Goal: Task Accomplishment & Management: Manage account settings

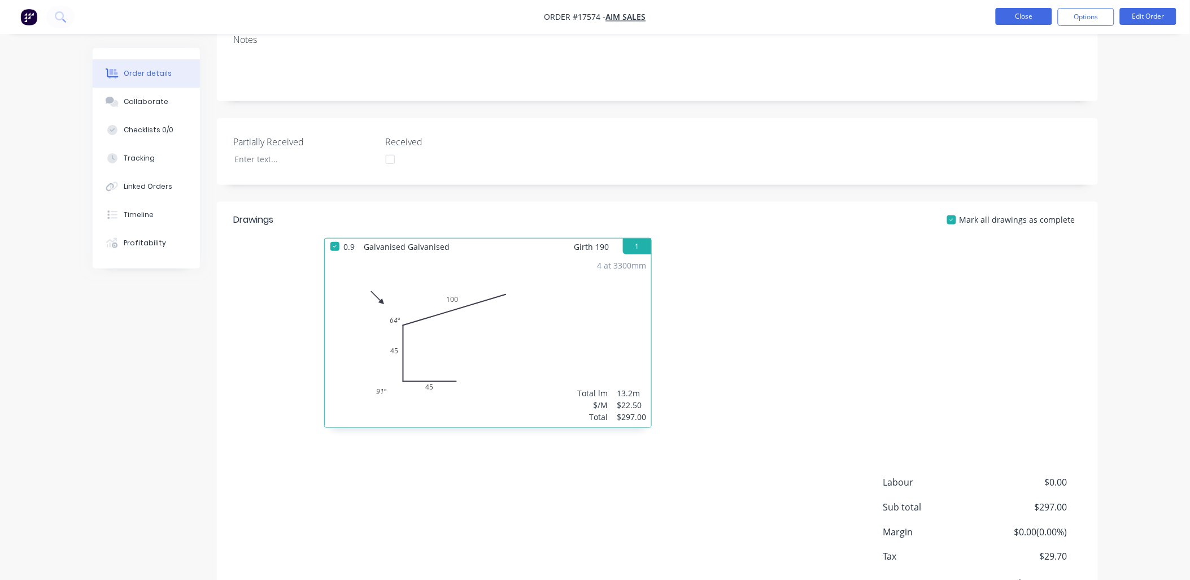
click at [1010, 19] on button "Close" at bounding box center [1024, 16] width 56 height 17
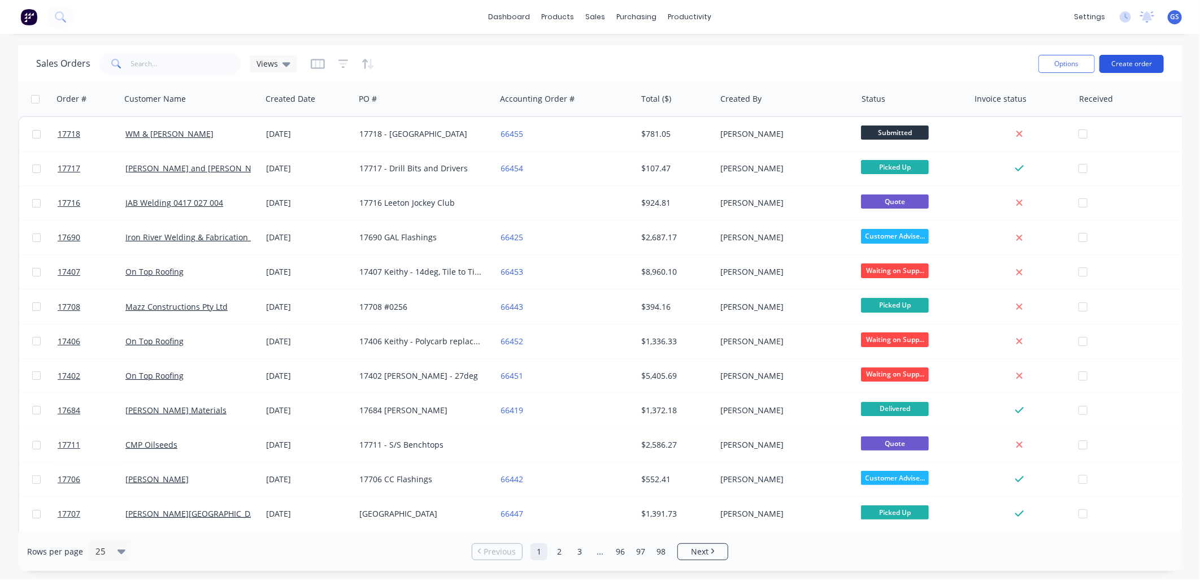
click at [1122, 62] on button "Create order" at bounding box center [1131, 64] width 64 height 18
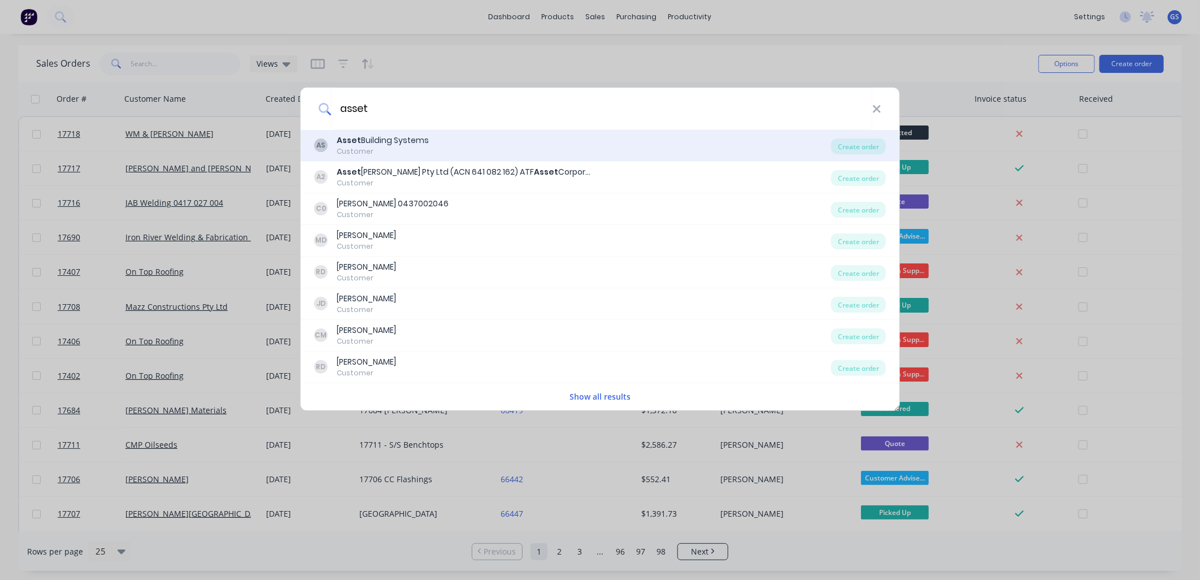
type input "asset"
click at [399, 145] on div "Asset Building Systems" at bounding box center [383, 140] width 92 height 12
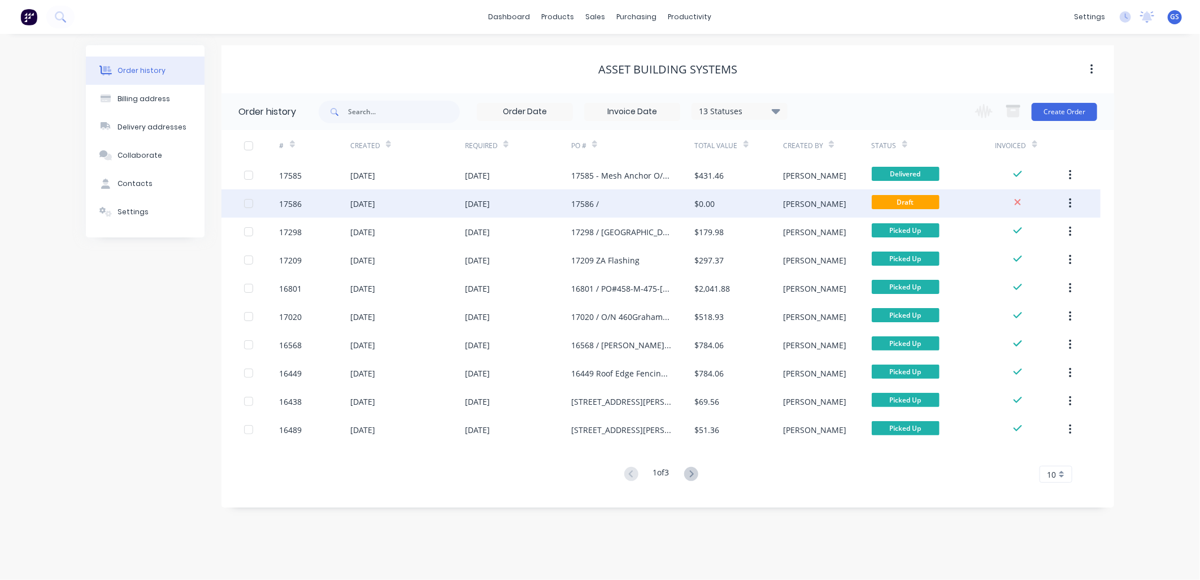
click at [599, 207] on div "17586 /" at bounding box center [633, 203] width 124 height 28
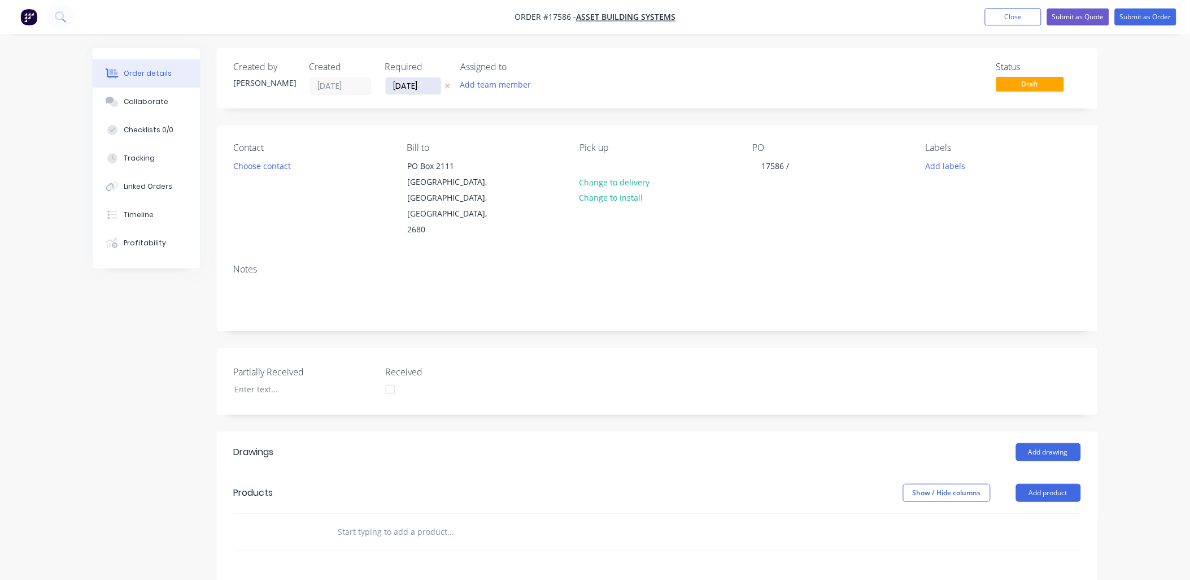
click at [433, 86] on input "17/09/25" at bounding box center [413, 85] width 55 height 17
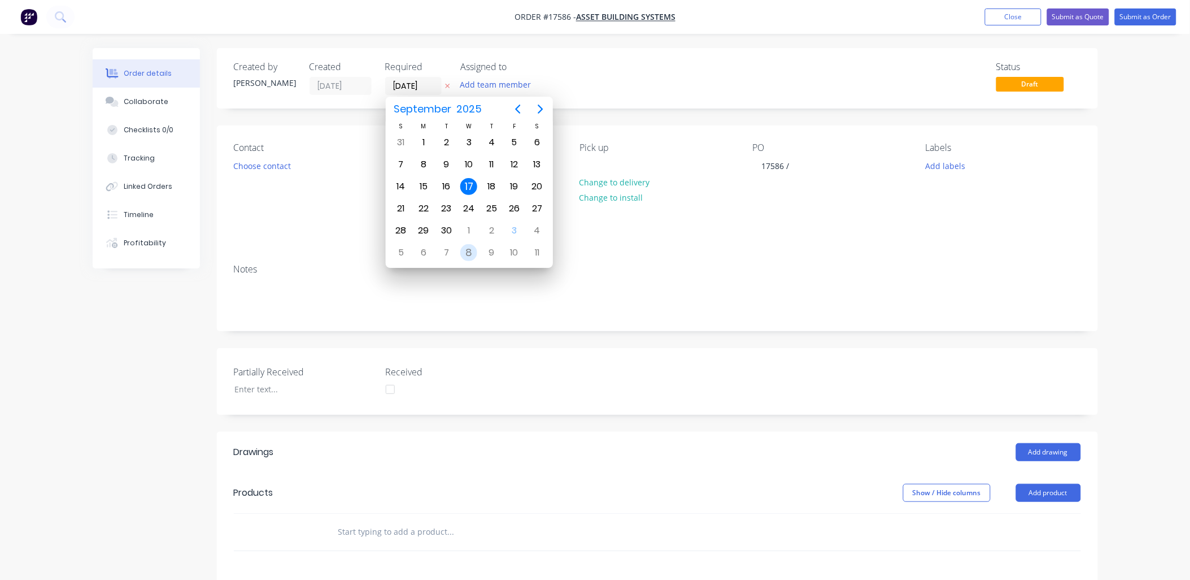
click at [472, 250] on div "8" at bounding box center [468, 252] width 17 height 17
type input "08/10/25"
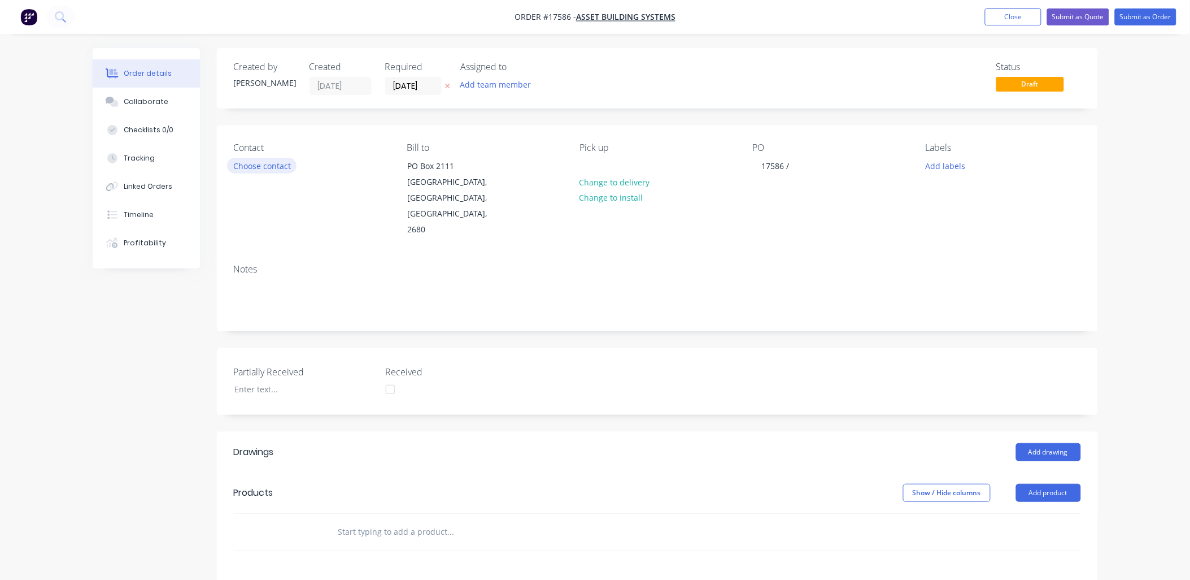
click at [273, 166] on button "Choose contact" at bounding box center [261, 165] width 69 height 15
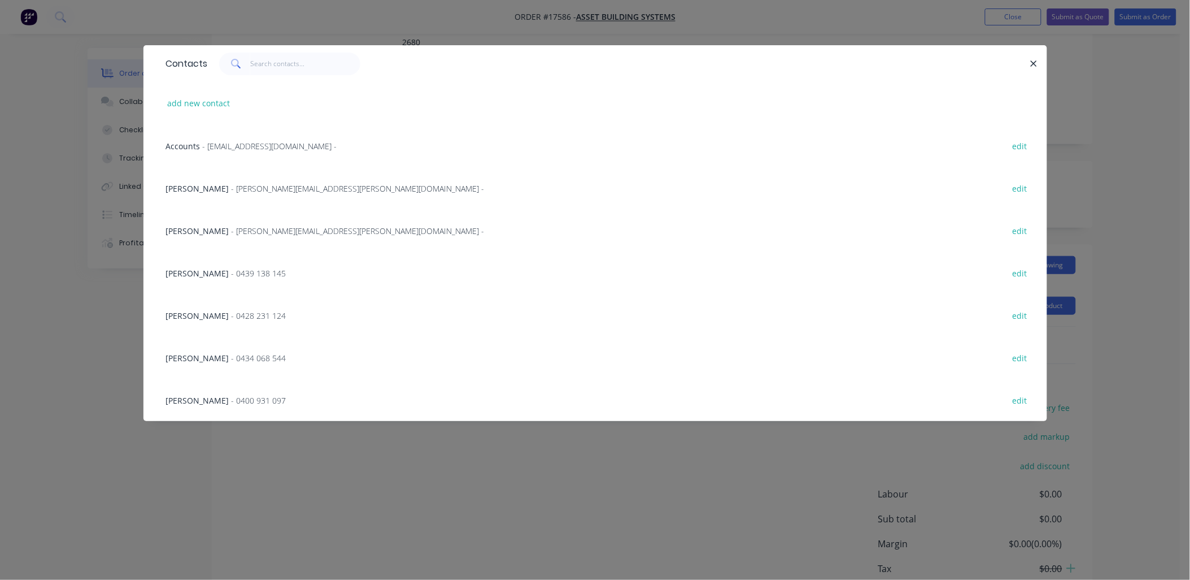
scroll to position [165, 0]
click at [246, 187] on span "- daniel.haak@assetbuilding.com.au -" at bounding box center [358, 188] width 253 height 11
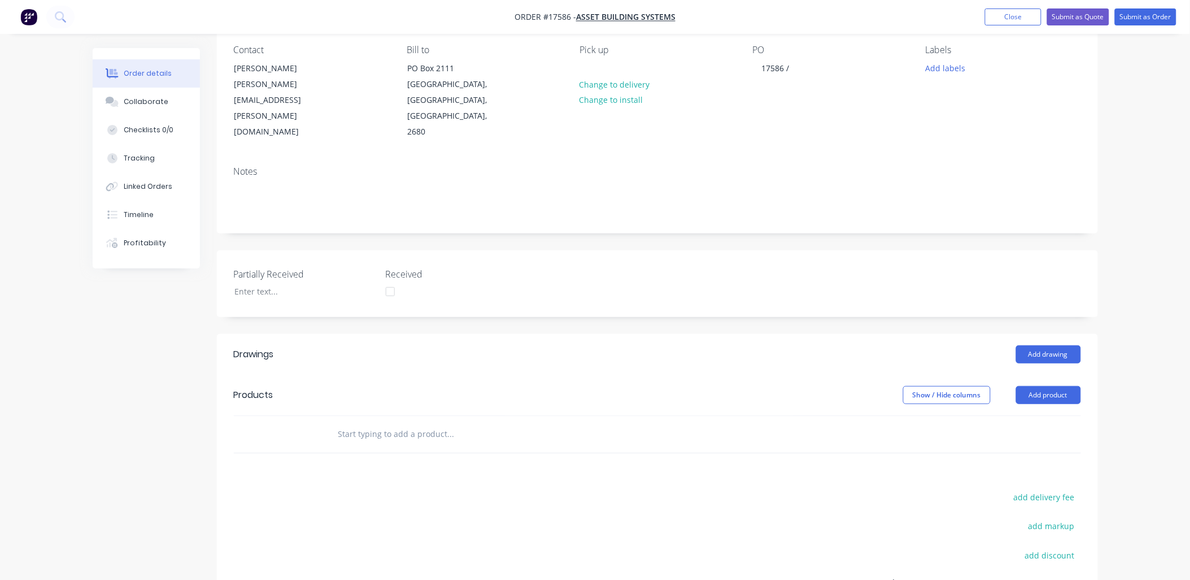
scroll to position [0, 0]
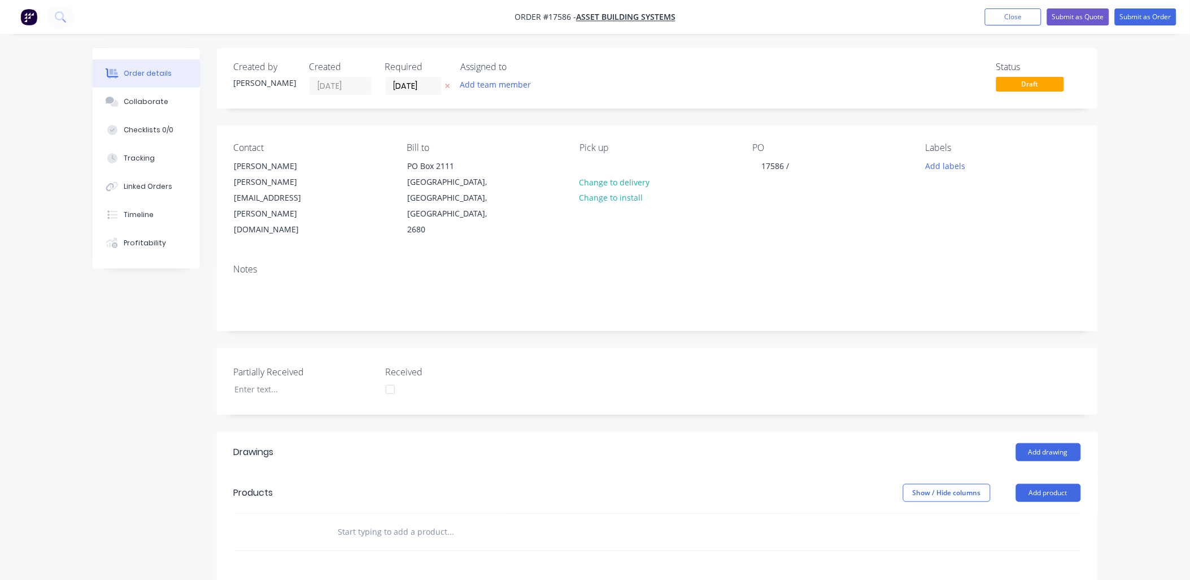
click at [804, 160] on div "PO 17586 /" at bounding box center [830, 189] width 155 height 95
click at [795, 164] on div "17586 /" at bounding box center [776, 166] width 46 height 16
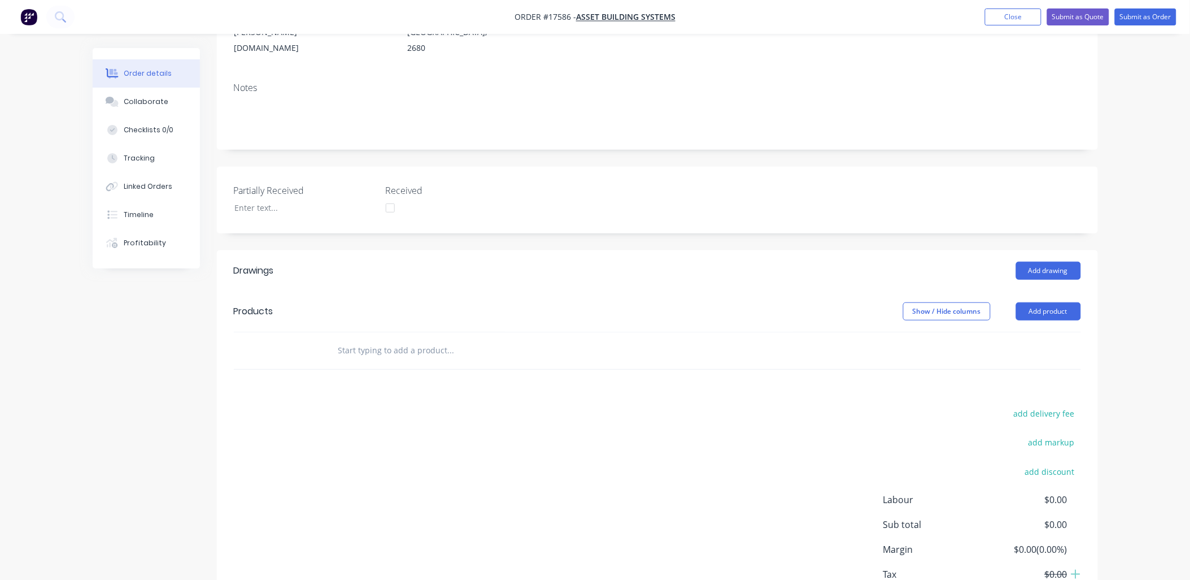
scroll to position [228, 0]
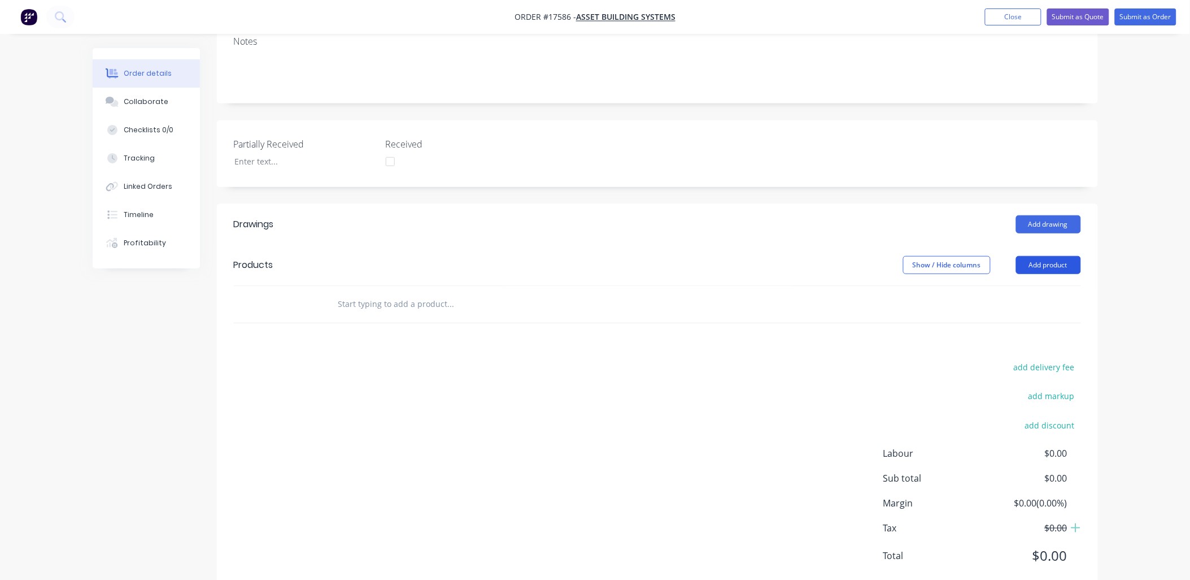
click at [1047, 256] on button "Add product" at bounding box center [1048, 265] width 65 height 18
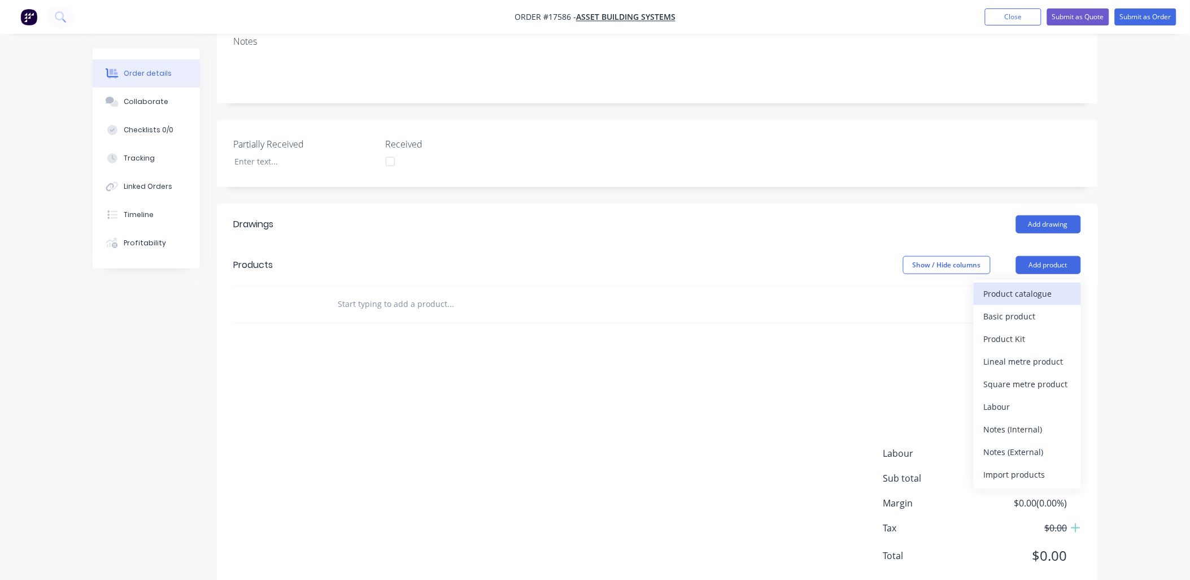
click at [1020, 285] on div "Product catalogue" at bounding box center [1027, 293] width 87 height 16
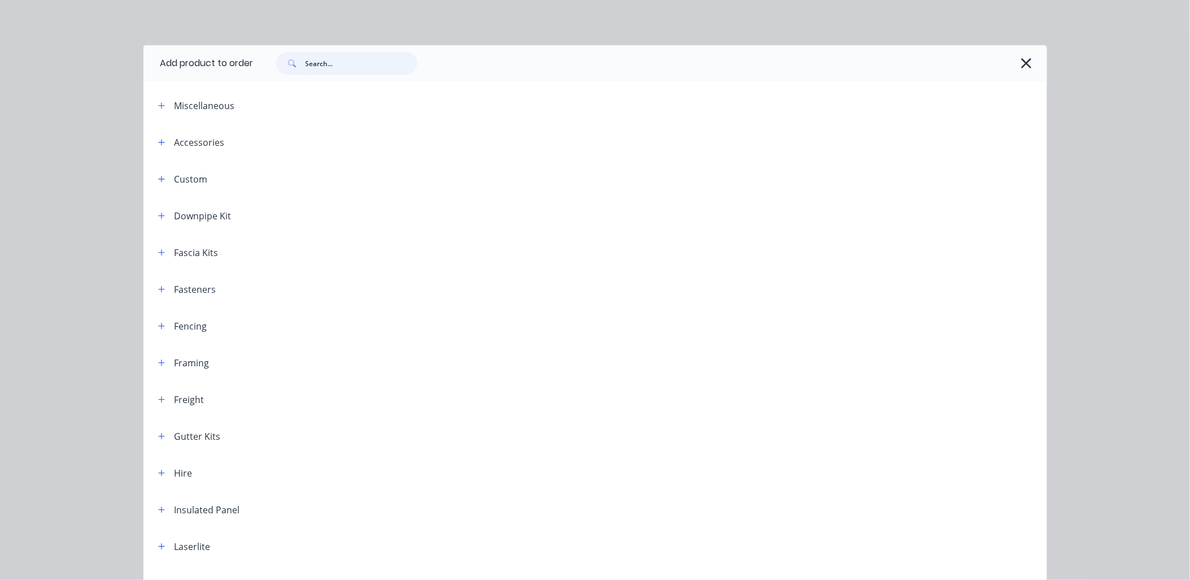
click at [334, 60] on input "text" at bounding box center [362, 63] width 112 height 23
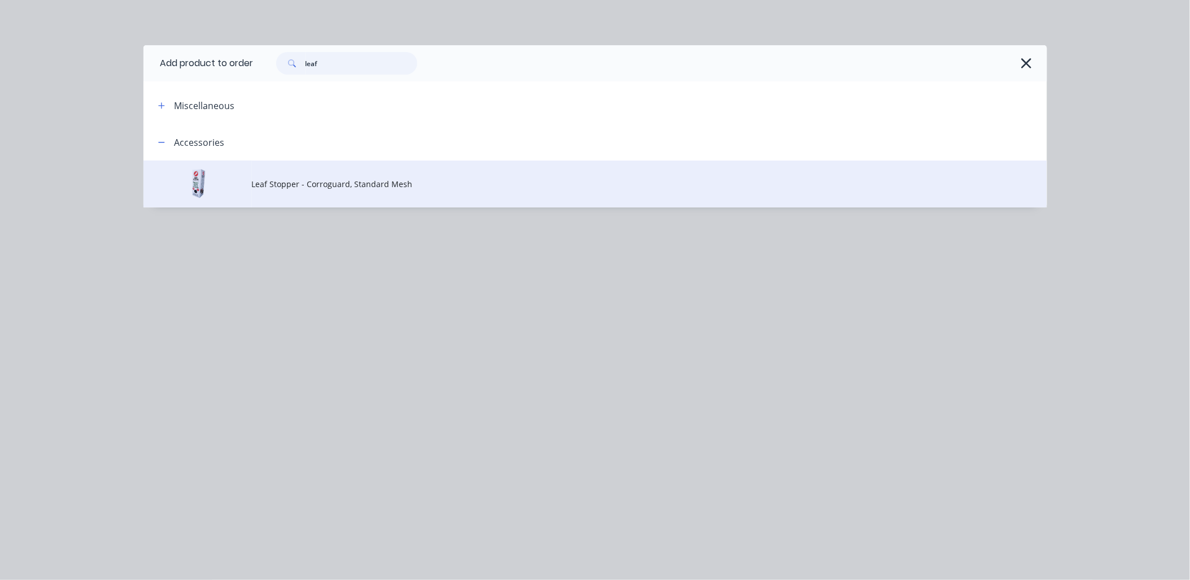
type input "leaf"
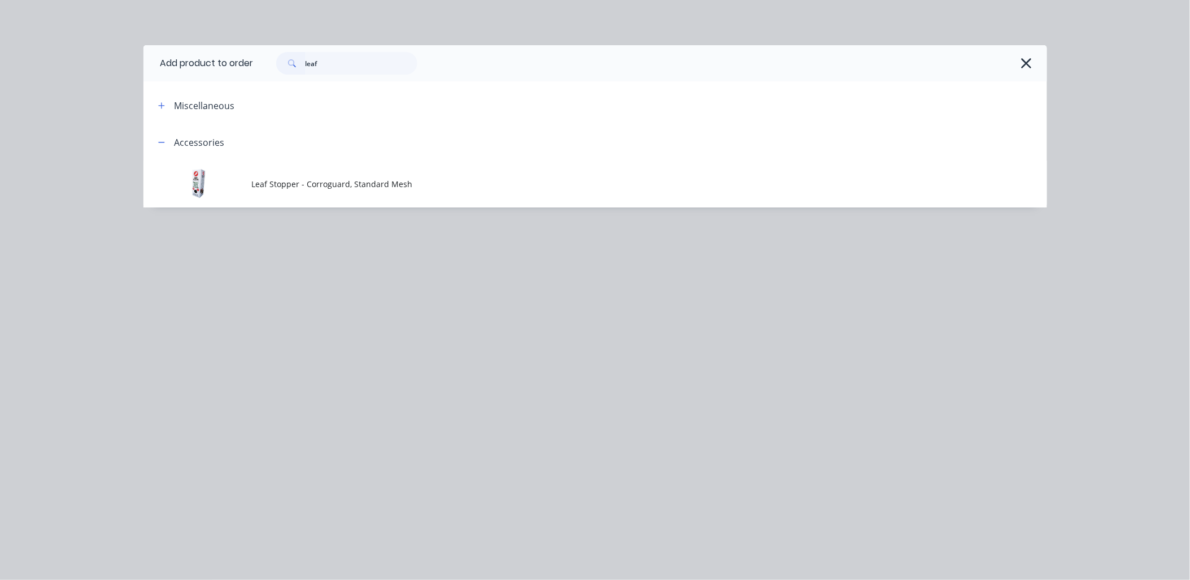
click at [321, 188] on span "Leaf Stopper - Corroguard, Standard Mesh" at bounding box center [570, 184] width 636 height 12
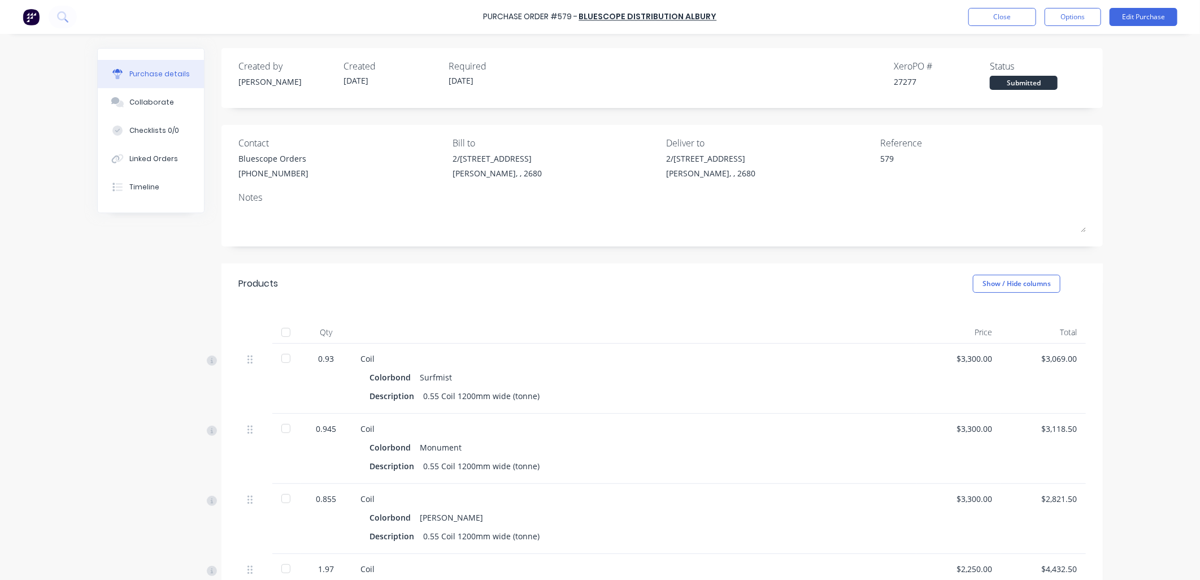
scroll to position [251, 0]
click at [1014, 16] on button "Close" at bounding box center [1002, 17] width 68 height 18
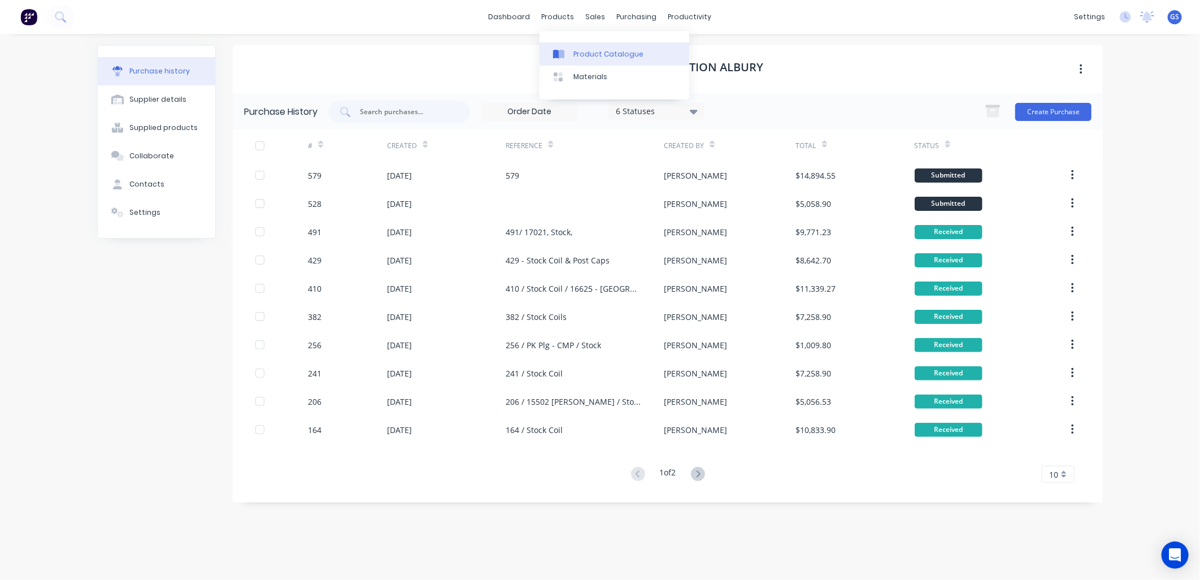
click at [583, 54] on div "Product Catalogue" at bounding box center [608, 54] width 70 height 10
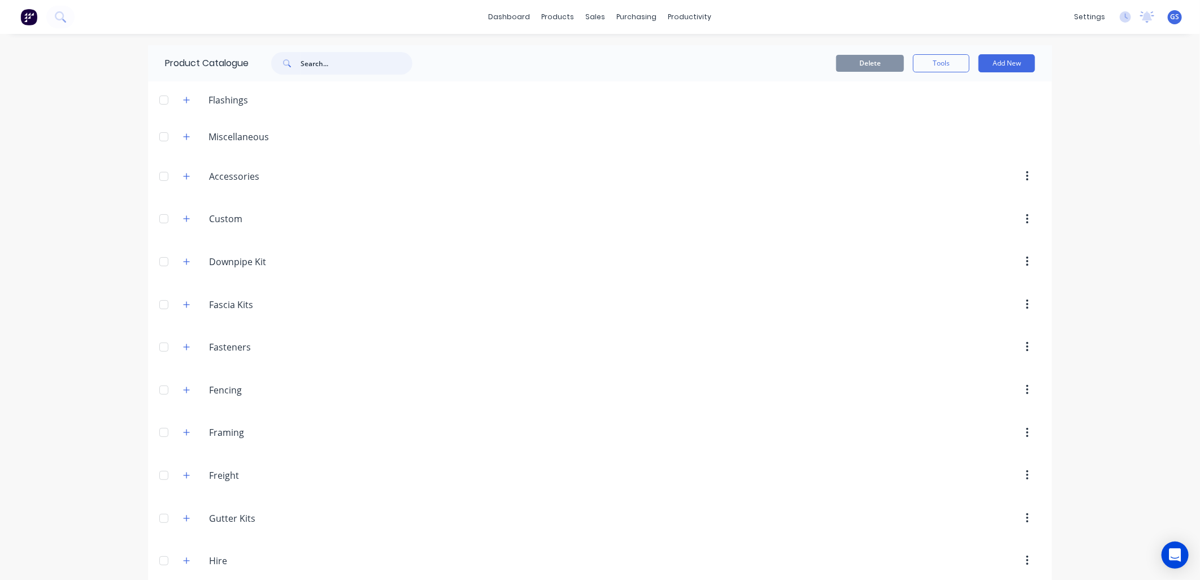
click at [359, 63] on input "text" at bounding box center [356, 63] width 112 height 23
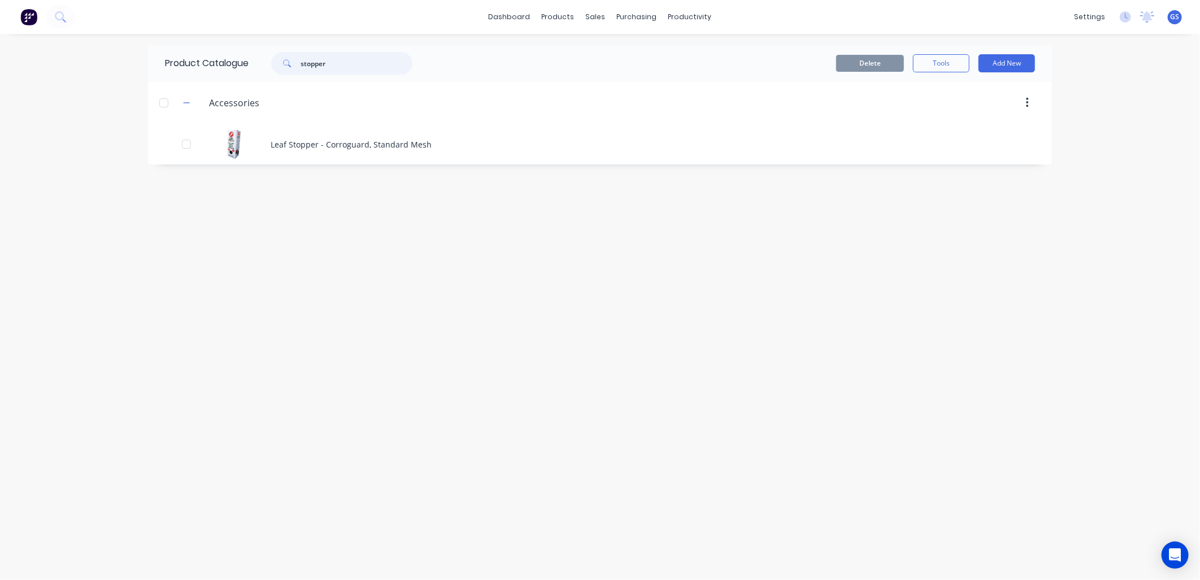
click at [164, 103] on div at bounding box center [164, 103] width 23 height 23
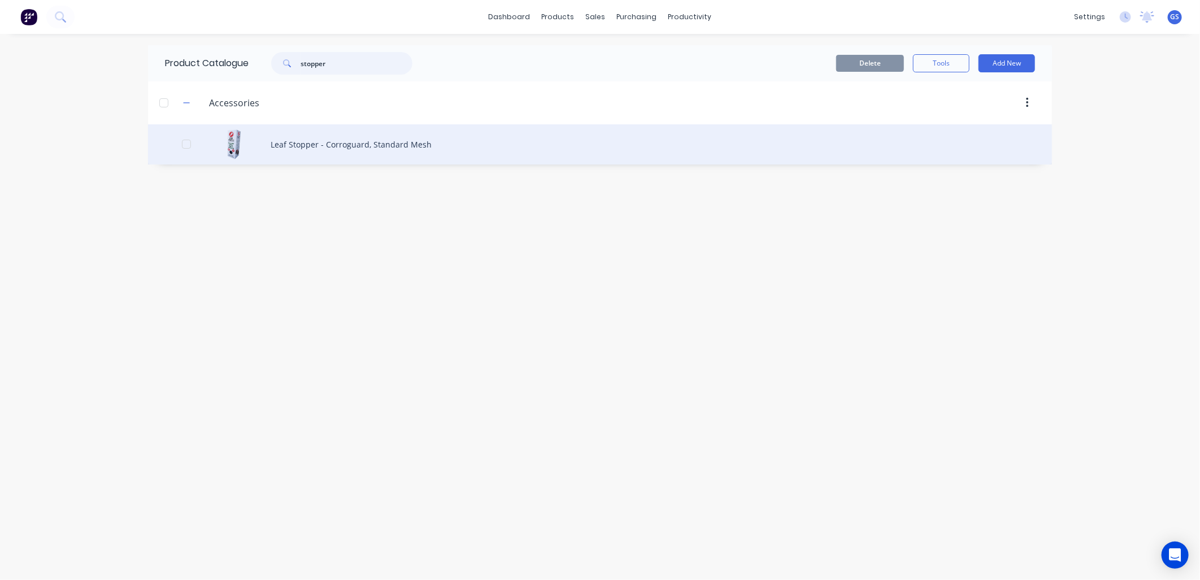
type input "stopper"
click at [345, 143] on div "Leaf Stopper - Corroguard, Standard Mesh" at bounding box center [600, 144] width 904 height 40
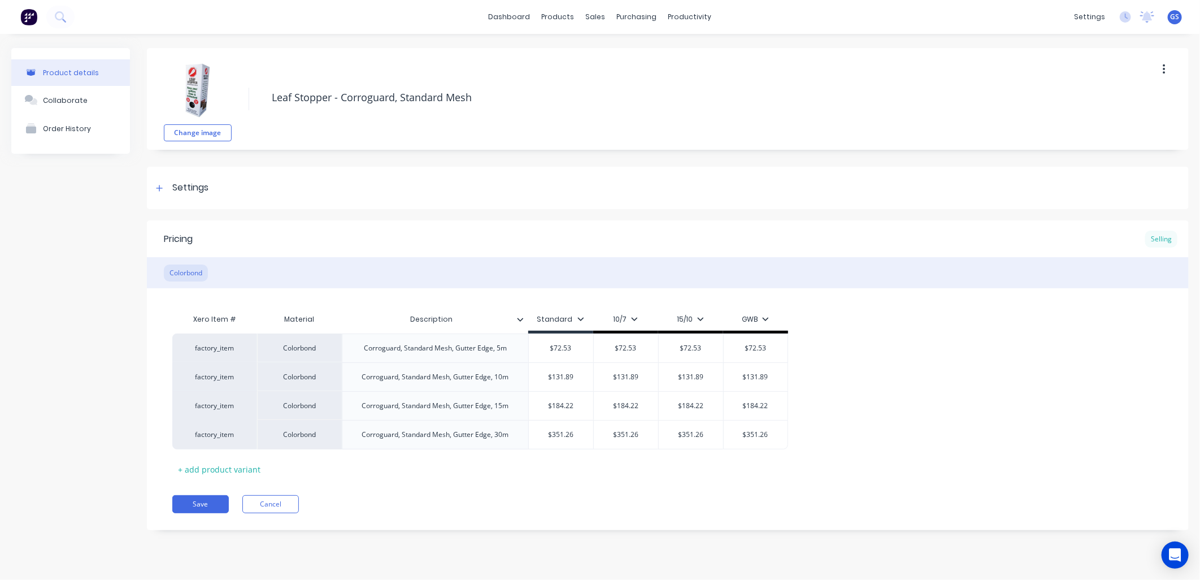
click at [1160, 238] on div "Selling" at bounding box center [1161, 238] width 32 height 17
click at [235, 465] on div "+ add product variant" at bounding box center [219, 469] width 94 height 18
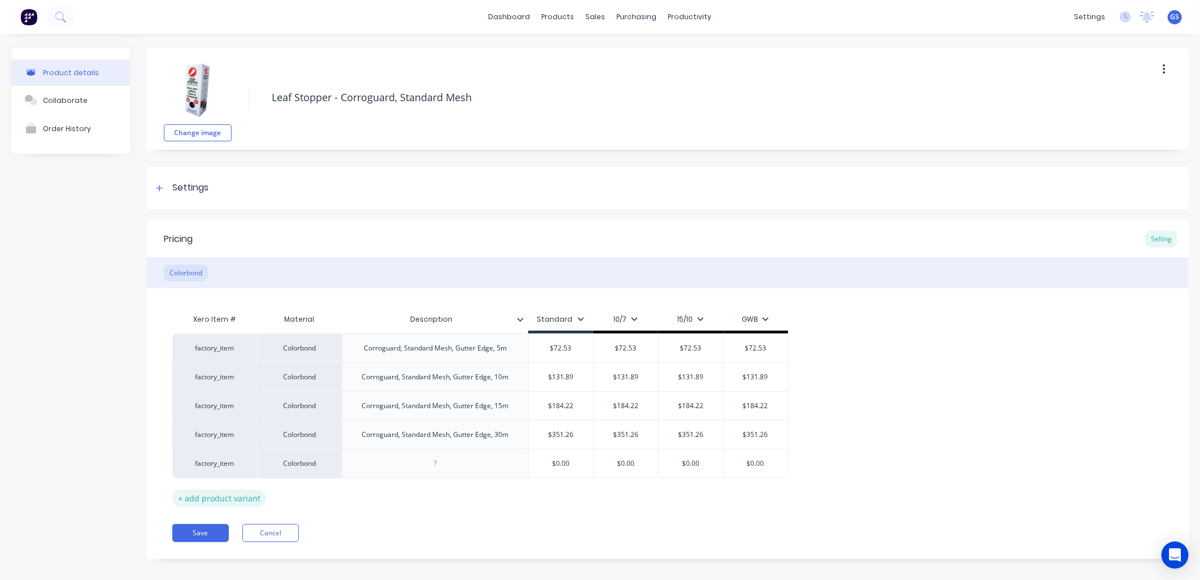
click at [247, 500] on div "+ add product variant" at bounding box center [219, 498] width 94 height 18
type textarea "x"
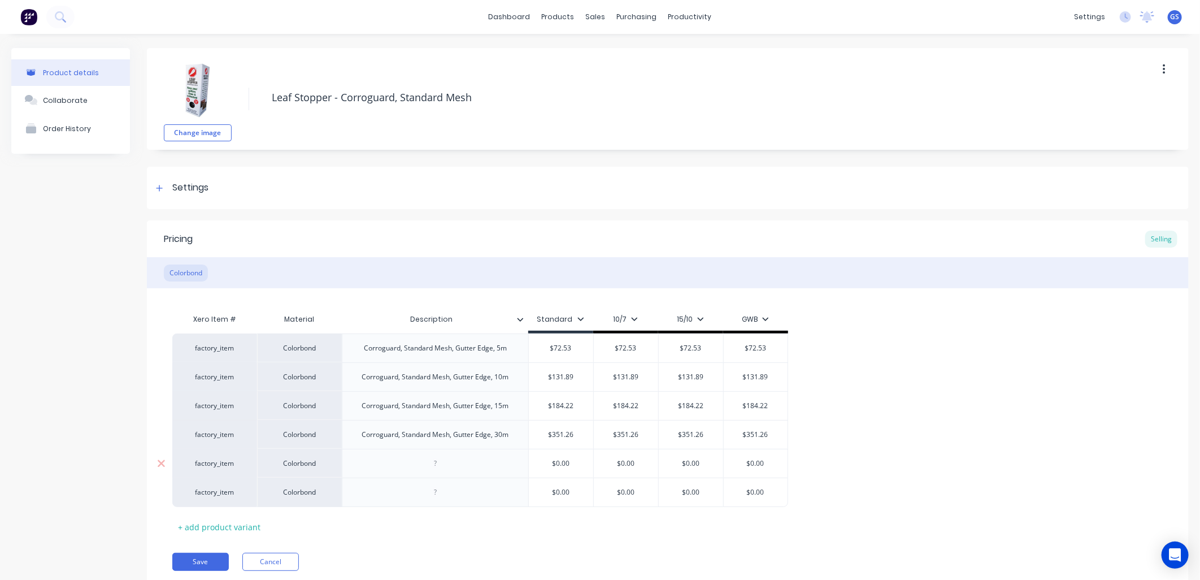
type input "$0.00"
drag, startPoint x: 561, startPoint y: 460, endPoint x: 744, endPoint y: 539, distance: 199.1
click at [560, 460] on input "$0.00" at bounding box center [561, 463] width 64 height 10
drag, startPoint x: 587, startPoint y: 461, endPoint x: 545, endPoint y: 467, distance: 42.8
click at [545, 467] on input "$0.00" at bounding box center [561, 463] width 64 height 10
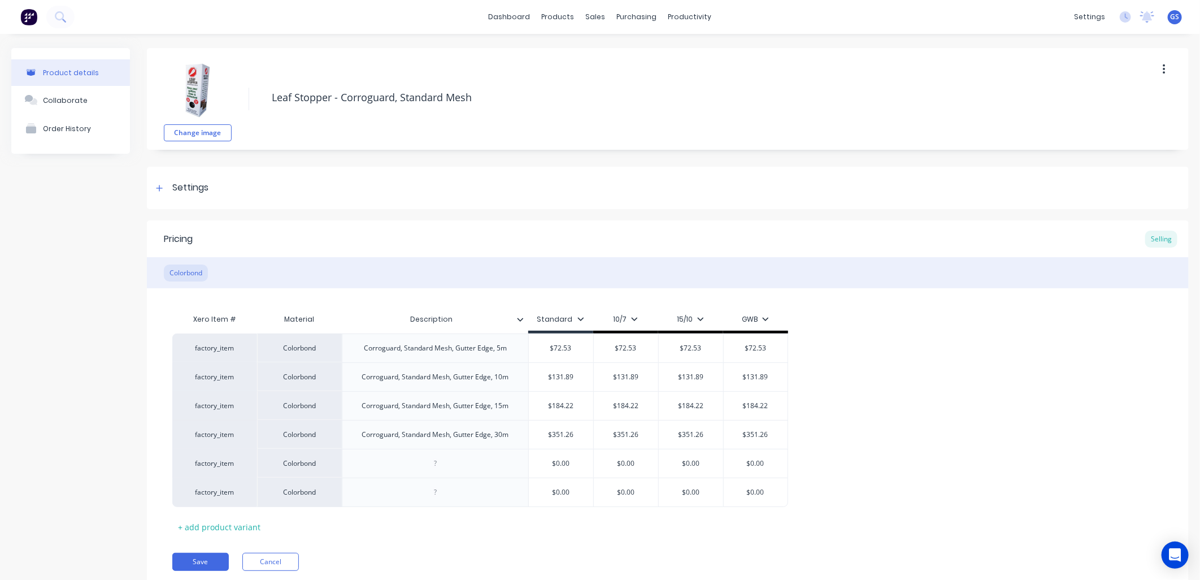
type textarea "x"
type input "3"
type textarea "x"
type input "39"
type textarea "x"
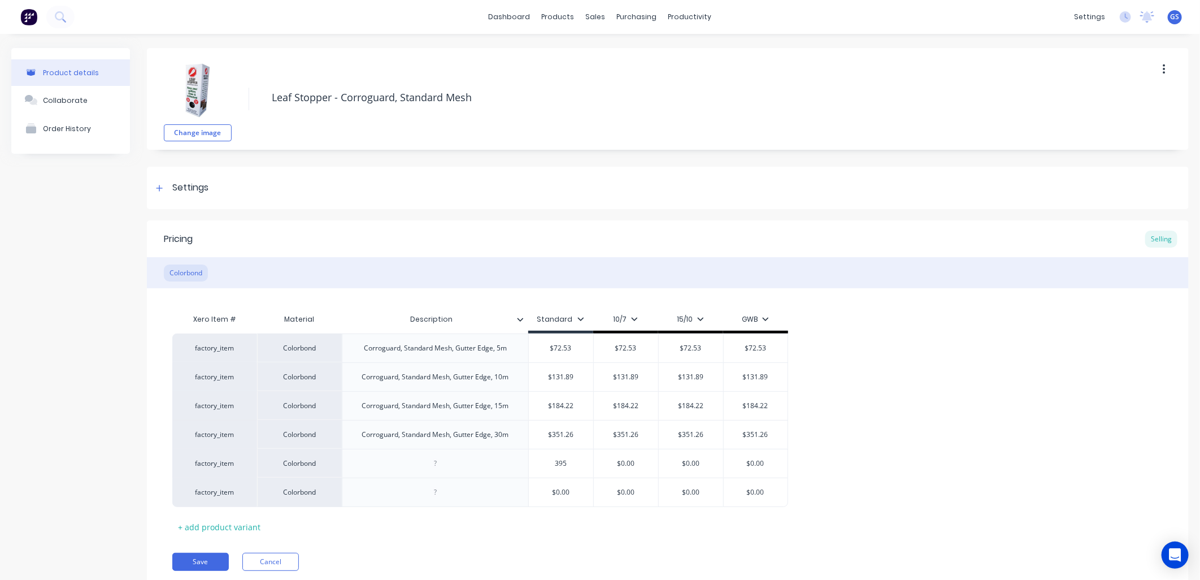
type input "395"
type input "$0.00"
type textarea "x"
type input "$0.0039"
type textarea "x"
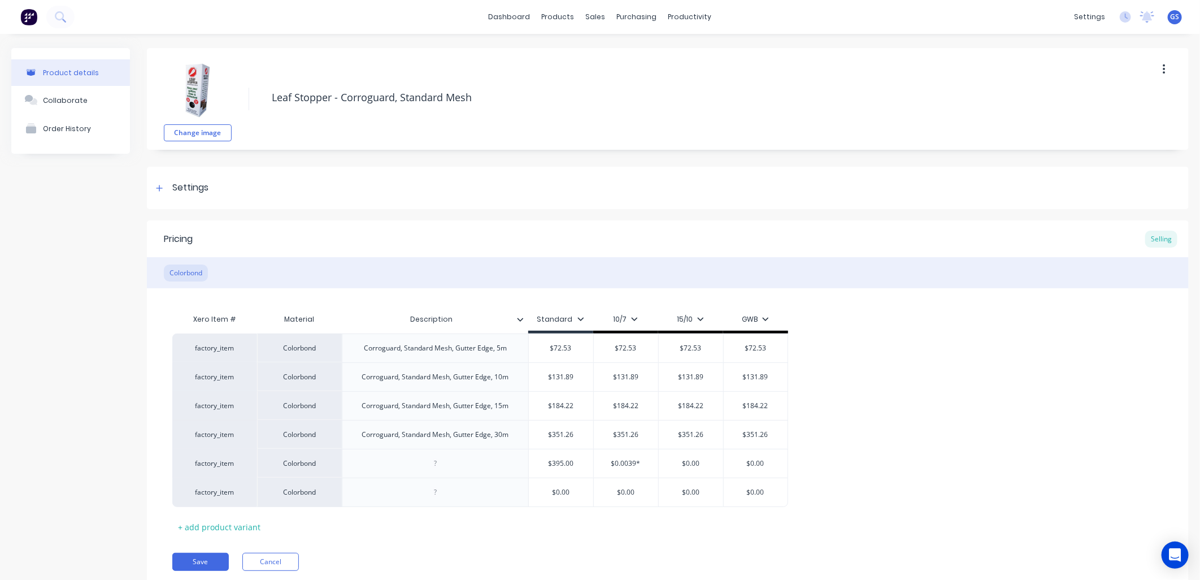
type input "$0.0039*5"
type textarea "x"
type input "$0.0039*56"
type textarea "x"
type input "$0.0039*5"
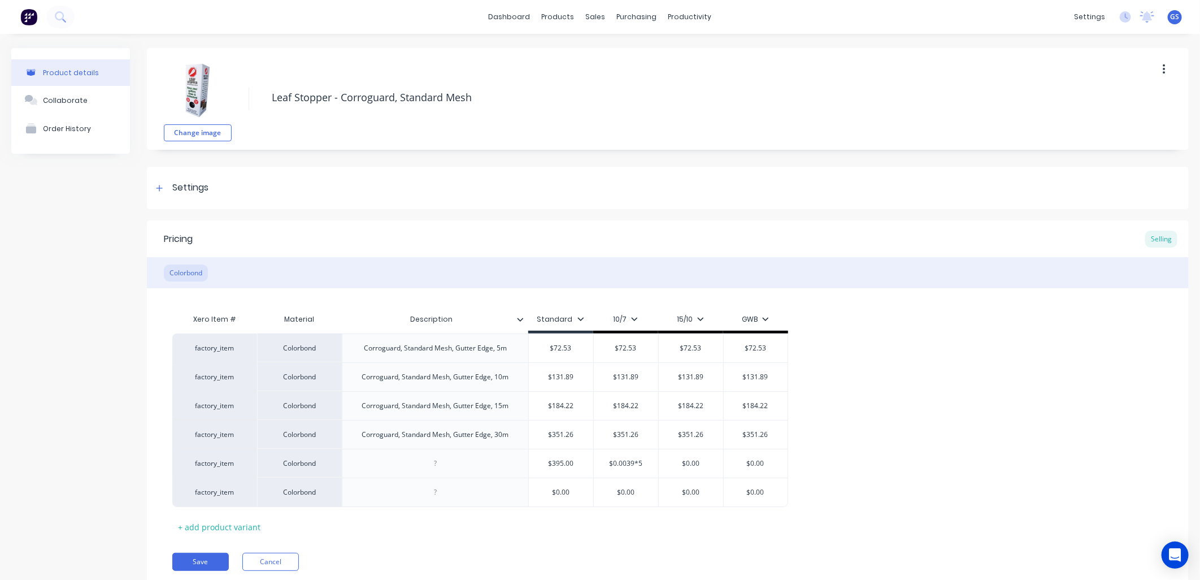
type textarea "x"
type input "$0.0039*"
type textarea "x"
type input "$0.0039"
type textarea "x"
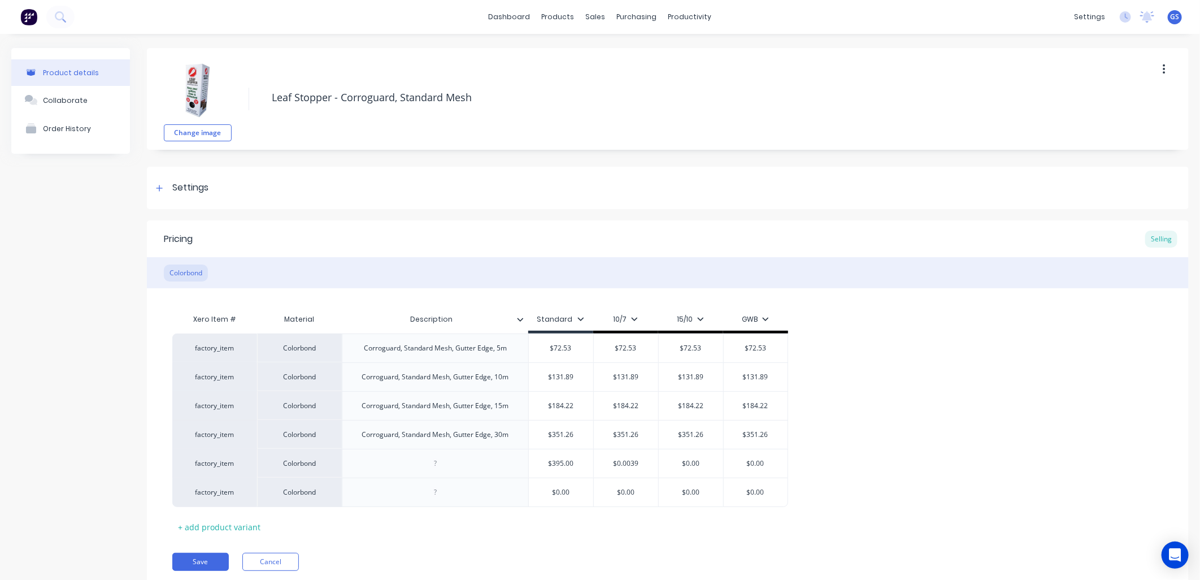
type input "$0.003"
type textarea "x"
type input "$0.00"
type textarea "x"
type input "$0.0"
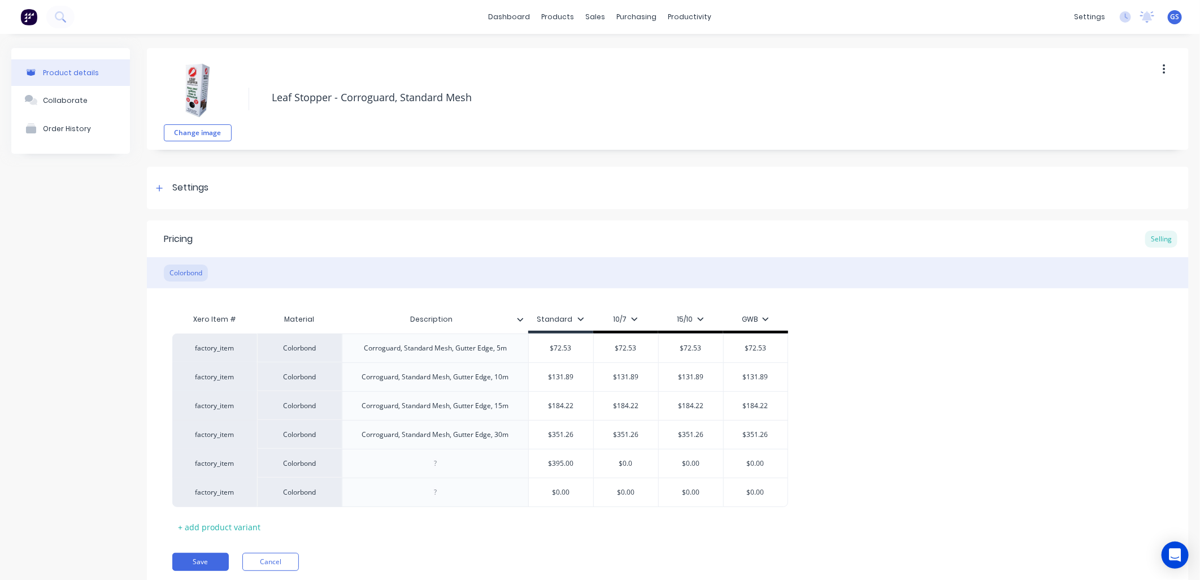
type textarea "x"
type input "$0."
type textarea "x"
type input "$0"
type textarea "x"
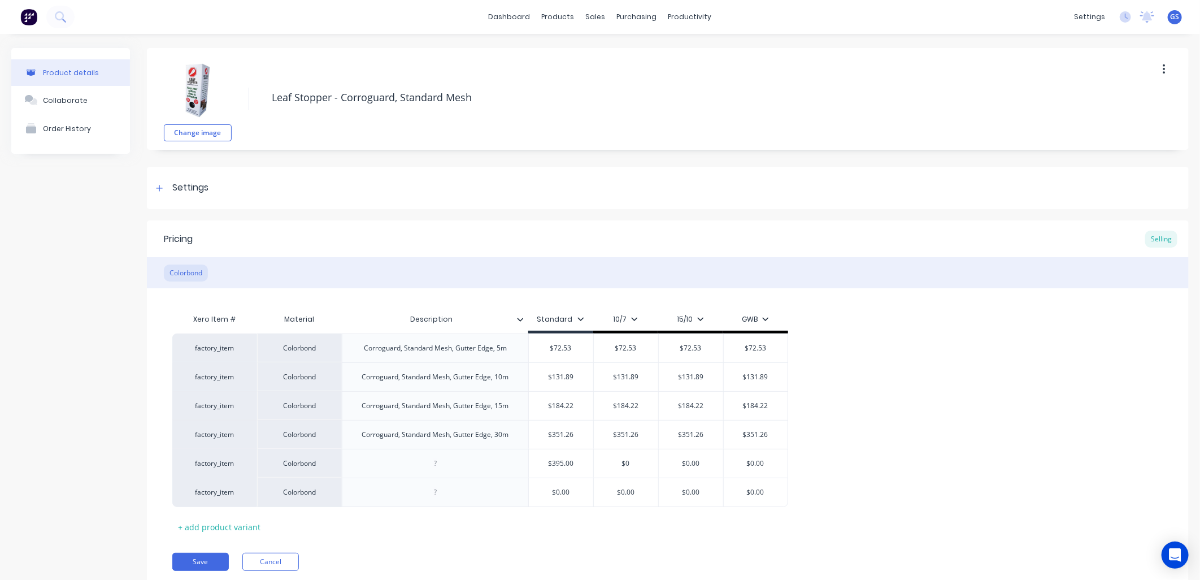
type input "$"
type textarea "x"
type input "$3"
type textarea "x"
type input "$39"
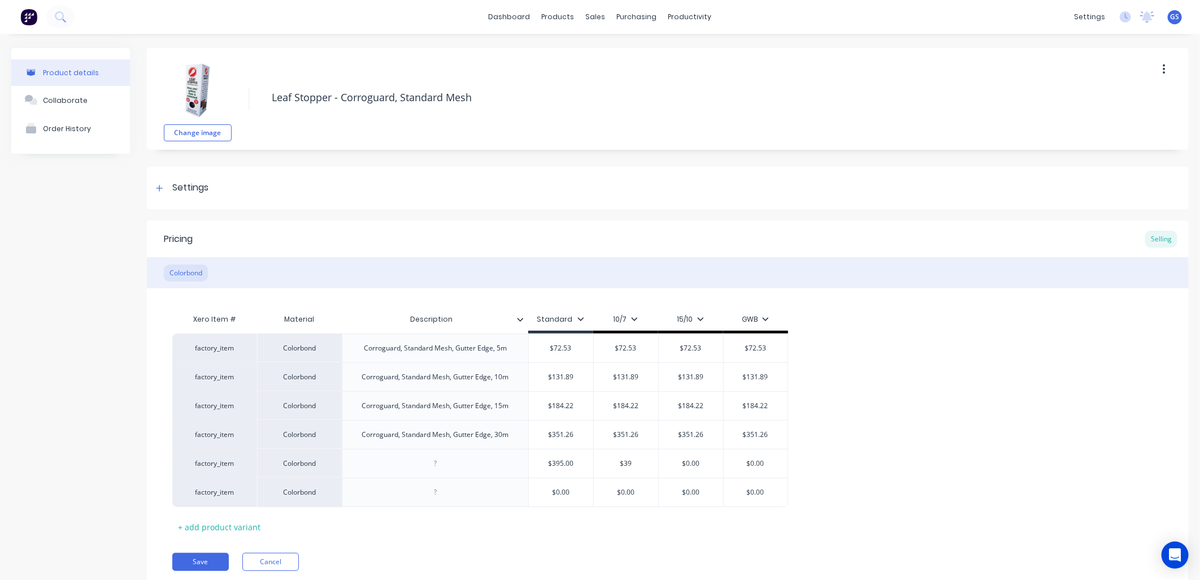
type textarea "x"
type input "$395"
type input "$0.00"
type textarea "x"
type input "$0.003"
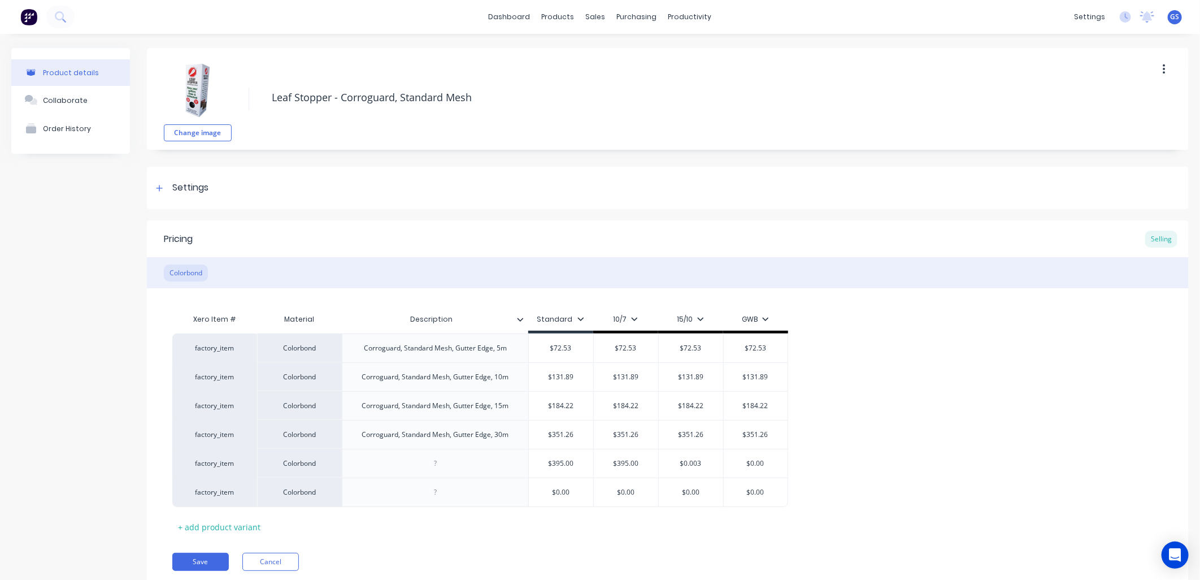
type textarea "x"
type input "$0.0039"
type textarea "x"
type input "$0.00395"
type input "$0.00"
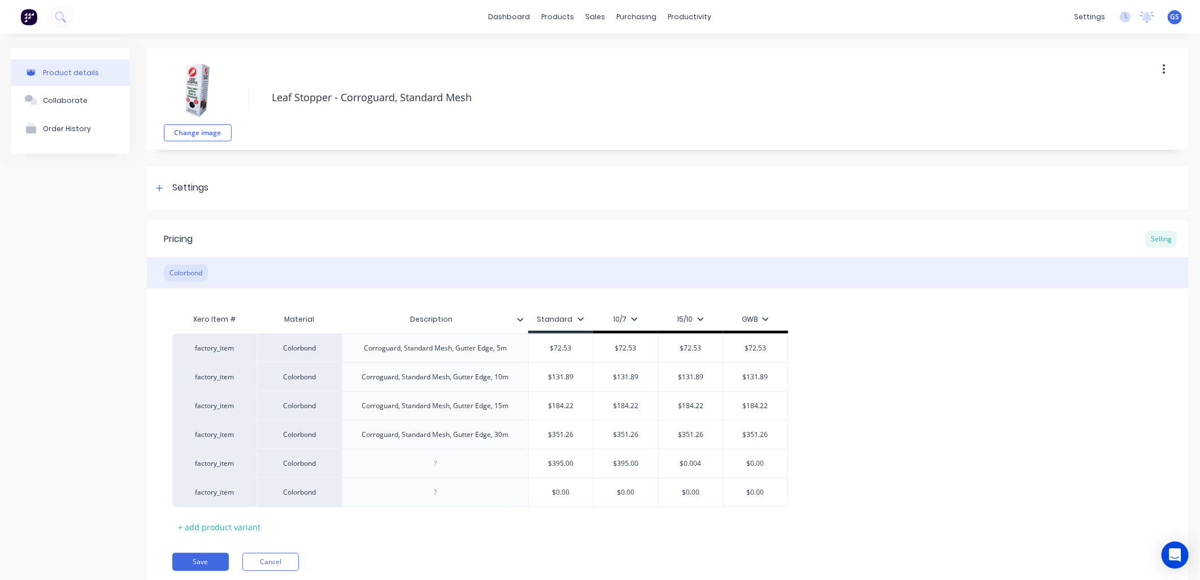
type input "$0.004"
type textarea "x"
type input "$0.0"
type textarea "x"
type input "$0."
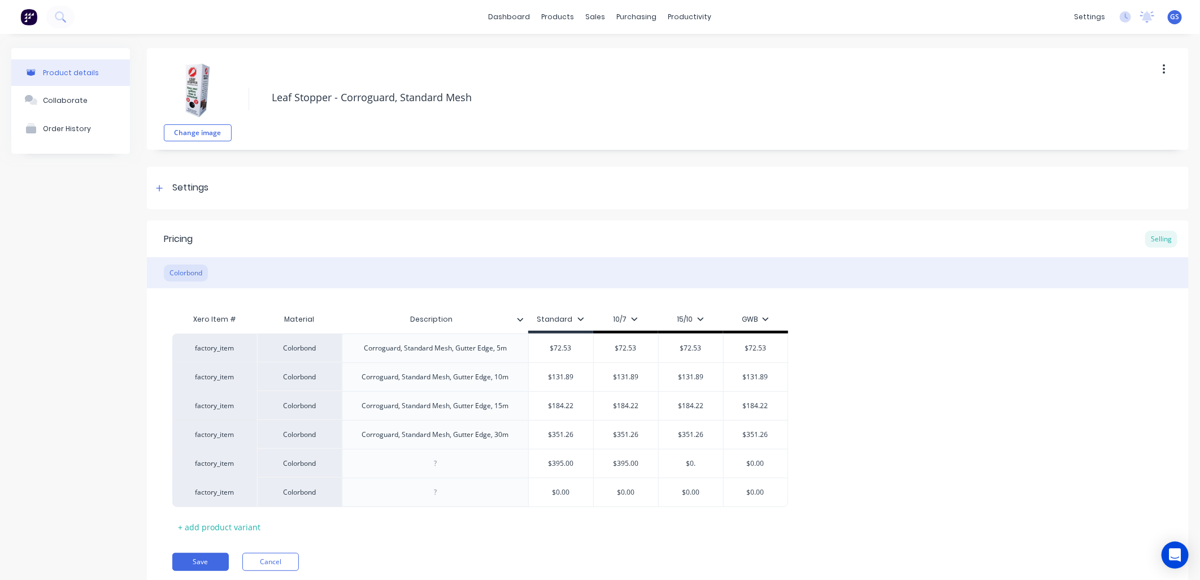
type textarea "x"
type input "$0"
type textarea "x"
type input "$"
type textarea "x"
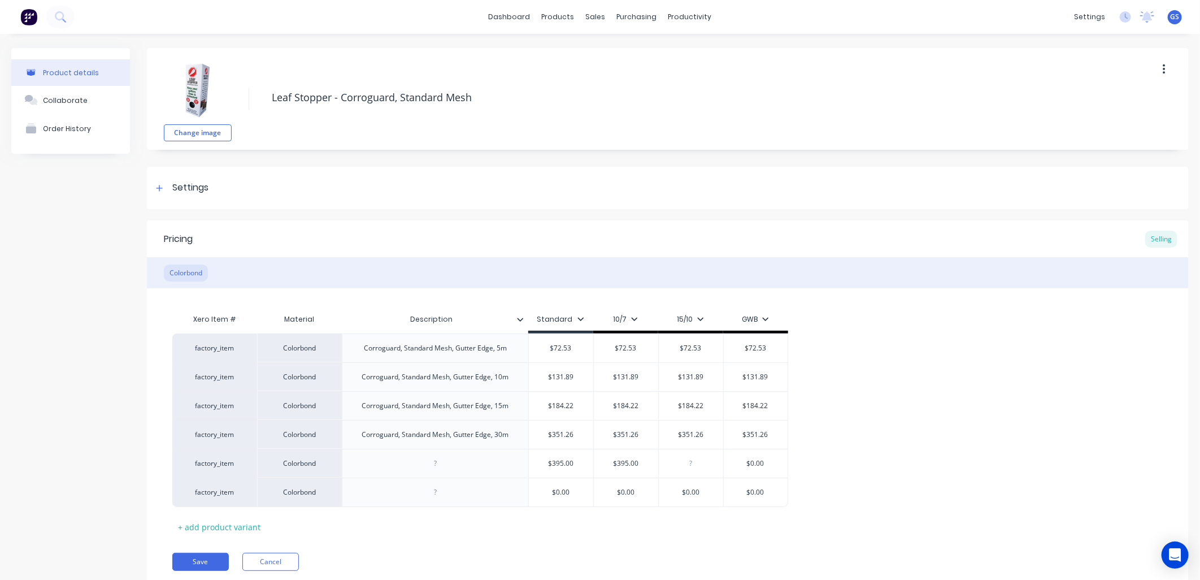
type input "3"
type textarea "x"
type input "39"
type textarea "x"
type input "395"
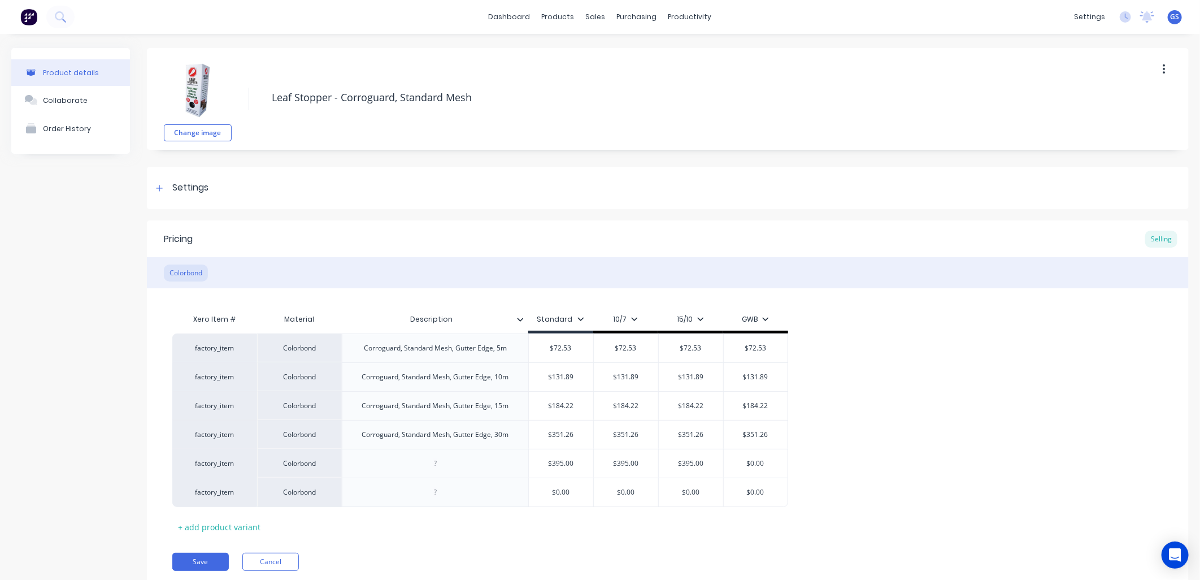
type textarea "x"
type input "3"
type textarea "x"
type input "39"
type textarea "x"
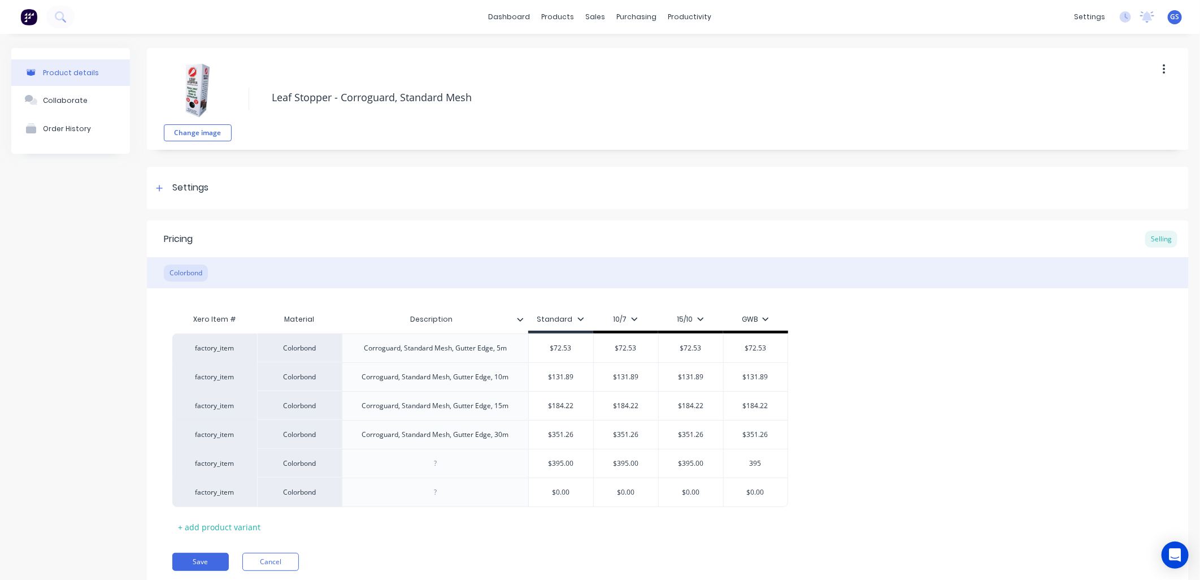
type input "395"
type textarea "x"
type input "$0.00"
type textarea "x"
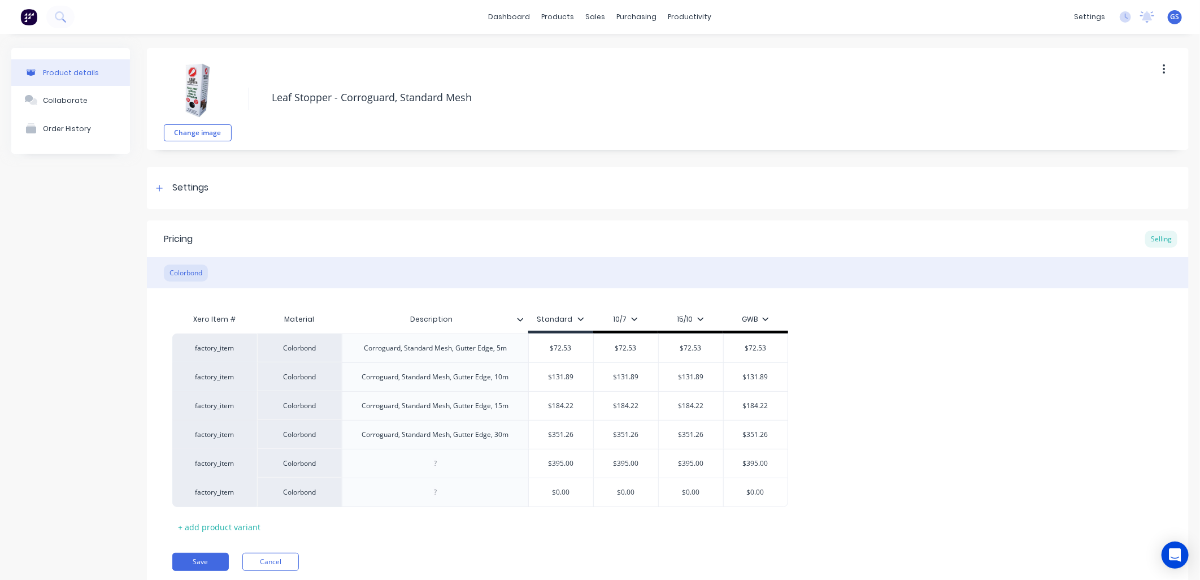
type input "5"
type textarea "x"
type input "55"
type textarea "x"
type input "554"
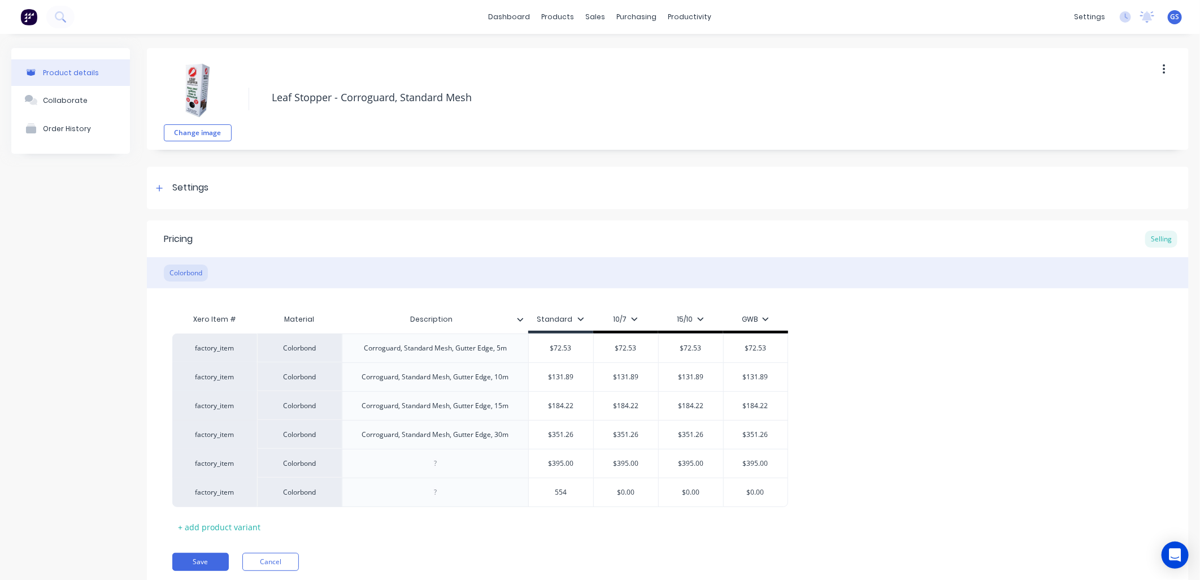
type textarea "x"
type input "554."
type textarea "x"
type input "554.2"
type textarea "x"
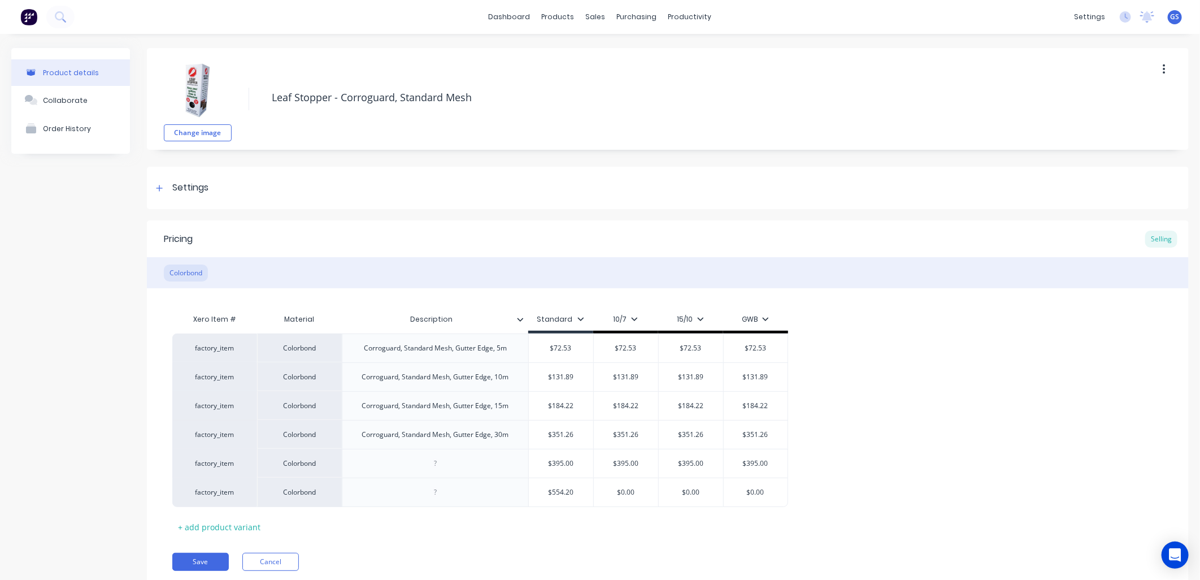
type input "5"
type textarea "x"
type input "55"
type textarea "x"
type input "554"
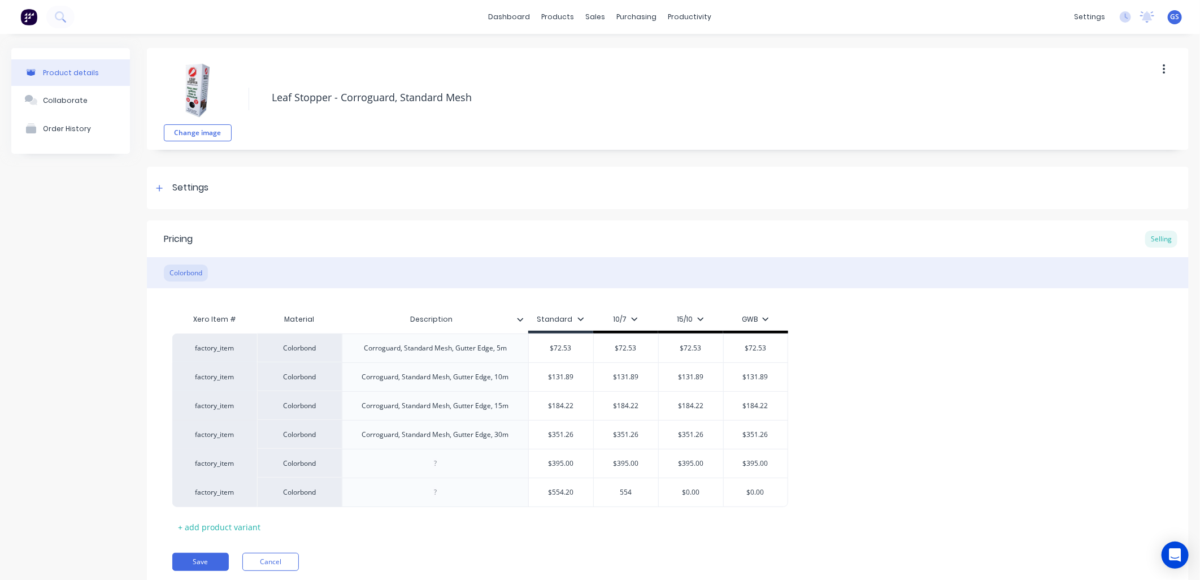
type textarea "x"
type input "554."
type textarea "x"
type input "554.2"
type input "$0.00"
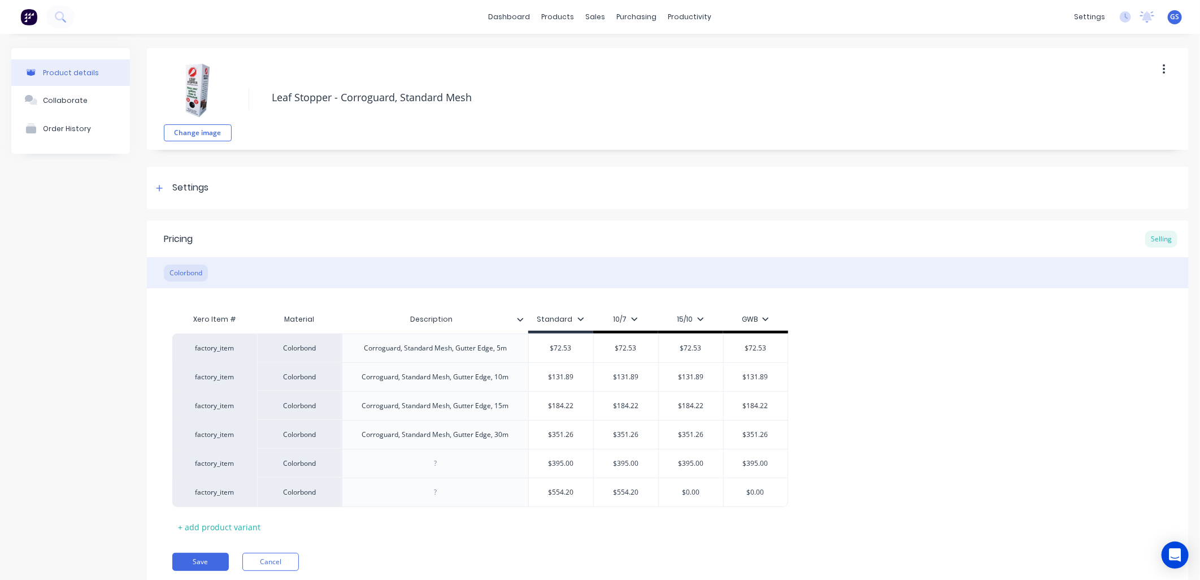
type textarea "x"
type input "$0.0"
type textarea "x"
type input "$0."
type textarea "x"
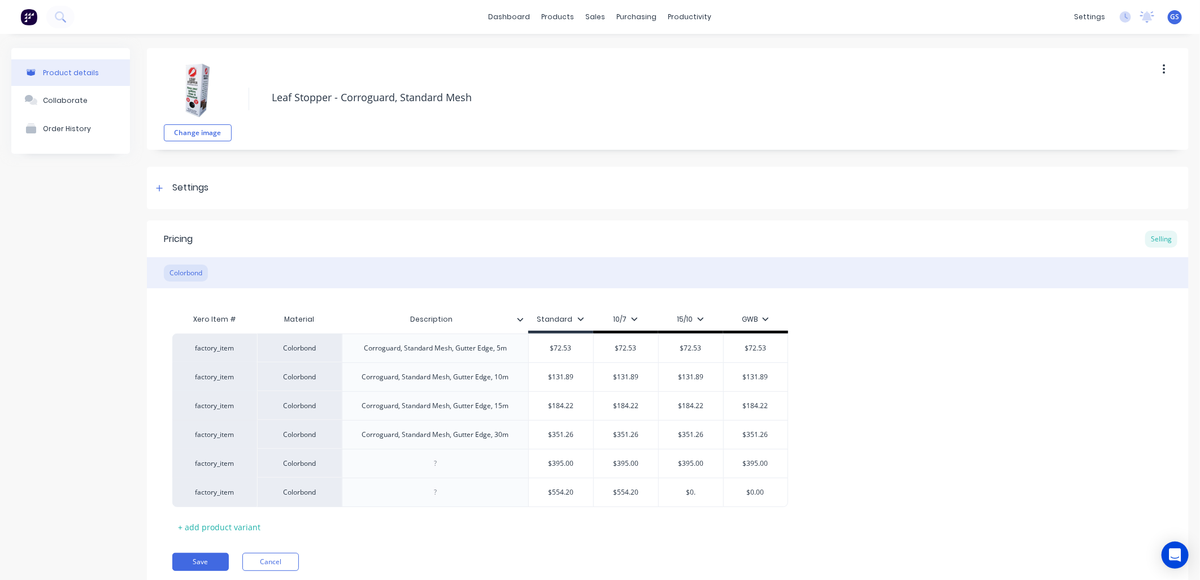
type input "$0"
type textarea "x"
type input "$"
type textarea "x"
type input "5"
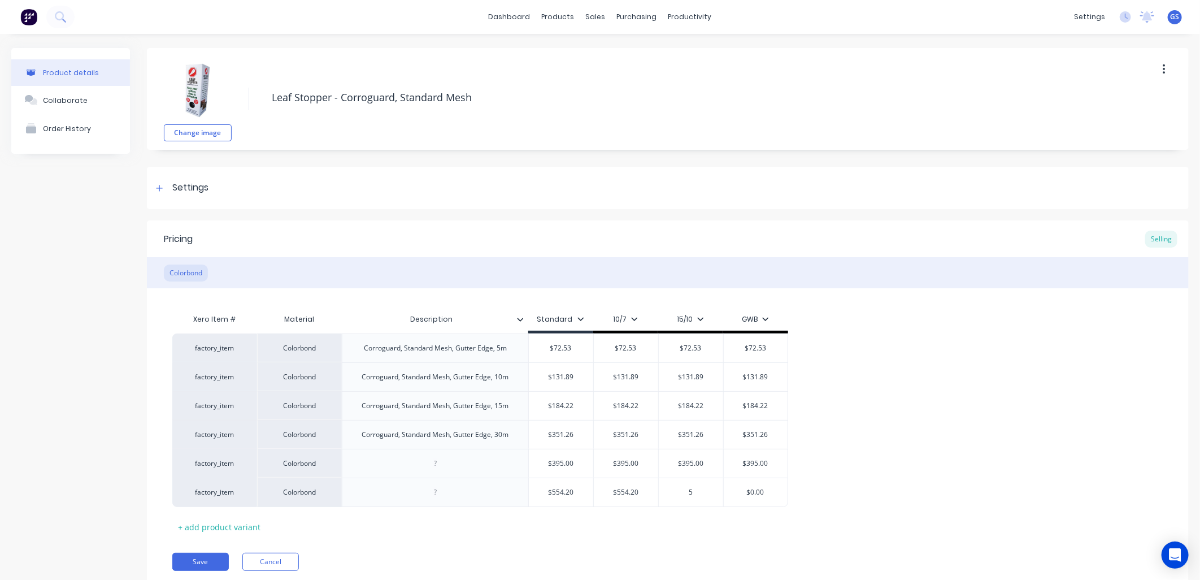
type textarea "x"
type input "55"
type textarea "x"
type input "554"
type textarea "x"
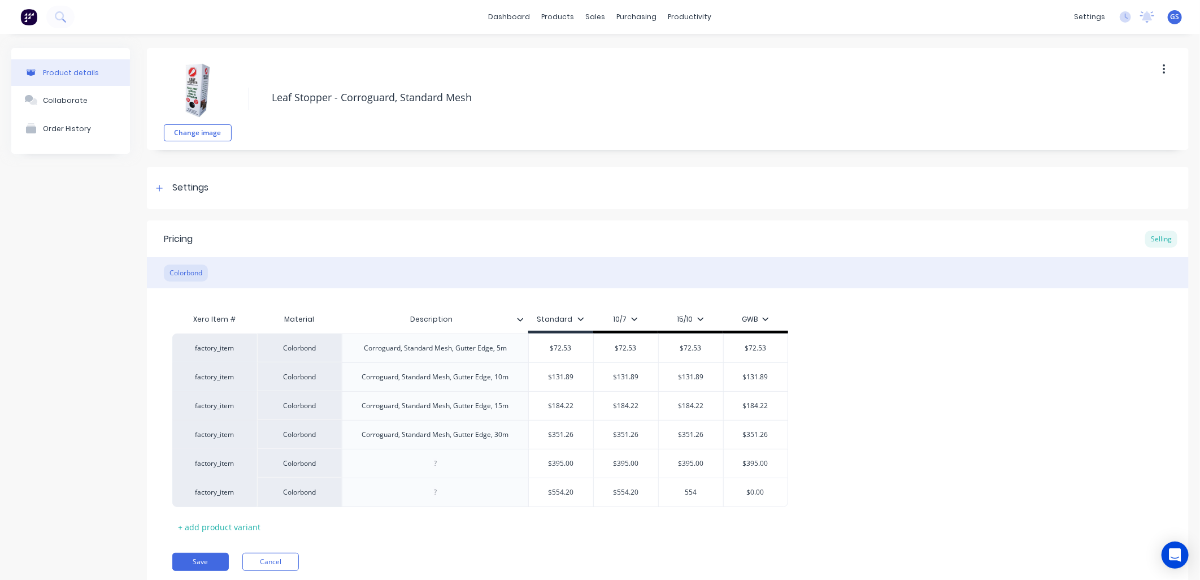
type input "554."
type textarea "x"
type input "554.2"
type input "$0.00"
type textarea "x"
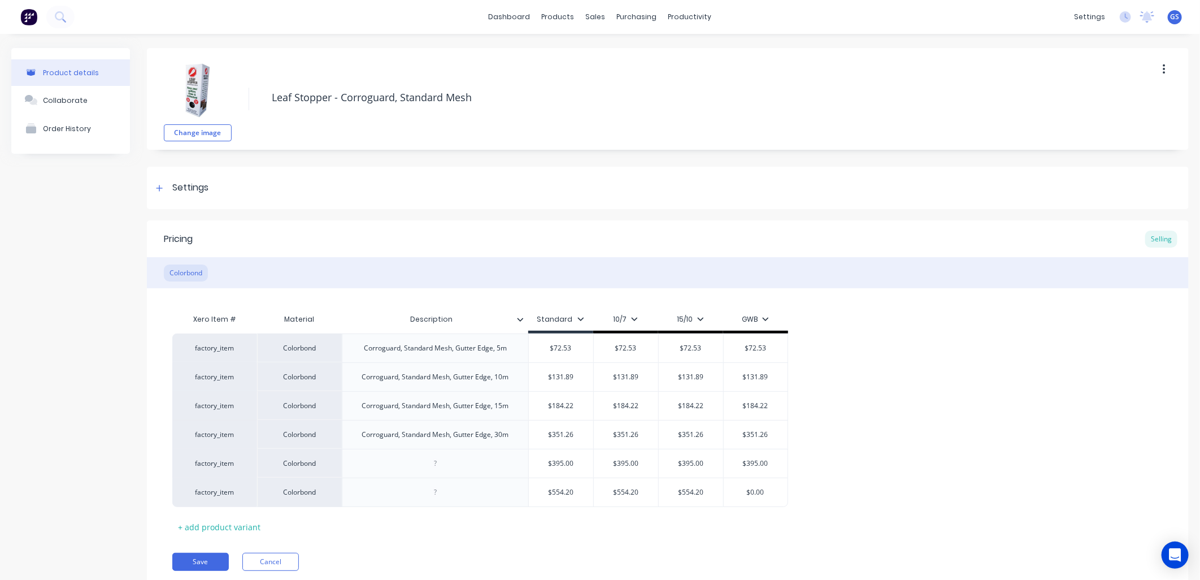
type input "$0.0"
type textarea "x"
type input "$0"
type textarea "x"
type input "$"
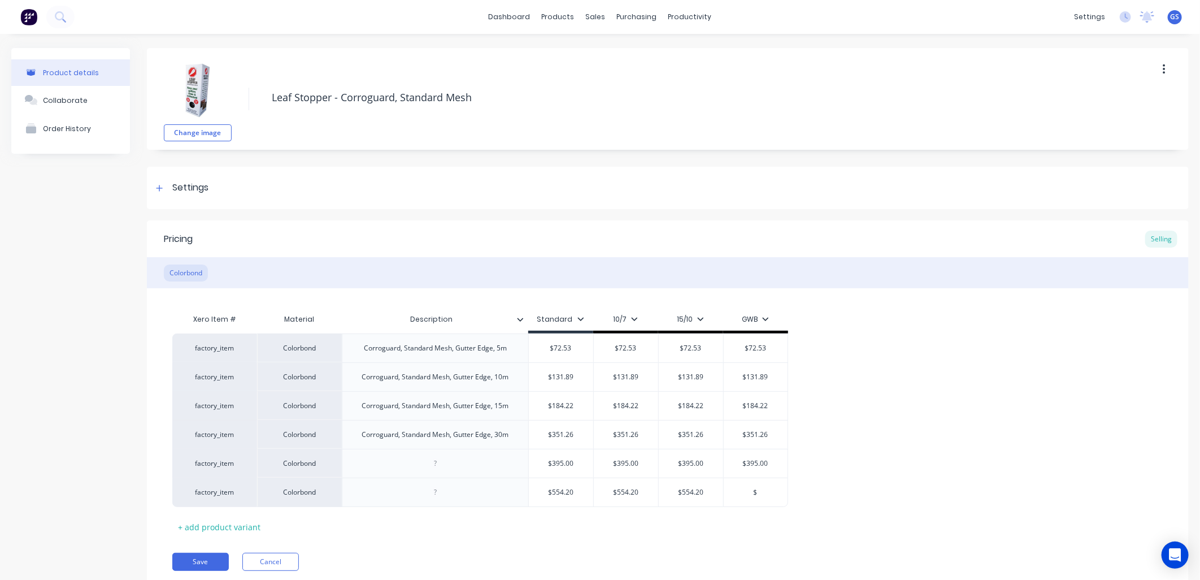
type textarea "x"
type input "5"
type textarea "x"
type input "55"
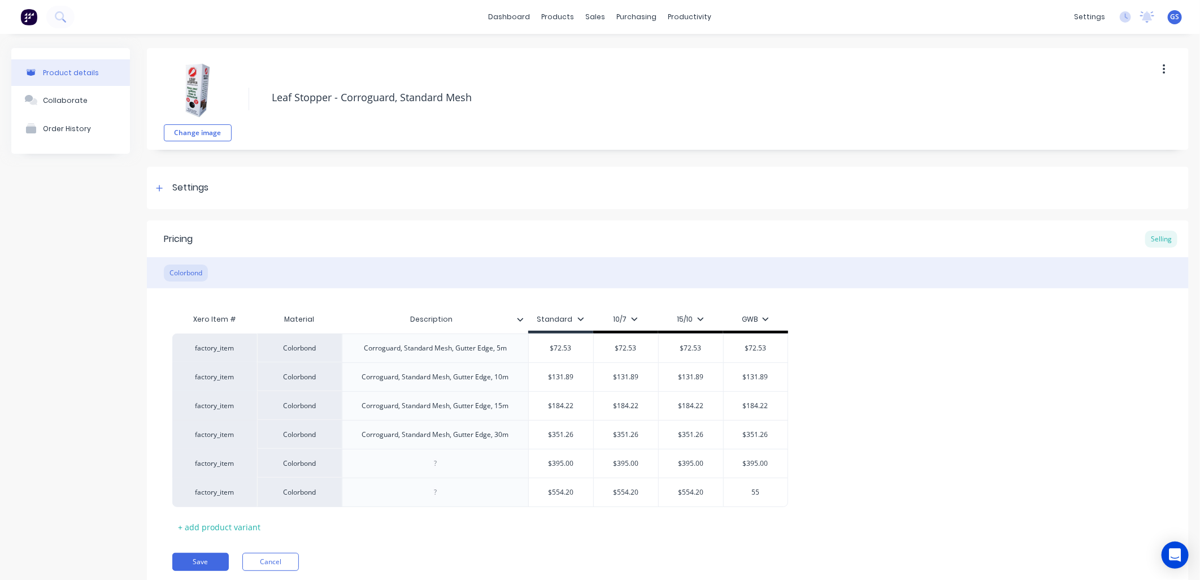
type textarea "x"
type input "554"
type textarea "x"
type input "554."
type textarea "x"
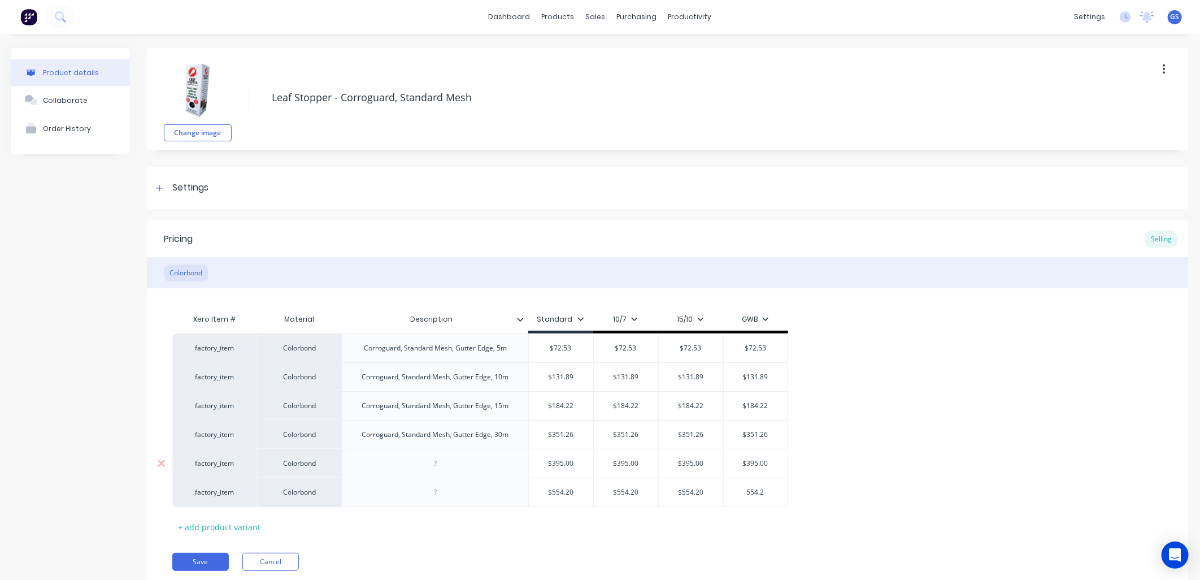
type input "554.2"
click at [408, 469] on div at bounding box center [435, 463] width 56 height 15
click at [435, 493] on div at bounding box center [435, 492] width 56 height 15
click at [367, 467] on div "Dekguard, Standard Mesh, Gutter Edge, 30m" at bounding box center [434, 463] width 159 height 15
click at [374, 500] on div at bounding box center [435, 497] width 186 height 29
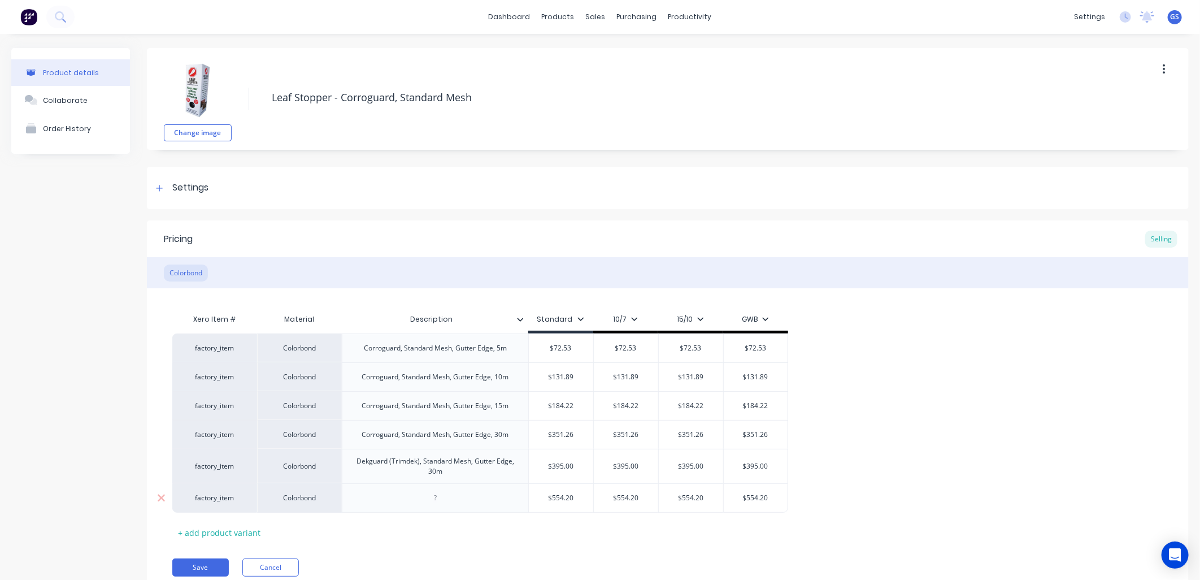
type textarea "x"
drag, startPoint x: 430, startPoint y: 504, endPoint x: 489, endPoint y: 500, distance: 58.3
click at [434, 504] on div at bounding box center [435, 497] width 56 height 15
click at [554, 534] on div "Xero Item # Material Description Standard 10/7 15/10 GWB factory_item Colorbond…" at bounding box center [667, 424] width 991 height 233
click at [210, 567] on button "Save" at bounding box center [200, 567] width 56 height 18
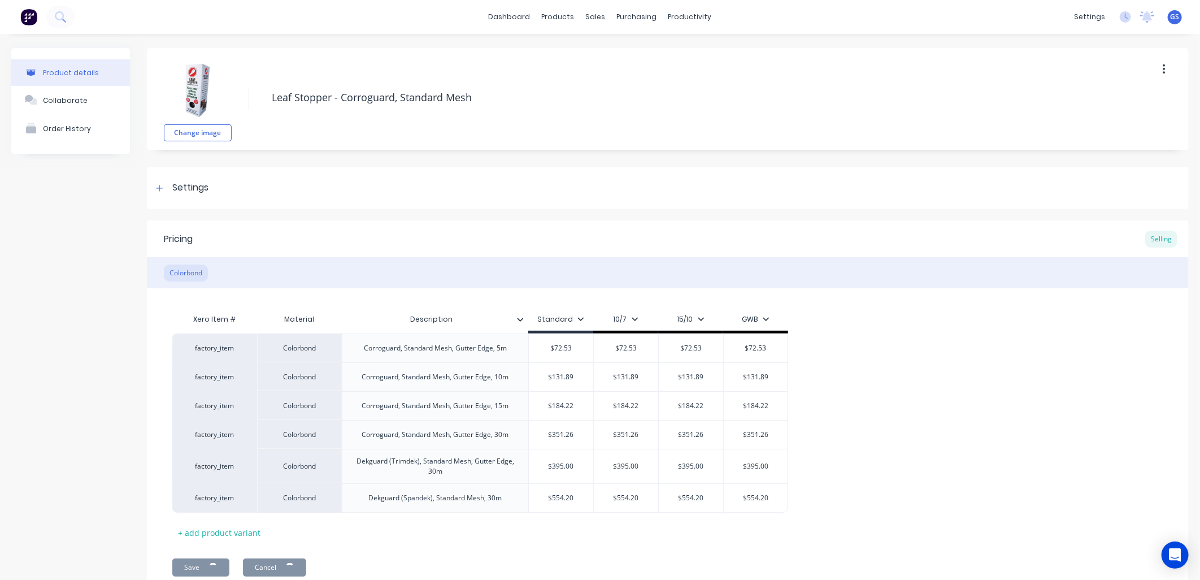
type textarea "x"
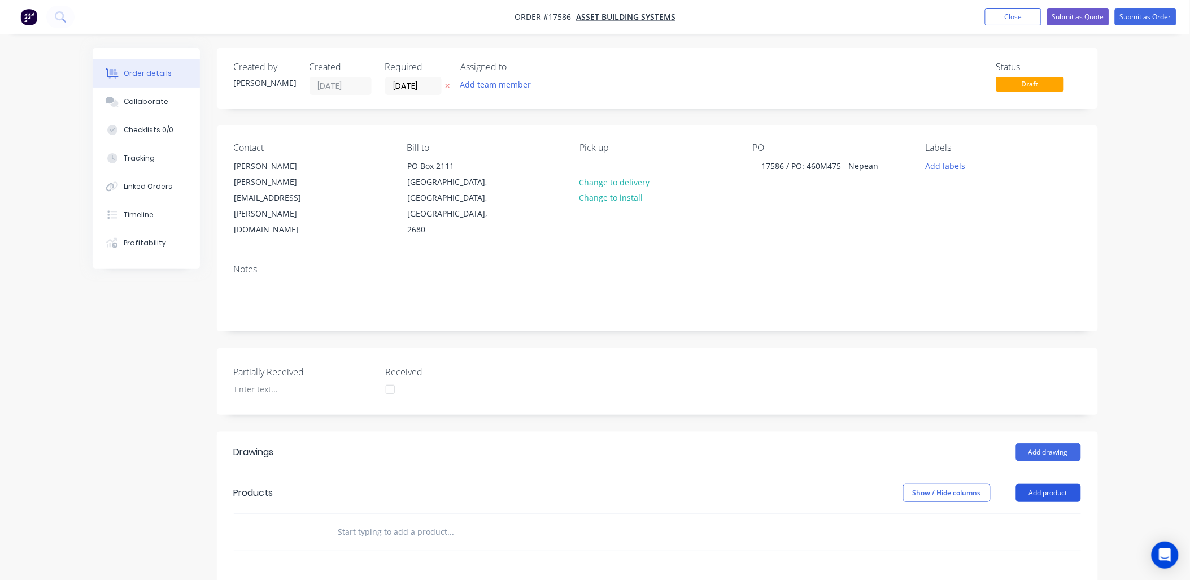
click at [1061, 484] on button "Add product" at bounding box center [1048, 493] width 65 height 18
click at [1032, 513] on div "Product catalogue" at bounding box center [1027, 521] width 87 height 16
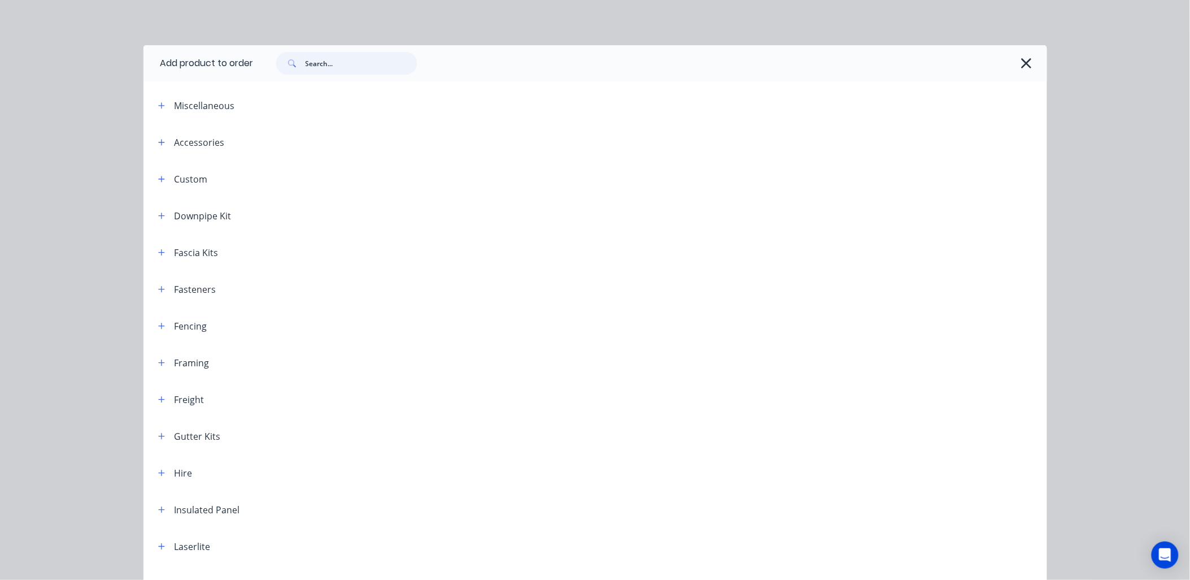
click at [343, 58] on input "text" at bounding box center [362, 63] width 112 height 23
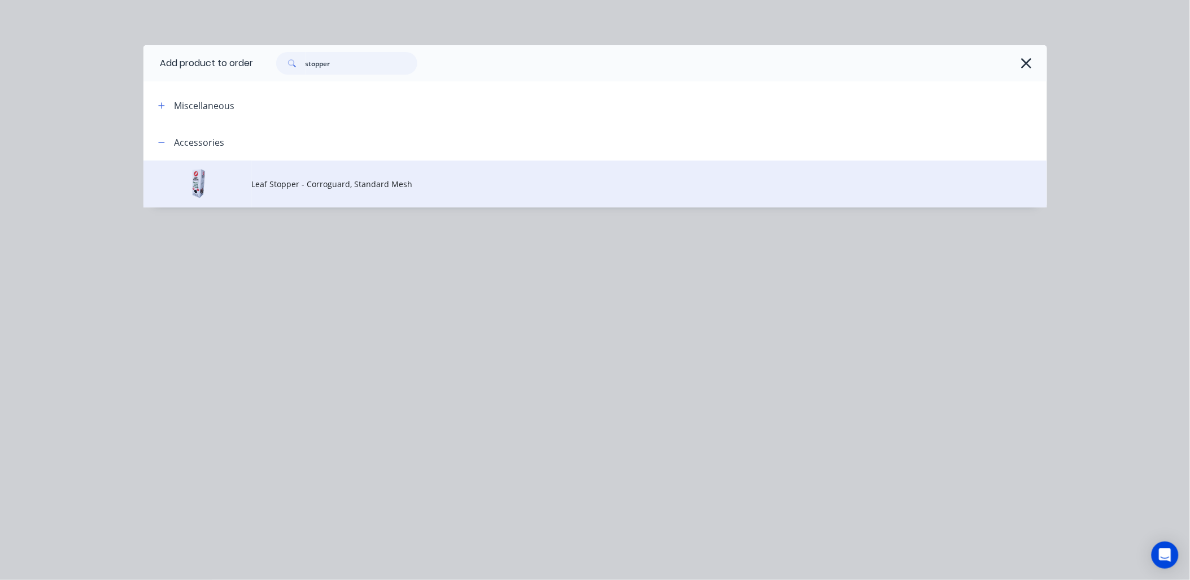
type input "stopper"
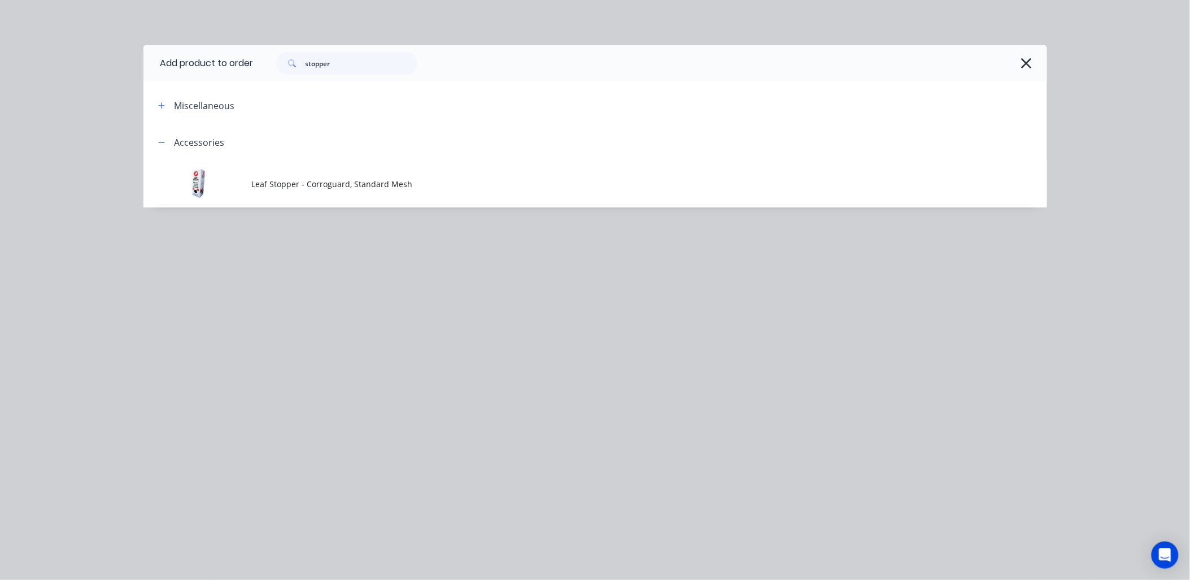
drag, startPoint x: 319, startPoint y: 188, endPoint x: 320, endPoint y: 182, distance: 5.7
click at [319, 184] on span "Leaf Stopper - Corroguard, Standard Mesh" at bounding box center [570, 184] width 636 height 12
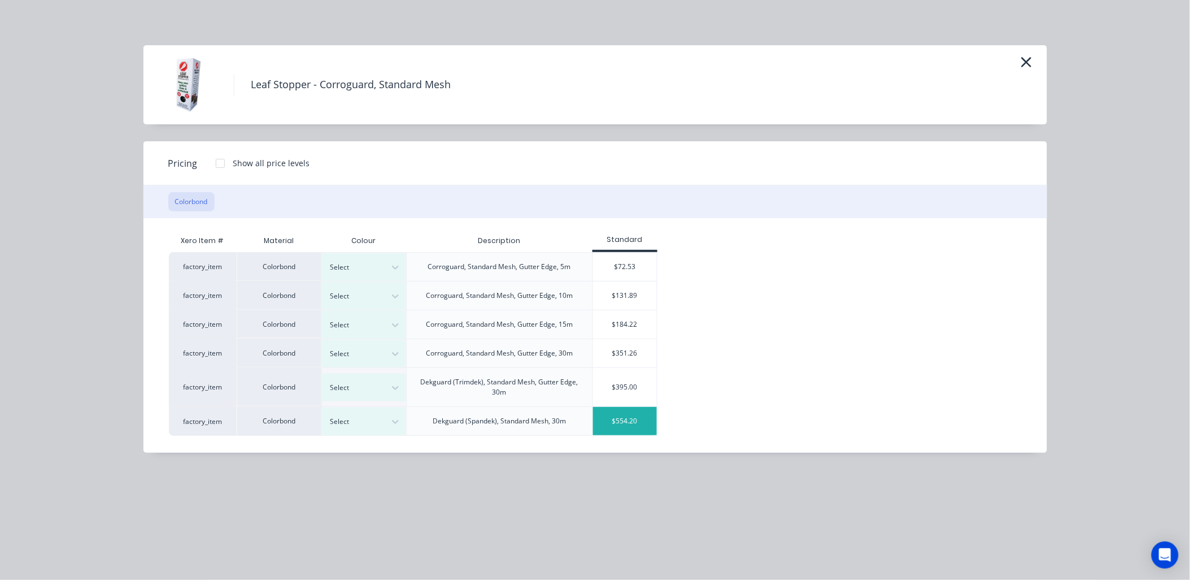
click at [607, 419] on div "$554.20" at bounding box center [625, 421] width 64 height 28
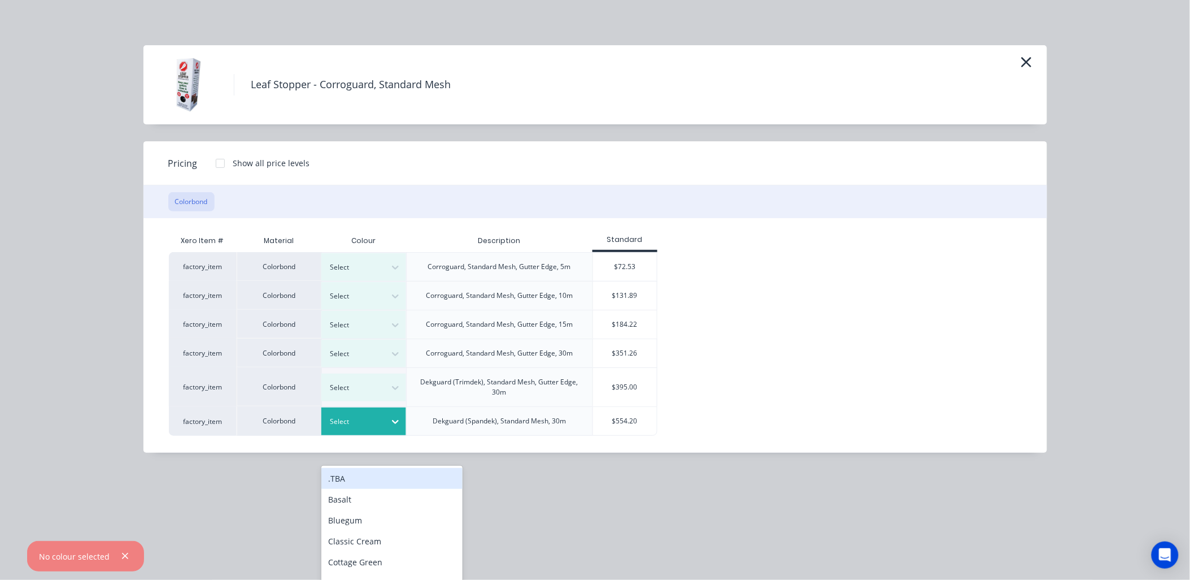
click at [397, 418] on icon at bounding box center [395, 421] width 11 height 11
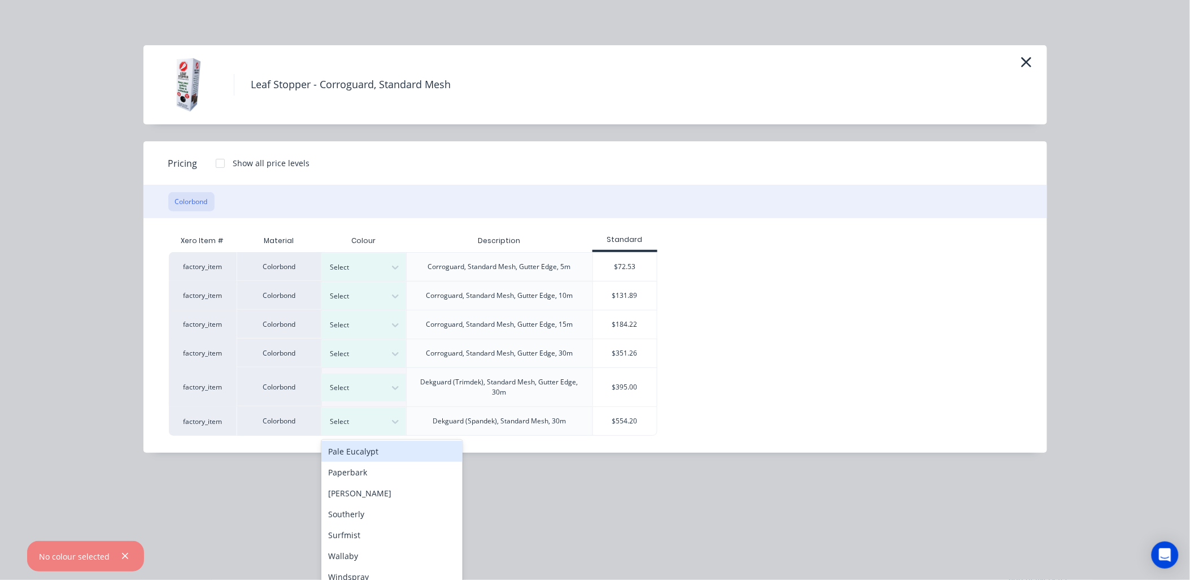
click at [369, 452] on div "Pale Eucalypt" at bounding box center [391, 451] width 141 height 21
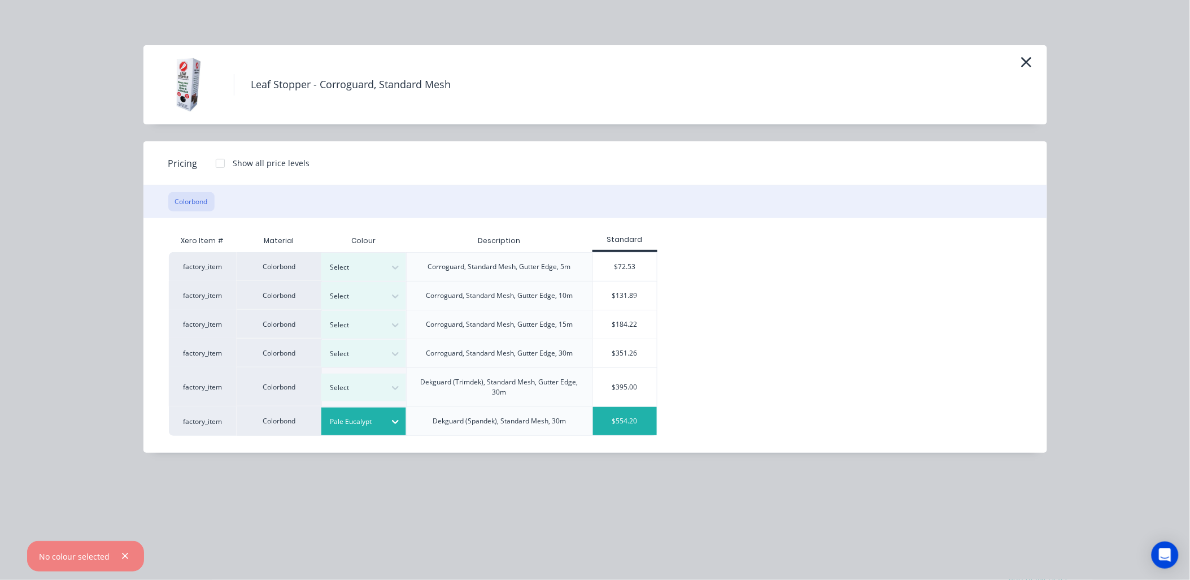
click at [637, 419] on div "$554.20" at bounding box center [625, 421] width 64 height 28
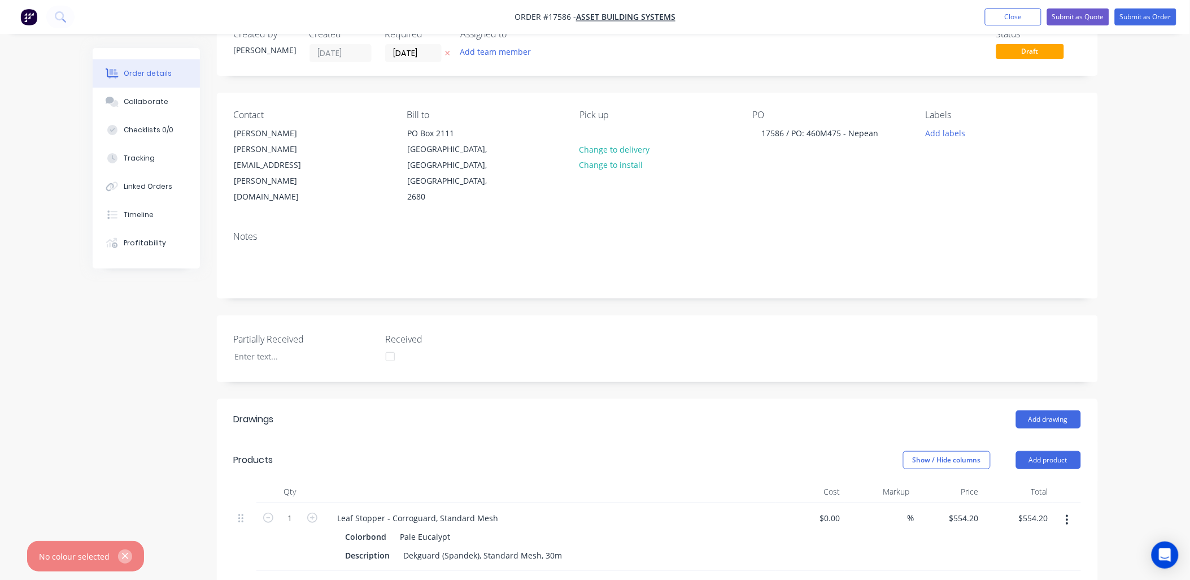
click at [124, 551] on icon "button" at bounding box center [124, 556] width 7 height 10
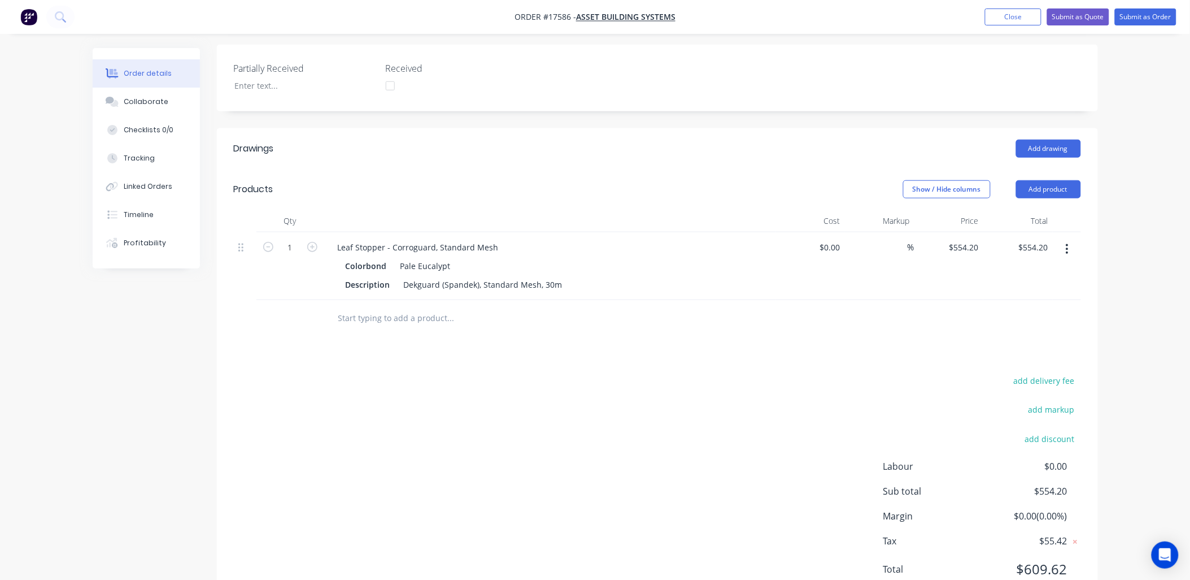
scroll to position [317, 0]
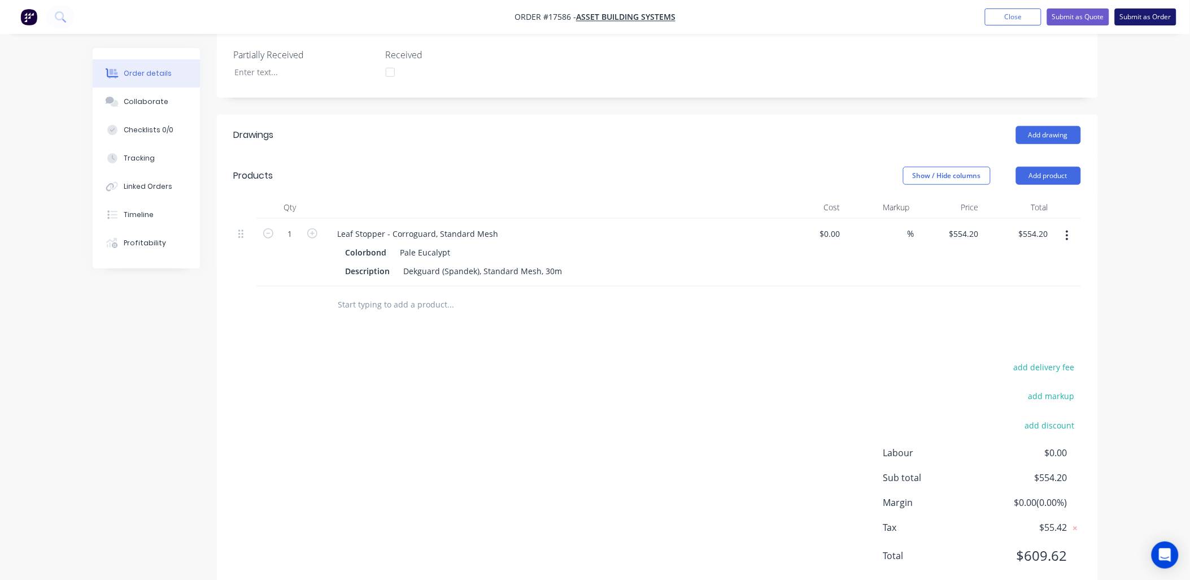
click at [1149, 18] on button "Submit as Order" at bounding box center [1146, 16] width 62 height 17
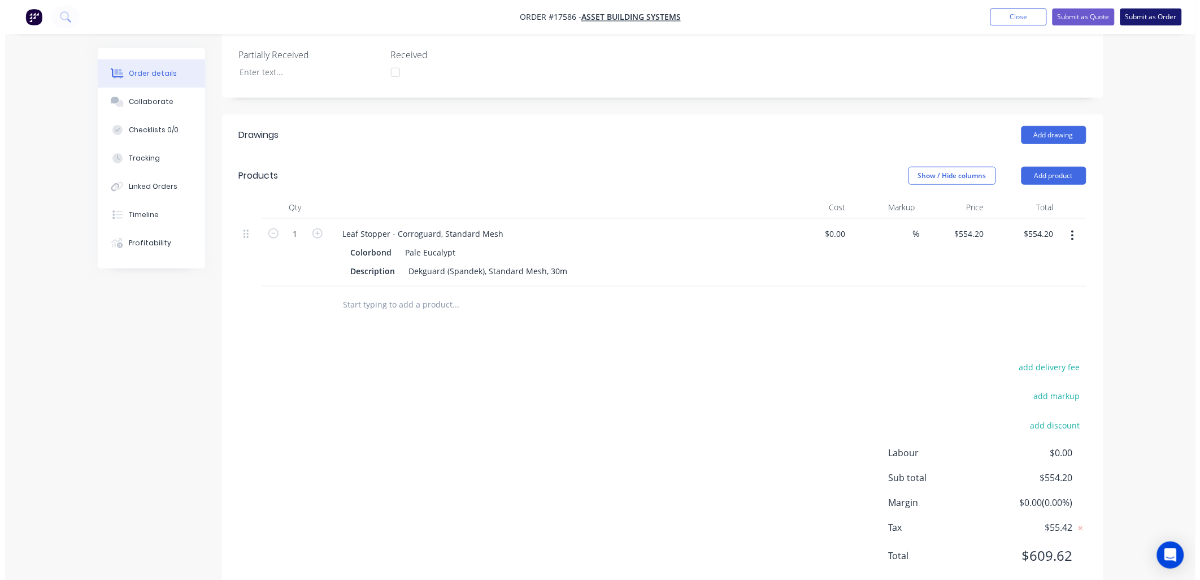
scroll to position [0, 0]
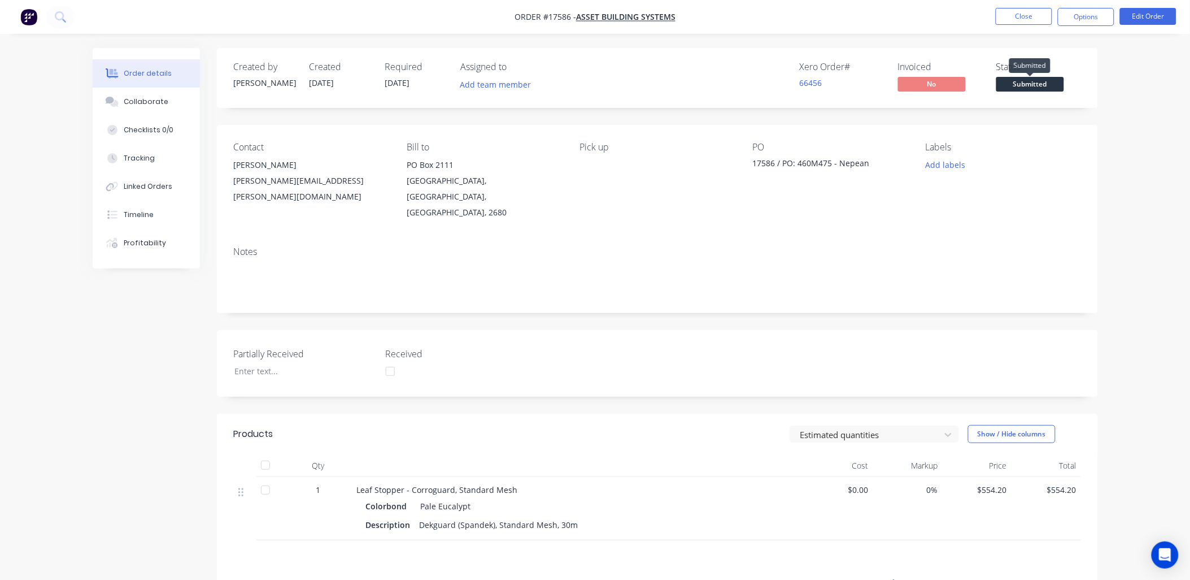
click at [1040, 82] on span "Submitted" at bounding box center [1030, 84] width 68 height 14
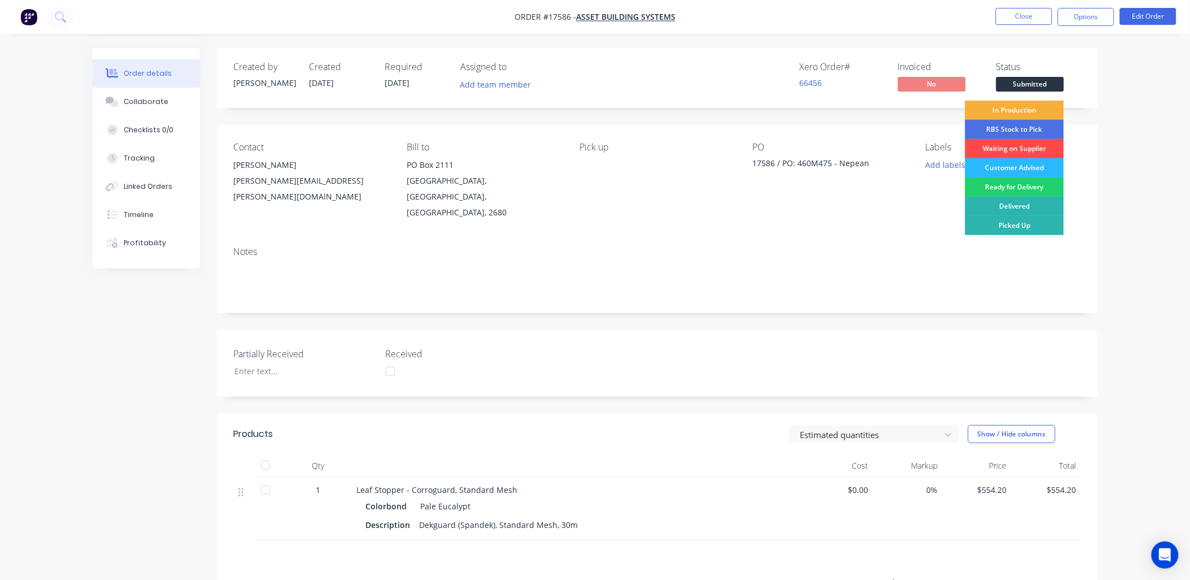
click at [1029, 146] on div "Waiting on Supplier" at bounding box center [1014, 148] width 99 height 19
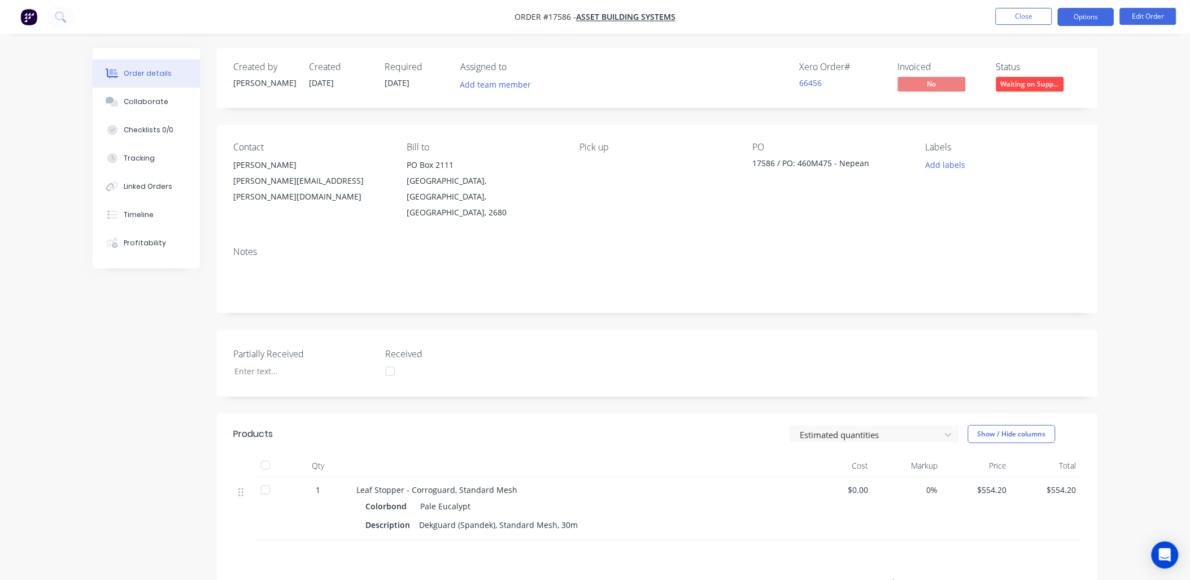
click at [1085, 16] on button "Options" at bounding box center [1086, 17] width 56 height 18
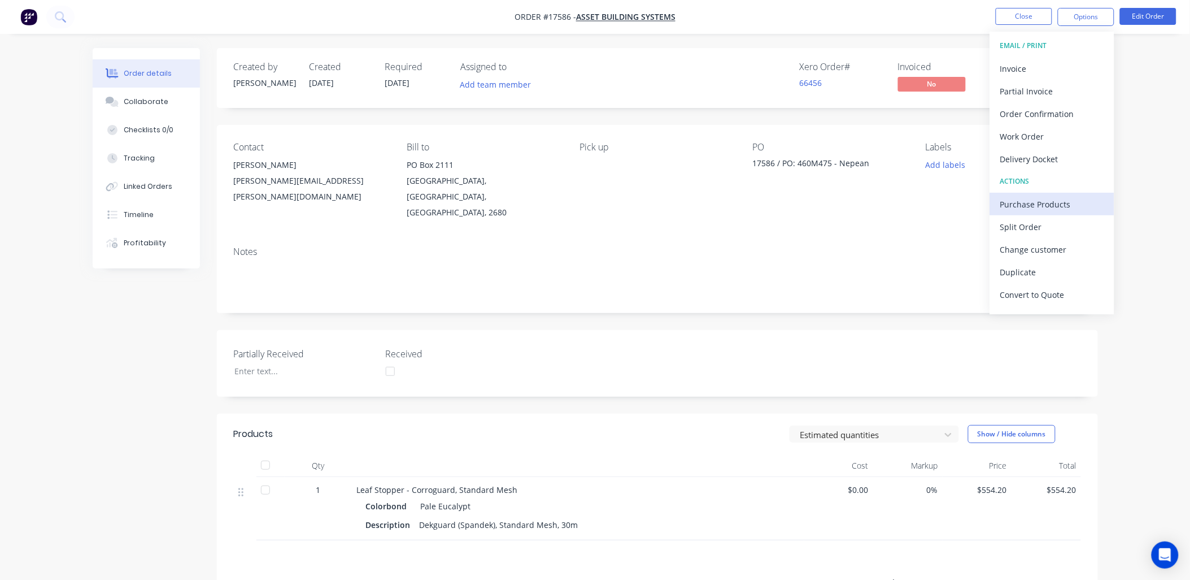
click at [1025, 204] on div "Purchase Products" at bounding box center [1052, 204] width 104 height 16
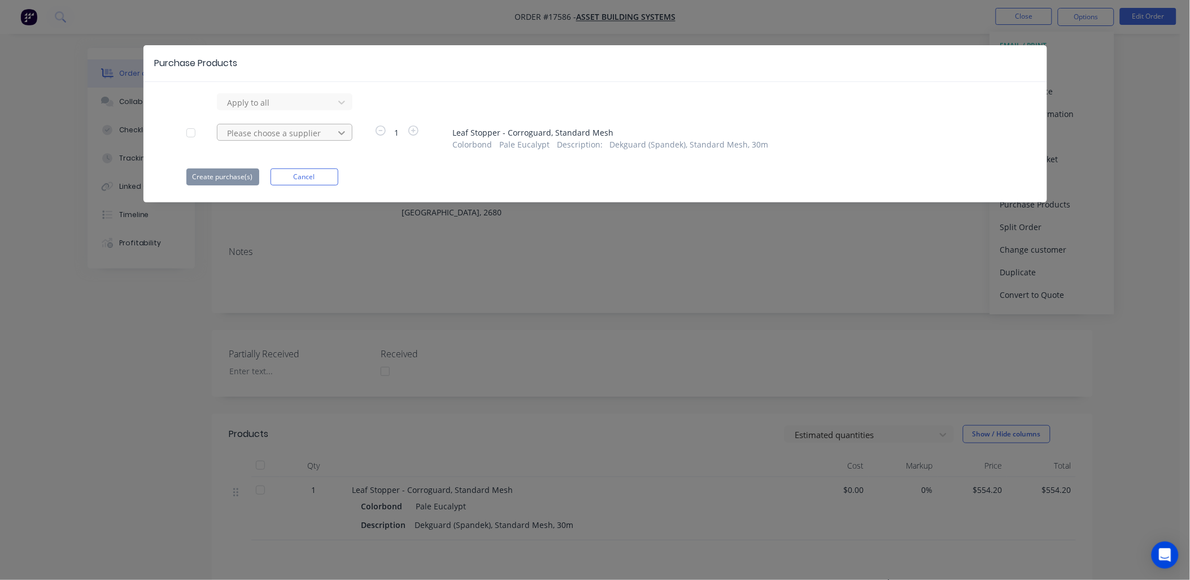
click at [337, 128] on icon at bounding box center [341, 132] width 11 height 11
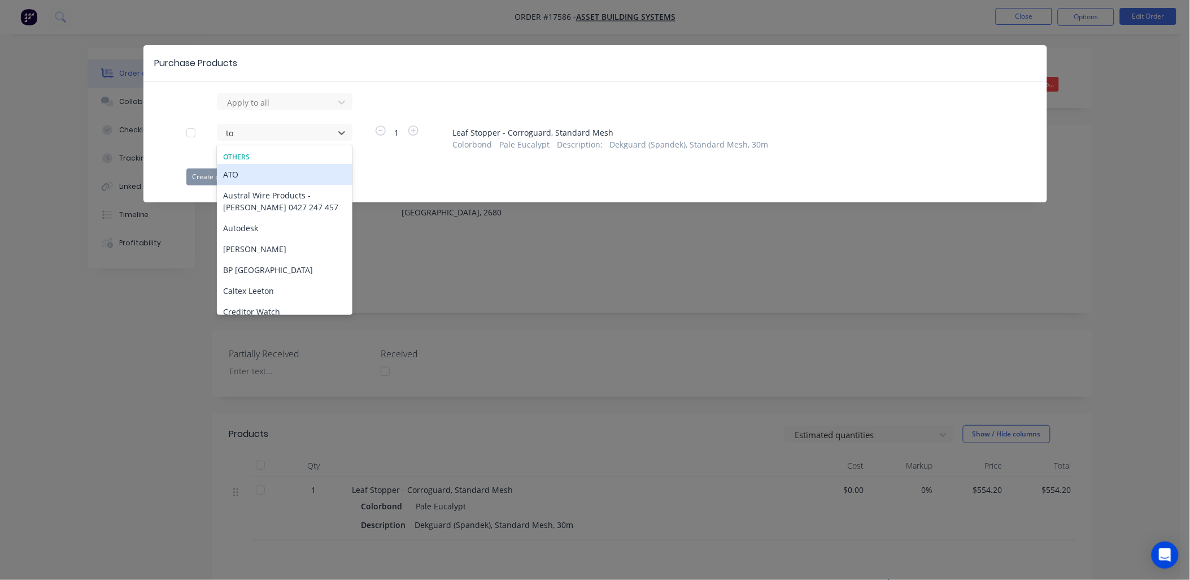
type input "top"
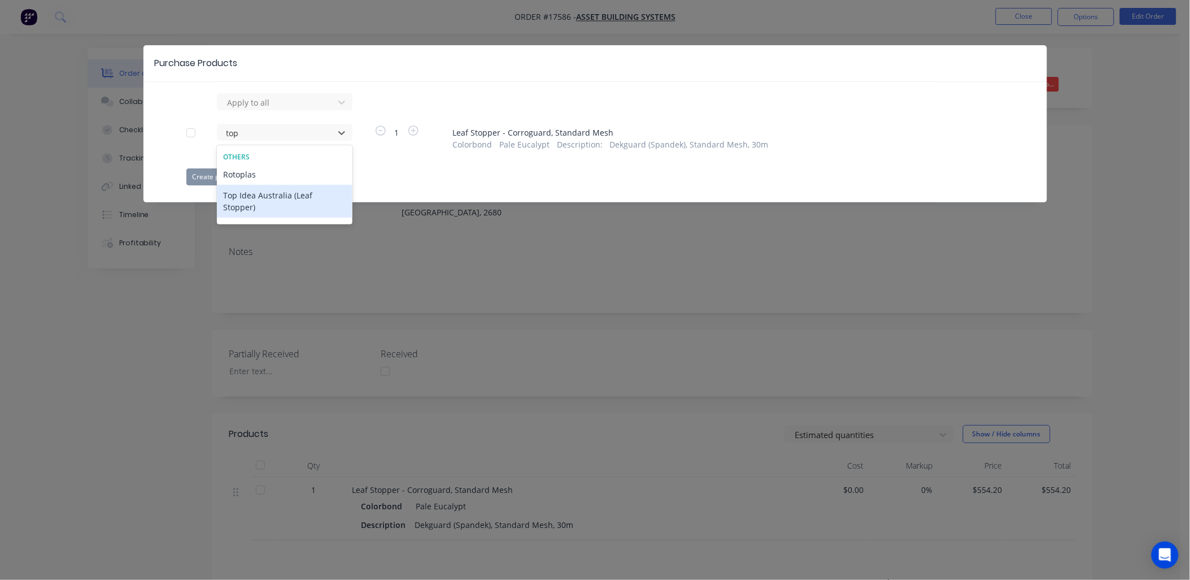
click at [306, 193] on div "Top Idea Australia (Leaf Stopper)" at bounding box center [285, 201] width 136 height 33
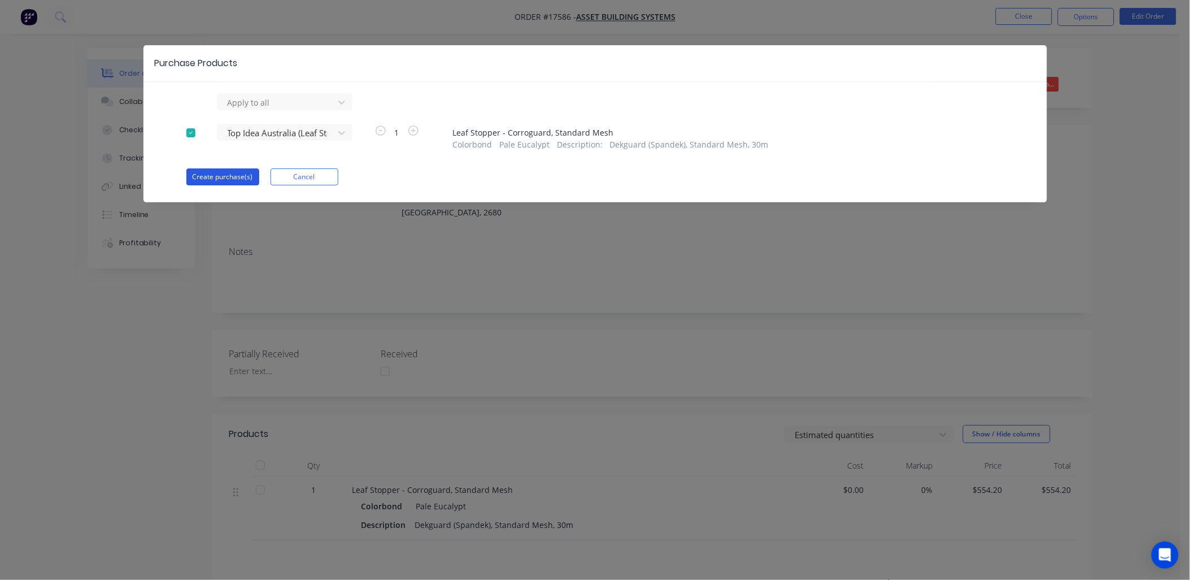
click at [229, 172] on button "Create purchase(s)" at bounding box center [222, 176] width 73 height 17
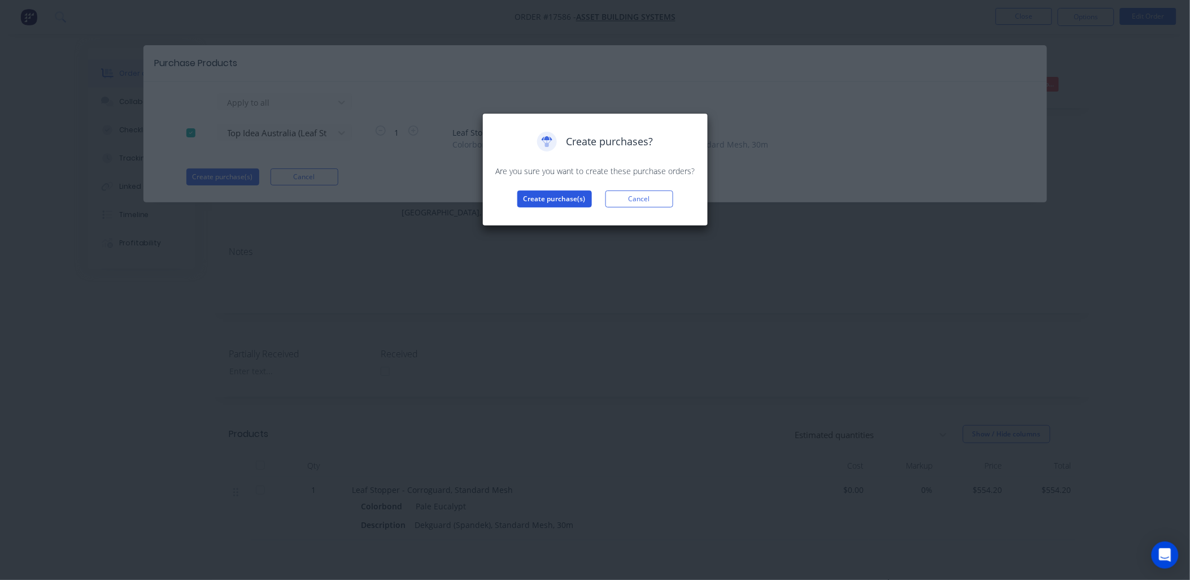
click at [548, 193] on button "Create purchase(s)" at bounding box center [554, 198] width 75 height 17
click at [557, 214] on button "View purchase(s)" at bounding box center [555, 216] width 68 height 17
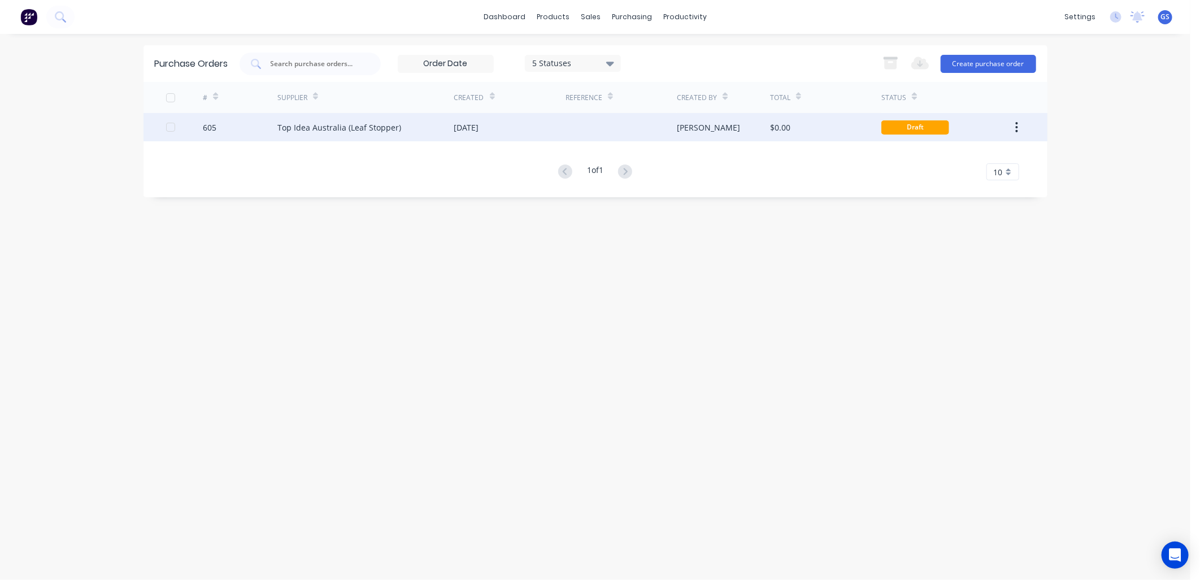
click at [376, 130] on div "Top Idea Australia (Leaf Stopper)" at bounding box center [339, 127] width 124 height 12
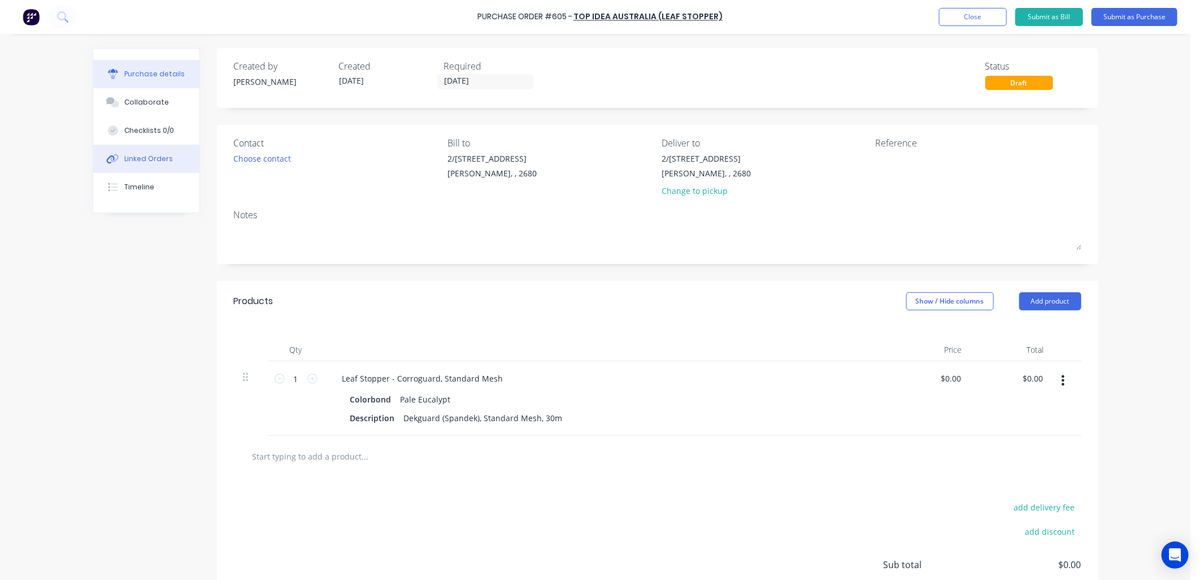
click at [159, 162] on div "Linked Orders" at bounding box center [148, 159] width 49 height 10
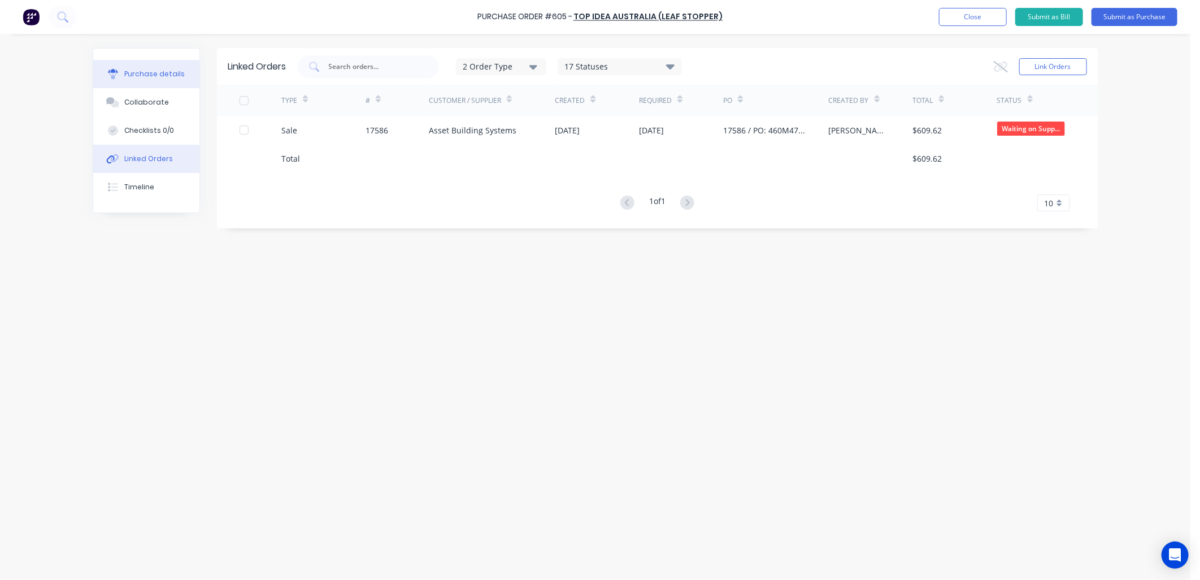
click at [160, 75] on div "Purchase details" at bounding box center [154, 74] width 60 height 10
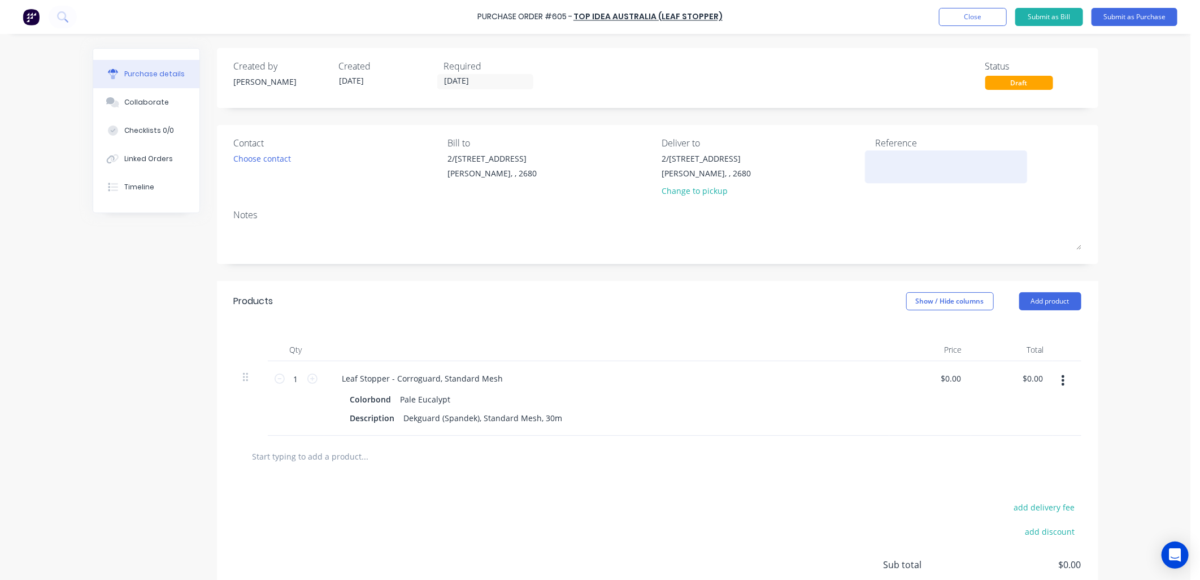
click at [877, 160] on textarea at bounding box center [945, 165] width 141 height 25
type textarea "605 / 17586 - Asse"
type textarea "x"
type textarea "605 / 17586 - Asset"
type textarea "x"
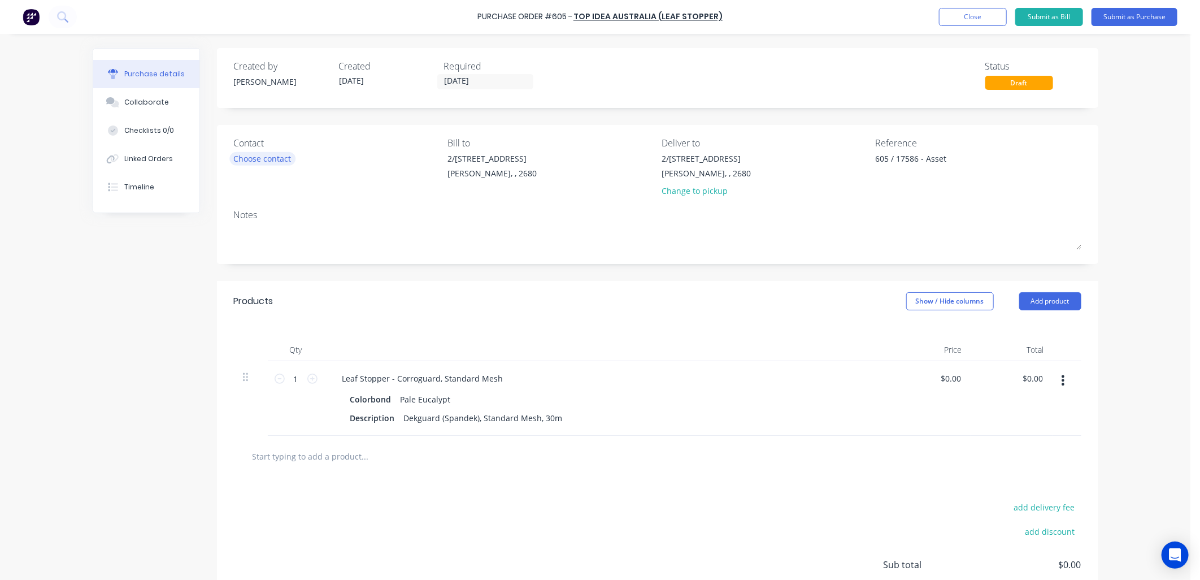
type textarea "605 / 17586 - Asset"
click at [273, 161] on div "Choose contact" at bounding box center [263, 159] width 58 height 12
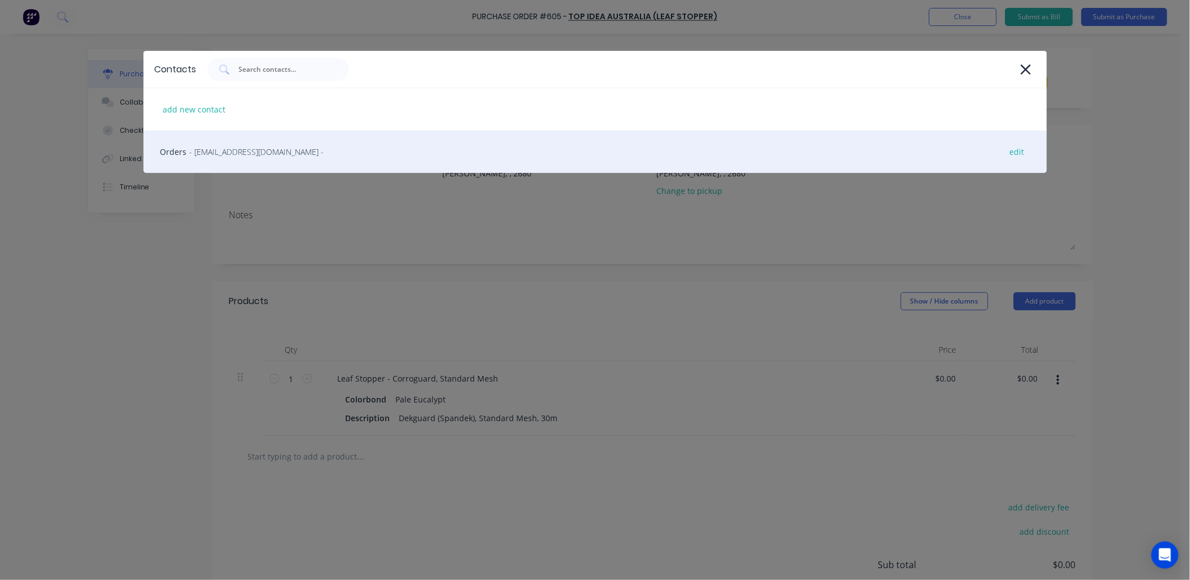
drag, startPoint x: 273, startPoint y: 161, endPoint x: 250, endPoint y: 147, distance: 27.6
click at [250, 147] on span "- orders@topidea.com.au -" at bounding box center [257, 152] width 134 height 12
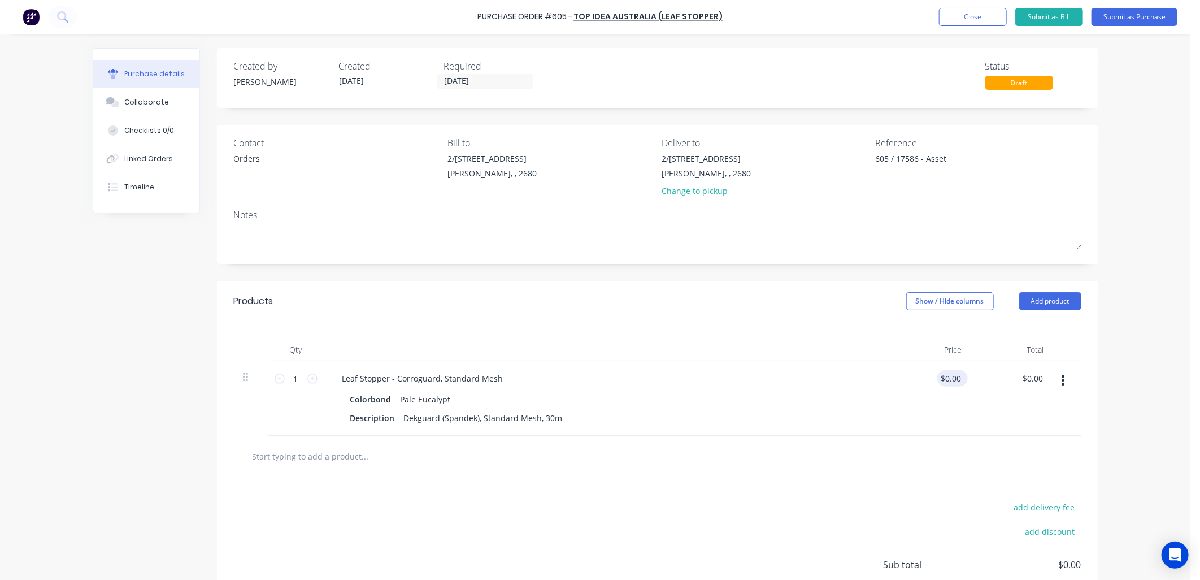
type textarea "x"
type input "0.00"
click at [947, 380] on input "0.00" at bounding box center [952, 378] width 21 height 16
click at [948, 380] on input "0.00" at bounding box center [952, 378] width 21 height 16
type textarea "x"
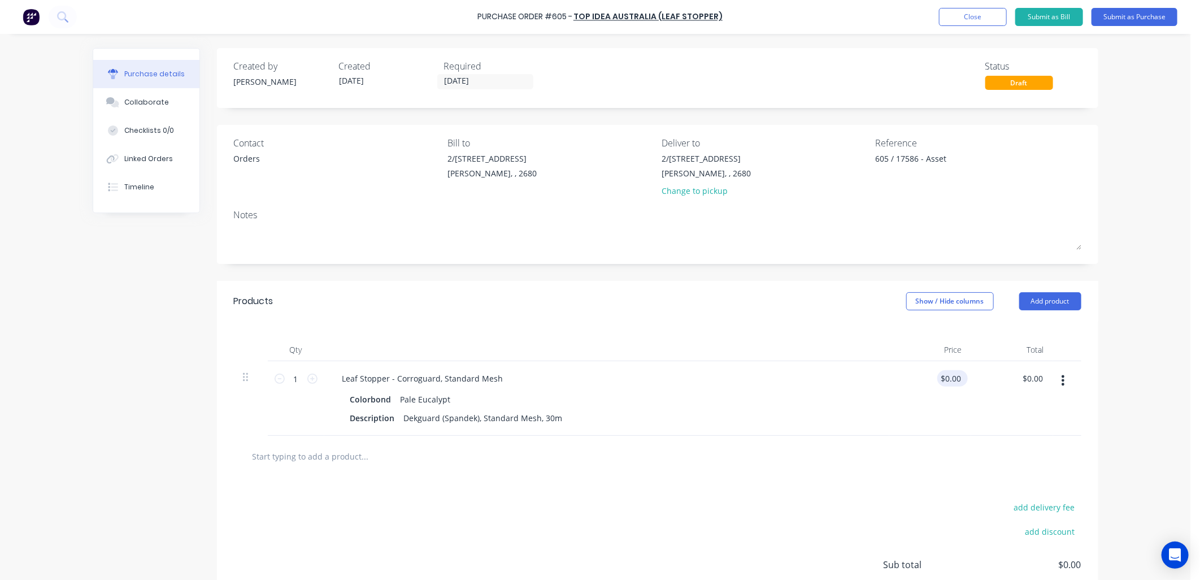
type input "0.00"
click at [953, 374] on input "0.00" at bounding box center [952, 378] width 21 height 16
type textarea "x"
click at [955, 374] on input "0.00" at bounding box center [952, 378] width 21 height 16
type input "326.21"
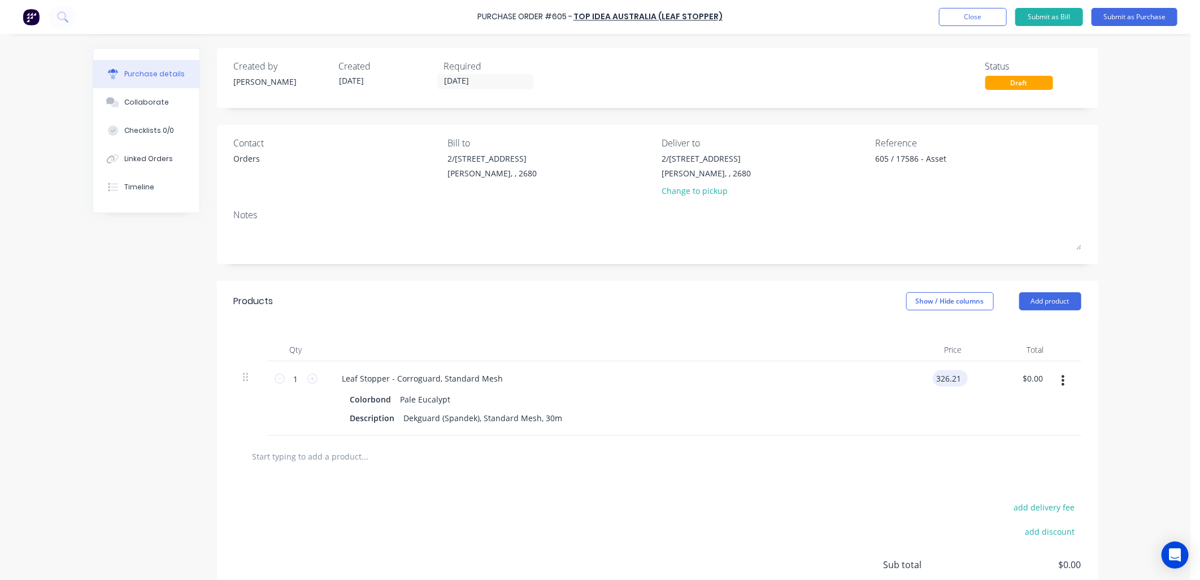
type textarea "x"
type input "$326.21"
type input "326.21"
type textarea "x"
type input "$326.21"
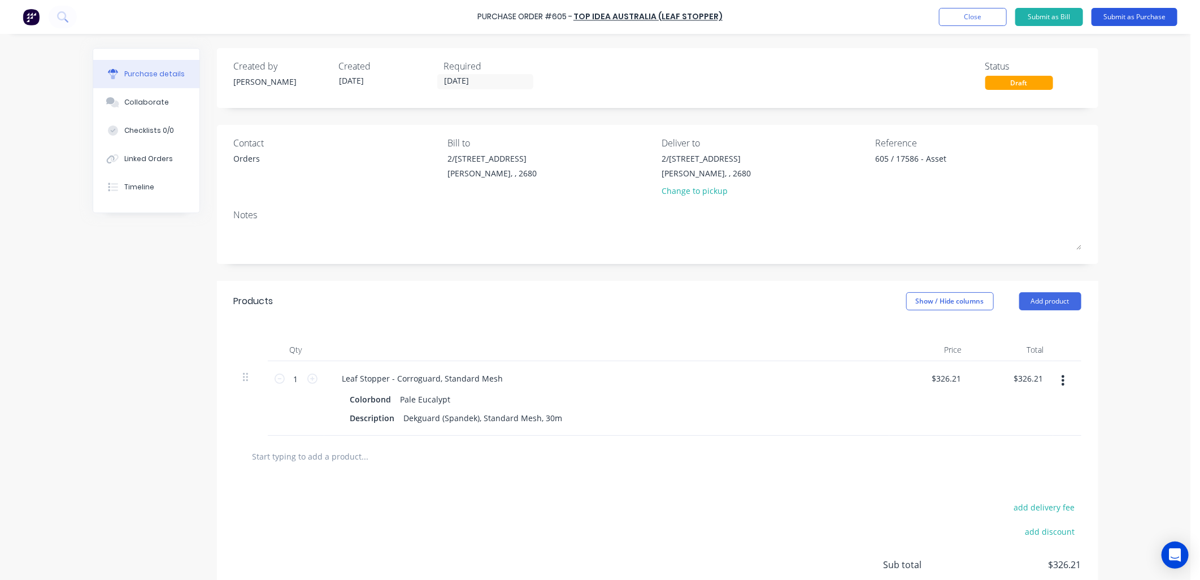
click at [1120, 20] on button "Submit as Purchase" at bounding box center [1134, 17] width 86 height 18
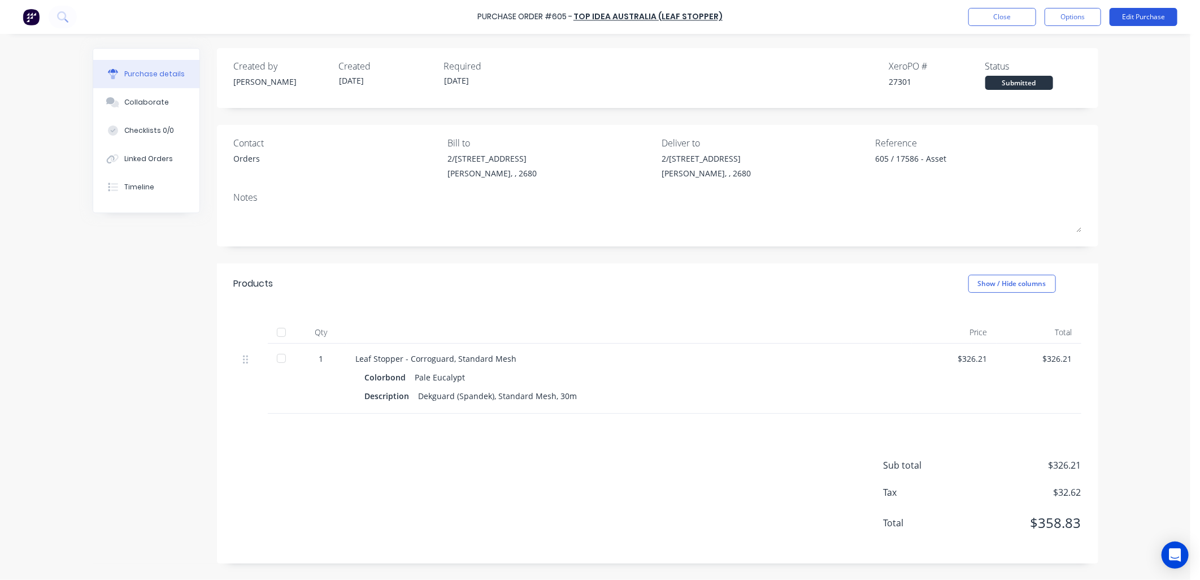
click at [1120, 19] on button "Edit Purchase" at bounding box center [1143, 17] width 68 height 18
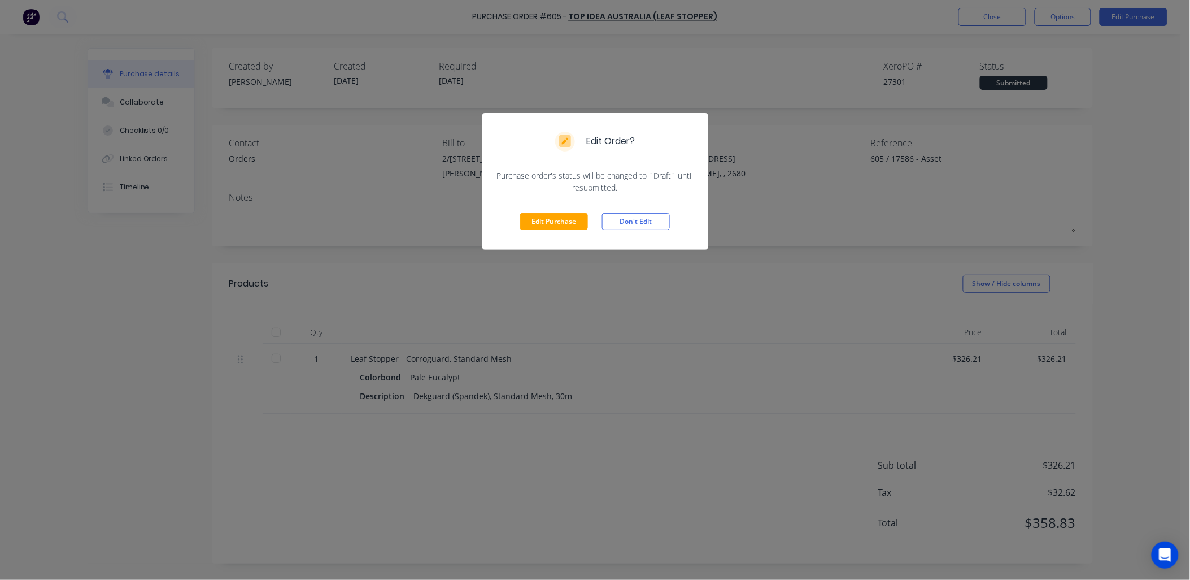
drag, startPoint x: 578, startPoint y: 221, endPoint x: 540, endPoint y: 195, distance: 46.7
click at [577, 221] on button "Edit Purchase" at bounding box center [554, 221] width 68 height 17
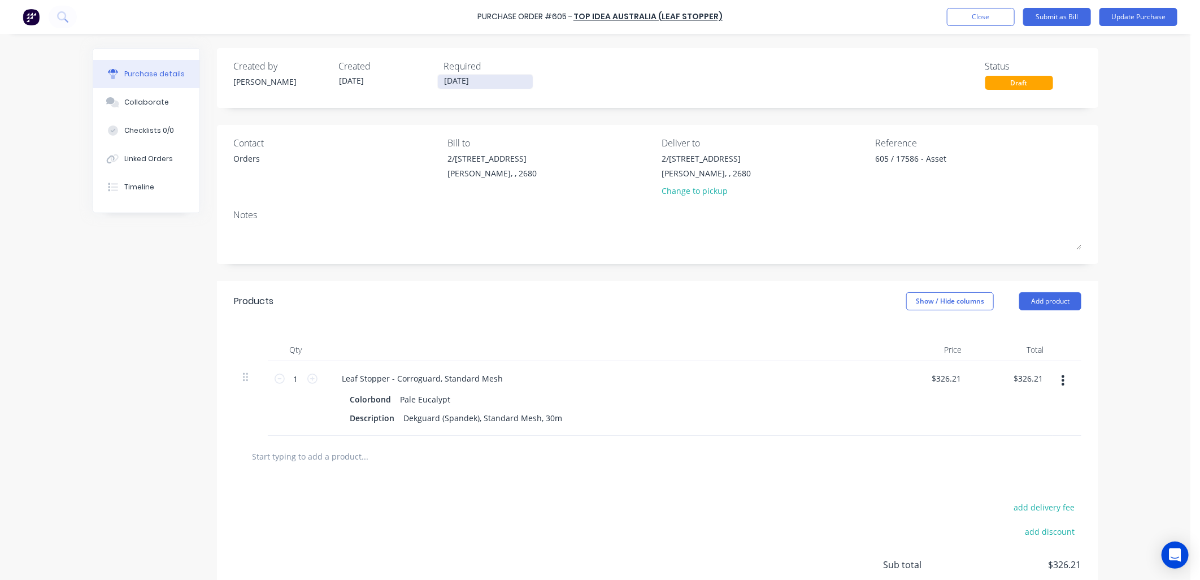
click at [475, 80] on input "02/10/25" at bounding box center [485, 82] width 95 height 14
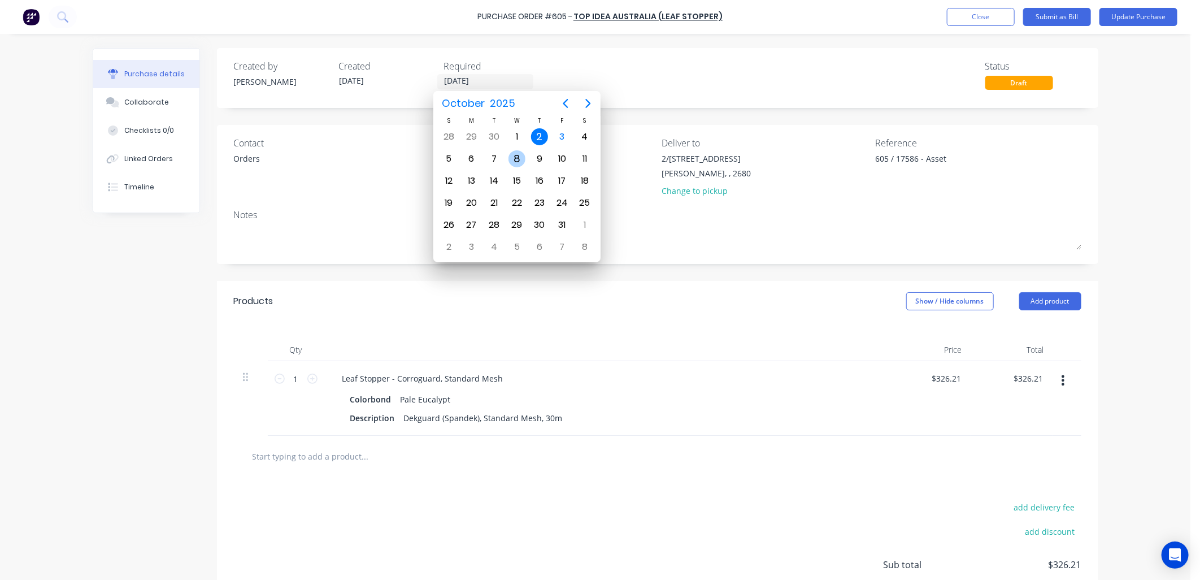
click at [511, 154] on div "8" at bounding box center [516, 158] width 17 height 17
type textarea "x"
type input "08/10/25"
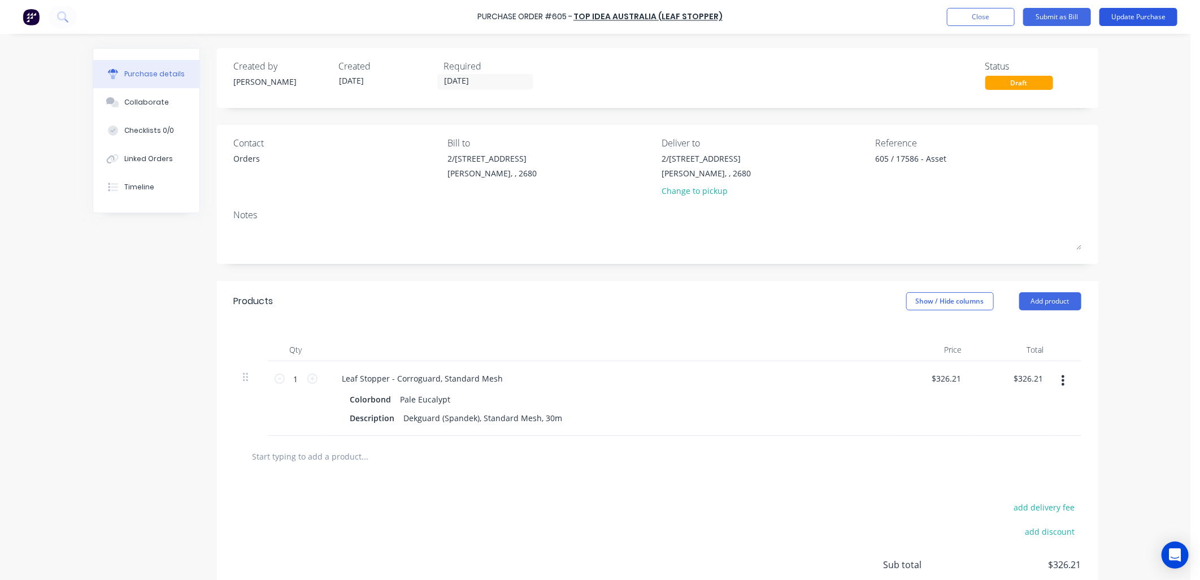
click at [1155, 17] on button "Update Purchase" at bounding box center [1138, 17] width 78 height 18
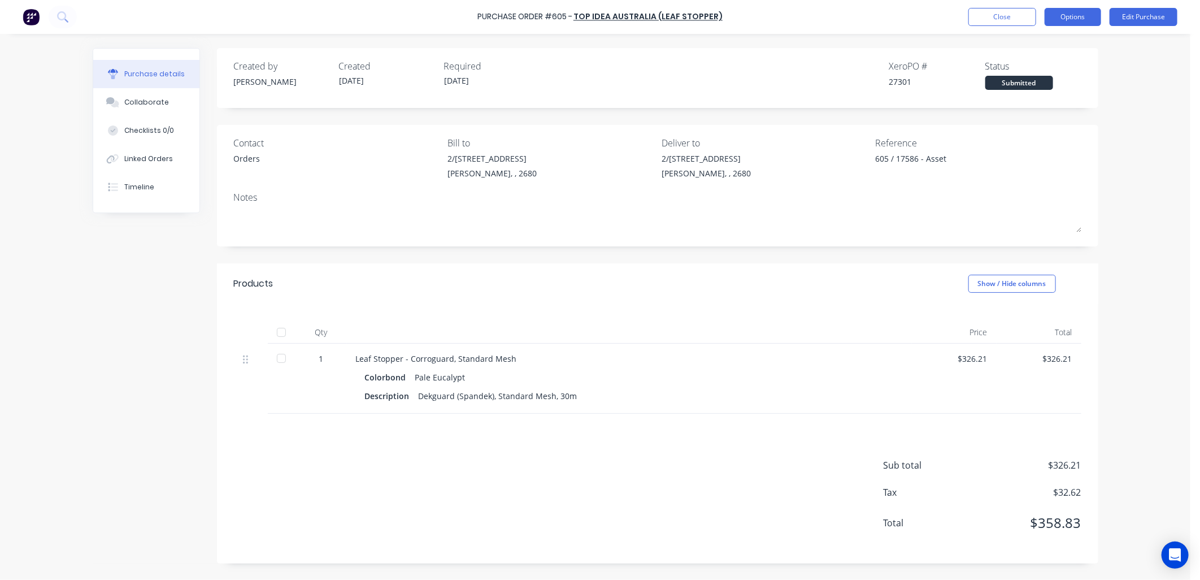
click at [1076, 15] on button "Options" at bounding box center [1072, 17] width 56 height 18
click at [1030, 44] on div "Print / Email" at bounding box center [1047, 46] width 87 height 16
click at [1032, 64] on div "With pricing" at bounding box center [1047, 68] width 87 height 16
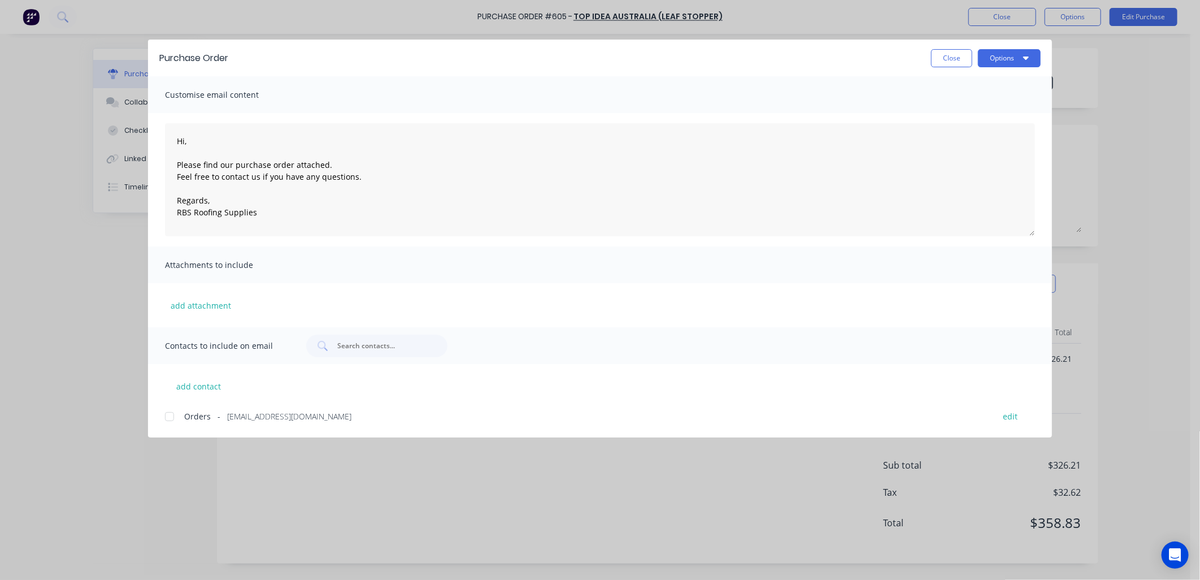
drag, startPoint x: 167, startPoint y: 415, endPoint x: 193, endPoint y: 400, distance: 29.6
click at [173, 410] on div at bounding box center [169, 416] width 23 height 23
click at [1029, 54] on button "Options" at bounding box center [1009, 58] width 63 height 18
click at [957, 128] on div "Email" at bounding box center [986, 132] width 87 height 16
click at [1029, 59] on button "Options" at bounding box center [1009, 58] width 63 height 18
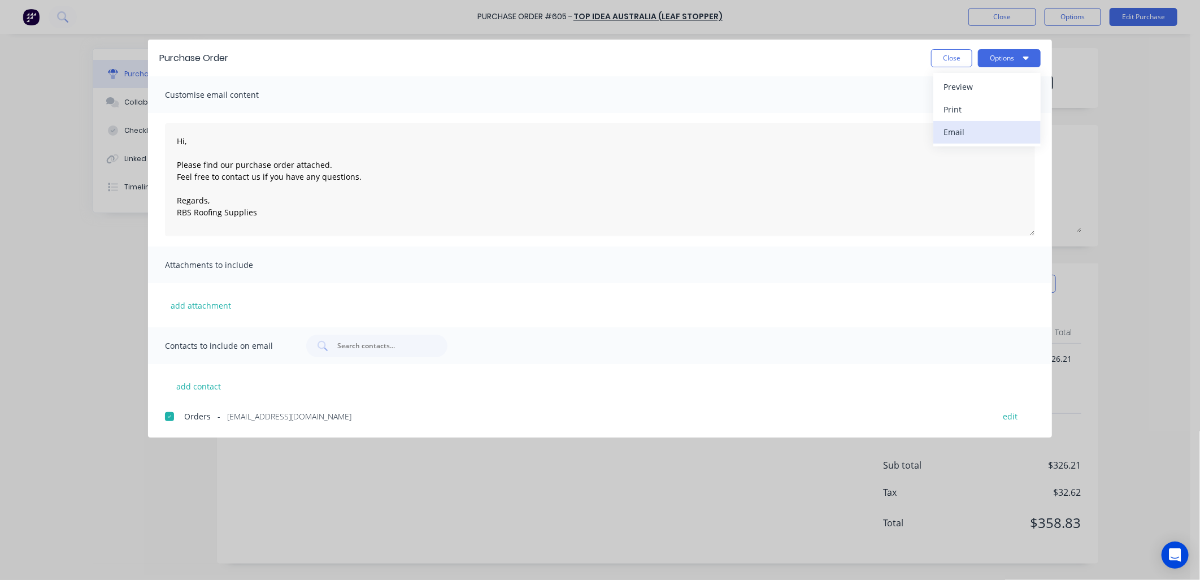
click at [956, 127] on div "Email" at bounding box center [986, 132] width 87 height 16
drag, startPoint x: 956, startPoint y: 58, endPoint x: 983, endPoint y: 38, distance: 33.6
click at [956, 58] on button "Close" at bounding box center [951, 58] width 41 height 18
type textarea "x"
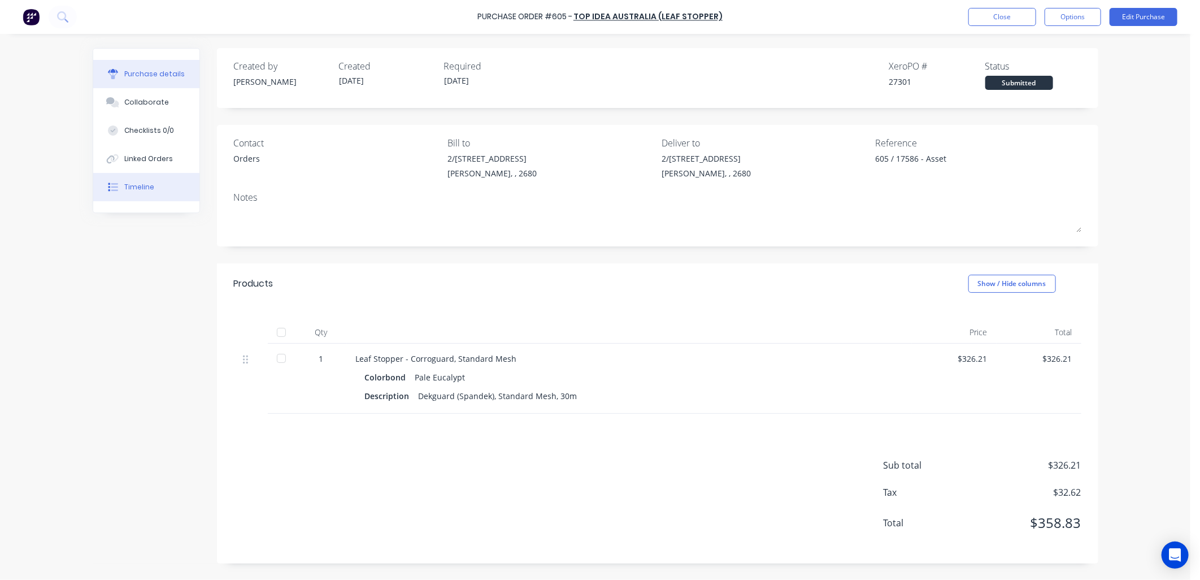
click at [137, 179] on button "Timeline" at bounding box center [146, 187] width 106 height 28
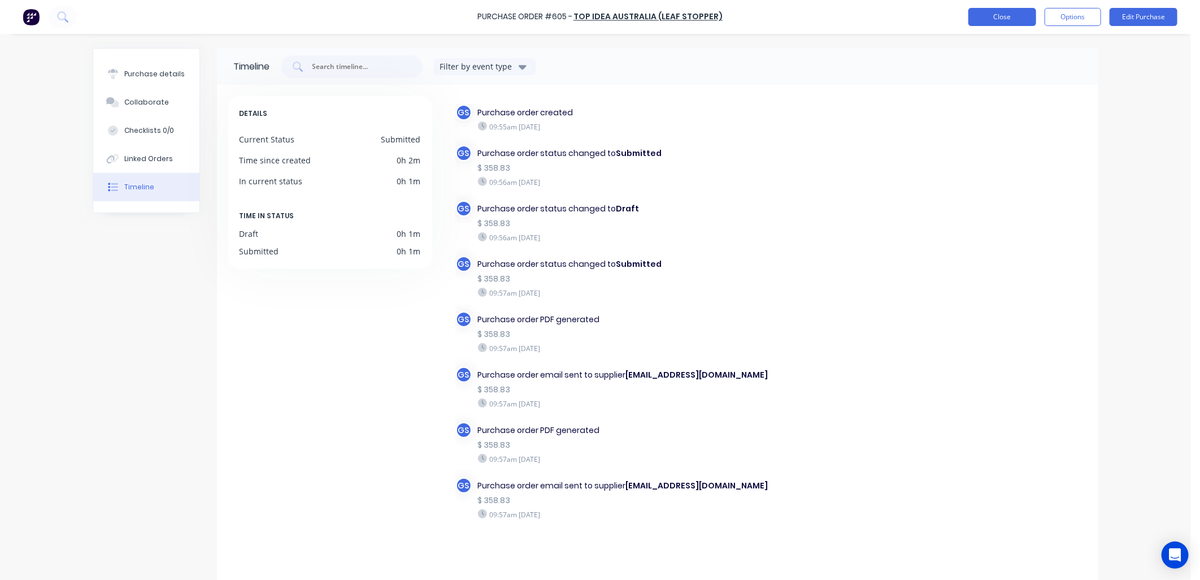
click at [1023, 12] on button "Close" at bounding box center [1002, 17] width 68 height 18
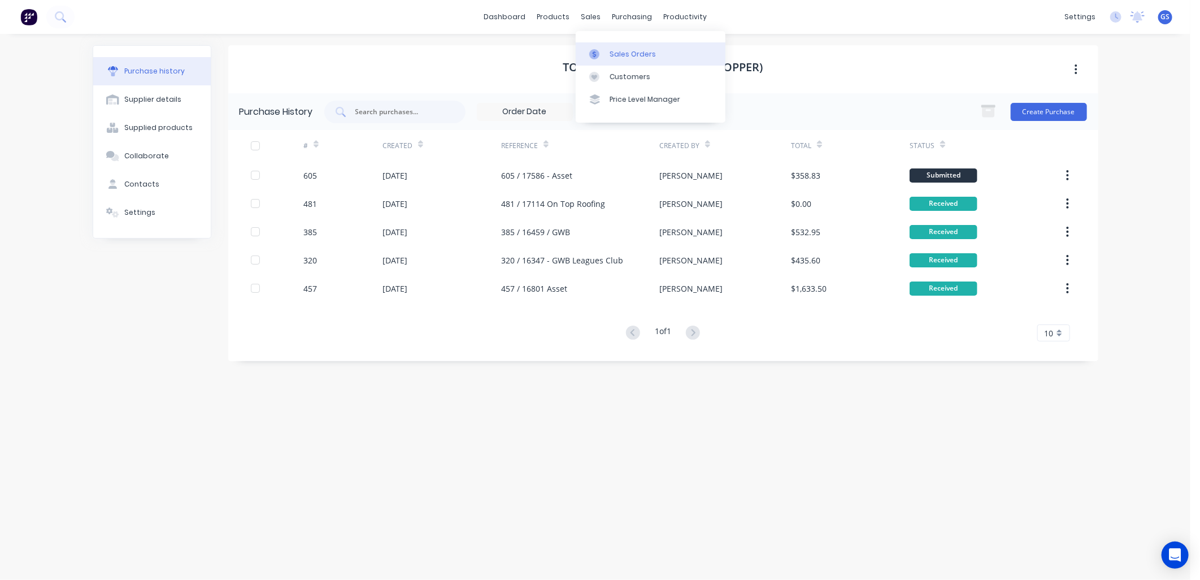
drag, startPoint x: 621, startPoint y: 55, endPoint x: 608, endPoint y: 58, distance: 13.3
click at [620, 55] on div "Sales Orders" at bounding box center [632, 54] width 46 height 10
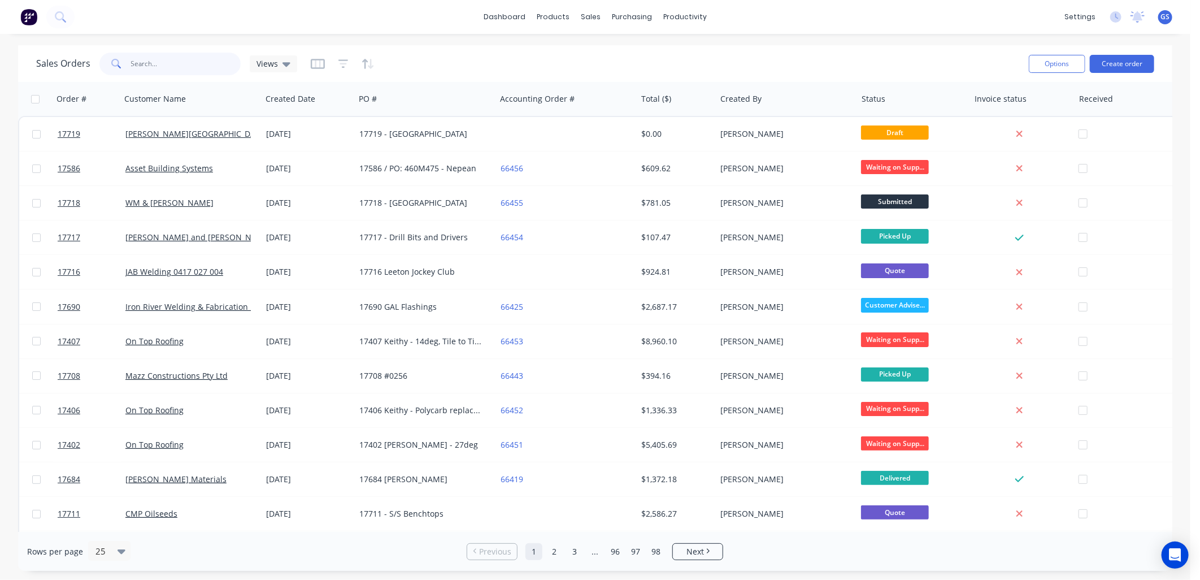
click at [183, 59] on input "text" at bounding box center [186, 64] width 110 height 23
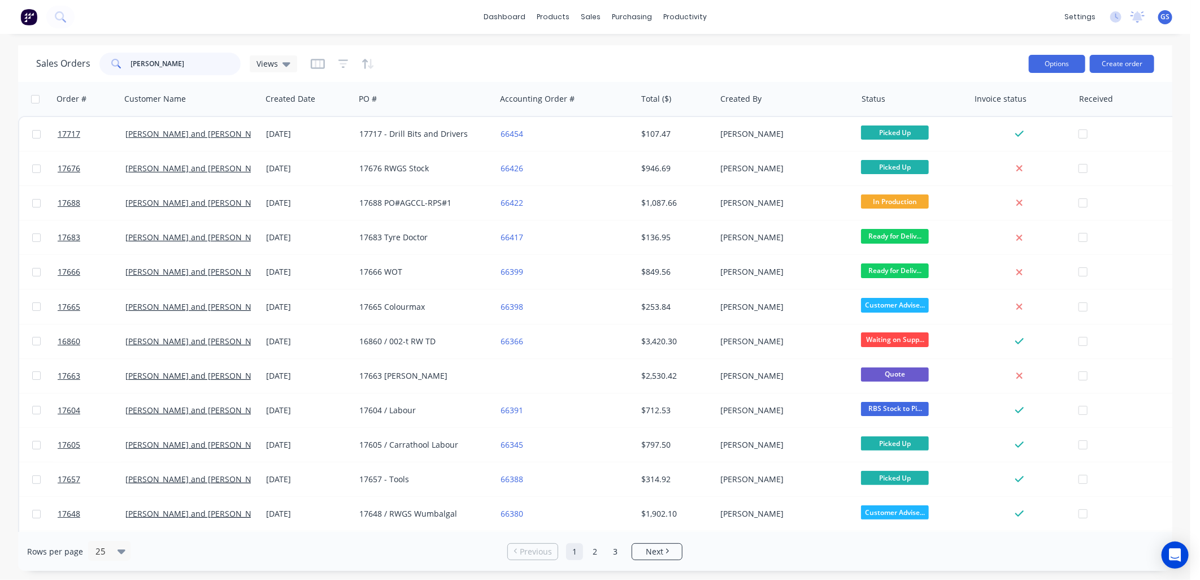
type input "[PERSON_NAME]"
click at [1068, 61] on button "Options" at bounding box center [1057, 64] width 56 height 18
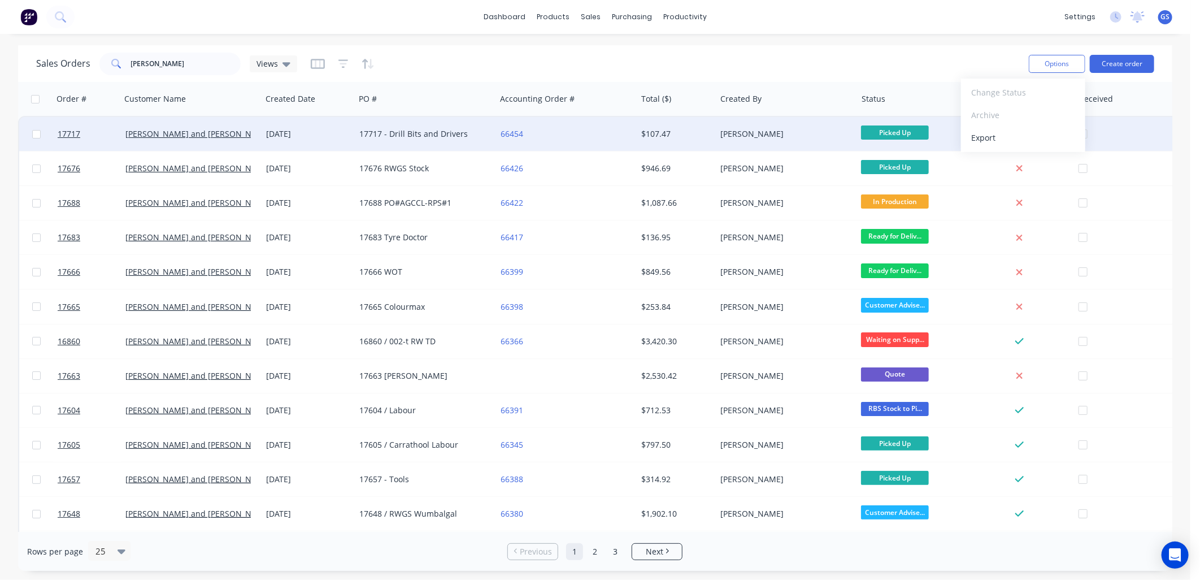
drag, startPoint x: 1118, startPoint y: 167, endPoint x: 1114, endPoint y: 141, distance: 26.3
click at [1120, 164] on div at bounding box center [1140, 168] width 125 height 34
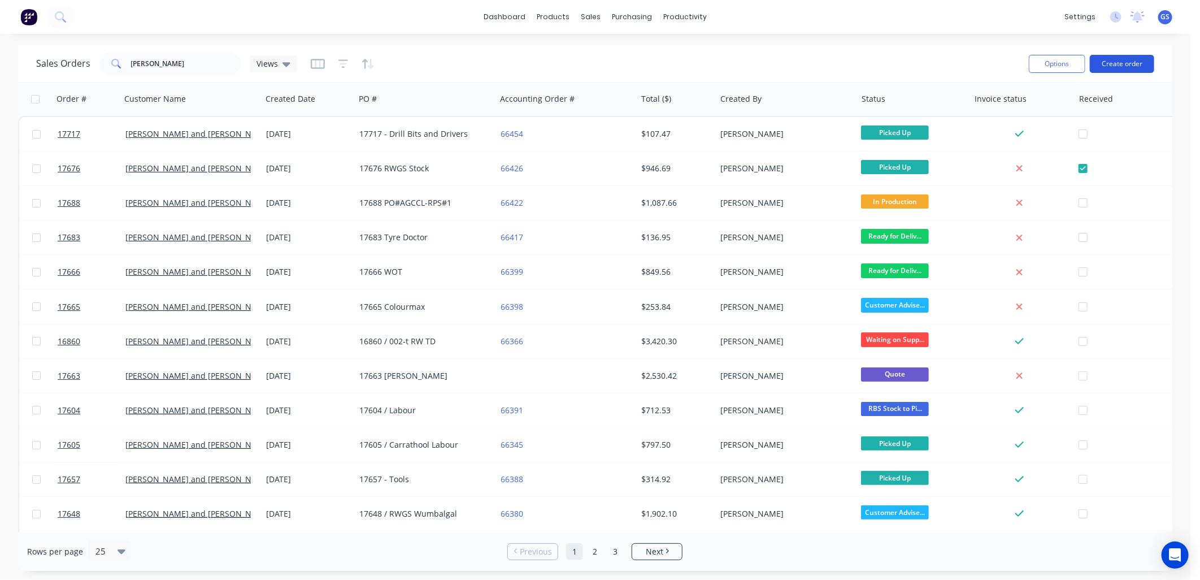
click at [1128, 65] on button "Create order" at bounding box center [1122, 64] width 64 height 18
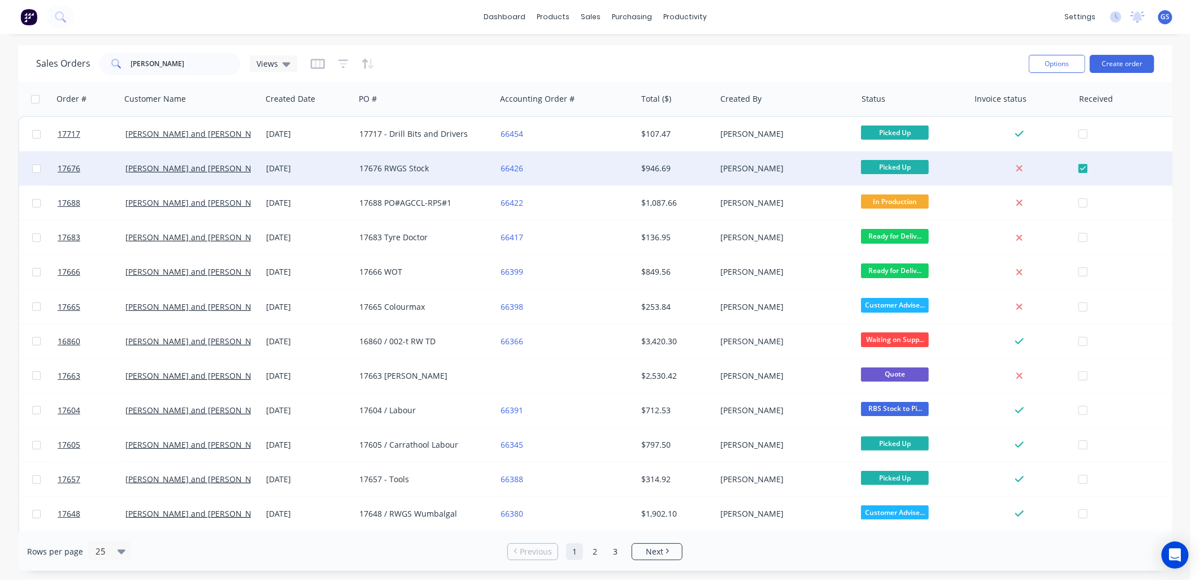
drag, startPoint x: 1082, startPoint y: 167, endPoint x: 1093, endPoint y: 174, distance: 13.2
click at [1082, 166] on div at bounding box center [1140, 168] width 125 height 34
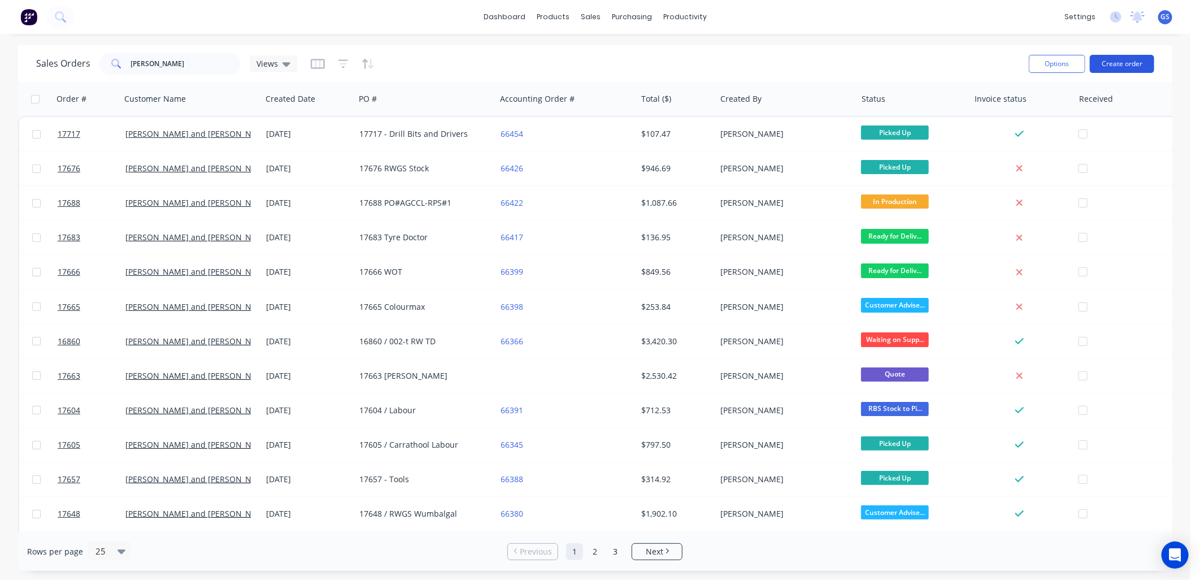
click at [1128, 60] on button "Create order" at bounding box center [1122, 64] width 64 height 18
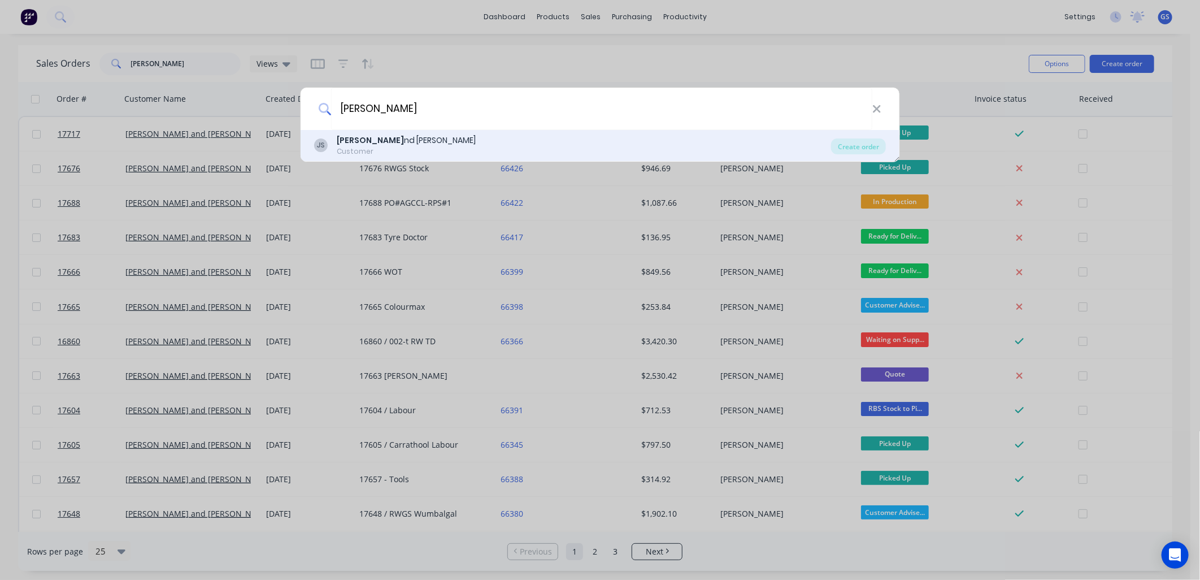
type input "jay a"
click at [403, 141] on div "Jay a nd Penny Sargeant" at bounding box center [406, 140] width 139 height 12
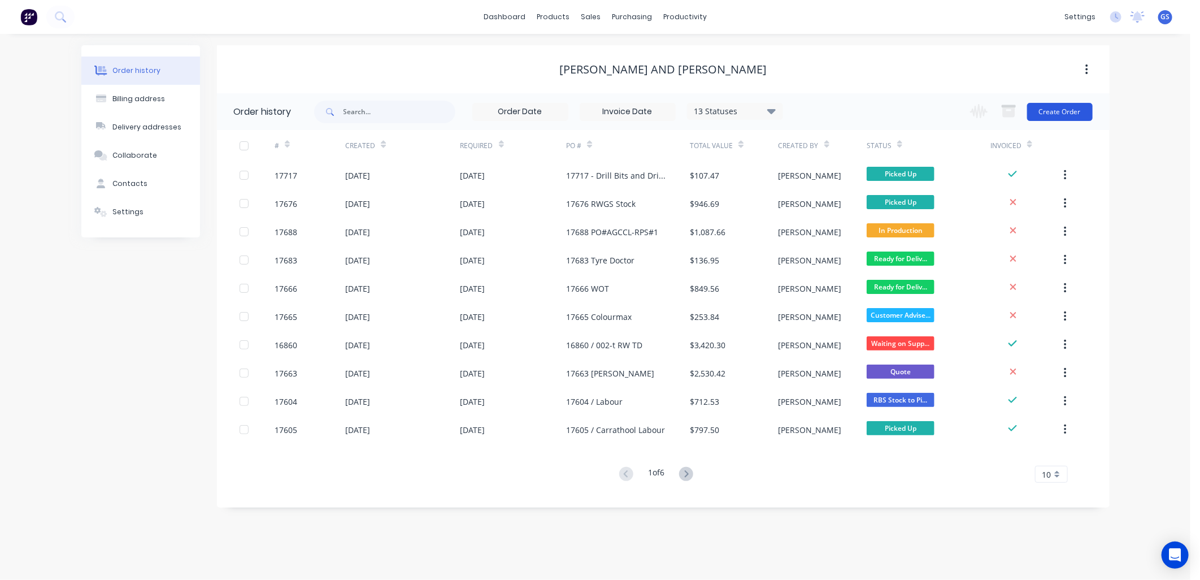
click at [1052, 105] on button "Create Order" at bounding box center [1060, 112] width 66 height 18
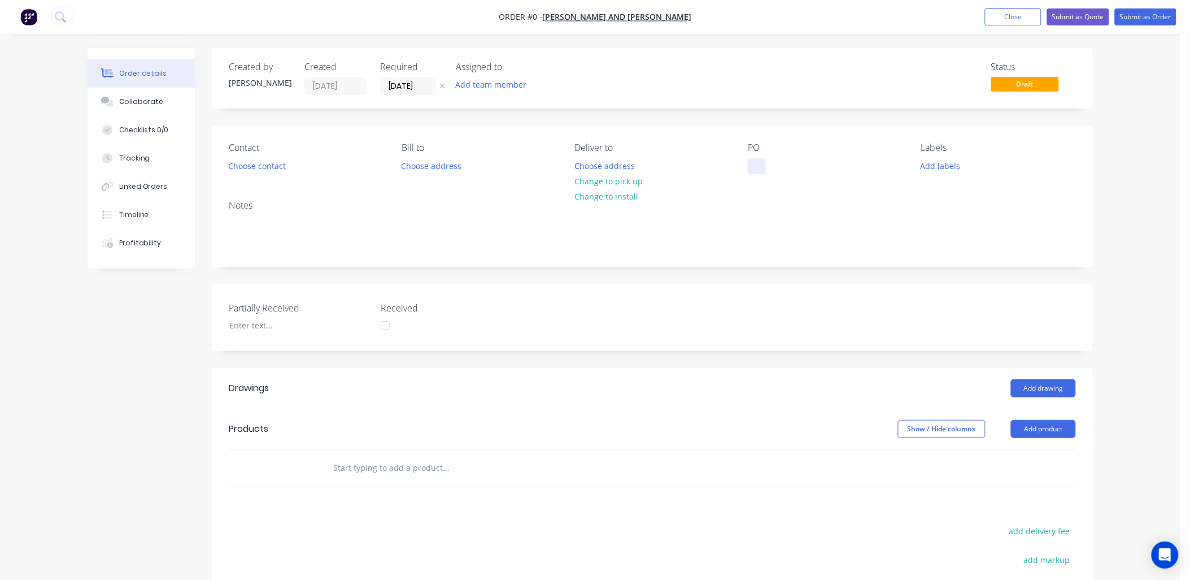
click at [750, 167] on div at bounding box center [757, 166] width 18 height 16
click at [285, 162] on div "Order details Collaborate Checklists 0/0 Tracking Linked Orders Timeline Profit…" at bounding box center [590, 411] width 1028 height 727
click at [278, 168] on button "Choose contact" at bounding box center [257, 165] width 69 height 15
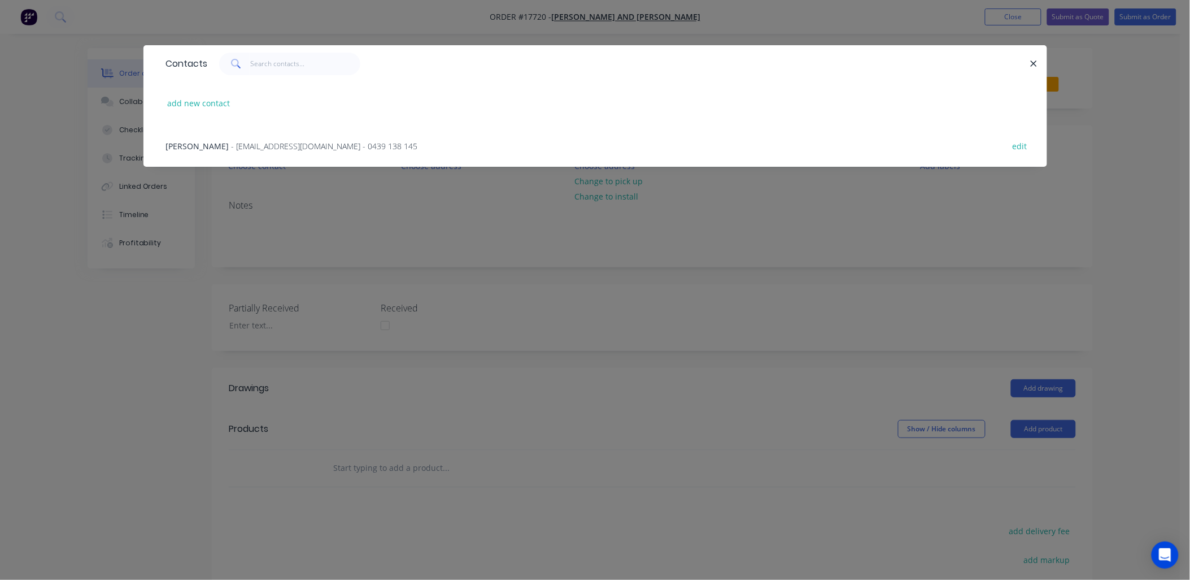
click at [318, 143] on span "- [EMAIL_ADDRESS][DOMAIN_NAME] - 0439 138 145" at bounding box center [325, 146] width 186 height 11
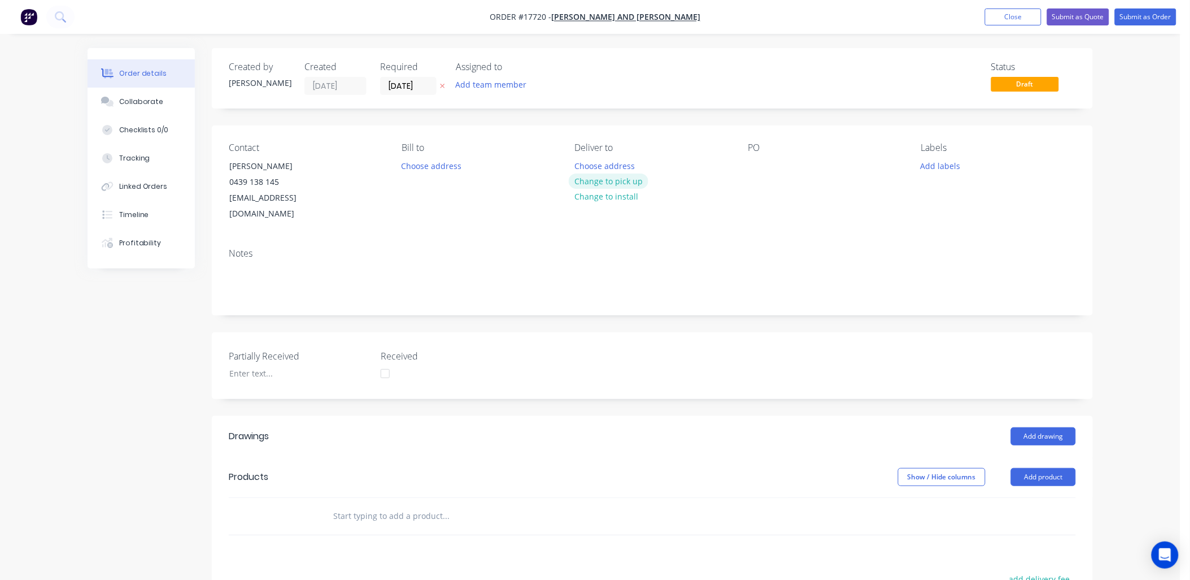
click at [619, 177] on button "Change to pick up" at bounding box center [609, 180] width 80 height 15
click at [763, 168] on div at bounding box center [757, 166] width 18 height 16
click at [1047, 468] on button "Add product" at bounding box center [1043, 477] width 65 height 18
click at [1031, 497] on div "Product catalogue" at bounding box center [1022, 505] width 87 height 16
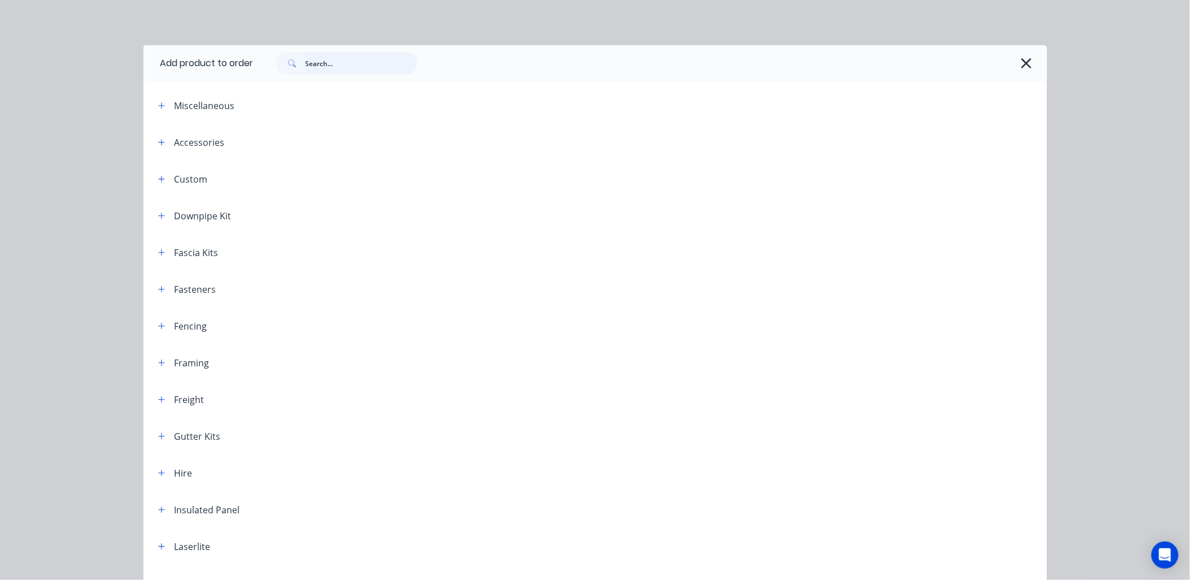
click at [324, 59] on input "text" at bounding box center [362, 63] width 112 height 23
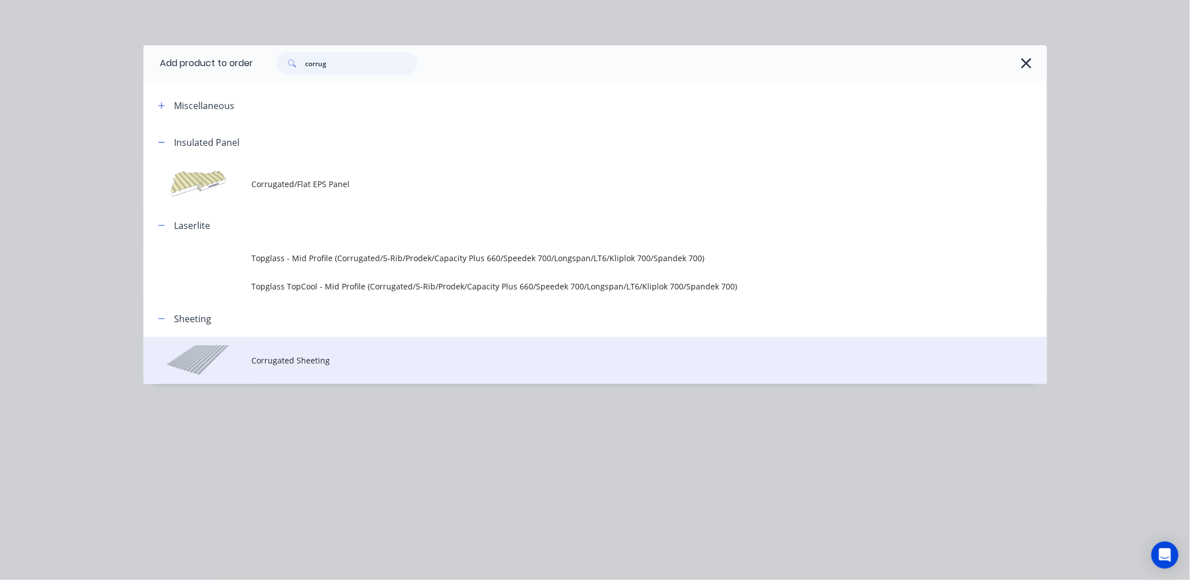
type input "corrug"
click at [296, 342] on td "Corrugated Sheeting" at bounding box center [649, 360] width 795 height 47
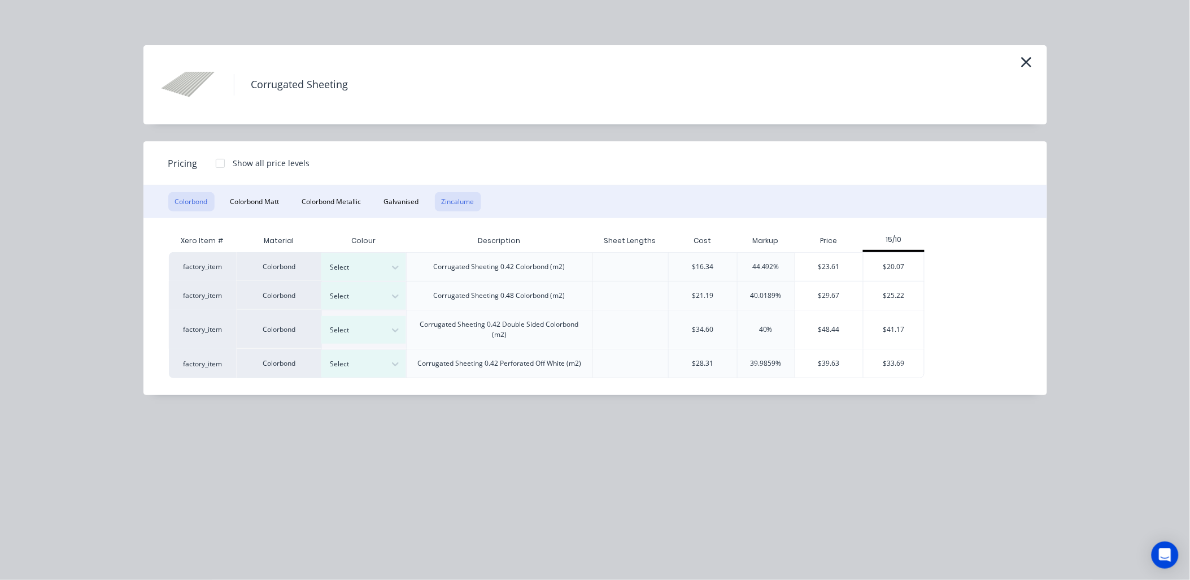
click at [461, 203] on button "Zincalume" at bounding box center [458, 201] width 46 height 19
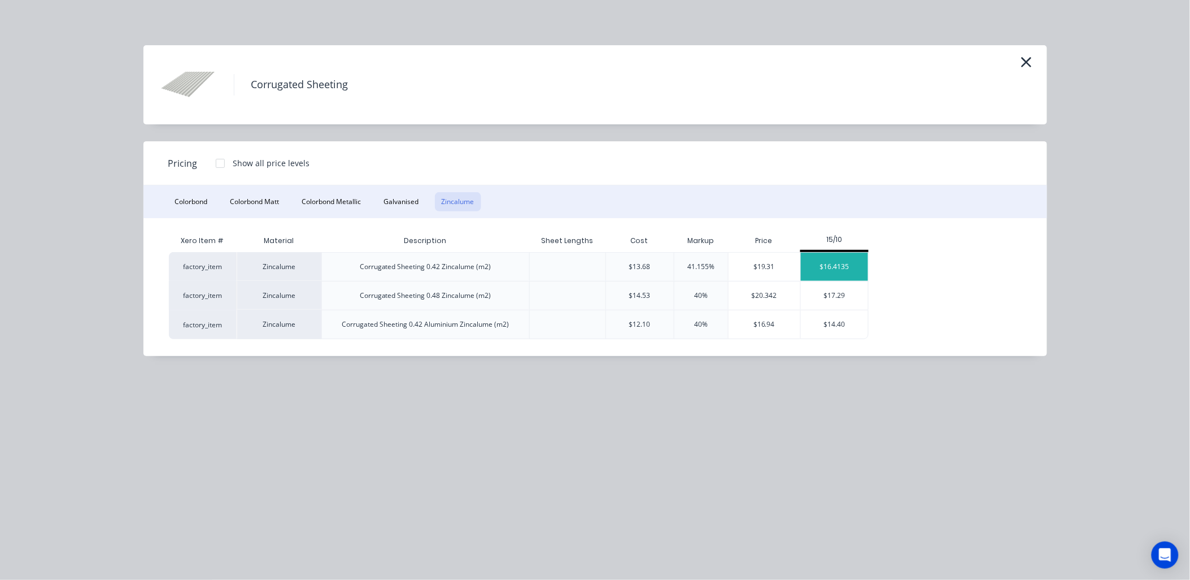
click at [853, 256] on div "$16.4135" at bounding box center [835, 266] width 68 height 28
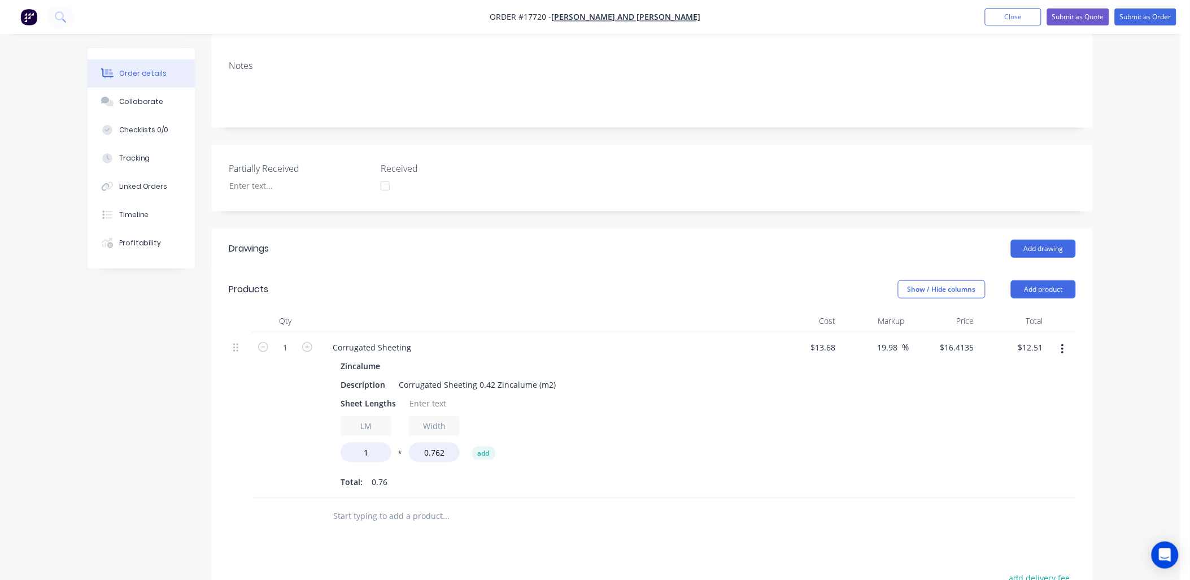
scroll to position [188, 0]
click at [826, 338] on input "13.68" at bounding box center [825, 346] width 31 height 16
click at [827, 338] on input "13.68" at bounding box center [827, 346] width 26 height 16
type input "$11.60"
type input "$13.9179"
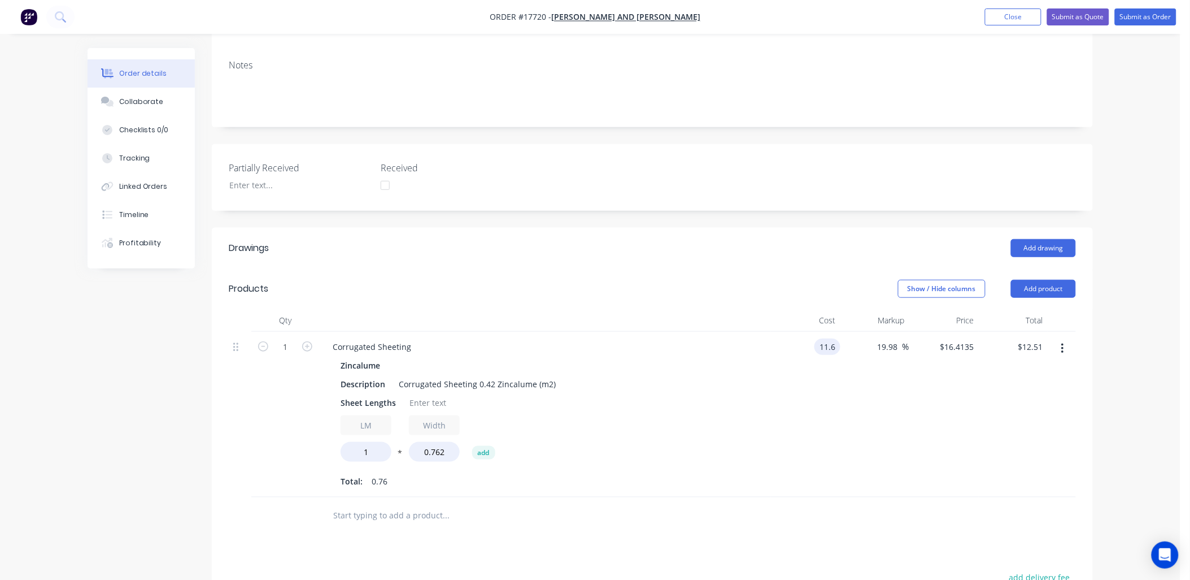
type input "$10.61"
type input "25"
type input "14.5"
type input "$11.05"
type input "19.98"
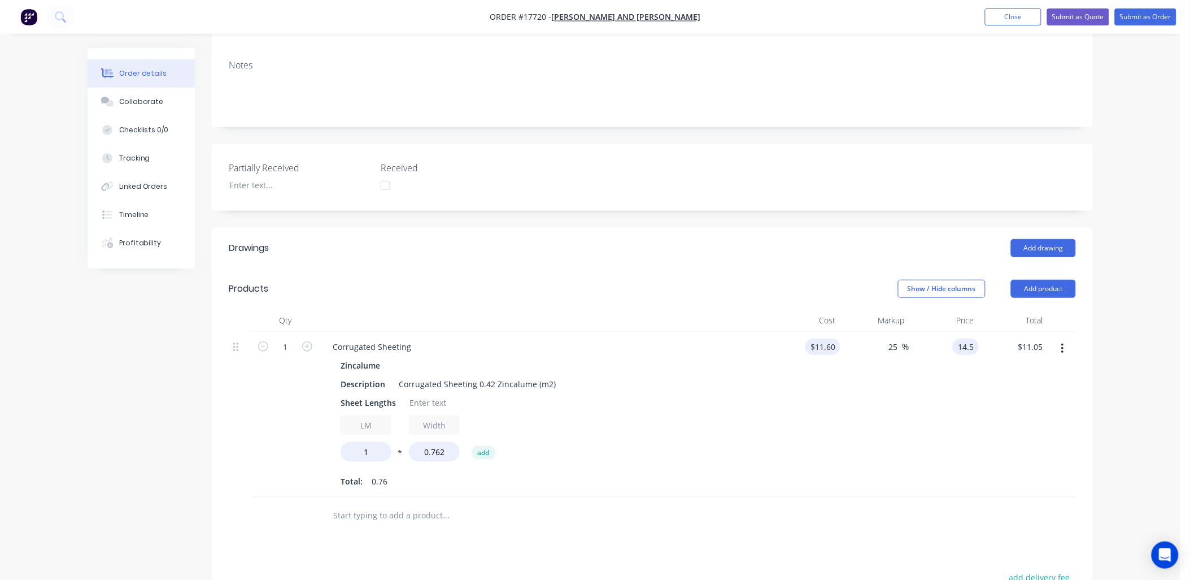
type input "$14.50"
type input "19.98"
type input "$13.9177"
type input "$10.61"
click at [831, 338] on input "11.6" at bounding box center [829, 346] width 21 height 16
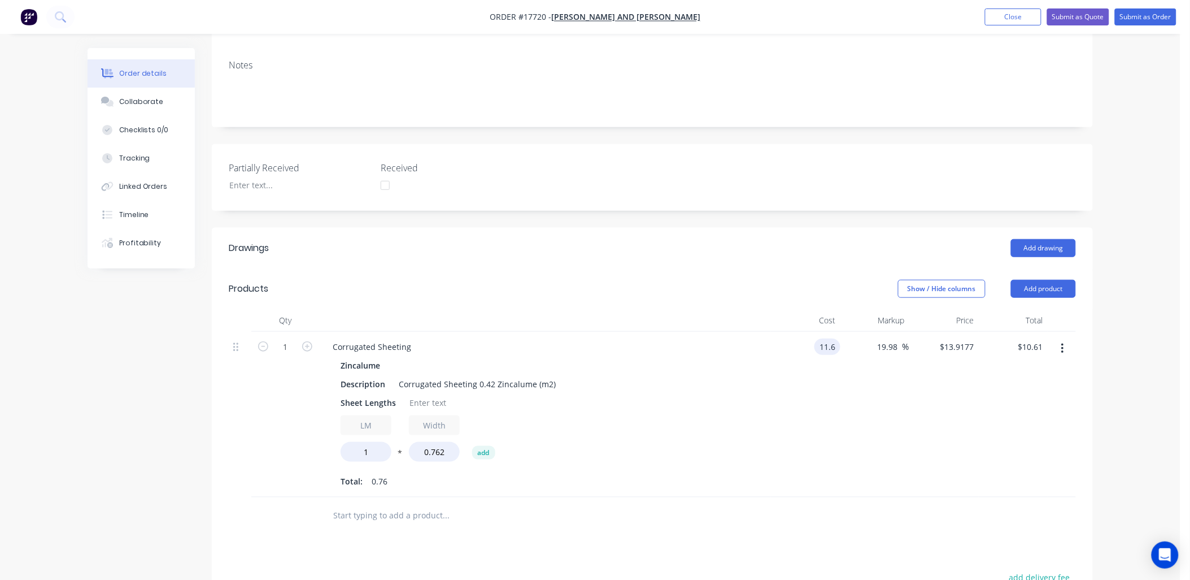
click at [831, 338] on input "11.6" at bounding box center [829, 346] width 21 height 16
type input "$13.20"
type input "$15.8374"
type input "$12.07"
click at [957, 338] on input "15.8374" at bounding box center [959, 346] width 40 height 16
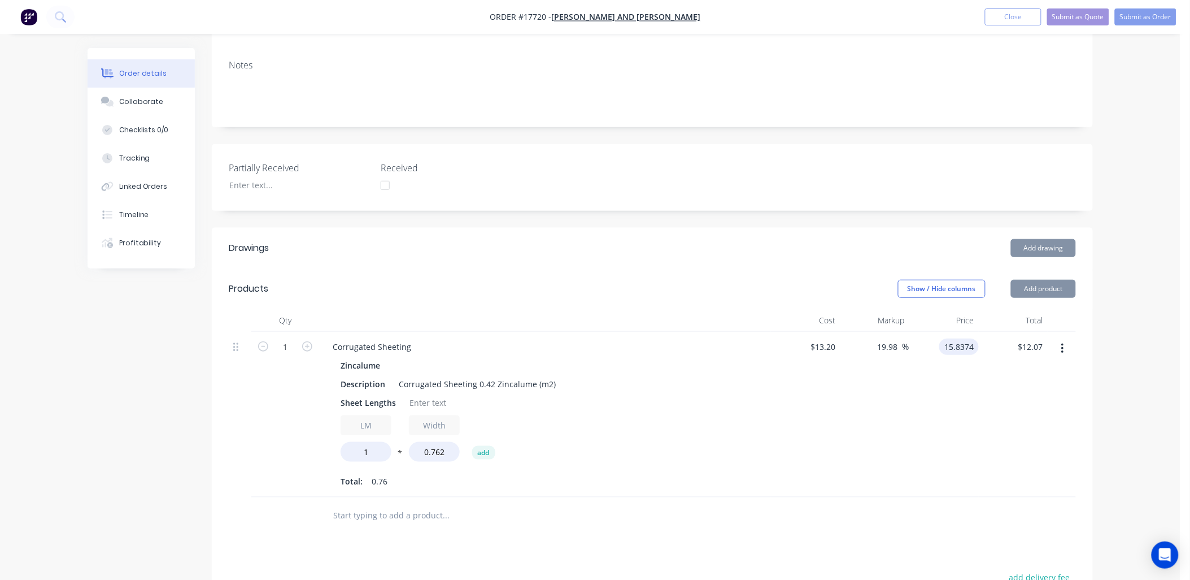
drag, startPoint x: 957, startPoint y: 328, endPoint x: 966, endPoint y: 345, distance: 19.0
click at [957, 338] on input "15.8374" at bounding box center [961, 346] width 35 height 16
type input "14.75"
type input "11.74"
type input "$14.75"
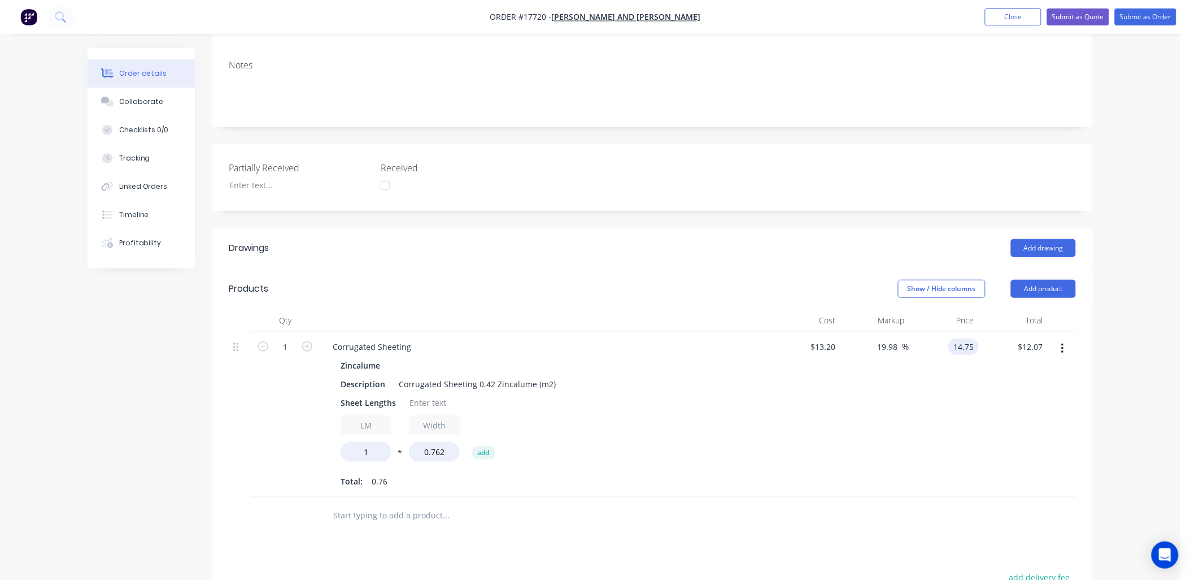
type input "11.24"
type input "11.75"
type input "$14.7507"
type input "$11.24"
click at [948, 410] on div "$14.7507 $14.7507" at bounding box center [943, 414] width 69 height 165
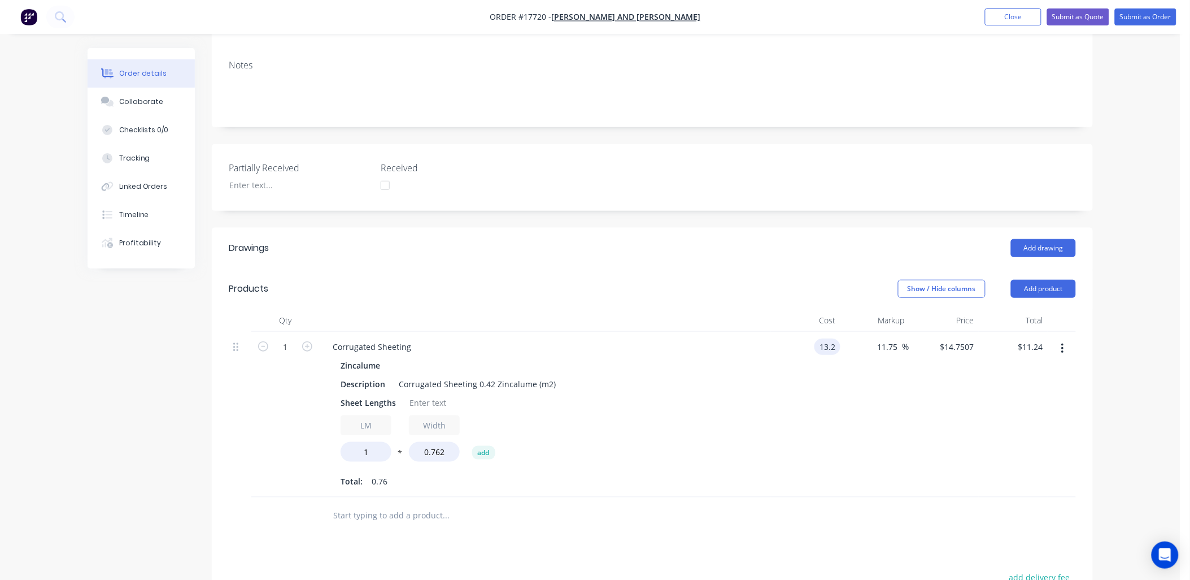
click at [831, 338] on input "13.2" at bounding box center [829, 346] width 21 height 16
type input "$11.80"
type input "$13.1862"
type input "$10.05"
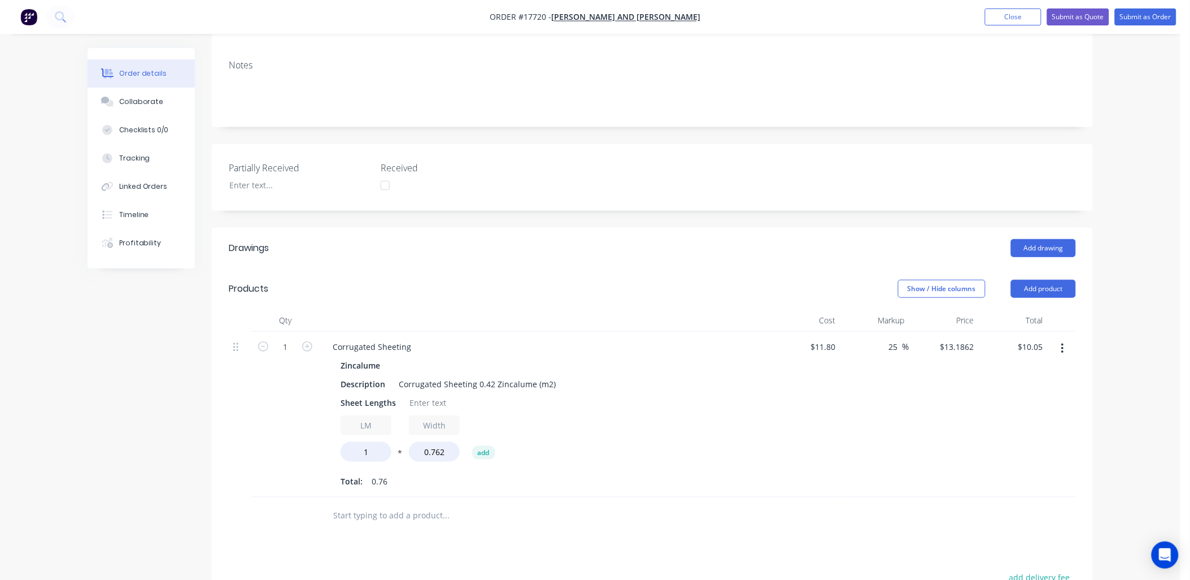
type input "25"
type input "14.75"
type input "$11.24"
type input "$14.75"
click at [424, 394] on div at bounding box center [428, 402] width 46 height 16
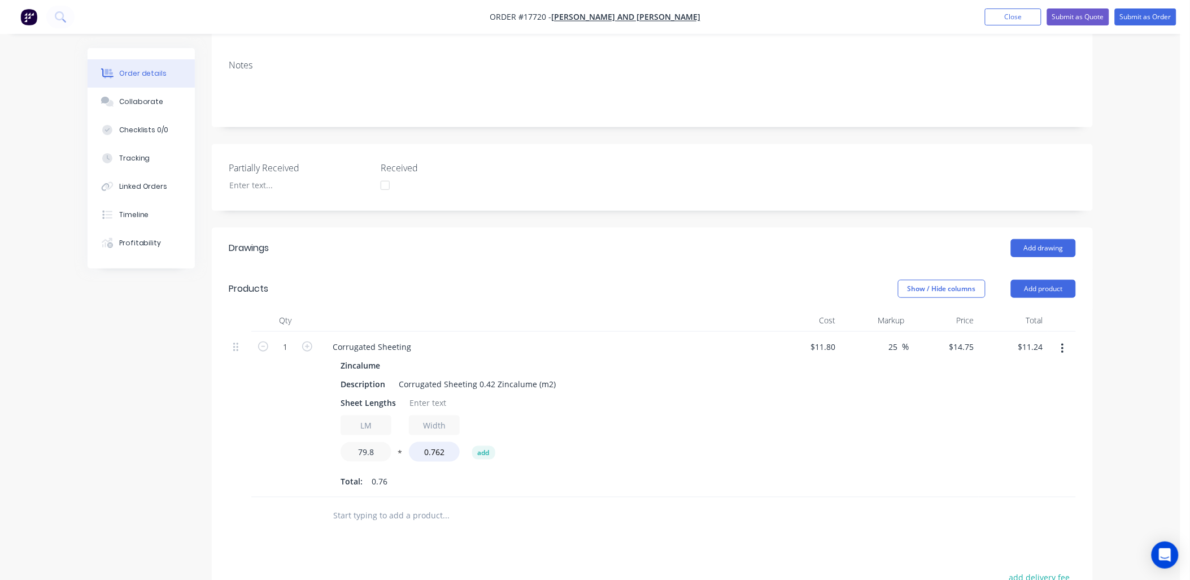
type input "79.8"
type input "$896.91"
click at [1055, 239] on button "Add drawing" at bounding box center [1043, 248] width 65 height 18
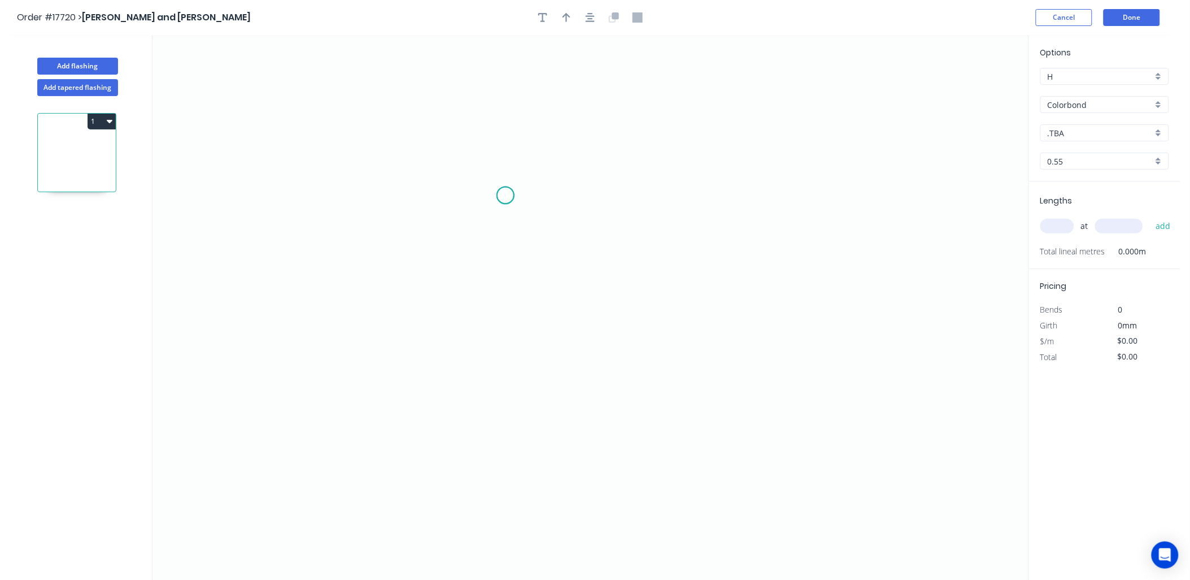
drag, startPoint x: 506, startPoint y: 195, endPoint x: 505, endPoint y: 286, distance: 90.4
click at [506, 198] on icon "0" at bounding box center [591, 307] width 876 height 545
click at [509, 342] on icon "0" at bounding box center [591, 307] width 876 height 545
click at [573, 341] on icon "0 ?" at bounding box center [591, 307] width 876 height 545
click at [574, 251] on icon "0 ? ?" at bounding box center [591, 307] width 876 height 545
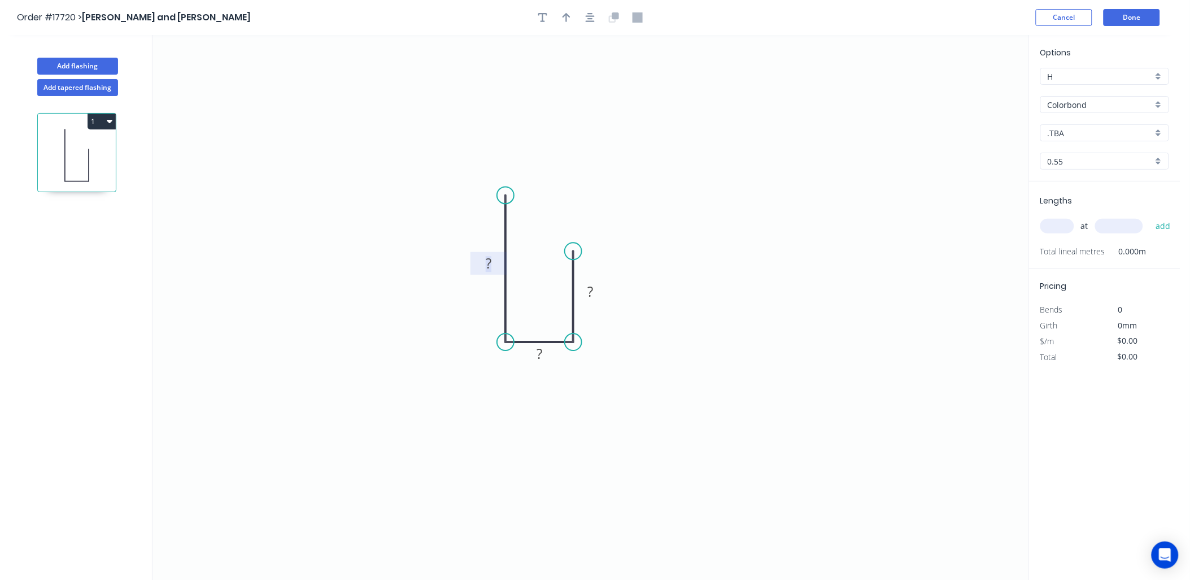
click at [493, 264] on rect at bounding box center [488, 264] width 23 height 16
type input "$8.35"
click at [1159, 107] on div "Colorbond" at bounding box center [1104, 104] width 129 height 17
click at [1081, 201] on div "Zincalume" at bounding box center [1105, 205] width 128 height 20
type input "Zincalume"
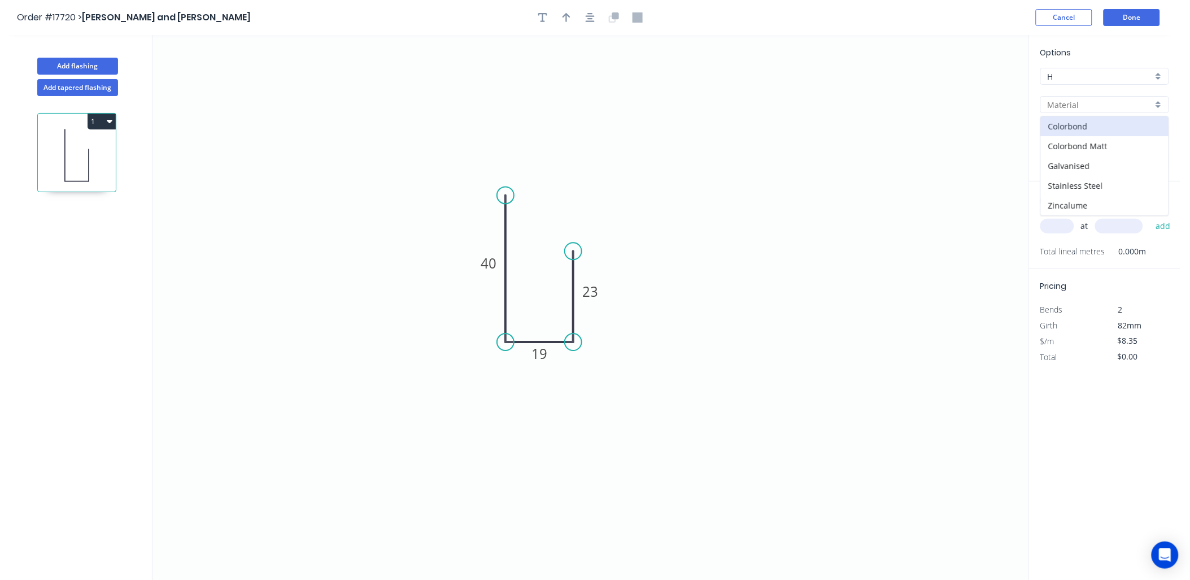
type input "Zincalume"
type input "$6.90"
click at [1059, 228] on input "text" at bounding box center [1057, 226] width 34 height 15
type input "1"
type input "20000"
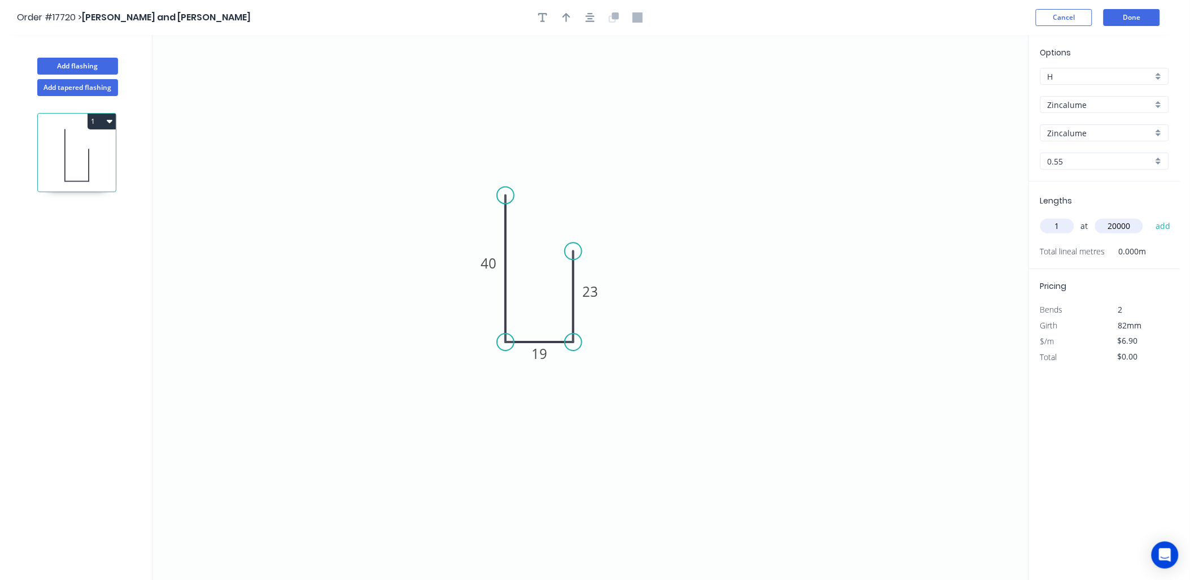
click at [1150, 216] on button "add" at bounding box center [1163, 225] width 27 height 19
type input "$138.00"
click at [567, 25] on button "button" at bounding box center [566, 17] width 17 height 17
drag, startPoint x: 973, startPoint y: 92, endPoint x: 417, endPoint y: 298, distance: 593.0
click at [417, 298] on icon at bounding box center [417, 286] width 10 height 36
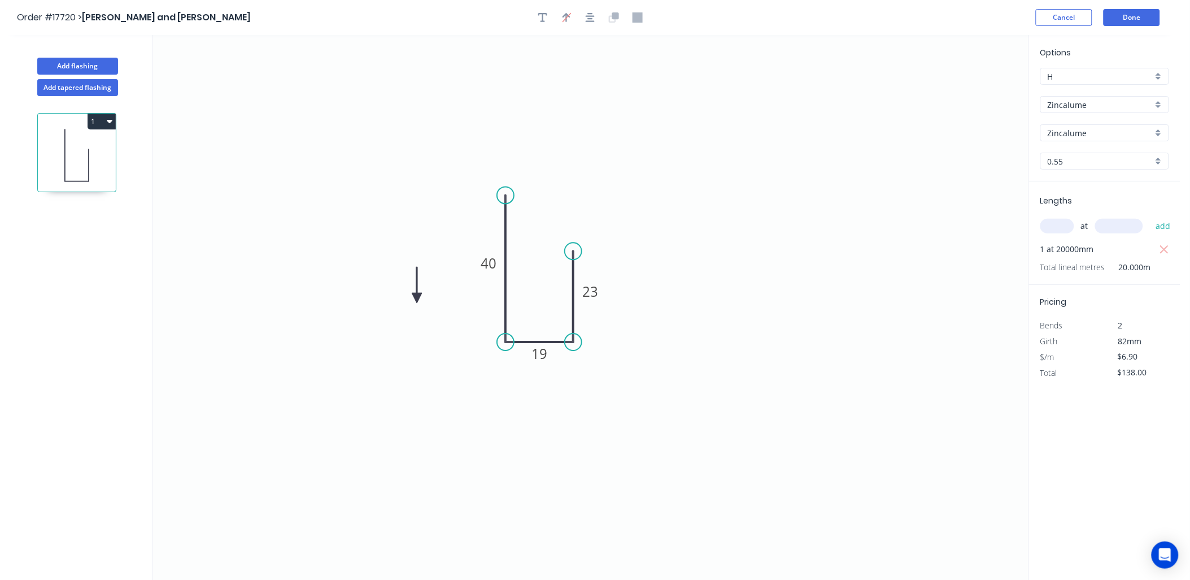
click at [417, 298] on icon at bounding box center [417, 285] width 10 height 36
click at [417, 297] on icon at bounding box center [417, 284] width 10 height 36
click at [1126, 16] on button "Done" at bounding box center [1132, 17] width 56 height 17
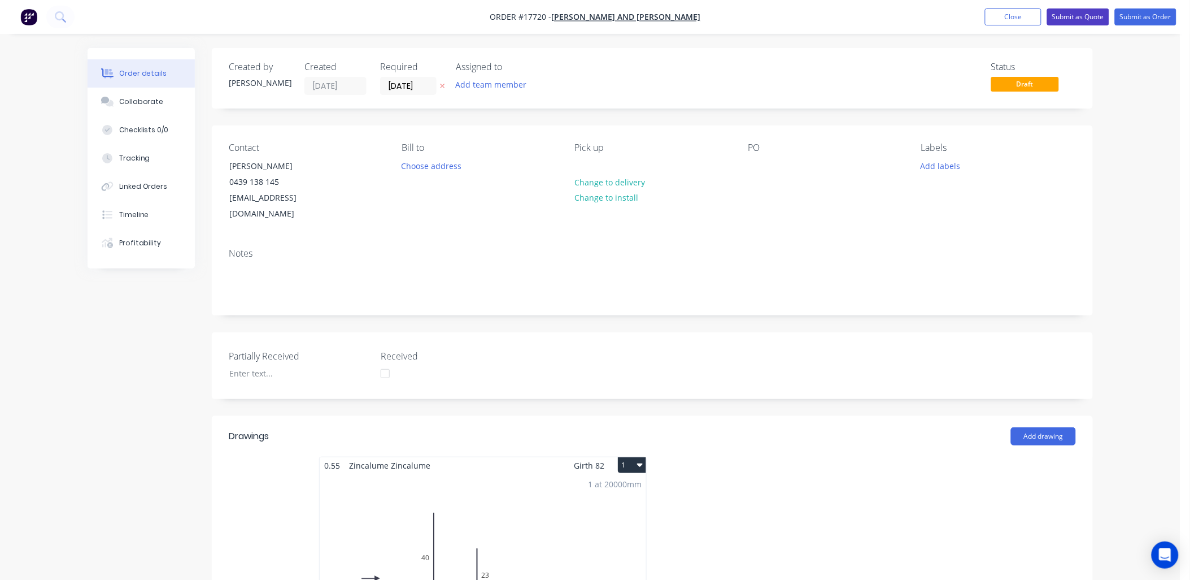
click at [1083, 14] on button "Submit as Quote" at bounding box center [1078, 16] width 62 height 17
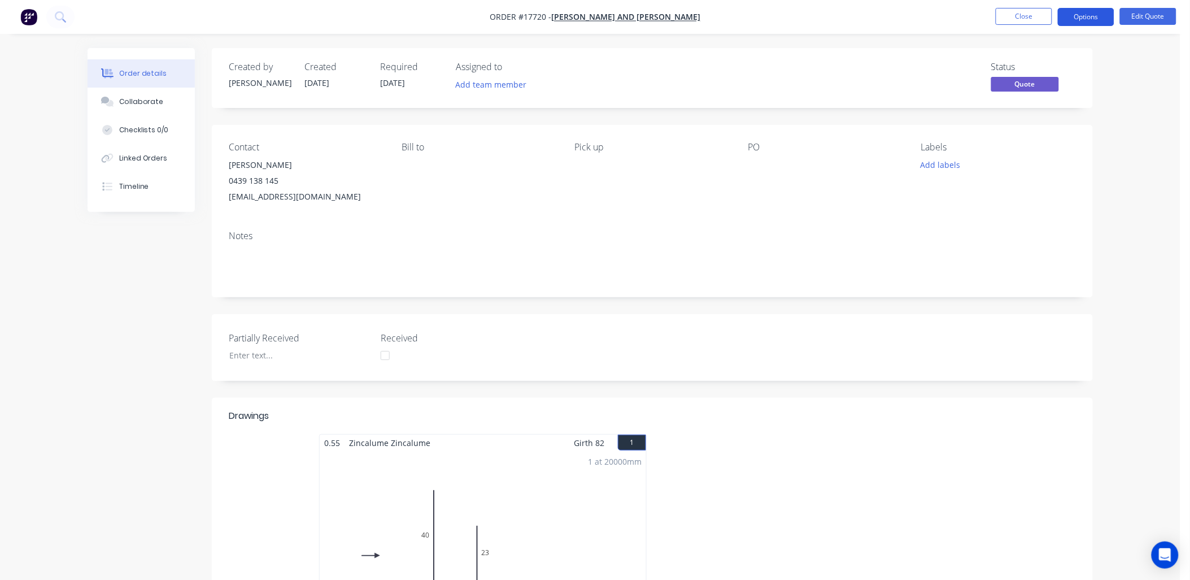
click at [1087, 10] on button "Options" at bounding box center [1086, 17] width 56 height 18
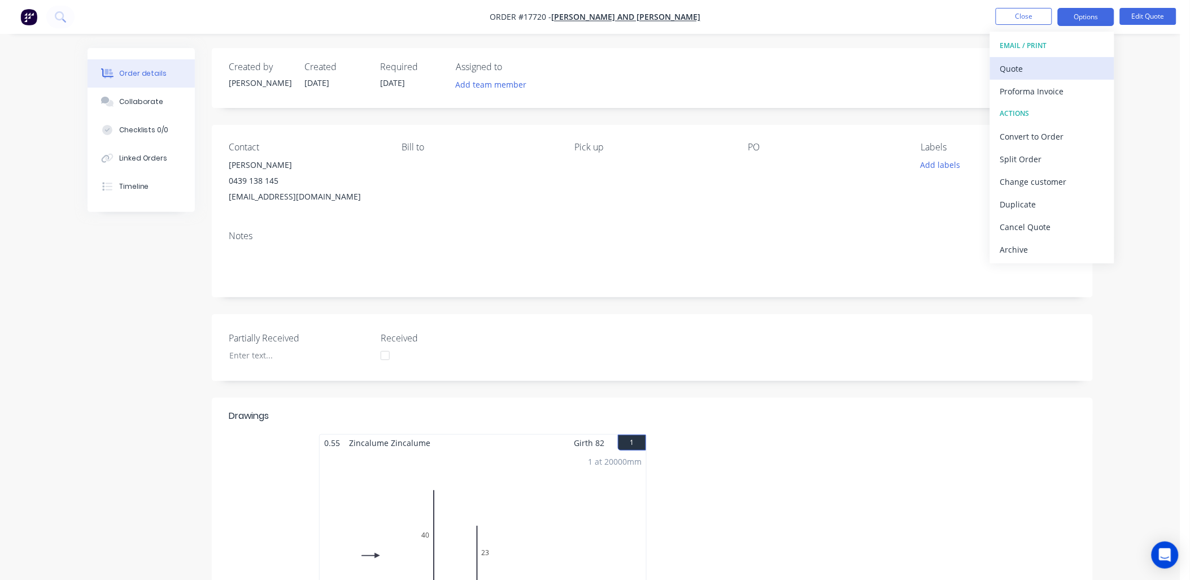
click at [1018, 68] on div "Quote" at bounding box center [1052, 68] width 104 height 16
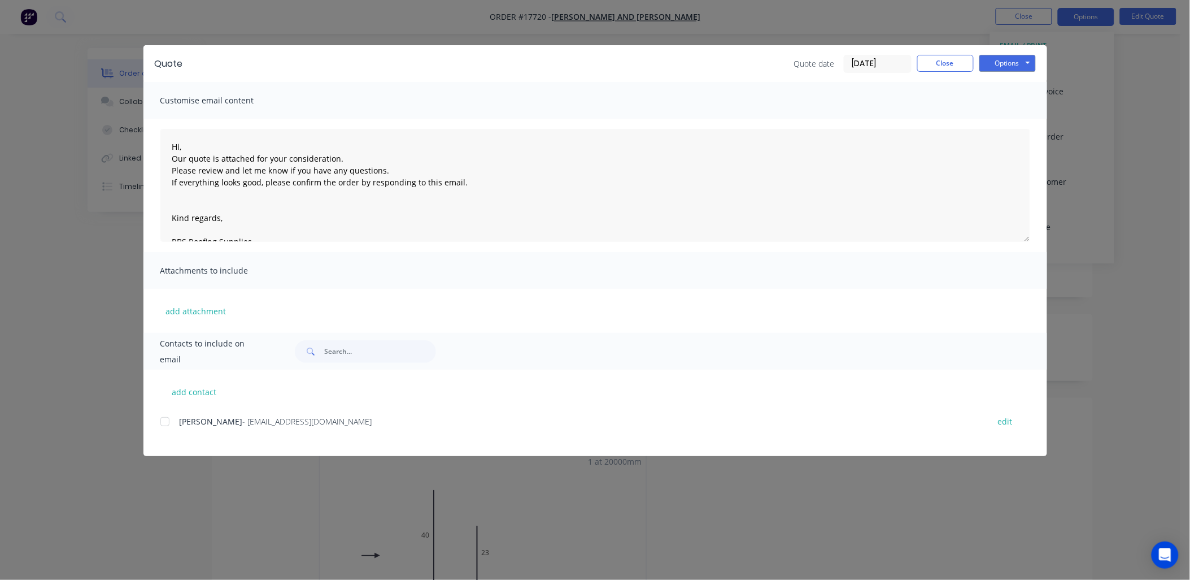
click at [168, 418] on div at bounding box center [165, 421] width 23 height 23
click at [1029, 60] on button "Options" at bounding box center [1007, 63] width 56 height 17
click at [1013, 123] on button "Email" at bounding box center [1015, 120] width 72 height 19
drag, startPoint x: 92, startPoint y: 552, endPoint x: 127, endPoint y: 522, distance: 46.9
click at [92, 552] on icon "button" at bounding box center [93, 556] width 7 height 10
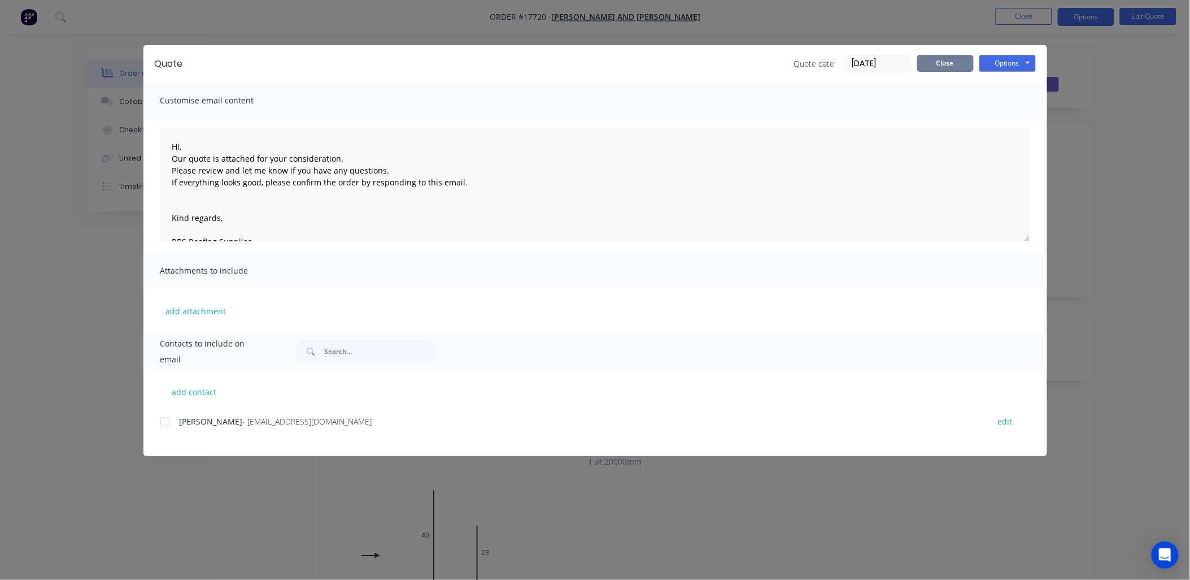
click at [938, 63] on button "Close" at bounding box center [945, 63] width 56 height 17
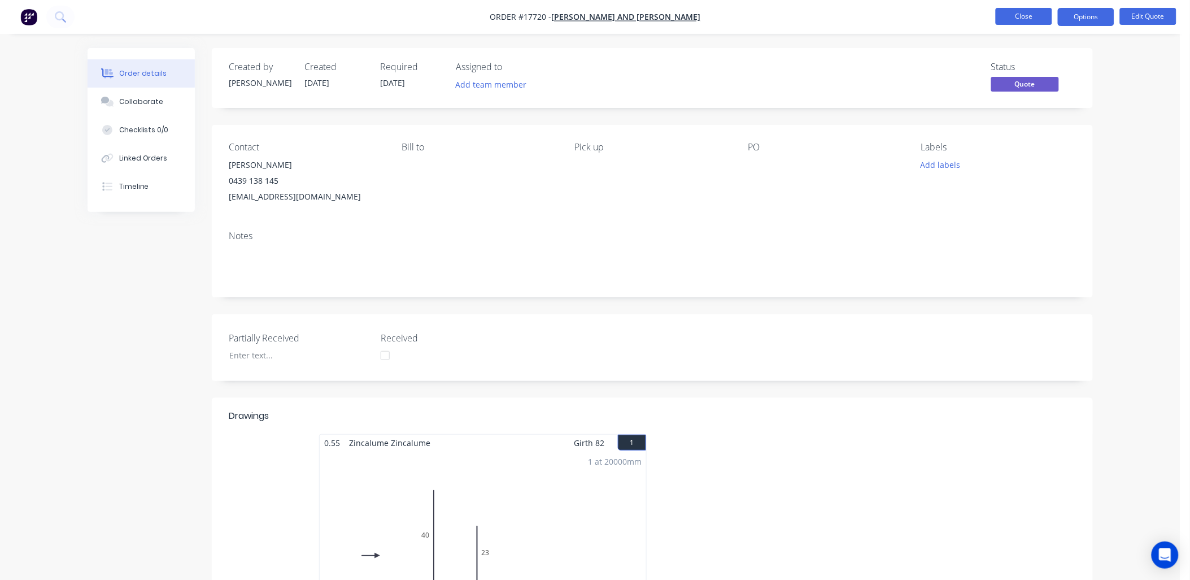
click at [1027, 17] on button "Close" at bounding box center [1024, 16] width 56 height 17
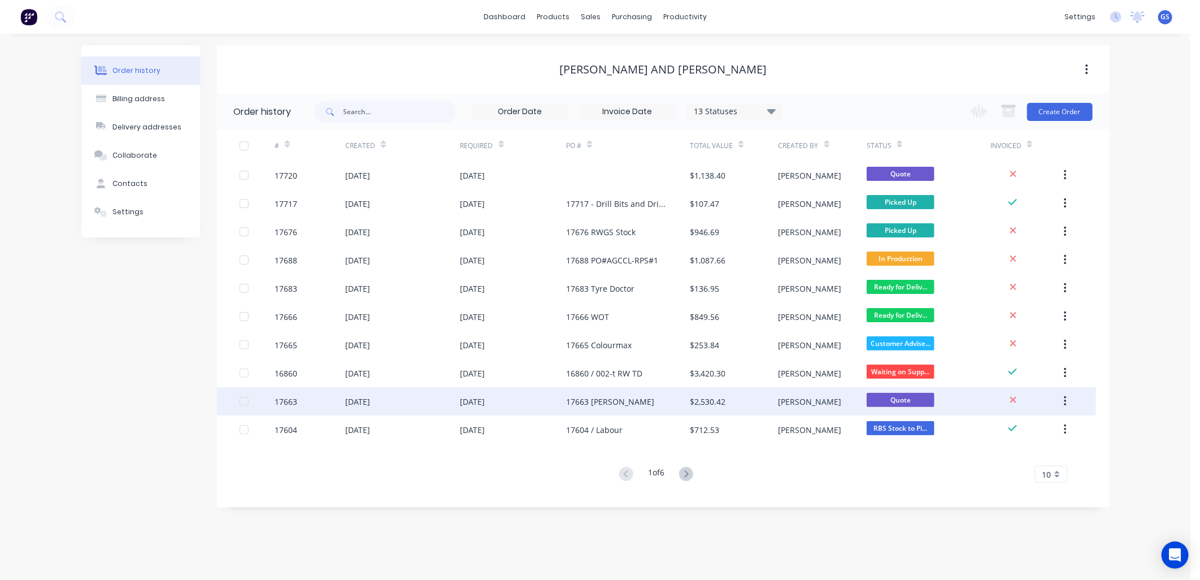
click at [617, 404] on div "17663 [PERSON_NAME]" at bounding box center [610, 401] width 88 height 12
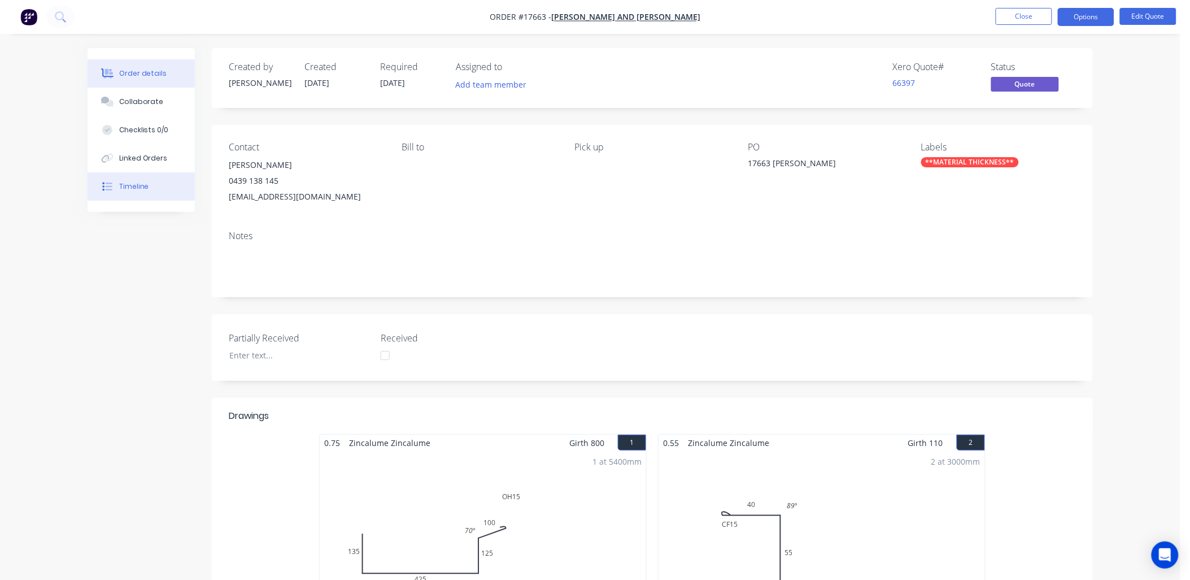
click at [139, 185] on div "Timeline" at bounding box center [134, 186] width 30 height 10
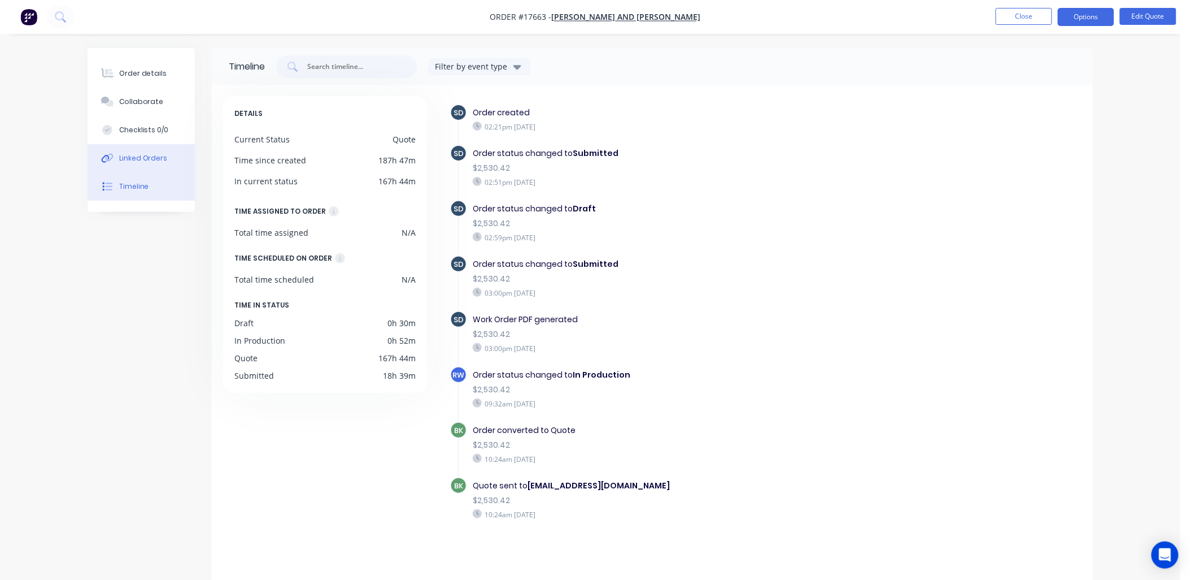
click at [153, 151] on button "Linked Orders" at bounding box center [141, 158] width 107 height 28
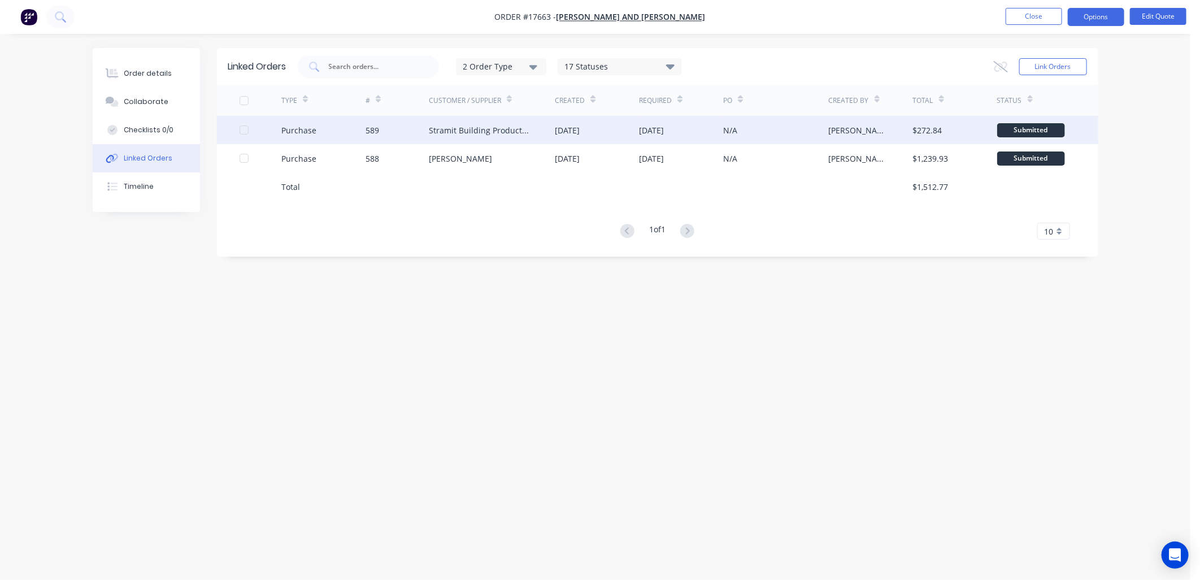
click at [492, 128] on div "Stramit Building Products (VIC)" at bounding box center [481, 130] width 104 height 12
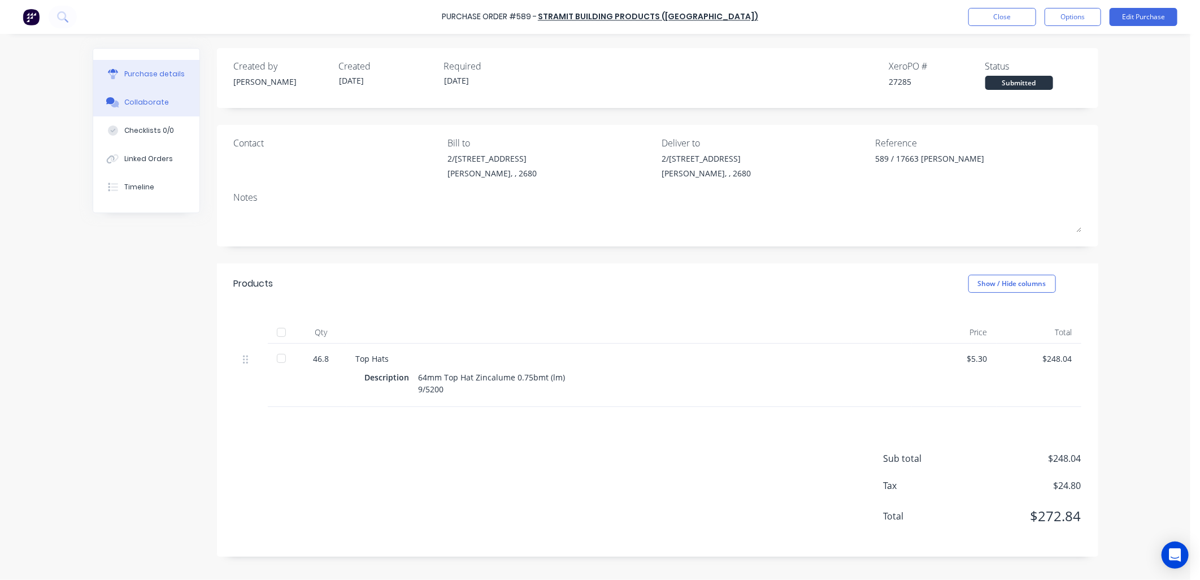
click at [156, 102] on div "Collaborate" at bounding box center [146, 102] width 45 height 10
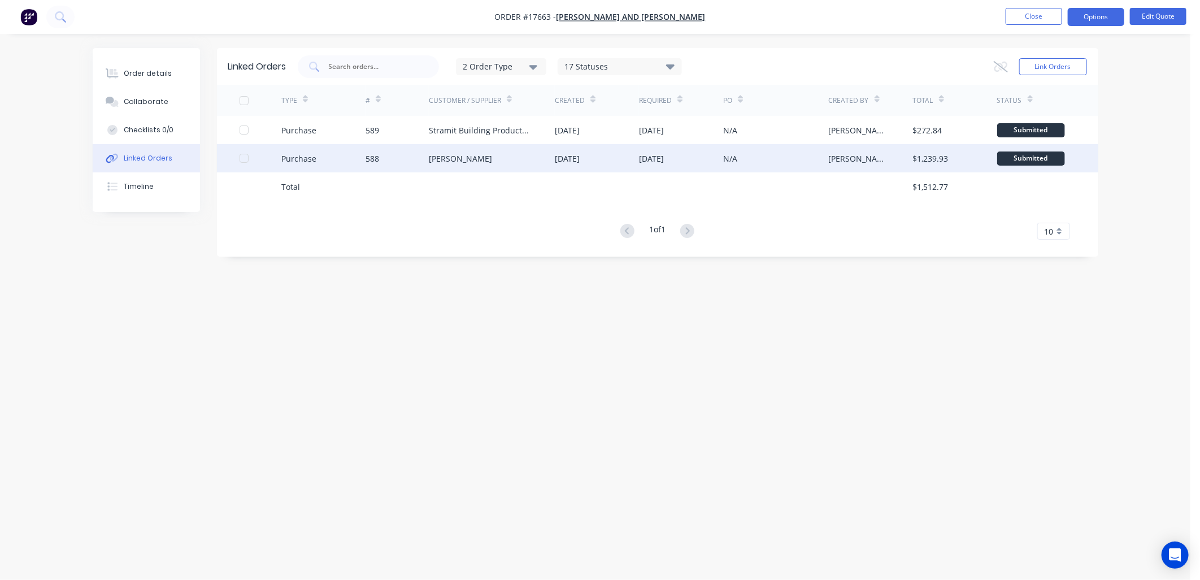
click at [447, 163] on div "Lysaght VIC" at bounding box center [460, 159] width 63 height 12
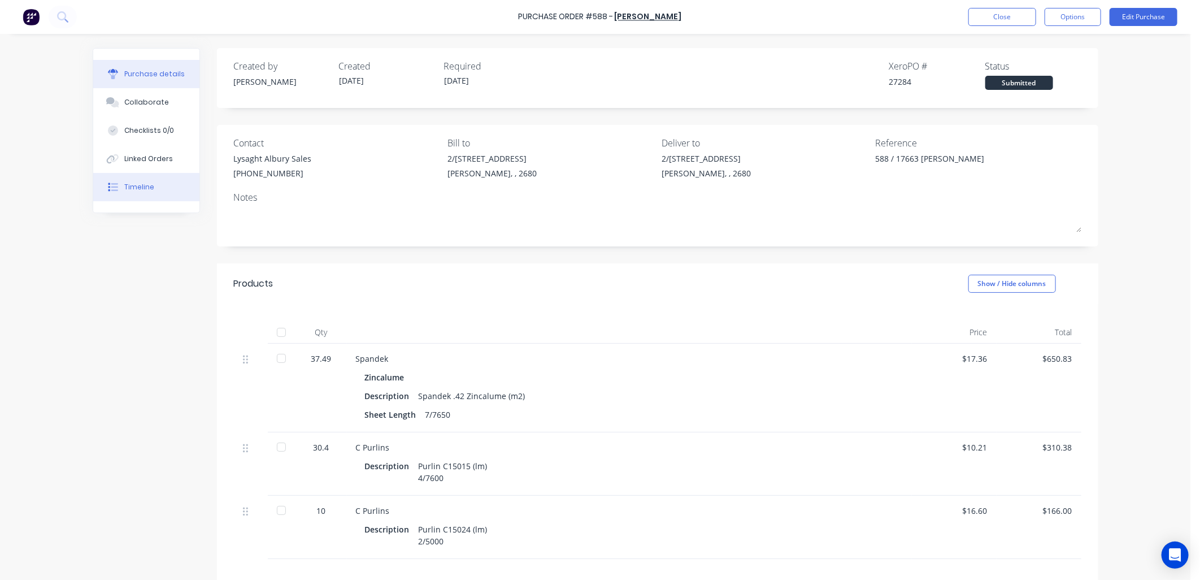
click at [130, 189] on div "Timeline" at bounding box center [139, 187] width 30 height 10
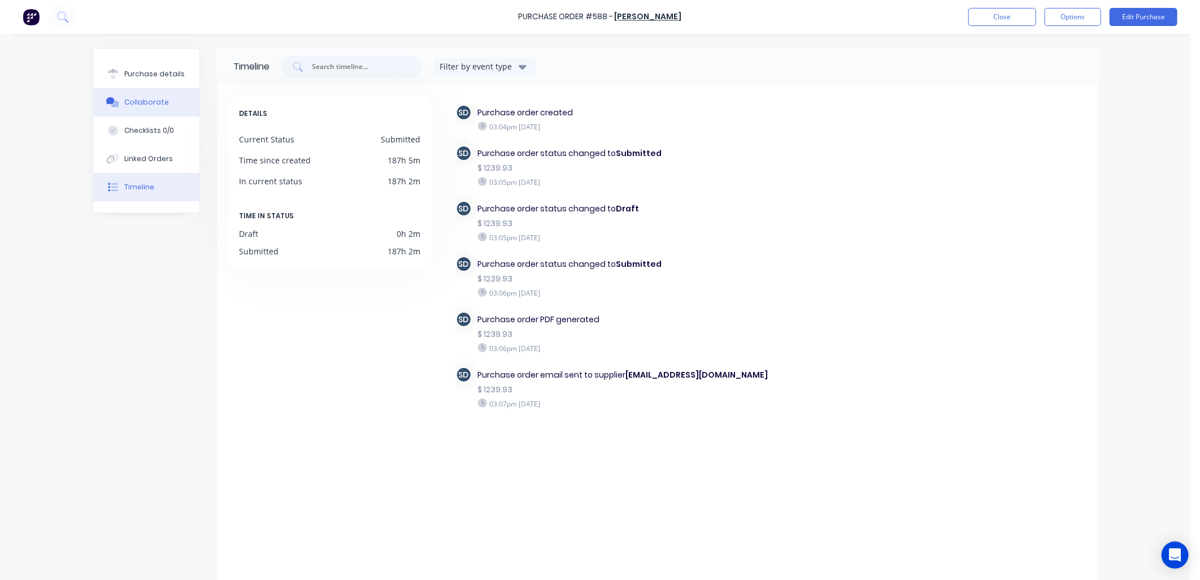
click at [156, 103] on div "Collaborate" at bounding box center [146, 102] width 45 height 10
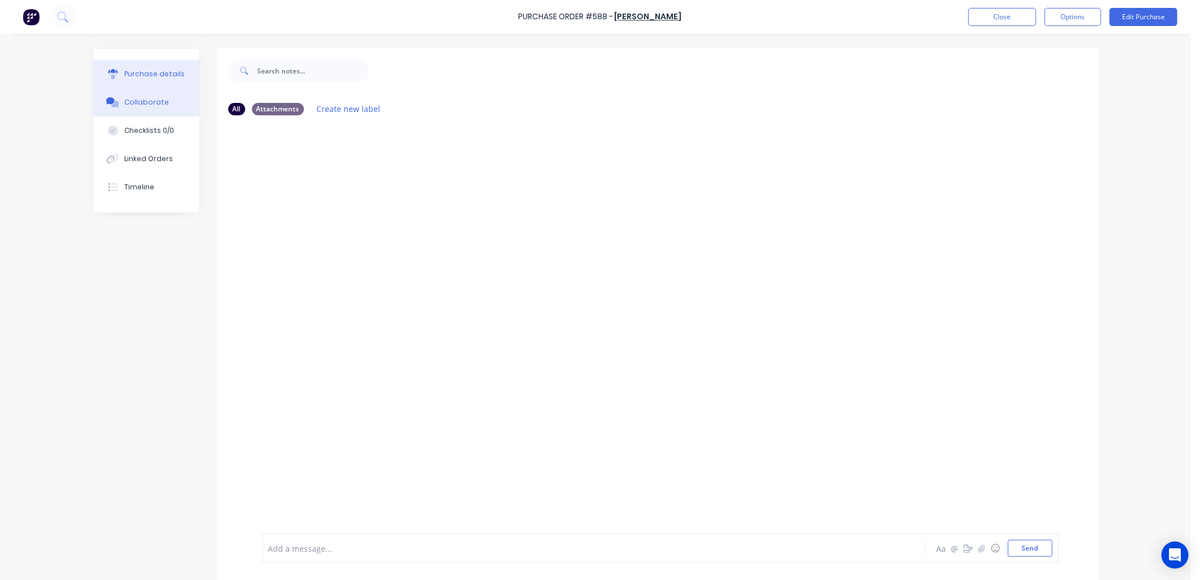
click at [164, 76] on div "Purchase details" at bounding box center [154, 74] width 60 height 10
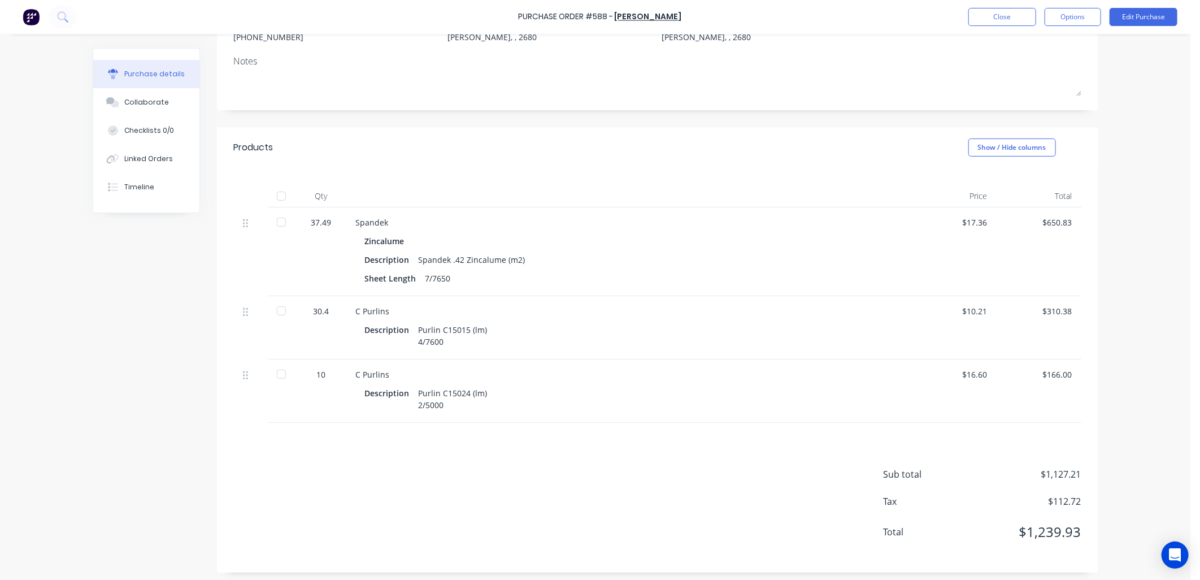
scroll to position [140, 0]
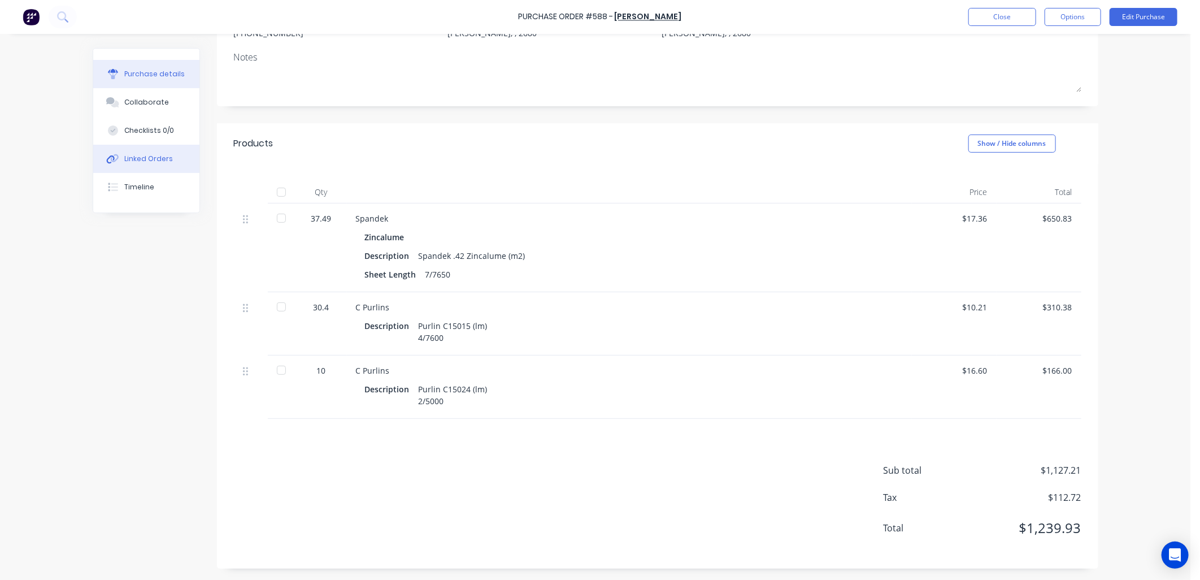
click at [142, 156] on div "Linked Orders" at bounding box center [148, 159] width 49 height 10
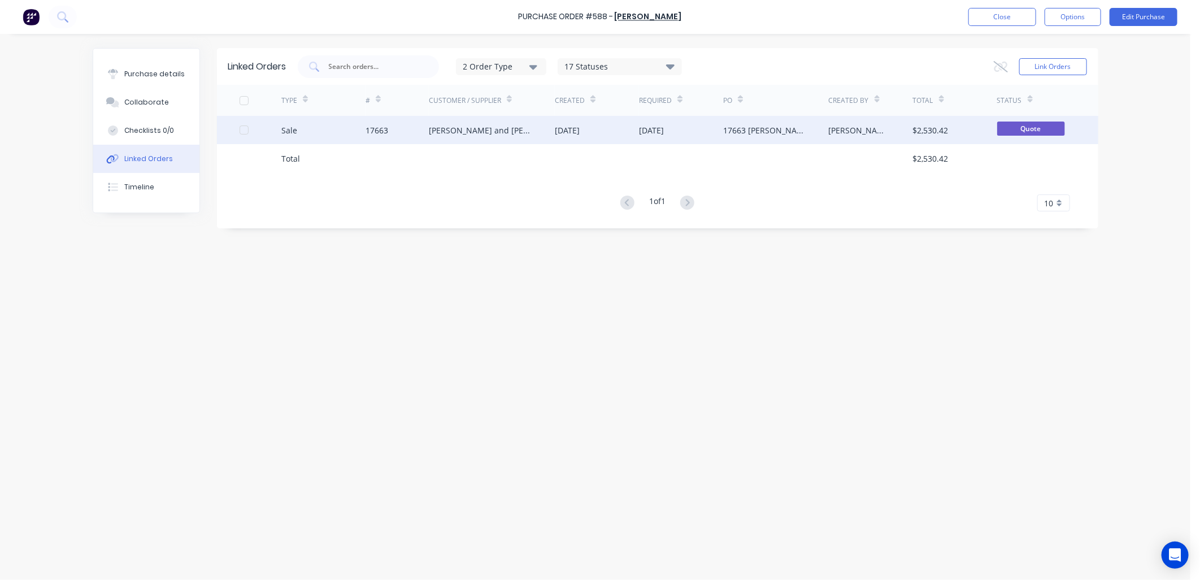
click at [492, 125] on div "[PERSON_NAME] and [PERSON_NAME]" at bounding box center [481, 130] width 104 height 12
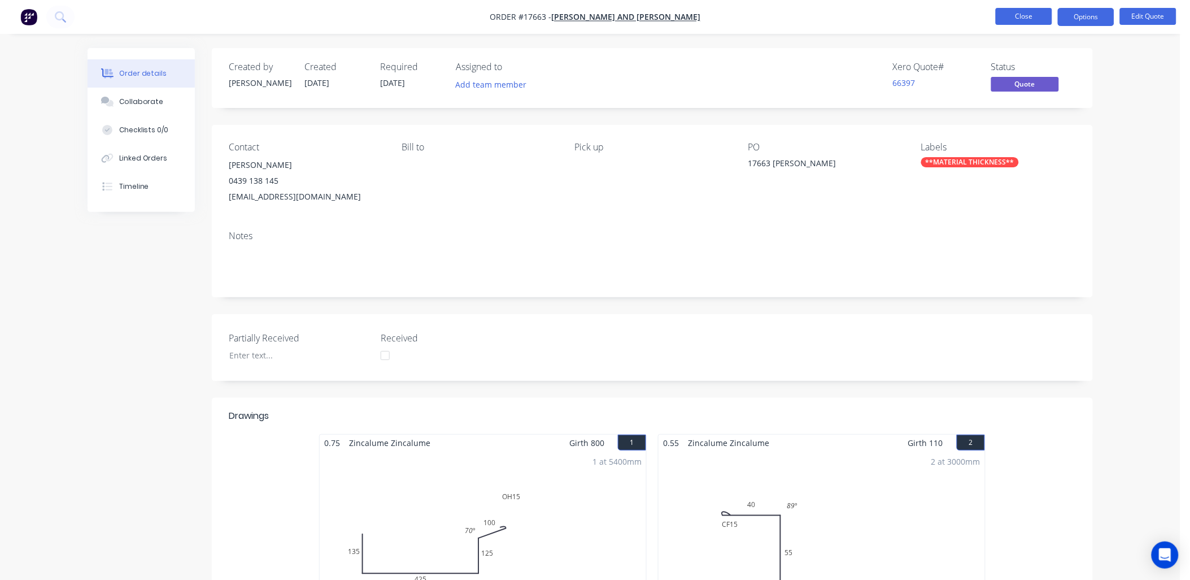
click at [1020, 14] on button "Close" at bounding box center [1024, 16] width 56 height 17
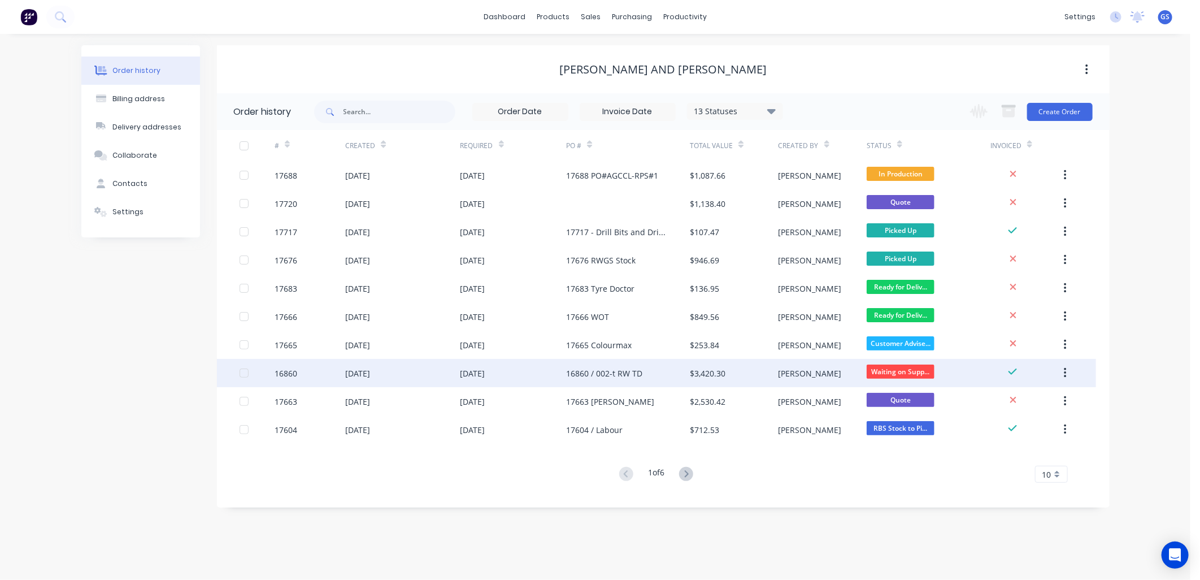
click at [636, 372] on div "16860 / 002-t RW TD" at bounding box center [604, 373] width 76 height 12
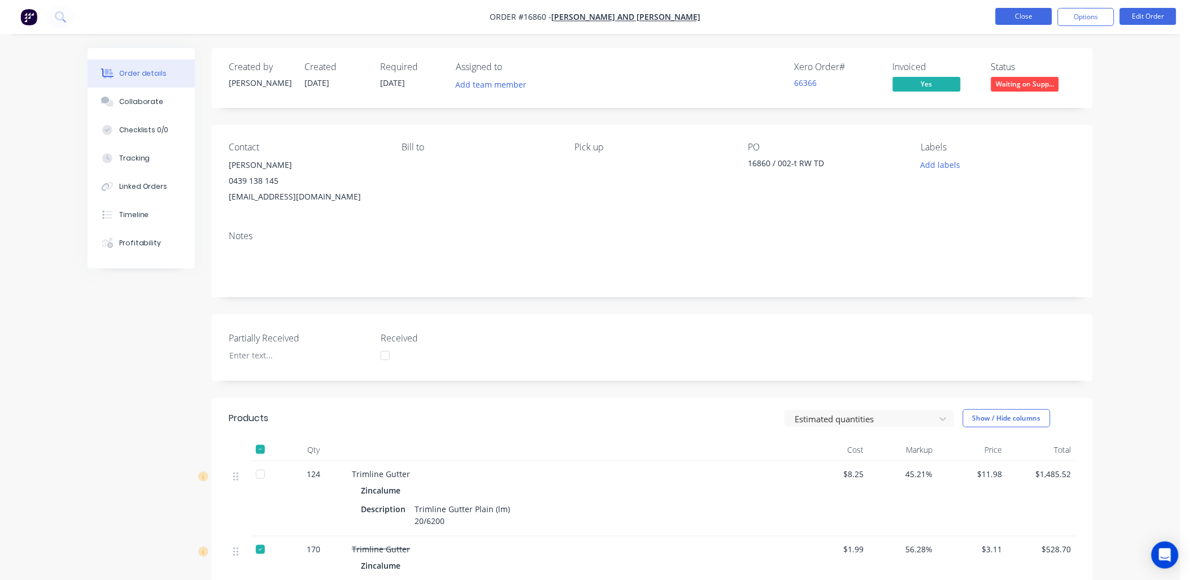
click at [1038, 19] on button "Close" at bounding box center [1024, 16] width 56 height 17
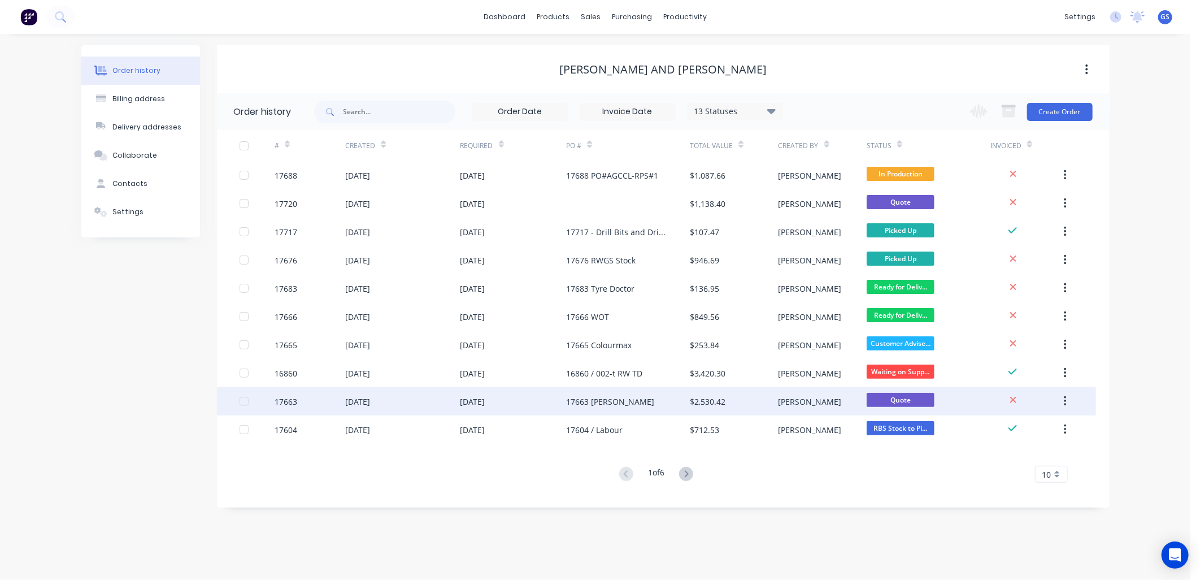
click at [605, 397] on div "17663 [PERSON_NAME]" at bounding box center [610, 401] width 88 height 12
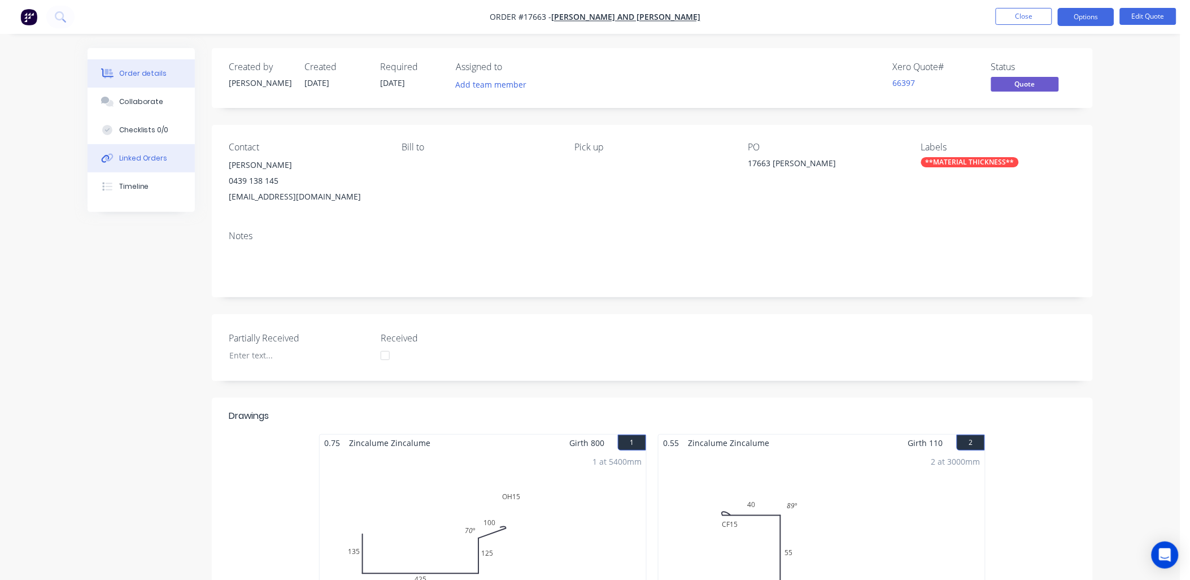
click at [154, 157] on div "Linked Orders" at bounding box center [143, 158] width 49 height 10
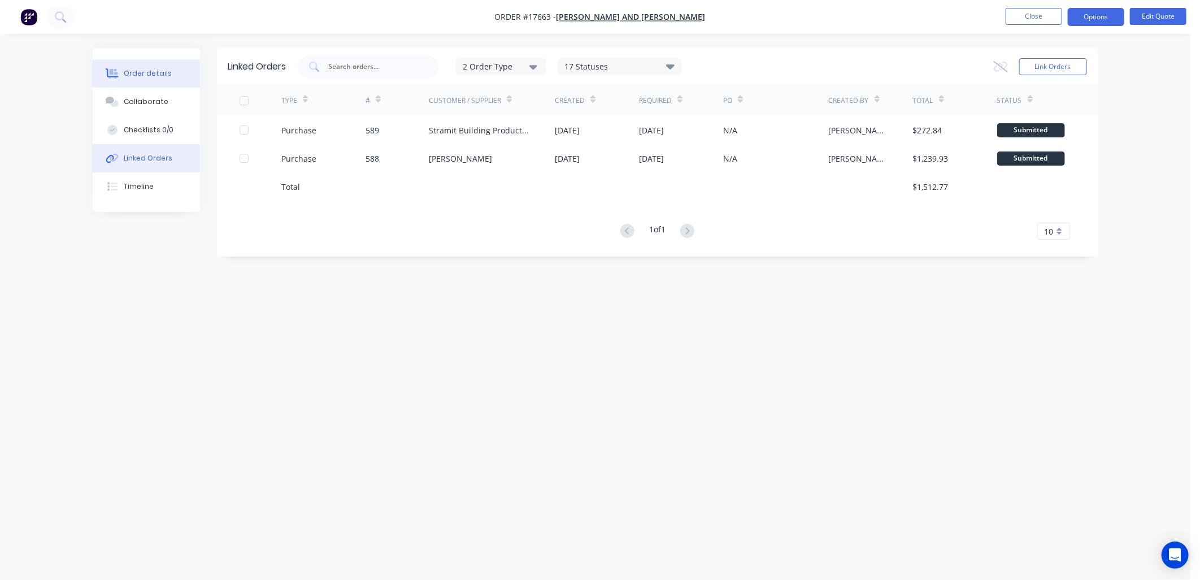
click at [156, 72] on div "Order details" at bounding box center [148, 73] width 48 height 10
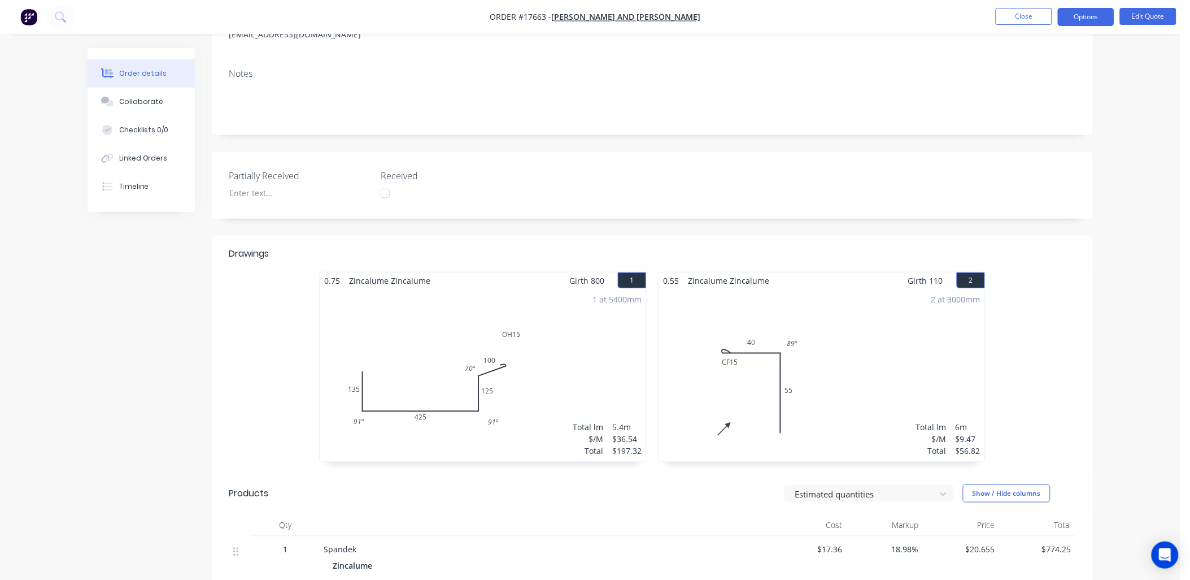
scroll to position [138, 0]
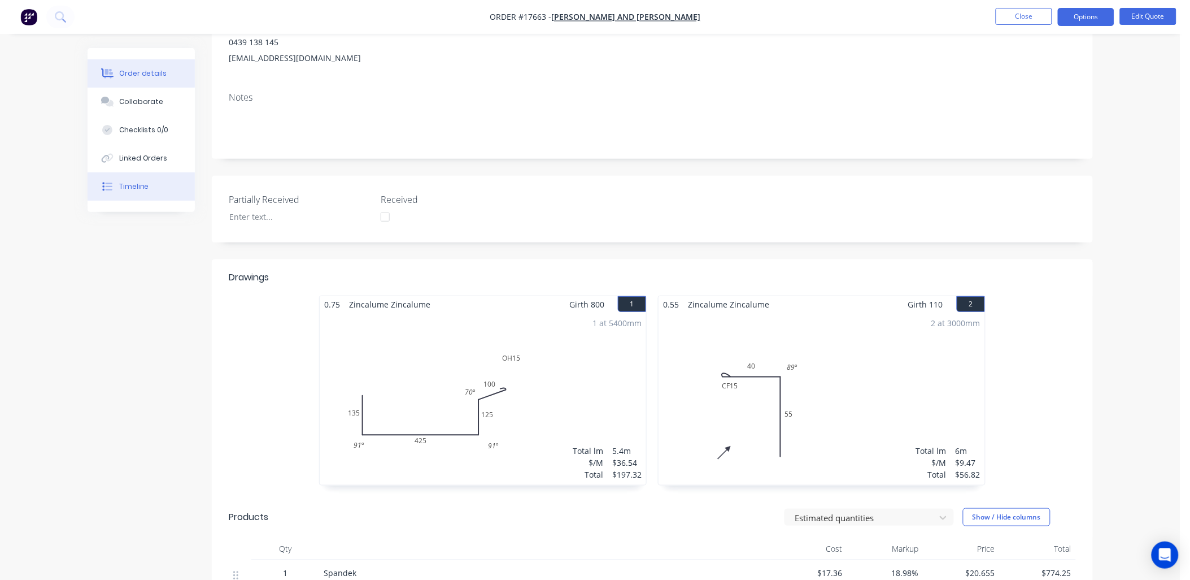
click at [140, 189] on div "Timeline" at bounding box center [134, 186] width 30 height 10
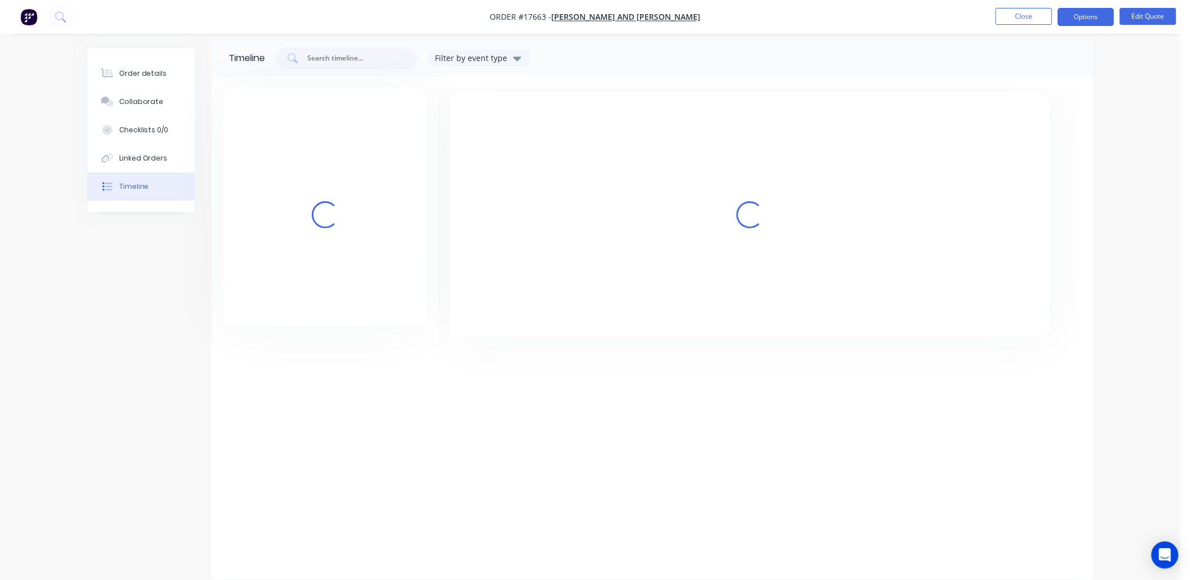
scroll to position [8, 0]
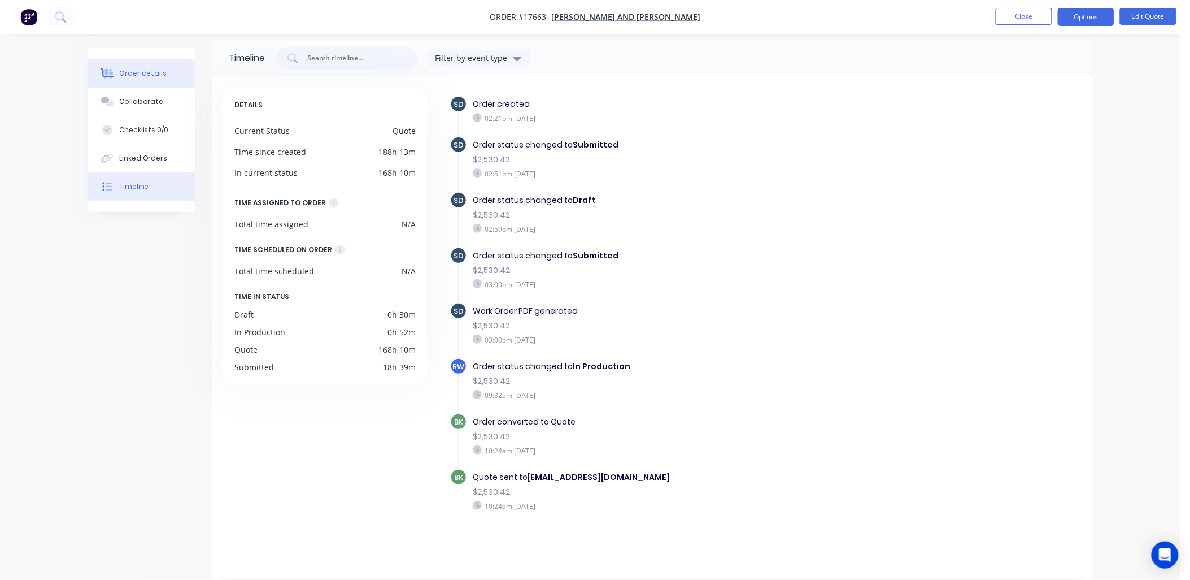
drag, startPoint x: 137, startPoint y: 67, endPoint x: 169, endPoint y: 59, distance: 33.6
click at [137, 67] on button "Order details" at bounding box center [141, 73] width 107 height 28
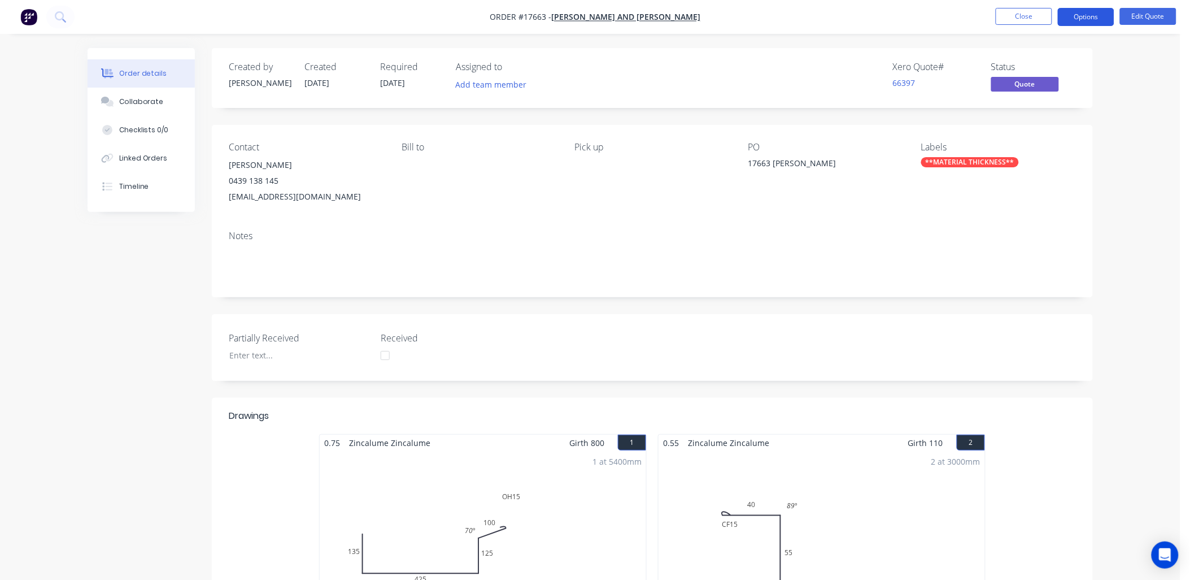
click at [1091, 13] on button "Options" at bounding box center [1086, 17] width 56 height 18
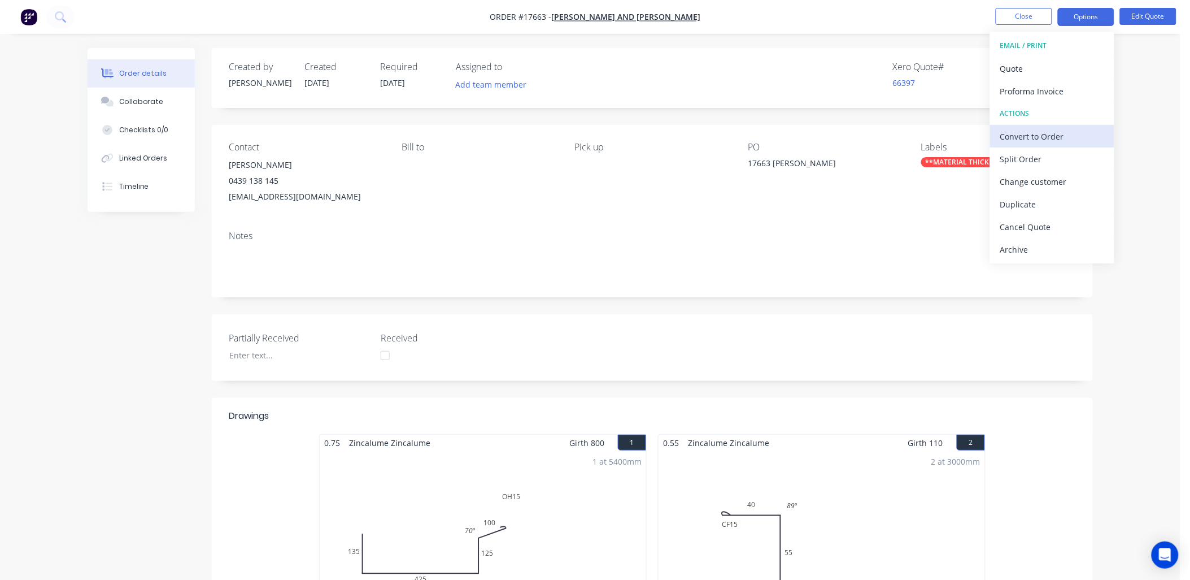
click at [1048, 140] on div "Convert to Order" at bounding box center [1052, 136] width 104 height 16
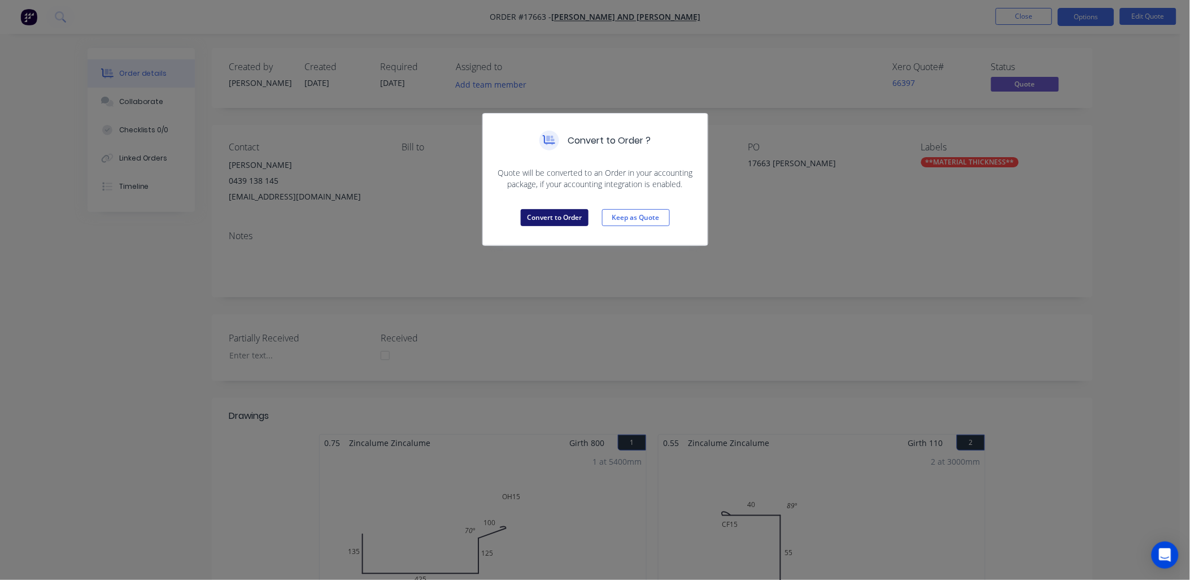
click at [556, 216] on button "Convert to Order" at bounding box center [555, 217] width 68 height 17
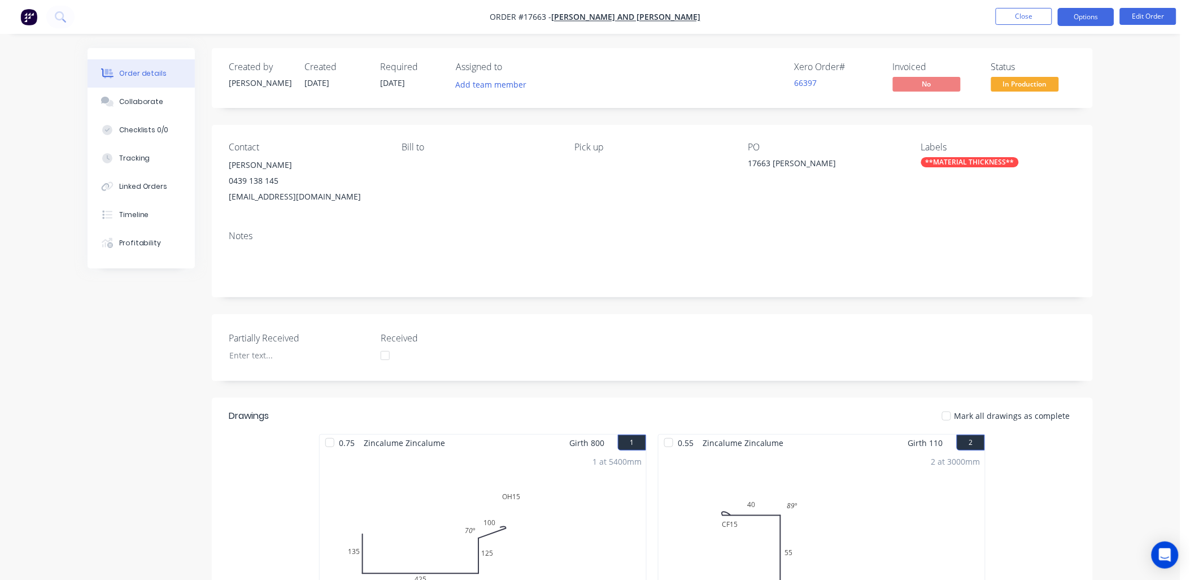
click at [1088, 20] on button "Options" at bounding box center [1086, 17] width 56 height 18
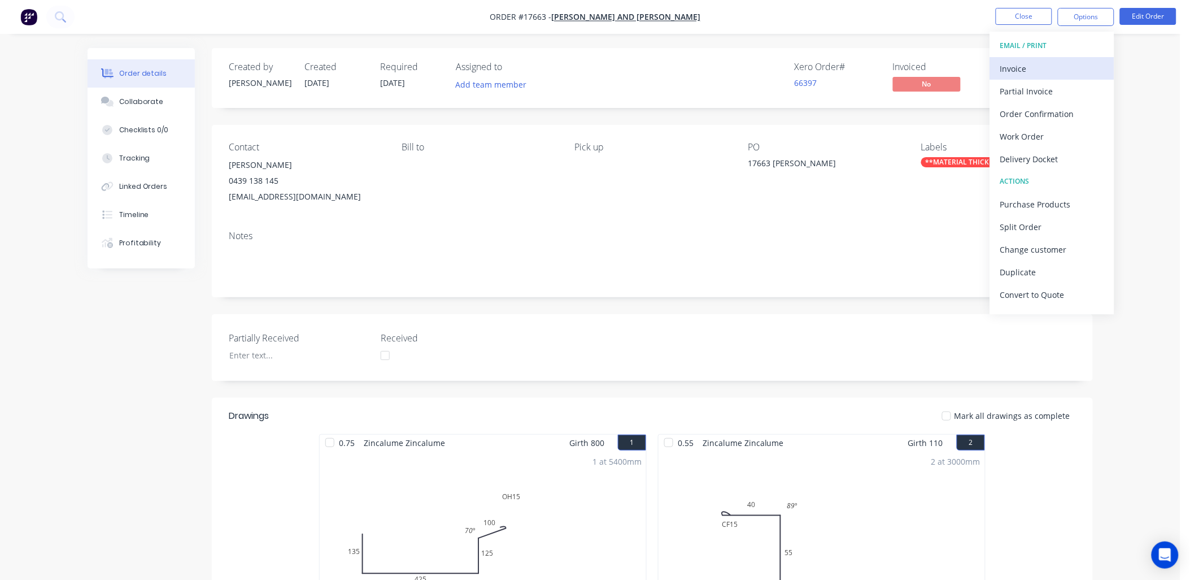
click at [1025, 66] on div "Invoice" at bounding box center [1052, 68] width 104 height 16
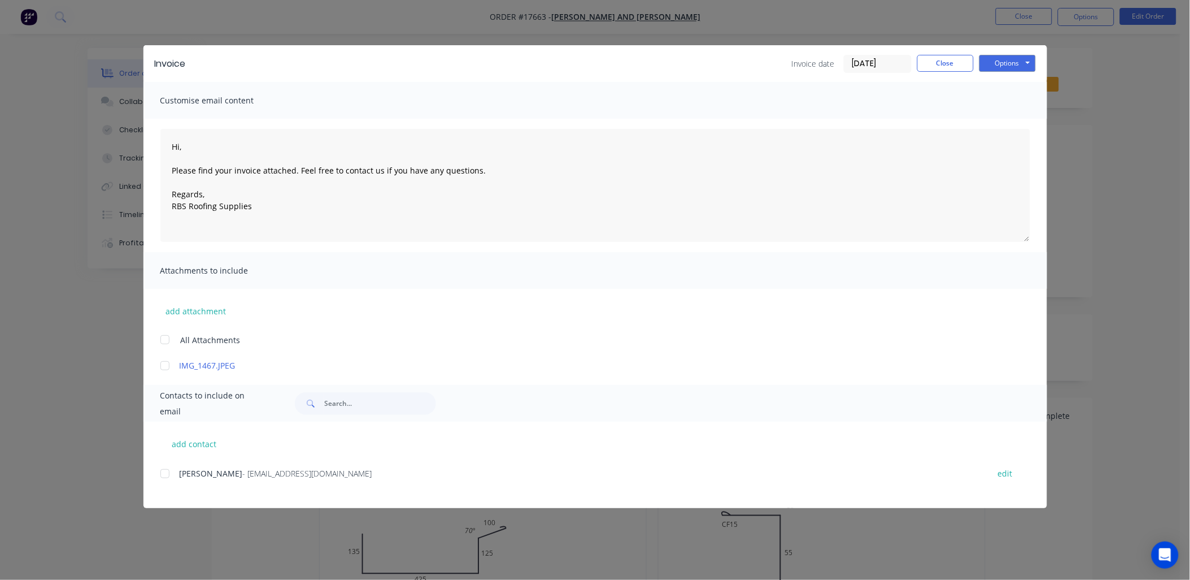
click at [165, 473] on div at bounding box center [165, 473] width 23 height 23
click at [1029, 65] on button "Options" at bounding box center [1007, 63] width 56 height 17
click at [1010, 121] on button "Email" at bounding box center [1015, 120] width 72 height 19
click at [953, 59] on button "Close" at bounding box center [945, 63] width 56 height 17
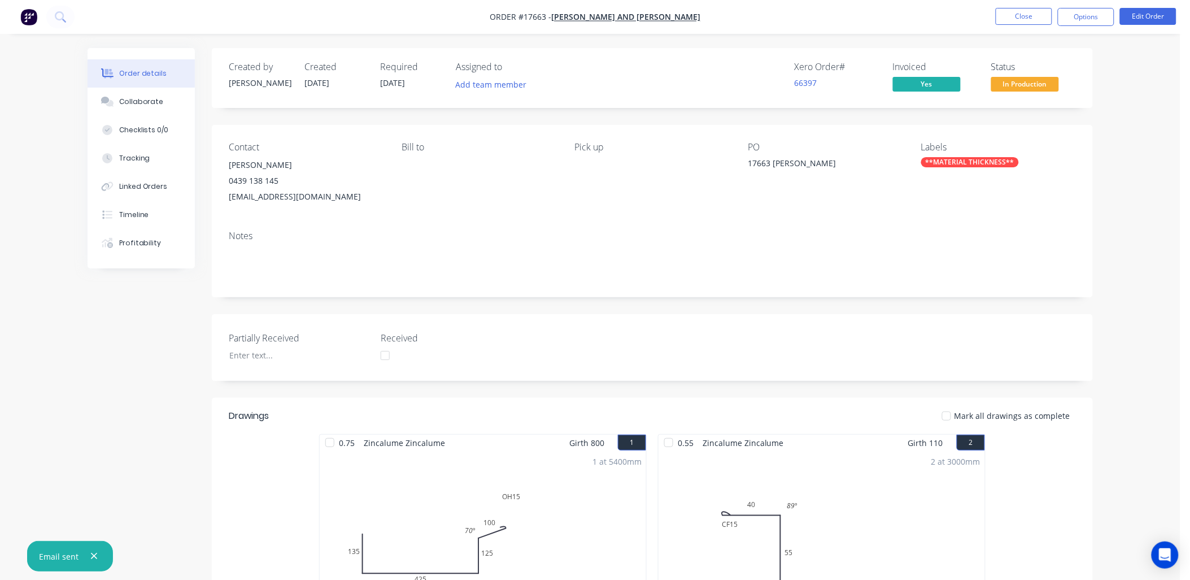
drag, startPoint x: 92, startPoint y: 560, endPoint x: 100, endPoint y: 552, distance: 11.6
click at [92, 559] on icon "button" at bounding box center [93, 556] width 7 height 10
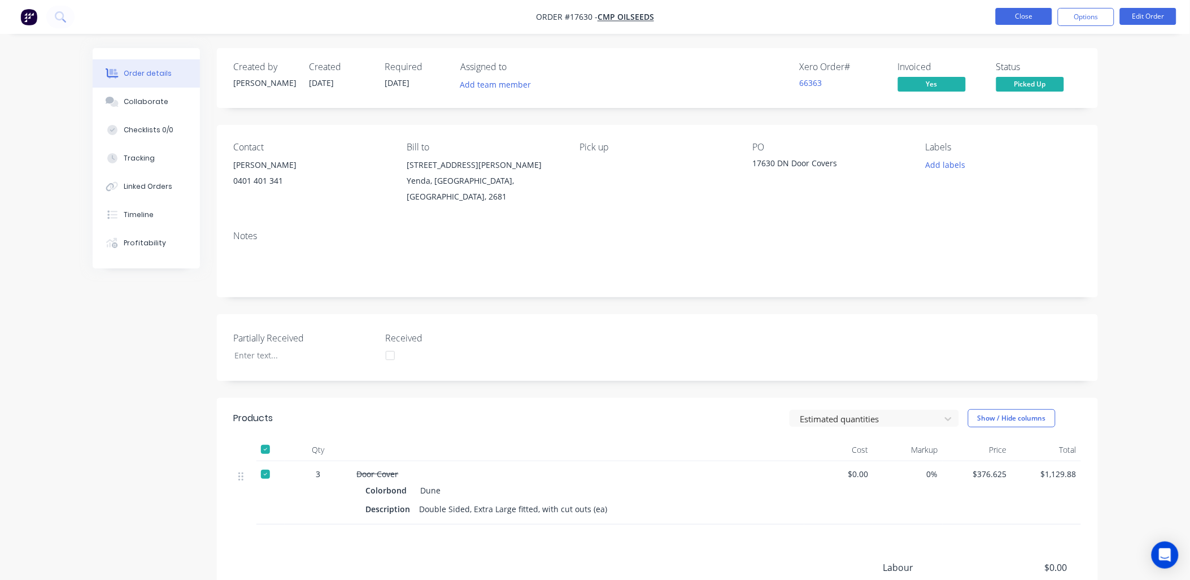
click at [1021, 10] on button "Close" at bounding box center [1024, 16] width 56 height 17
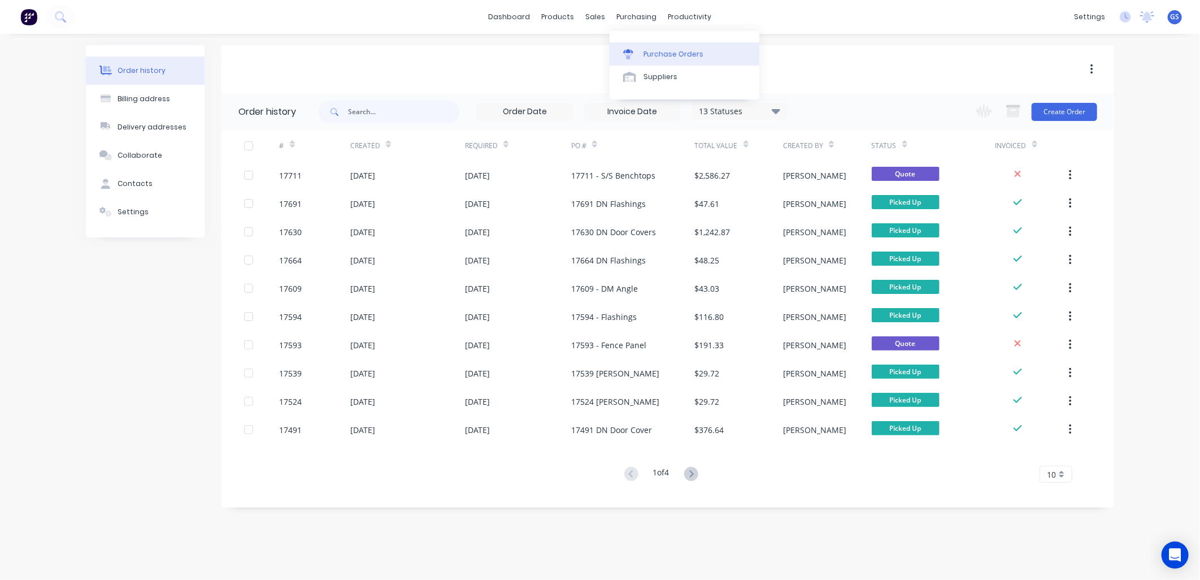
click at [682, 57] on div "Purchase Orders" at bounding box center [673, 54] width 60 height 10
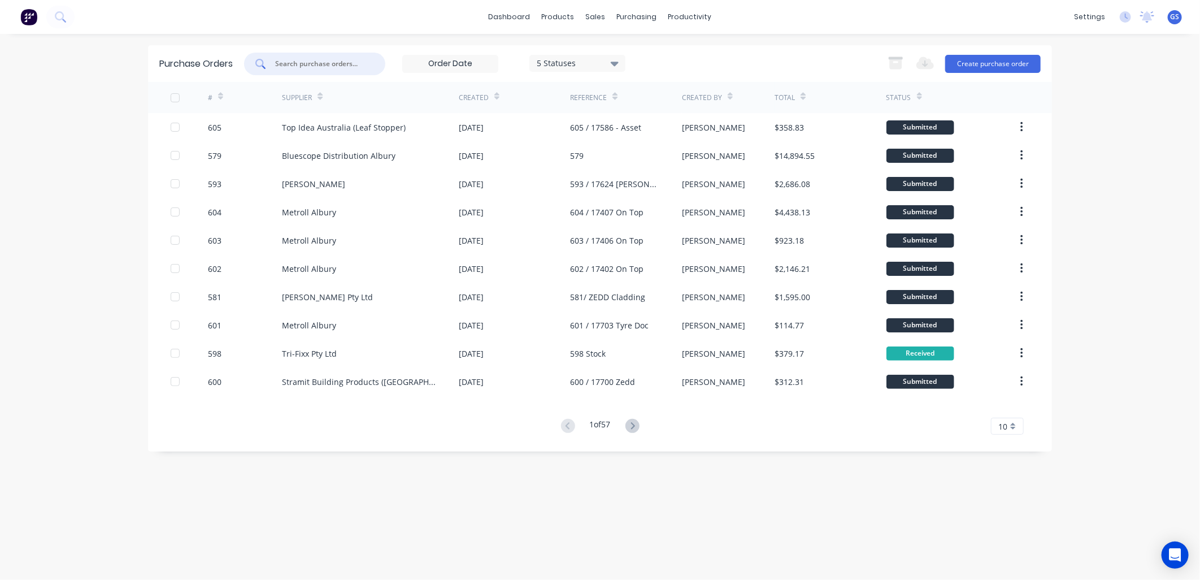
click at [340, 65] on input "text" at bounding box center [321, 63] width 94 height 11
click at [996, 66] on button "Create purchase order" at bounding box center [992, 64] width 95 height 18
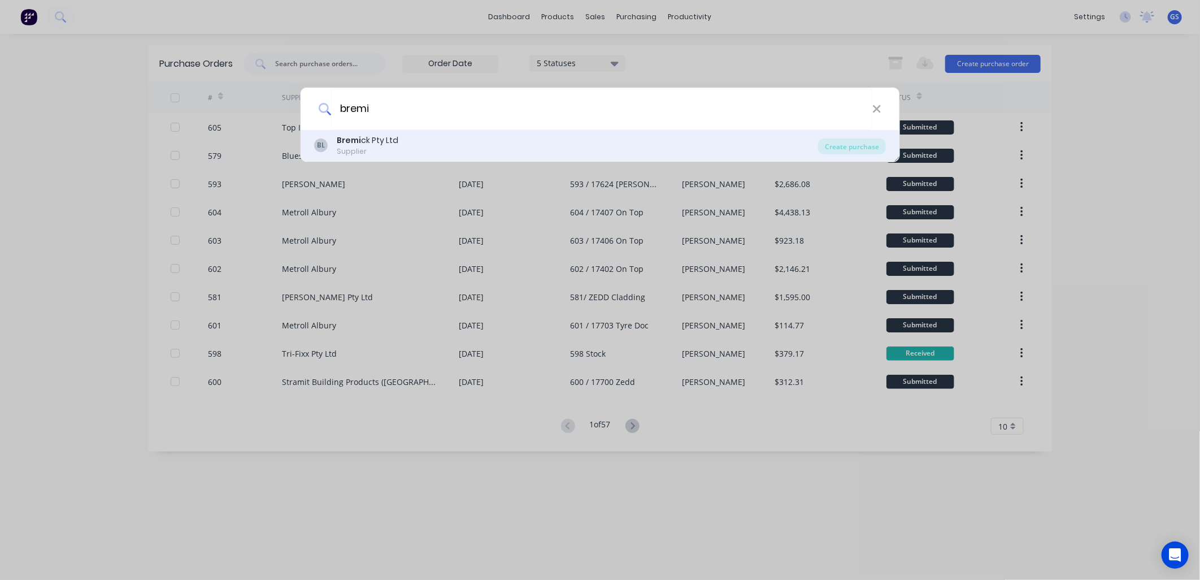
type input "bremi"
click at [421, 147] on div "BL Bremi ck Pty Ltd Supplier" at bounding box center [566, 145] width 504 height 22
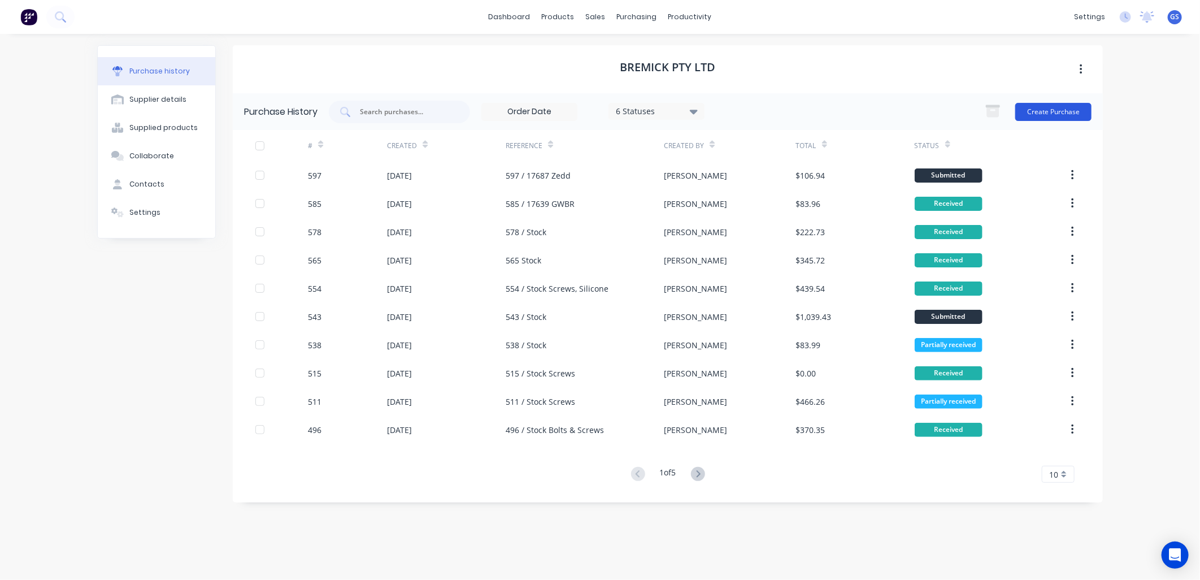
click at [1036, 106] on button "Create Purchase" at bounding box center [1053, 112] width 76 height 18
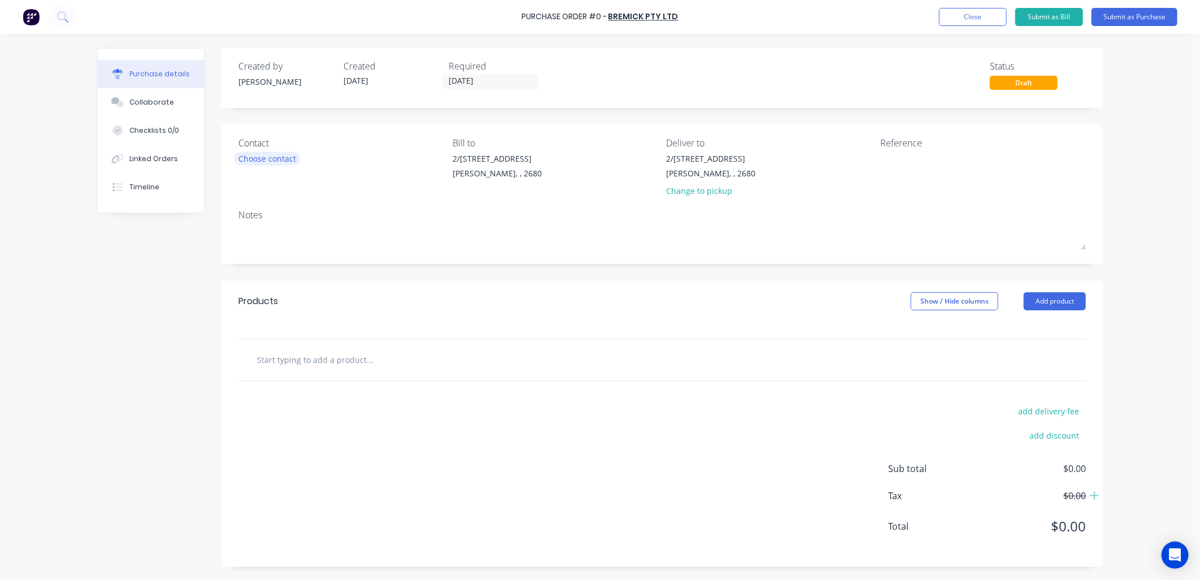
click at [292, 156] on div "Choose contact" at bounding box center [267, 159] width 58 height 12
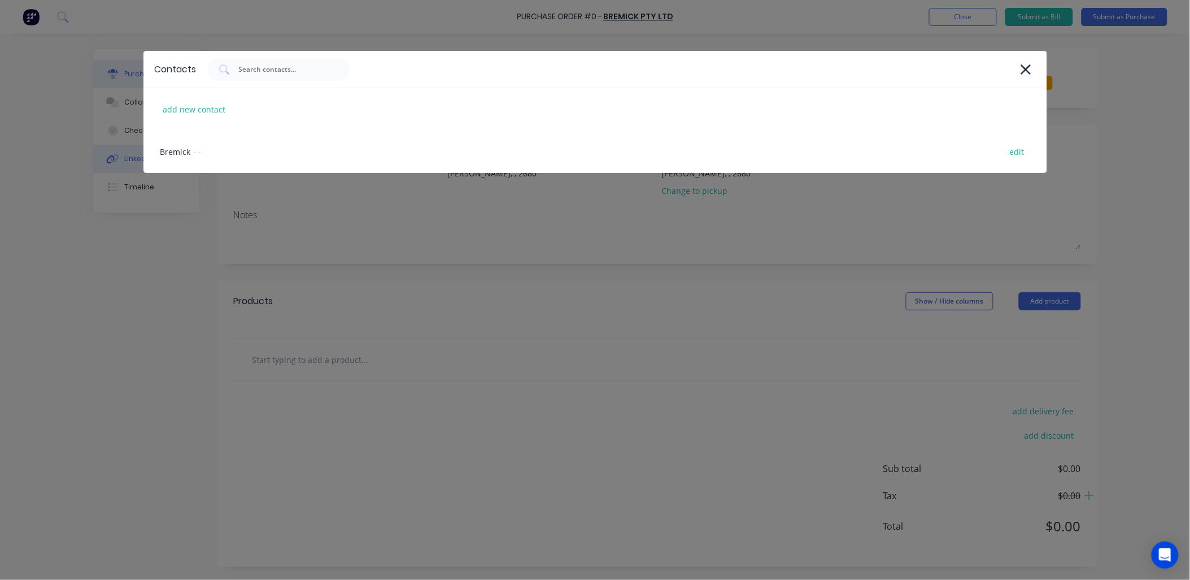
click at [176, 149] on div "Bremick - - edit" at bounding box center [595, 151] width 904 height 42
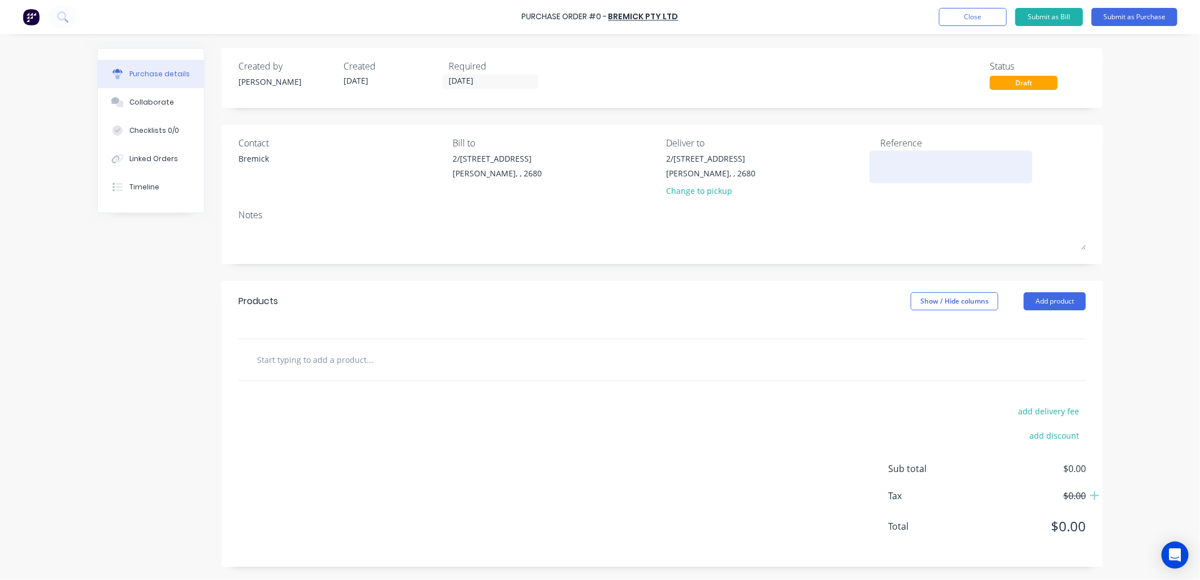
click at [895, 164] on textarea at bounding box center [950, 165] width 141 height 25
click at [394, 368] on input "text" at bounding box center [369, 359] width 226 height 23
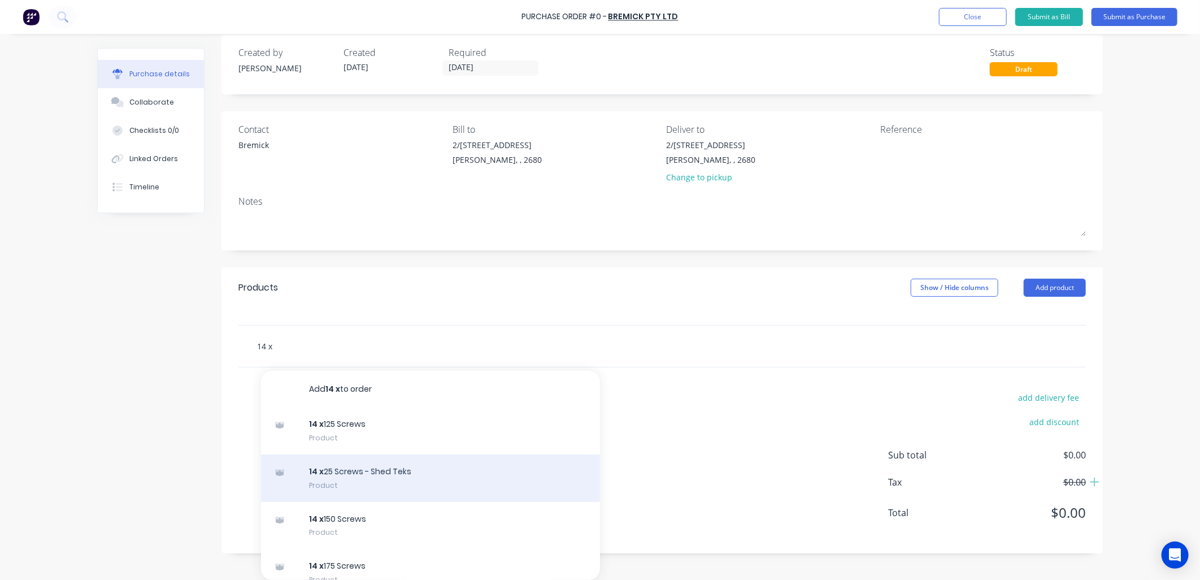
type input "14 x"
click at [360, 484] on div "14 x 25 Screws - Shed Teks Product" at bounding box center [430, 477] width 339 height 47
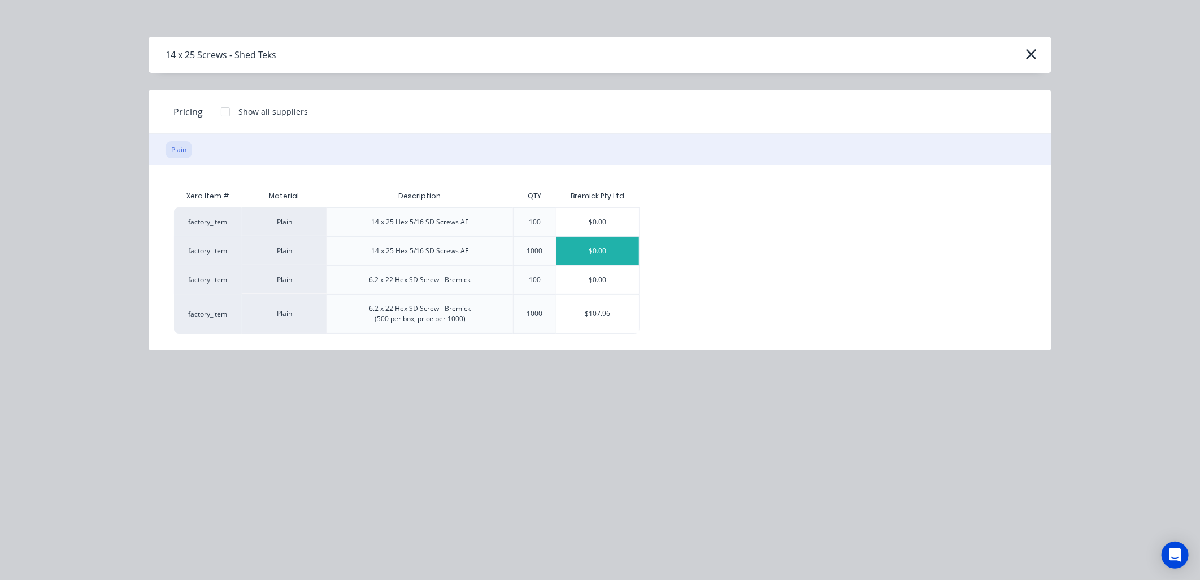
click at [612, 252] on div "$0.00" at bounding box center [597, 251] width 82 height 28
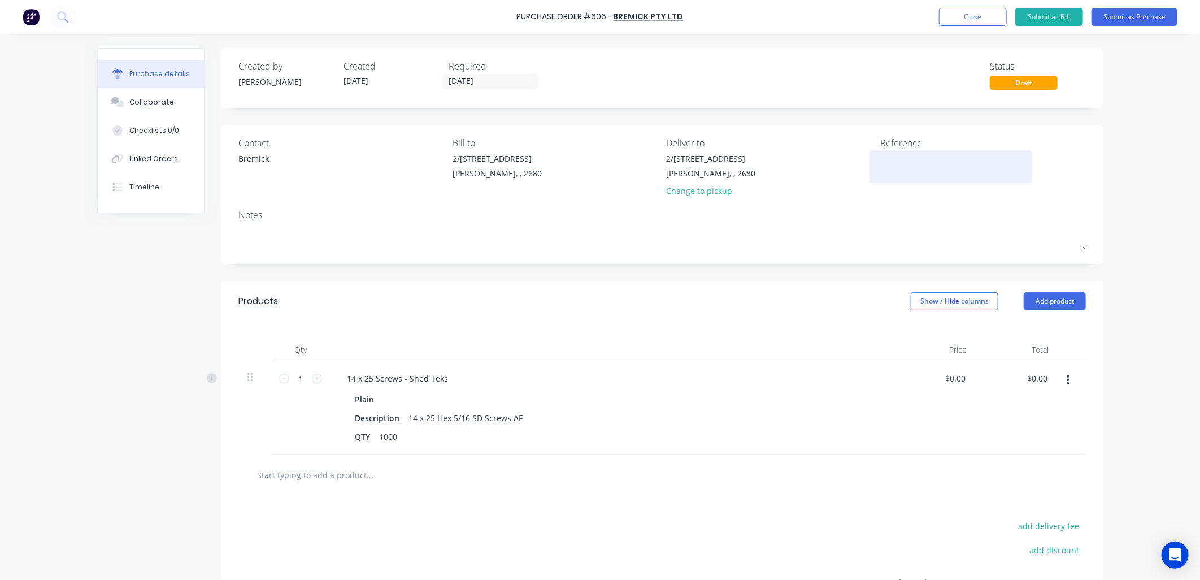
click at [885, 156] on textarea at bounding box center [950, 165] width 141 height 25
type textarea "606 / Stock, Jay"
type textarea "x"
type textarea "606 / Stock, Jay"
click at [350, 472] on input "text" at bounding box center [369, 474] width 226 height 23
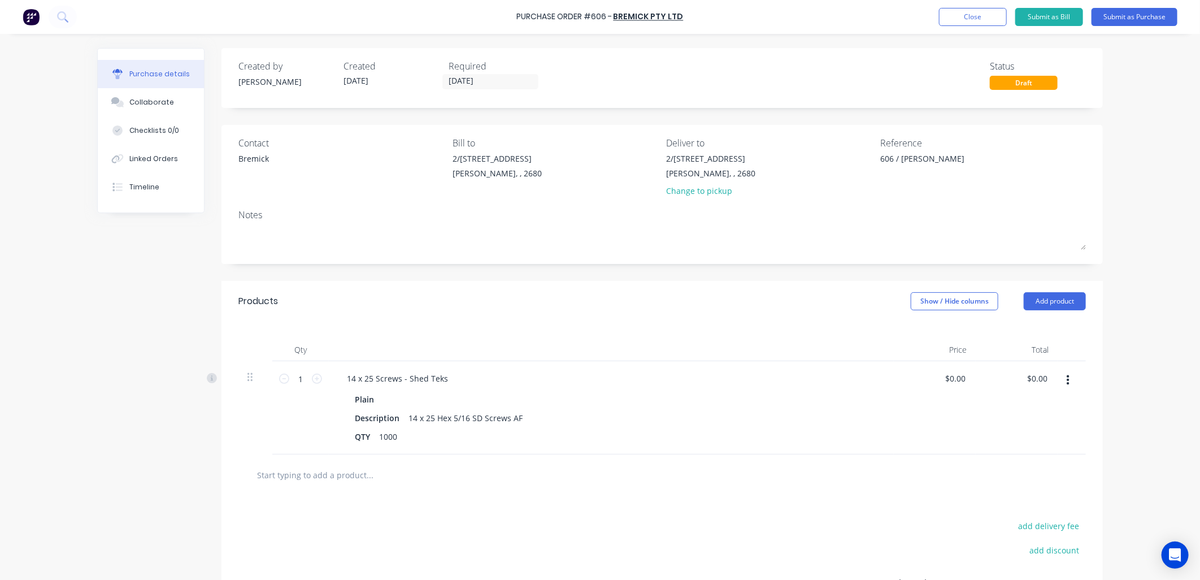
type textarea "x"
type input "s"
type textarea "x"
type input "si"
type textarea "x"
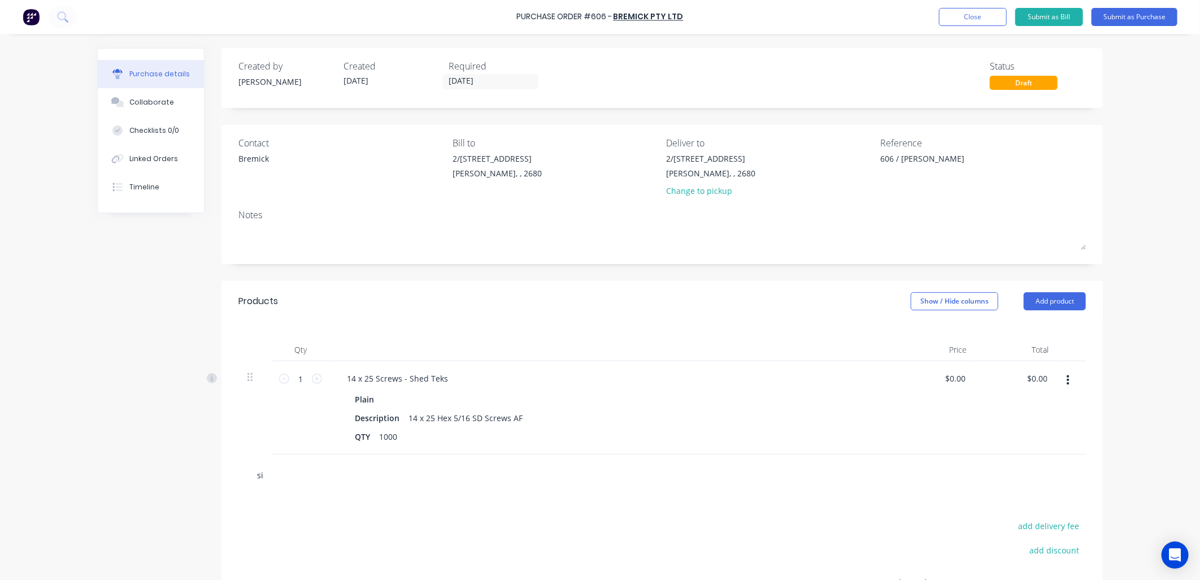
type input "sil"
type textarea "x"
type input "sili"
type textarea "x"
type input "silic"
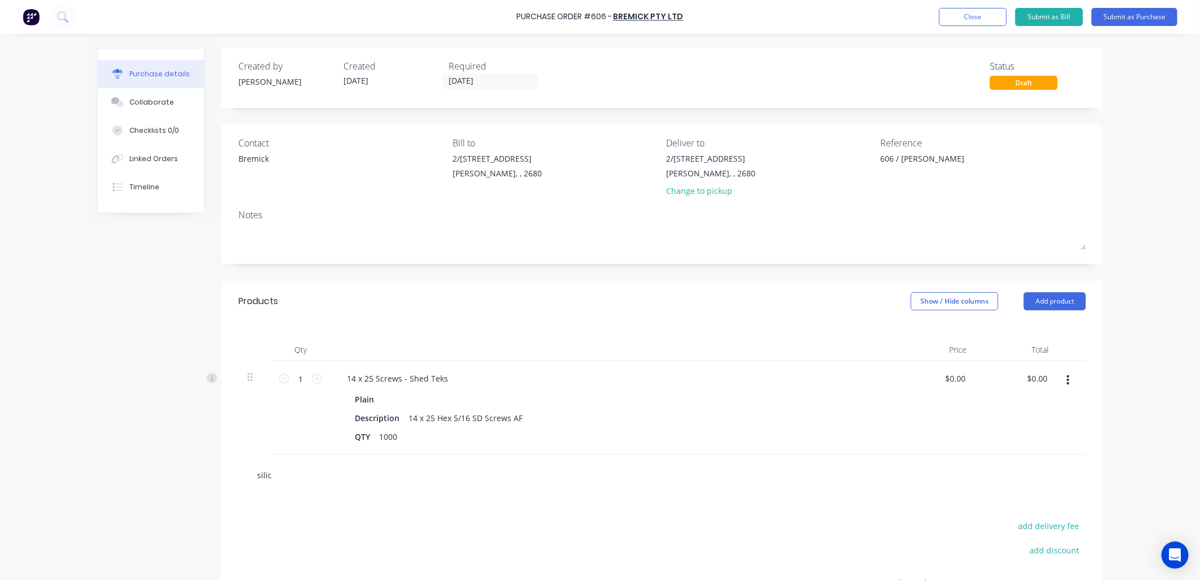
type textarea "x"
type input "silico"
type textarea "x"
type input "silico"
click at [1060, 302] on button "Add product" at bounding box center [1054, 301] width 62 height 18
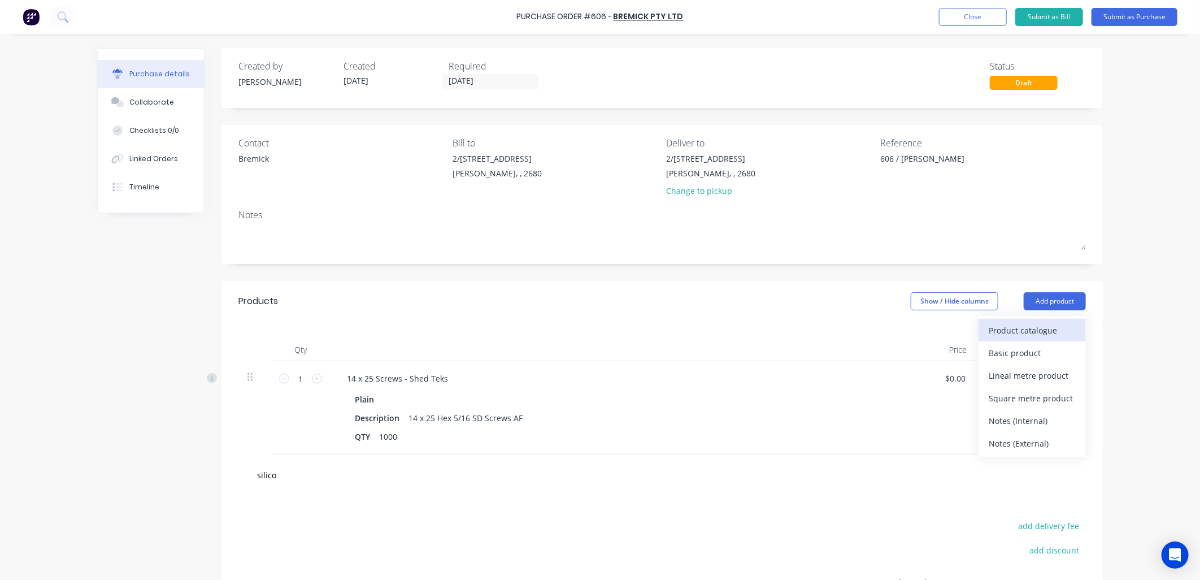
click at [1022, 332] on div "Product catalogue" at bounding box center [1031, 330] width 87 height 16
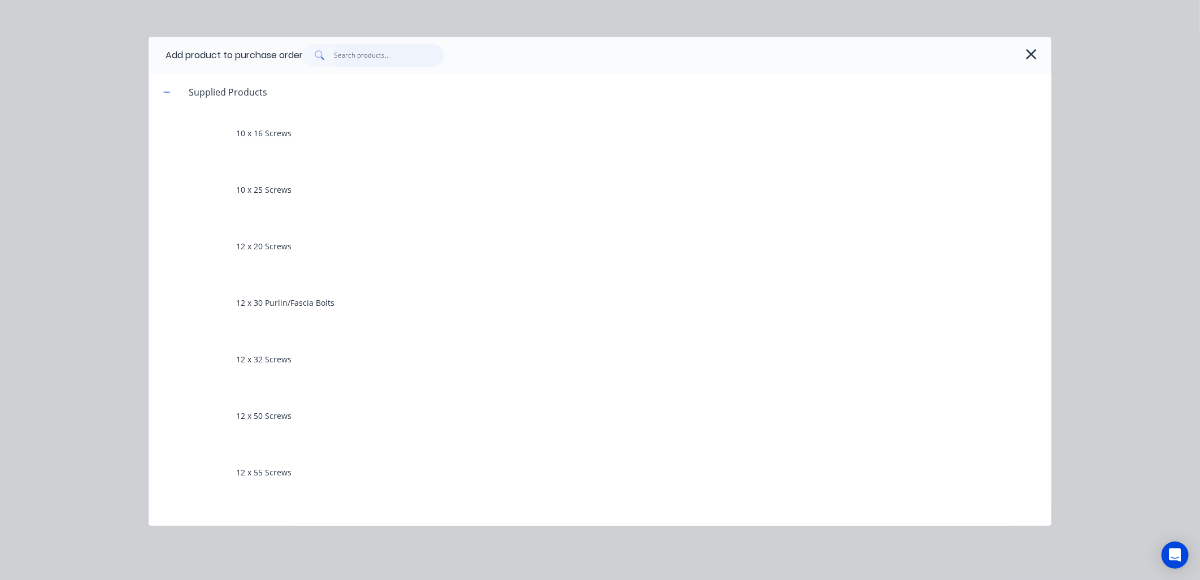
click at [376, 49] on input "text" at bounding box center [389, 55] width 110 height 23
type textarea "x"
type input "s"
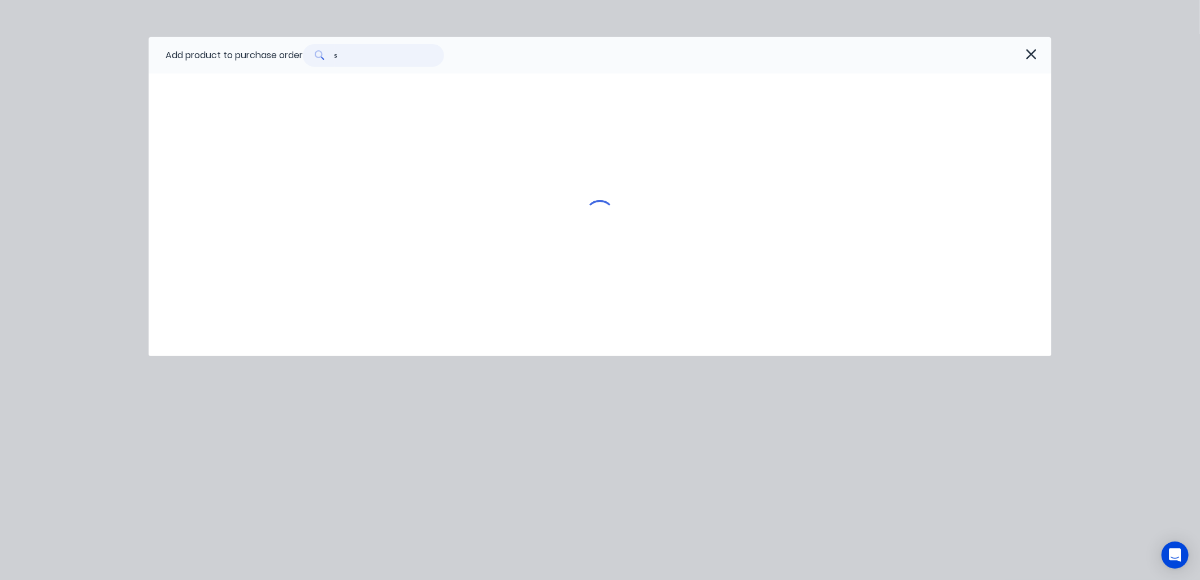
type textarea "x"
type input "si"
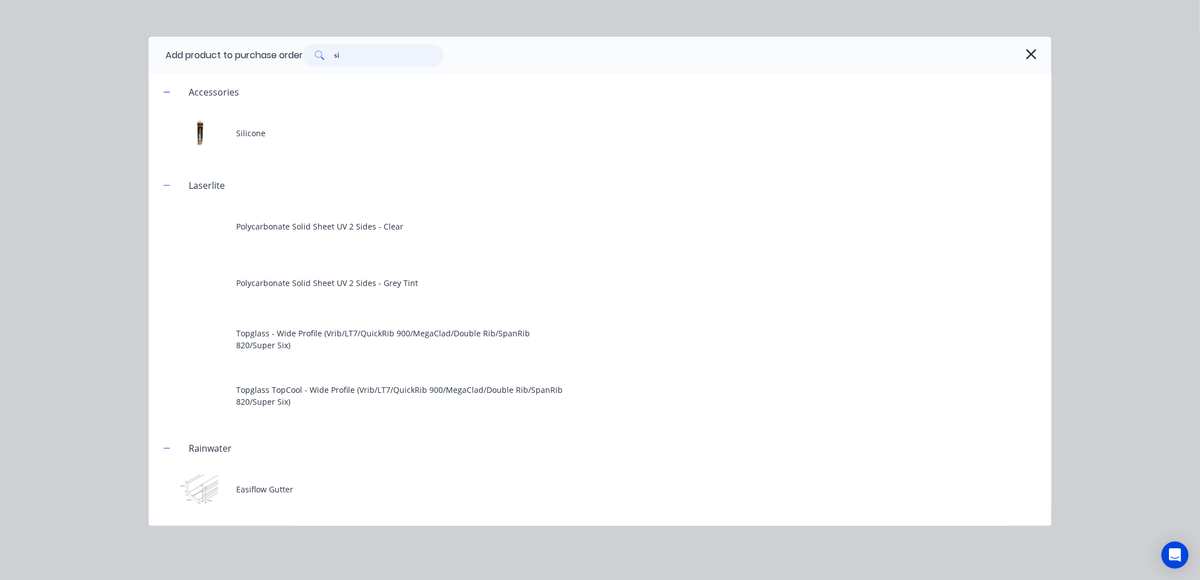
type textarea "x"
type input "sil"
type textarea "x"
type input "sili"
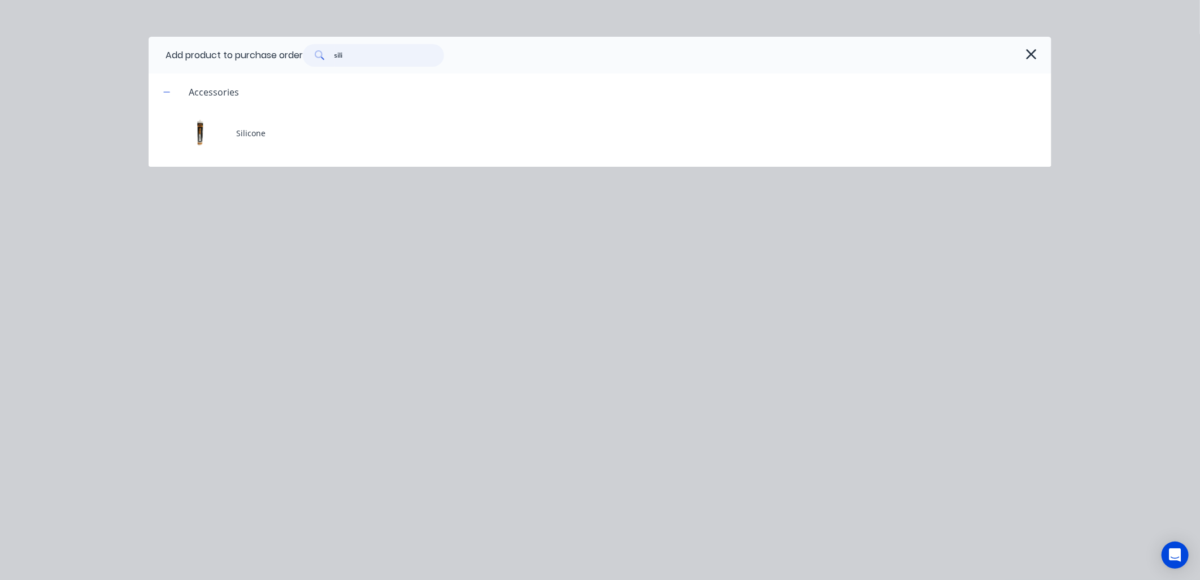
type textarea "x"
type input "silic"
type textarea "x"
type input "silico"
type textarea "x"
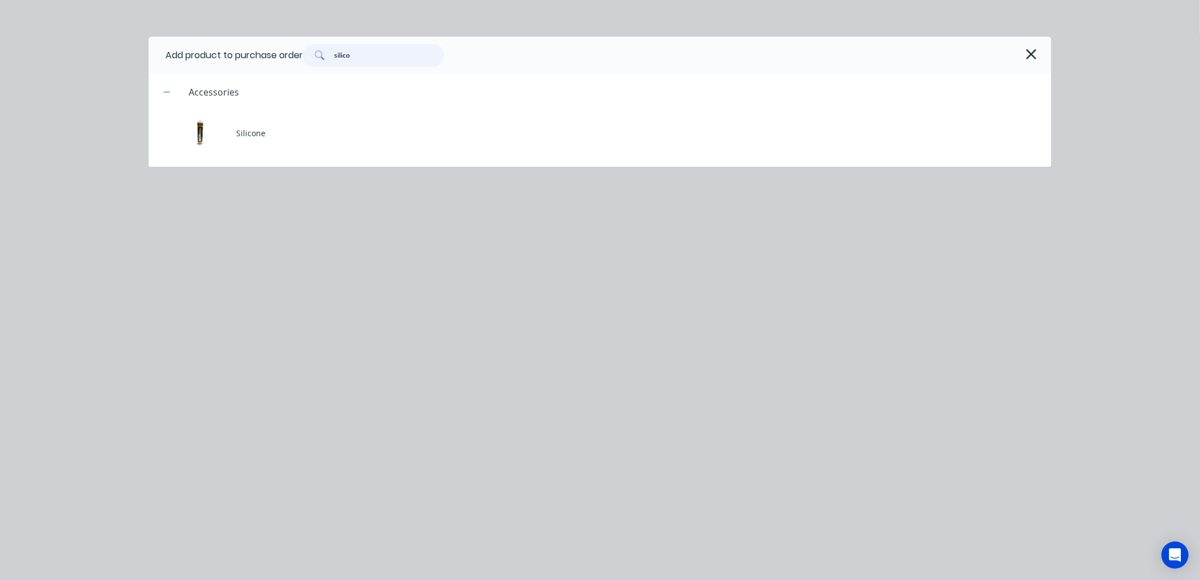
type input "silicon"
type textarea "x"
type input "silicone"
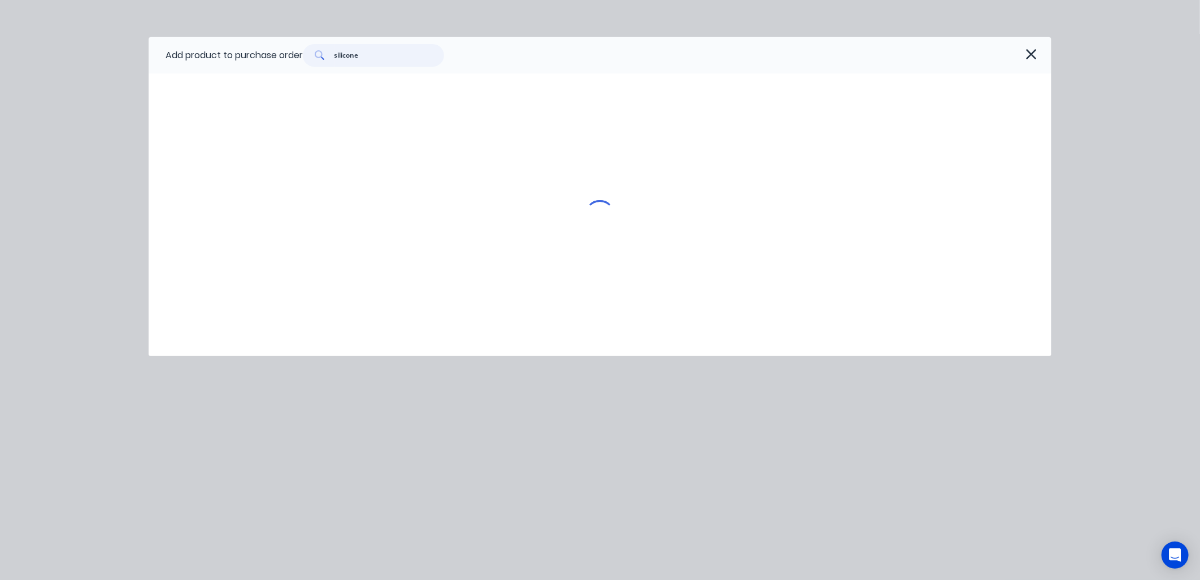
type textarea "x"
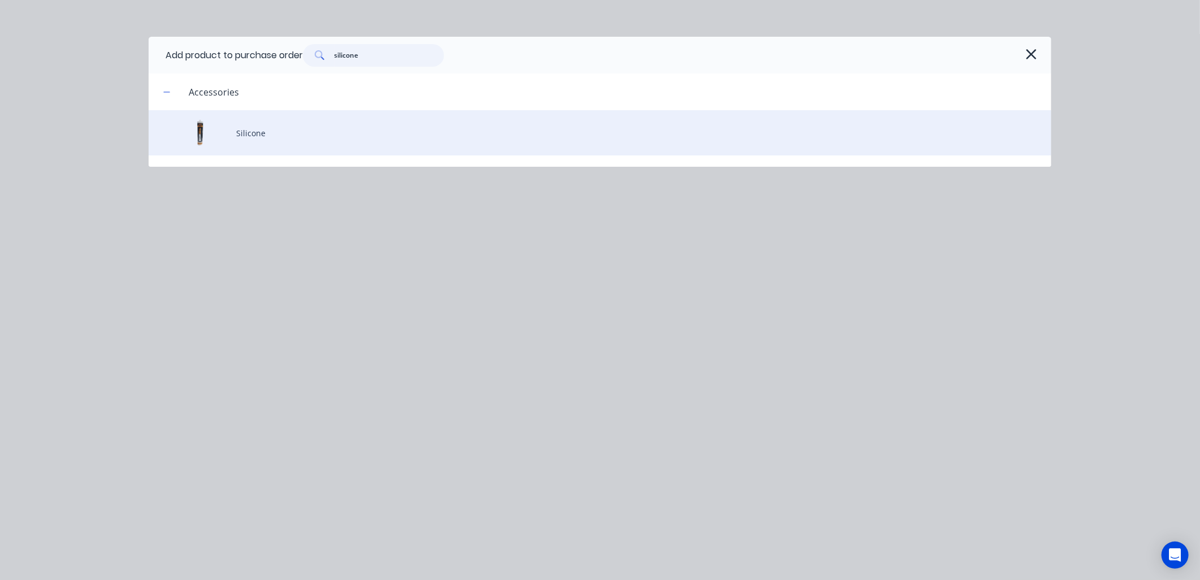
type input "silicone"
click at [247, 132] on div "Silicone" at bounding box center [600, 132] width 903 height 45
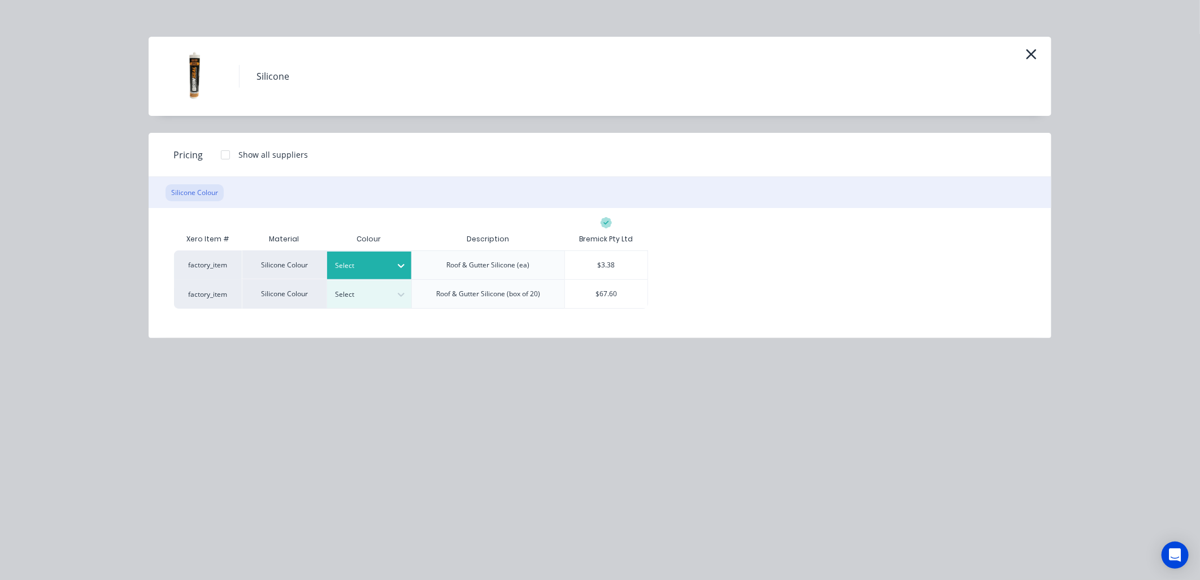
click at [402, 260] on icon at bounding box center [400, 265] width 11 height 11
click at [400, 259] on div at bounding box center [401, 265] width 20 height 18
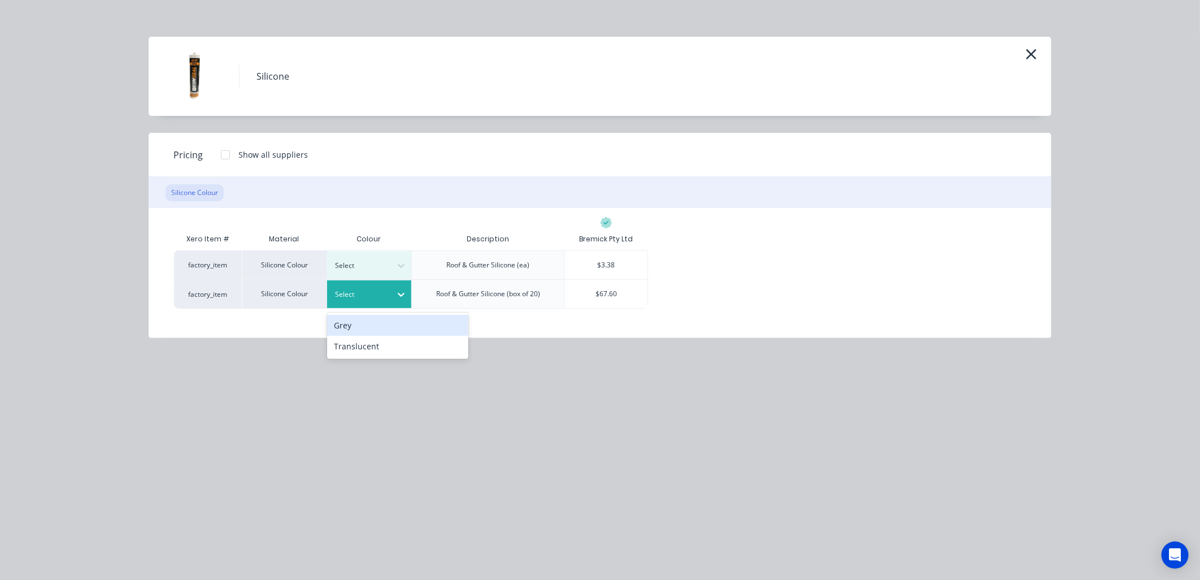
click at [407, 292] on div at bounding box center [401, 294] width 20 height 18
click at [377, 328] on div "Grey" at bounding box center [397, 325] width 141 height 21
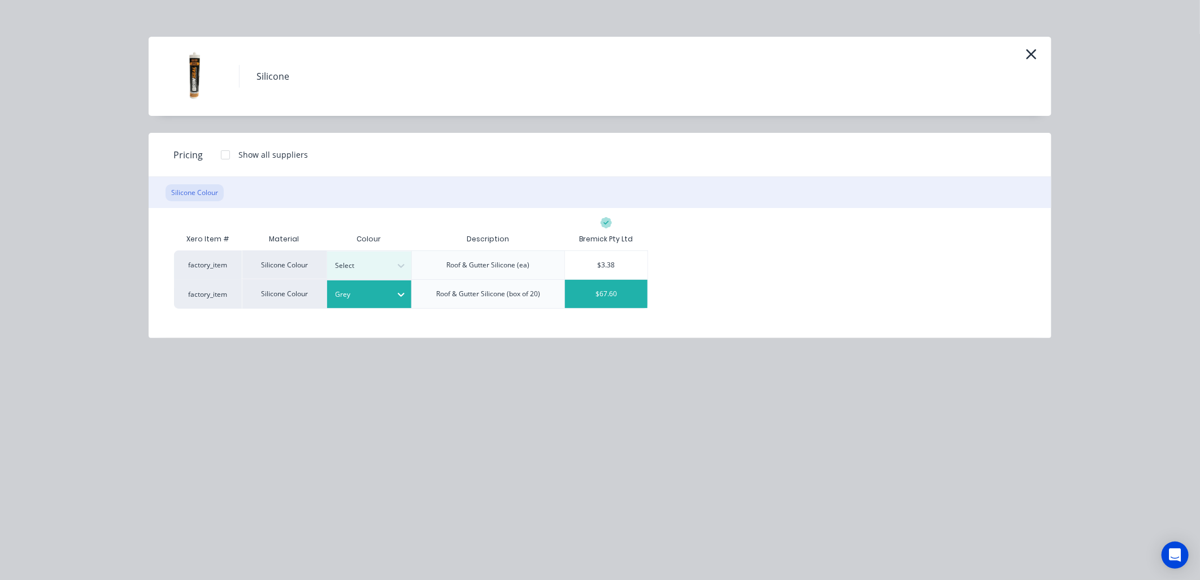
click at [612, 295] on div "$67.60" at bounding box center [606, 294] width 82 height 28
type textarea "x"
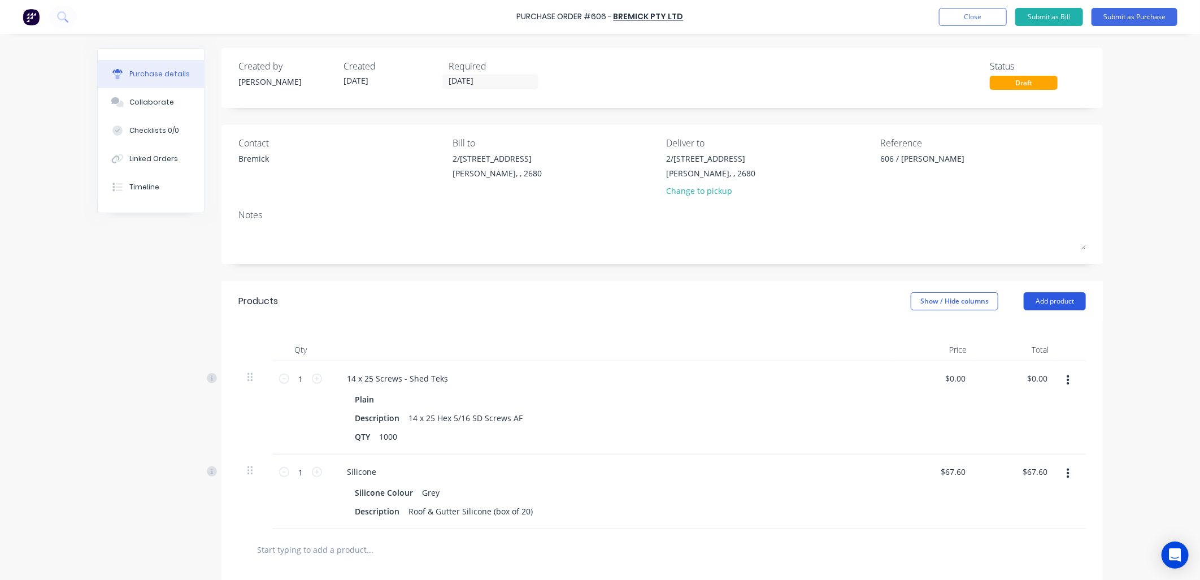
click at [1045, 299] on button "Add product" at bounding box center [1054, 301] width 62 height 18
click at [1017, 325] on div "Product catalogue" at bounding box center [1031, 330] width 87 height 16
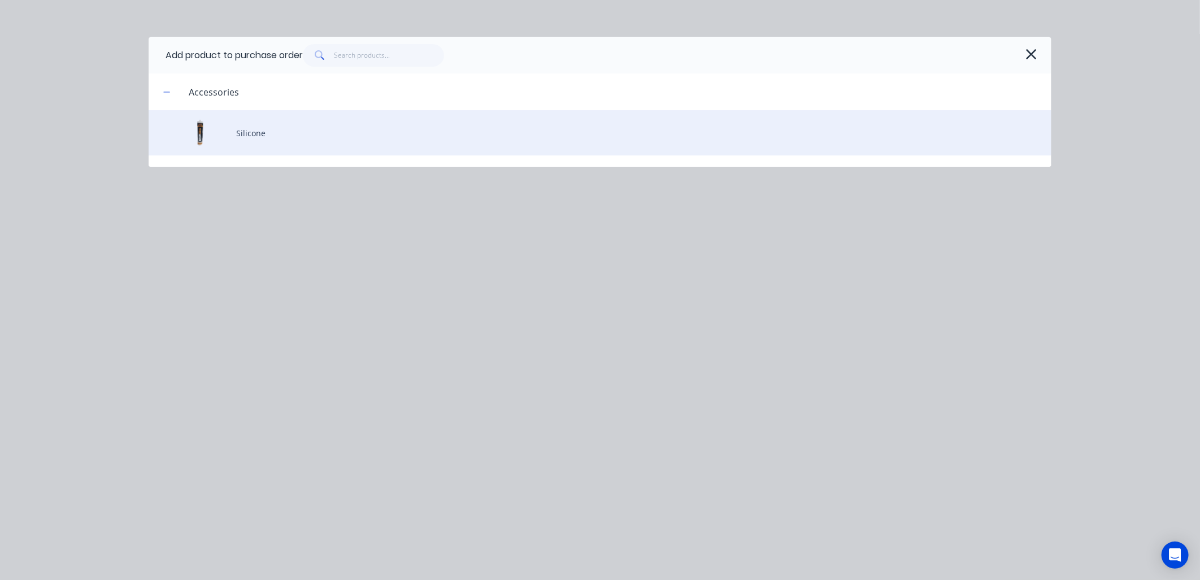
click at [251, 121] on div "Silicone" at bounding box center [600, 132] width 903 height 45
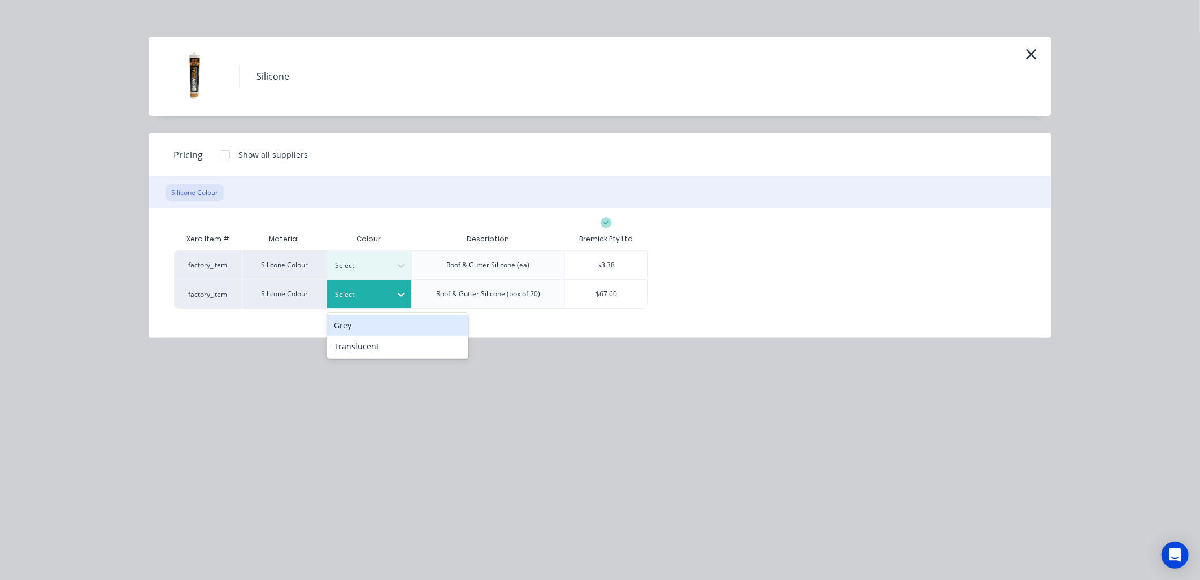
click at [402, 294] on icon at bounding box center [400, 294] width 11 height 11
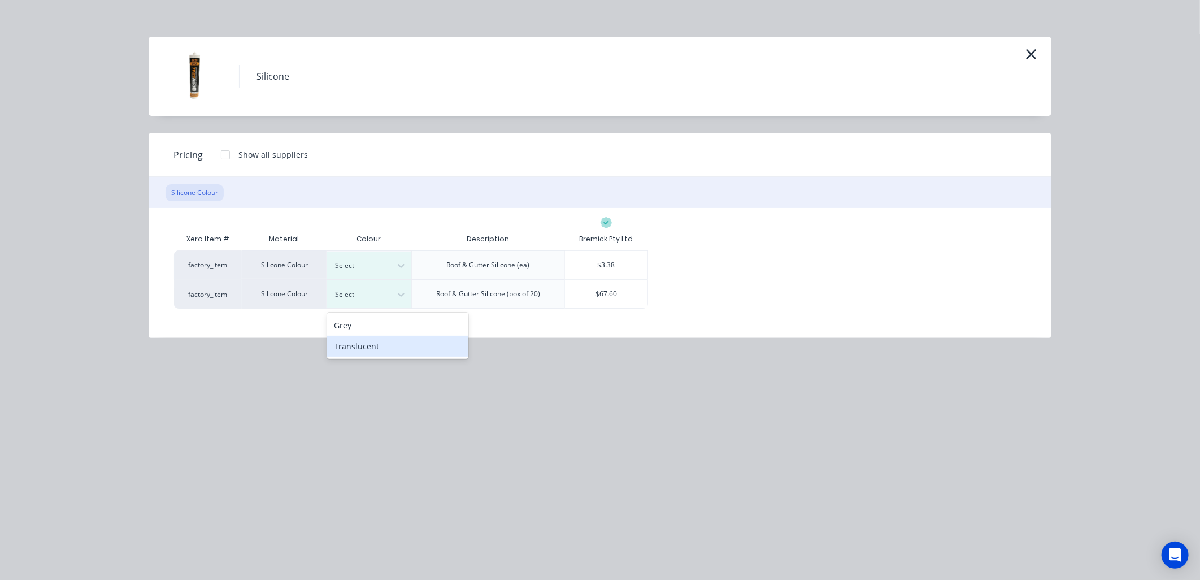
click at [375, 346] on div "Translucent" at bounding box center [397, 346] width 141 height 21
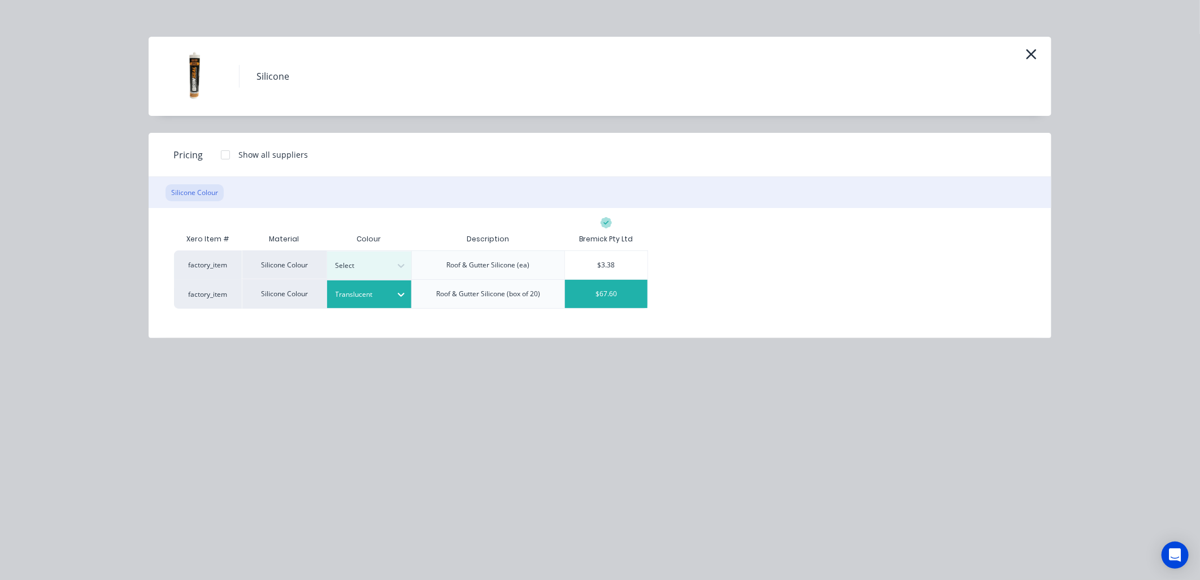
click at [604, 288] on div "$67.60" at bounding box center [606, 294] width 82 height 28
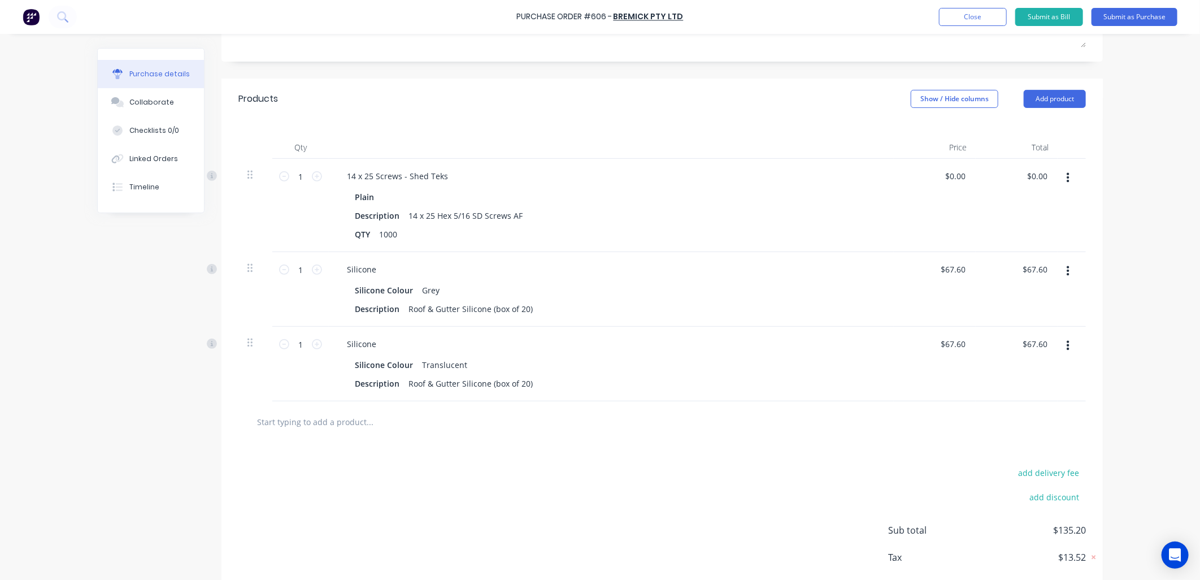
scroll to position [251, 0]
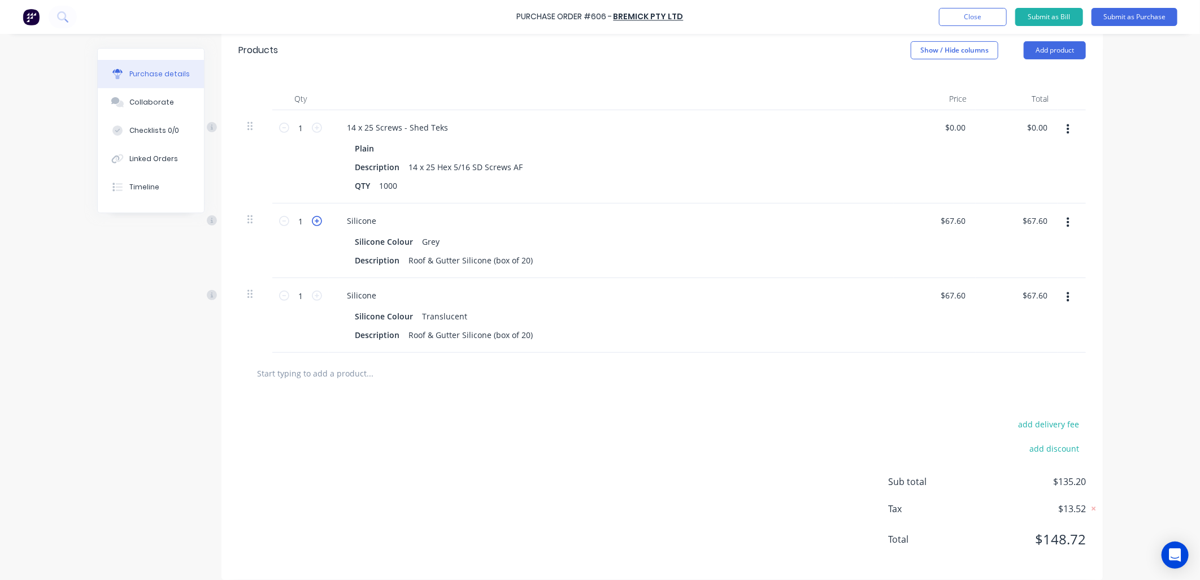
click at [312, 222] on icon at bounding box center [317, 221] width 10 height 10
type textarea "x"
type input "2"
type input "$135.20"
click at [313, 295] on icon at bounding box center [317, 295] width 10 height 10
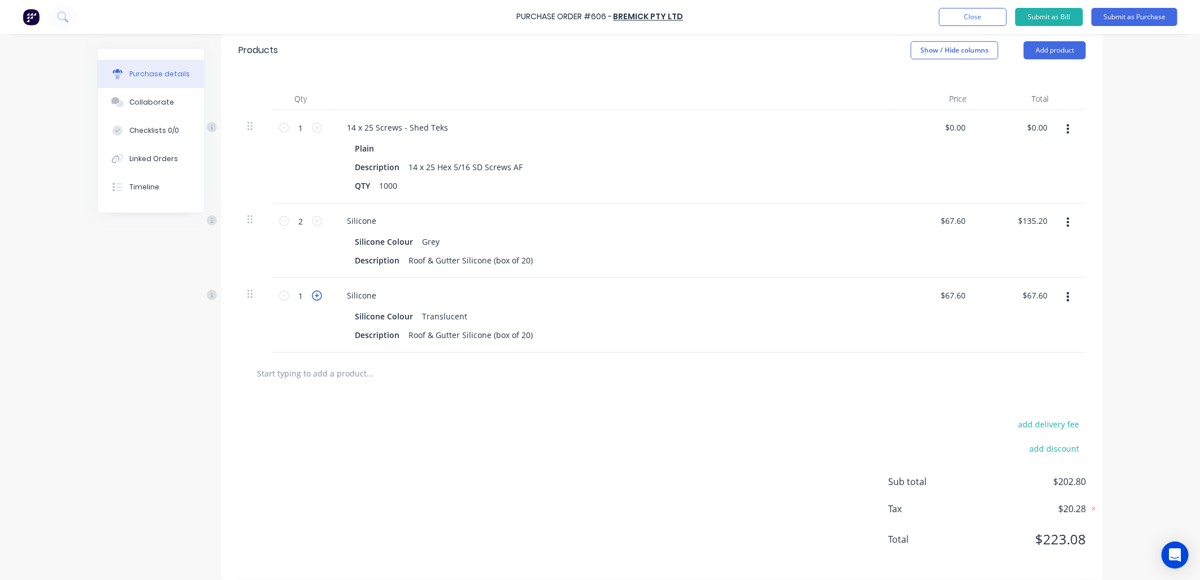
type textarea "x"
type input "2"
type input "$135.20"
click at [312, 298] on icon at bounding box center [317, 295] width 10 height 10
type textarea "x"
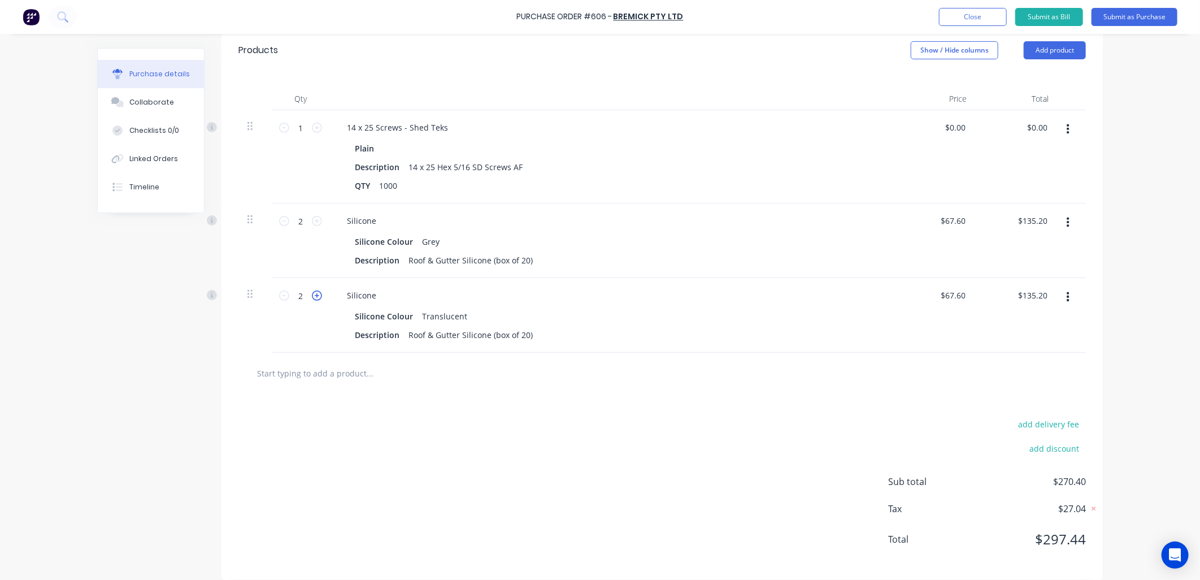
type input "3"
type input "$202.80"
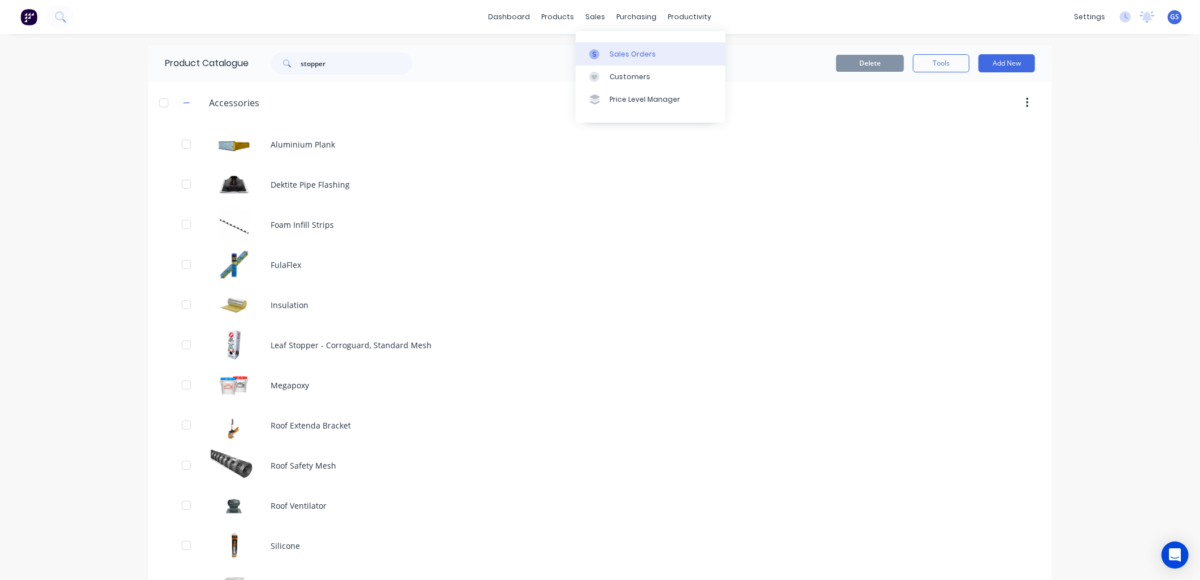
click at [629, 55] on div "Sales Orders" at bounding box center [632, 54] width 46 height 10
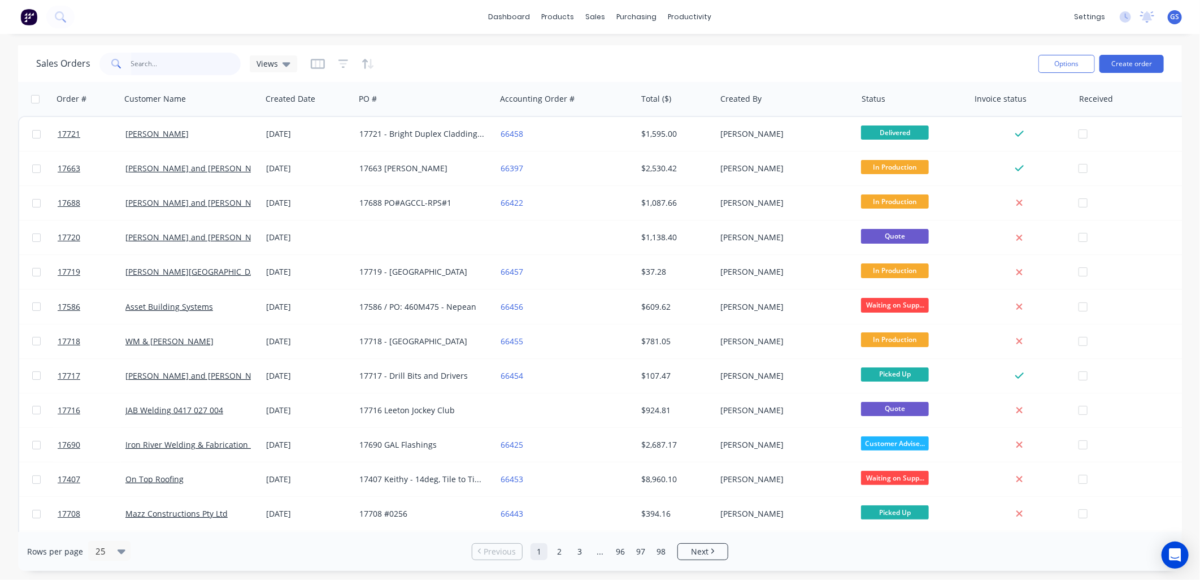
click at [191, 63] on input "text" at bounding box center [186, 64] width 110 height 23
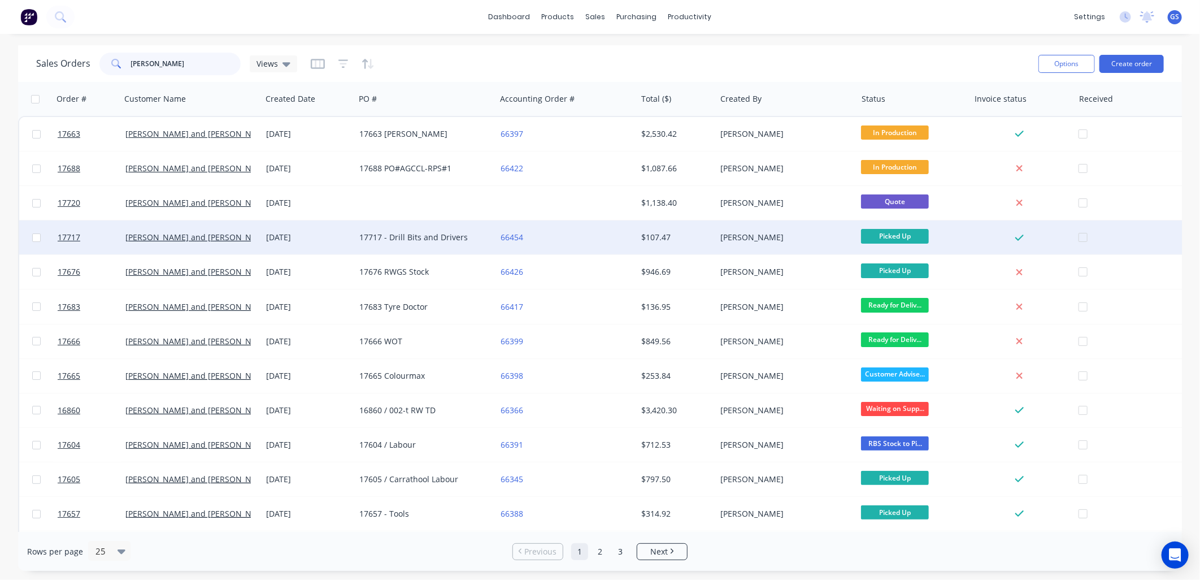
type input "[PERSON_NAME]"
click at [379, 238] on div "17717 - Drill Bits and Drivers" at bounding box center [421, 237] width 125 height 11
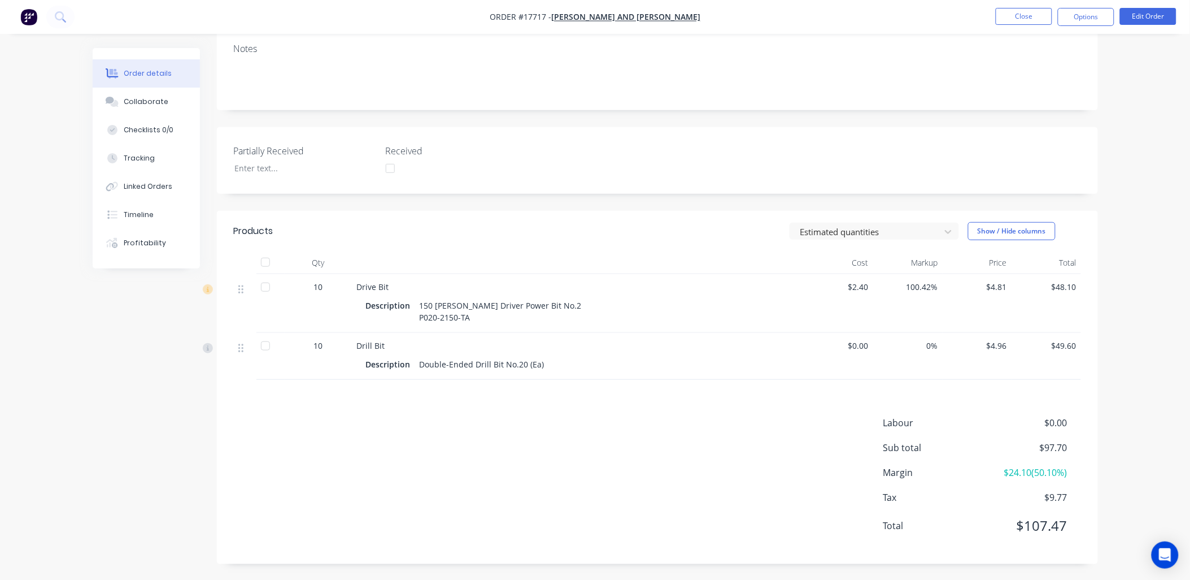
scroll to position [188, 0]
click at [1020, 17] on button "Close" at bounding box center [1024, 16] width 56 height 17
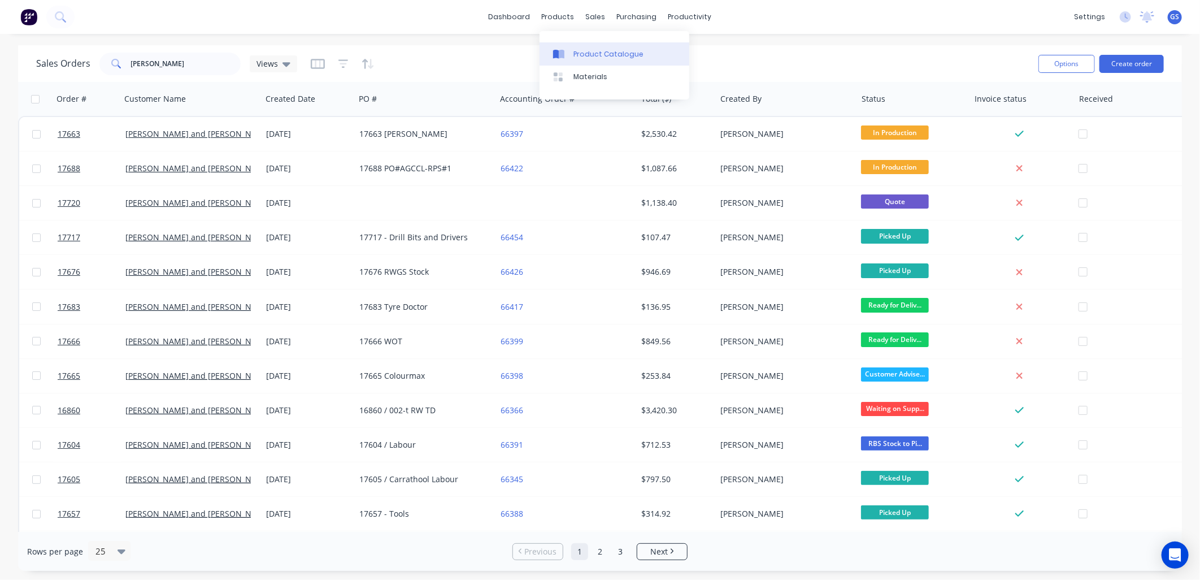
click at [578, 49] on div "Product Catalogue" at bounding box center [608, 54] width 70 height 10
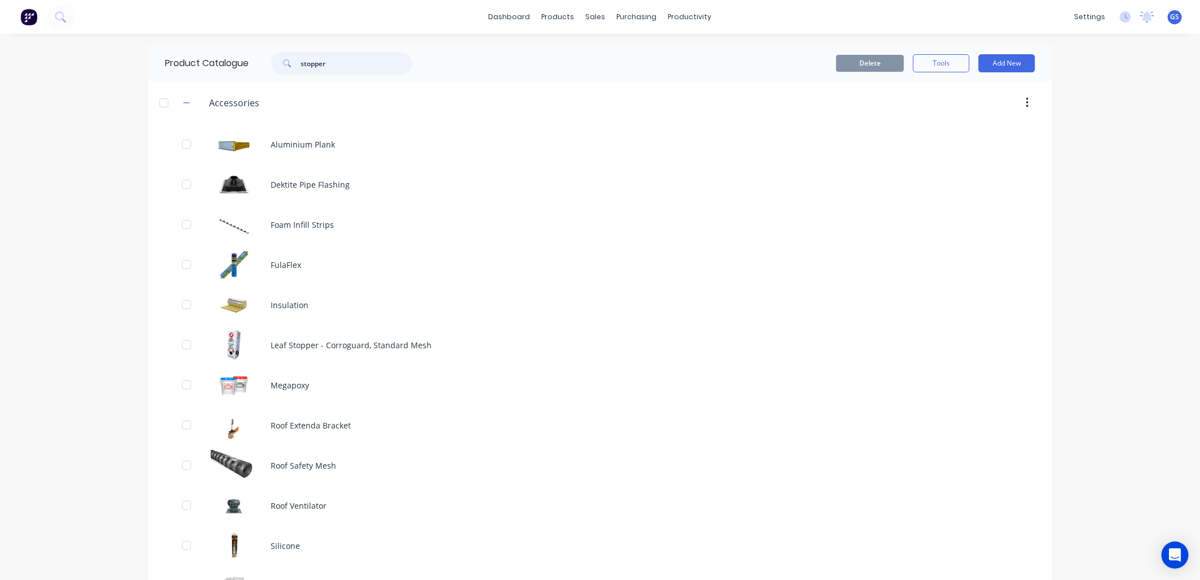
drag, startPoint x: 355, startPoint y: 66, endPoint x: 288, endPoint y: 54, distance: 67.7
click at [285, 57] on div "stopper" at bounding box center [341, 63] width 141 height 23
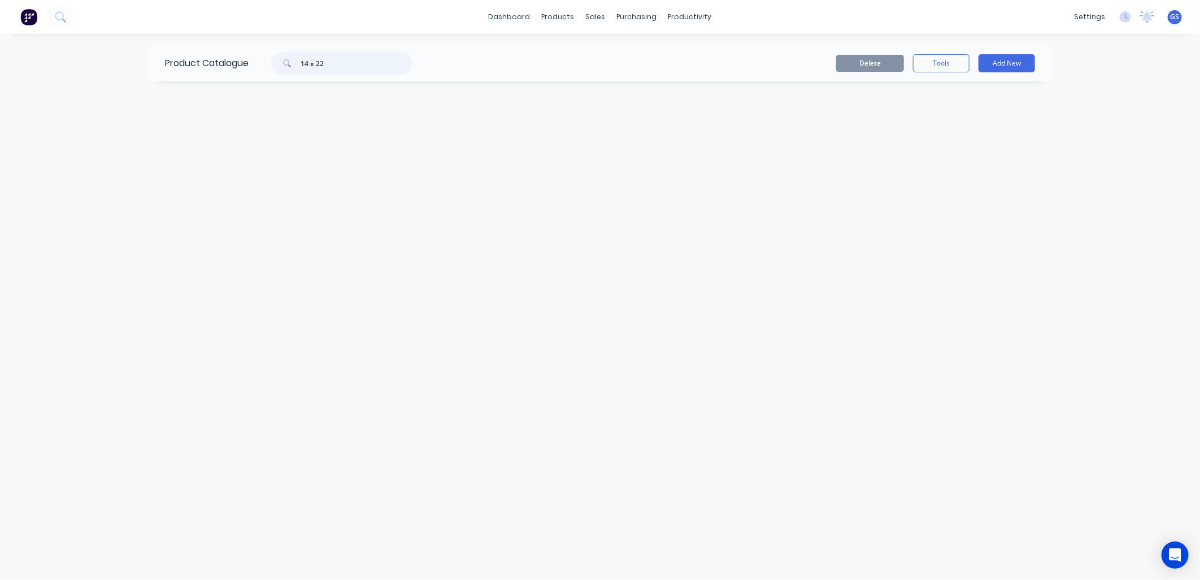
drag, startPoint x: 341, startPoint y: 62, endPoint x: 250, endPoint y: 64, distance: 91.0
click at [250, 64] on div "14 x 22" at bounding box center [339, 63] width 181 height 23
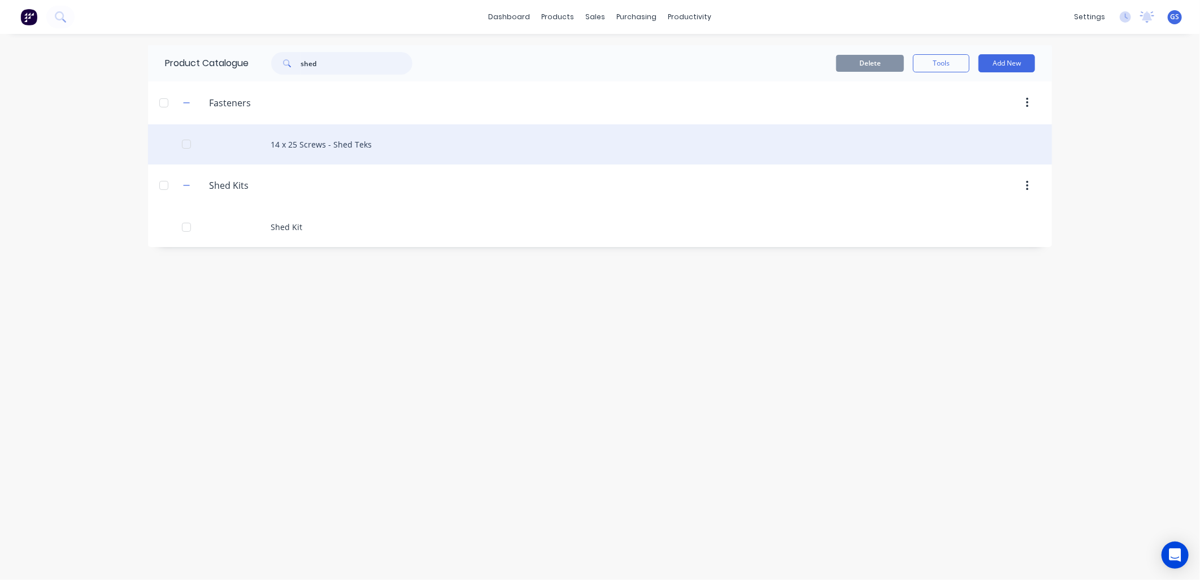
type input "shed"
click at [356, 145] on div "14 x 25 Screws - Shed Teks" at bounding box center [600, 144] width 904 height 40
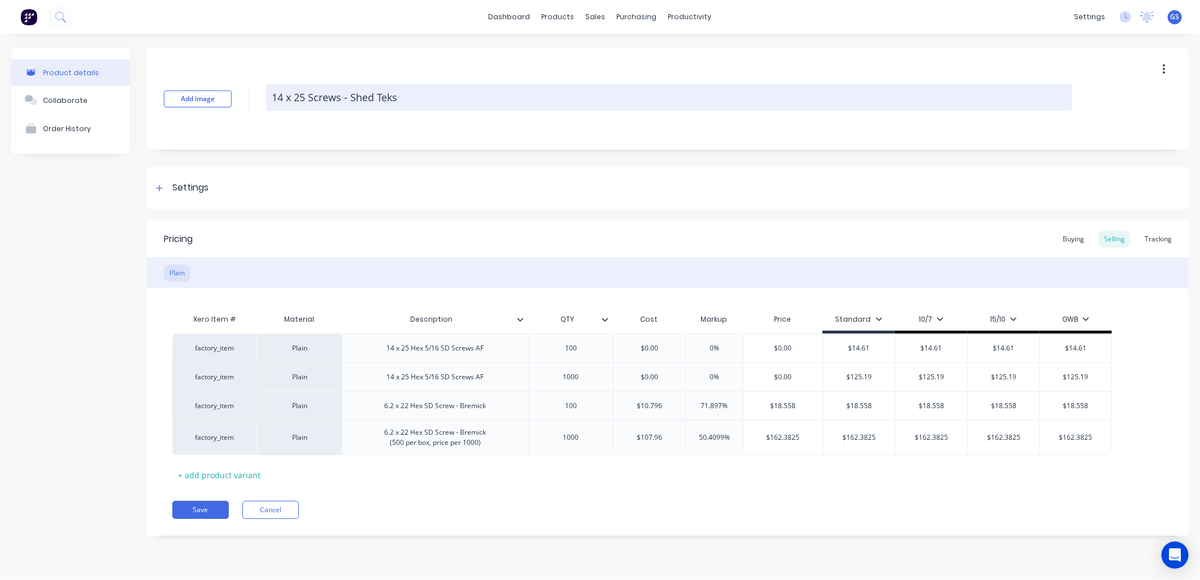
click at [402, 94] on textarea "14 x 25 Screws - Shed Teks" at bounding box center [669, 97] width 806 height 27
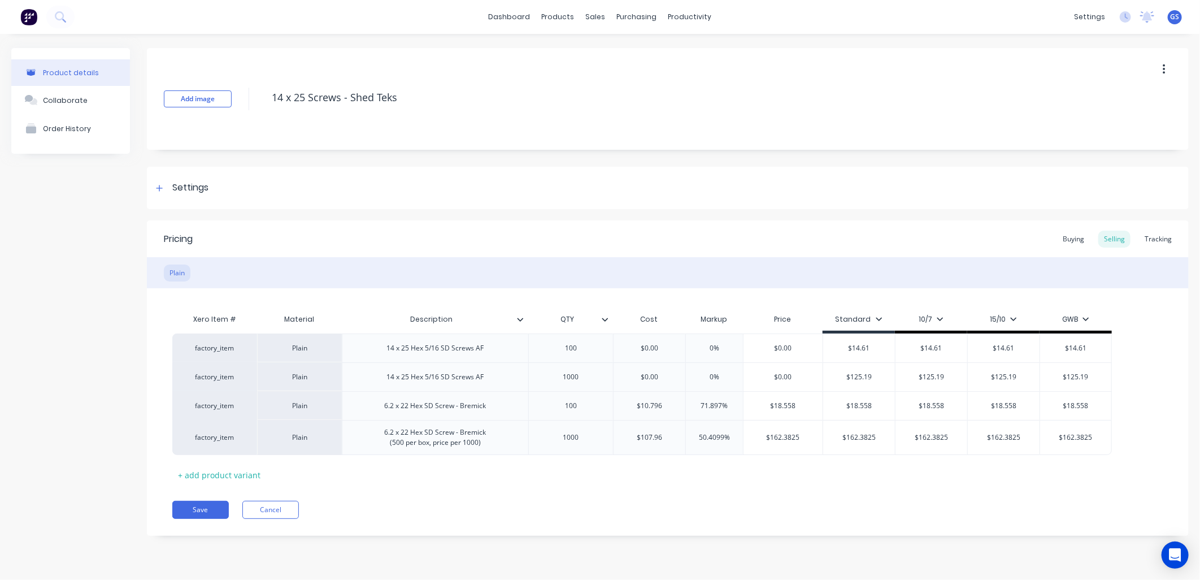
type textarea "x"
type textarea "14 x 25 Screws - Shed Teks,"
type textarea "x"
type textarea "14 x 25 Screws - Shed Teks,"
type textarea "x"
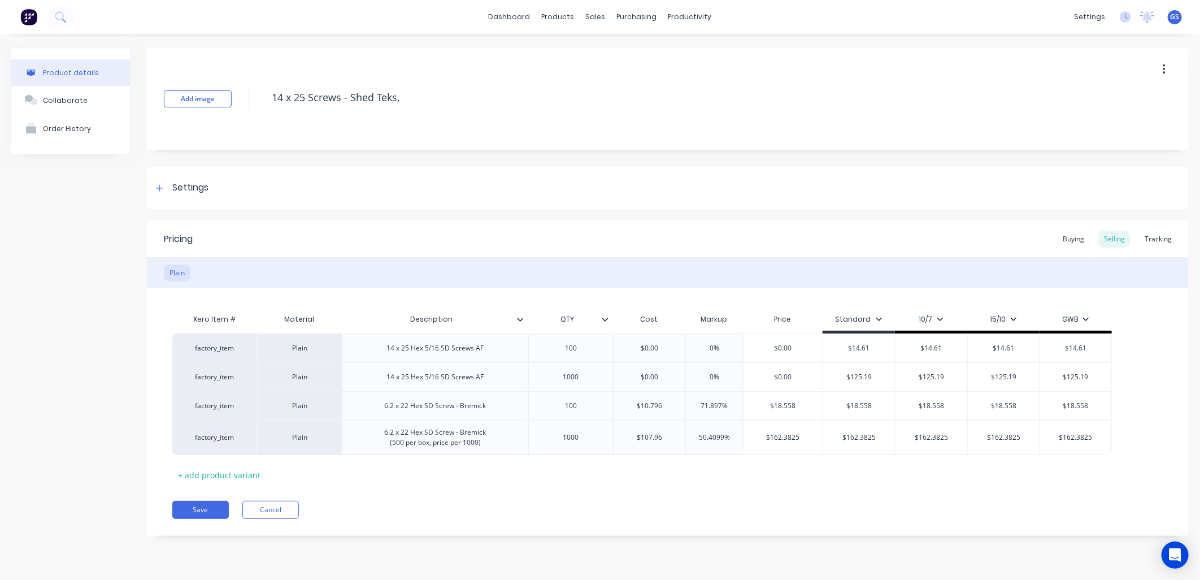
type textarea "14 x 25 Screws - Shed Teks, e"
type textarea "x"
type textarea "14 x 25 Screws - Shed Teks, et"
type textarea "x"
type textarea "14 x 25 Screws - Shed Teks, etc"
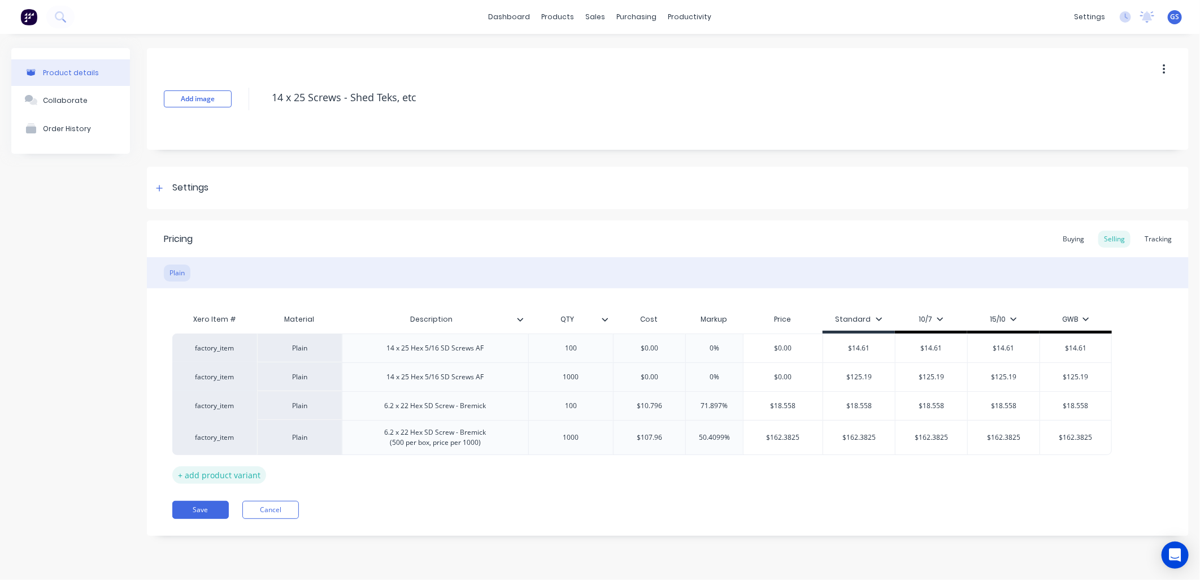
type textarea "x"
type textarea "14 x 25 Screws - Shed Teks, etc"
click at [241, 476] on div "+ add product variant" at bounding box center [219, 475] width 94 height 18
type textarea "x"
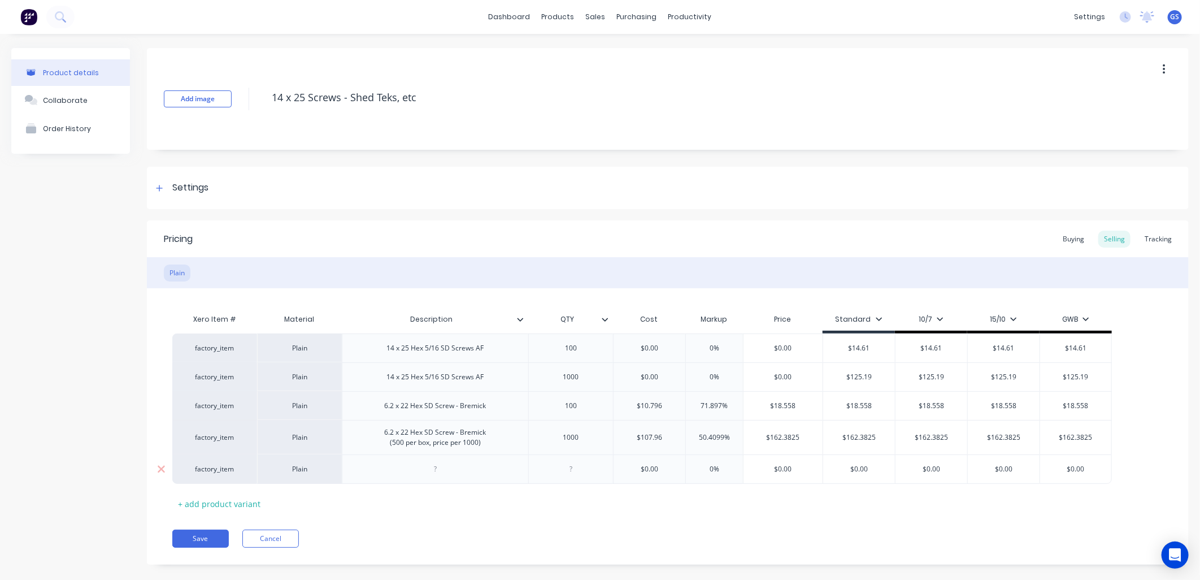
click at [403, 477] on div at bounding box center [435, 468] width 186 height 29
click at [407, 470] on div at bounding box center [435, 468] width 56 height 15
click at [456, 478] on div "14 x 22" at bounding box center [435, 468] width 186 height 29
click at [435, 476] on div "14 x 22 Hex SC Screw - Bremick" at bounding box center [435, 468] width 117 height 15
click at [454, 473] on div "14 x 22 Hex SD Screw - Bremick" at bounding box center [435, 468] width 118 height 15
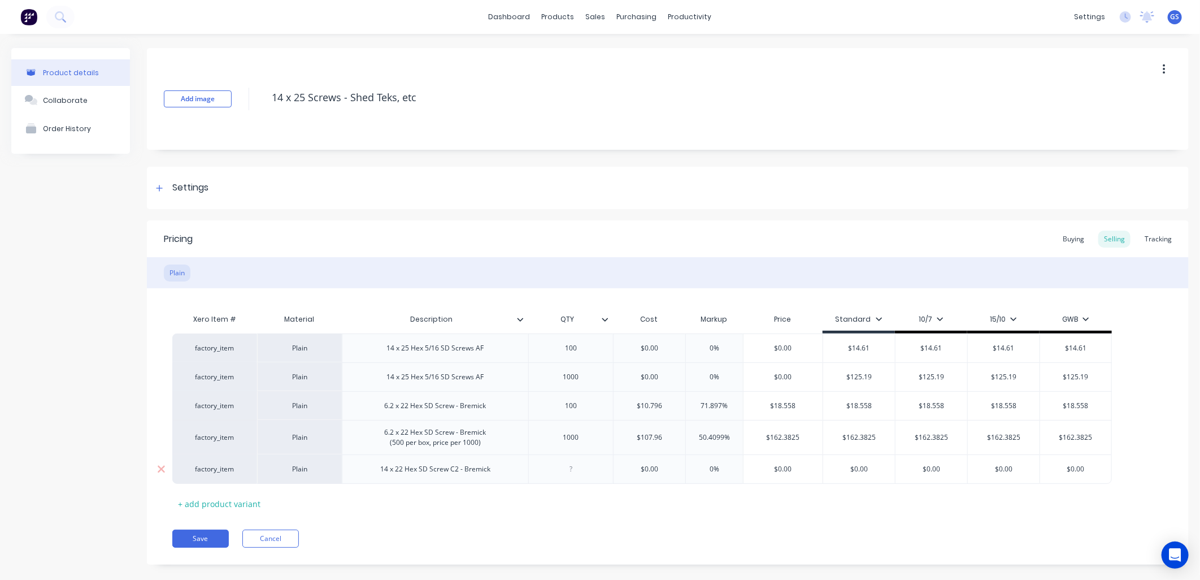
click at [504, 475] on div "14 x 22 Hex SD Screw C2 - Bremick" at bounding box center [435, 468] width 186 height 29
type textarea "x"
click at [573, 477] on div at bounding box center [571, 471] width 56 height 15
type textarea "x"
type input "$0.00"
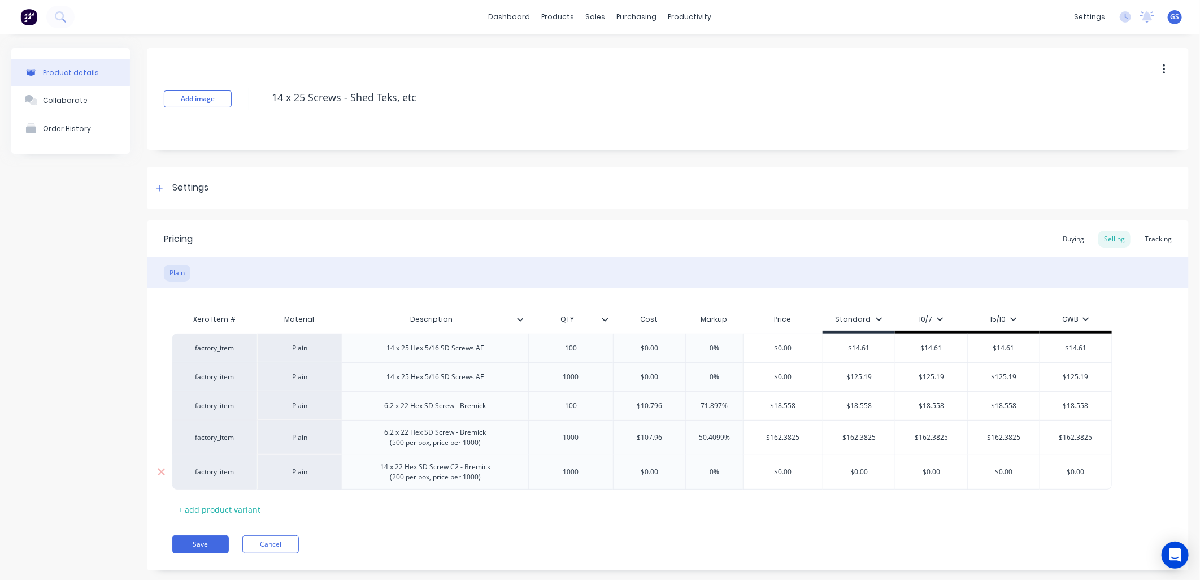
click at [656, 473] on input "$0.00" at bounding box center [649, 472] width 72 height 10
drag, startPoint x: 670, startPoint y: 474, endPoint x: 580, endPoint y: 468, distance: 90.6
click at [580, 468] on div "factory_item Plain 14 x 22 Hex SD Screw C2 - Bremick (200 per box, price per 10…" at bounding box center [641, 471] width 939 height 35
type textarea "x"
type input "5"
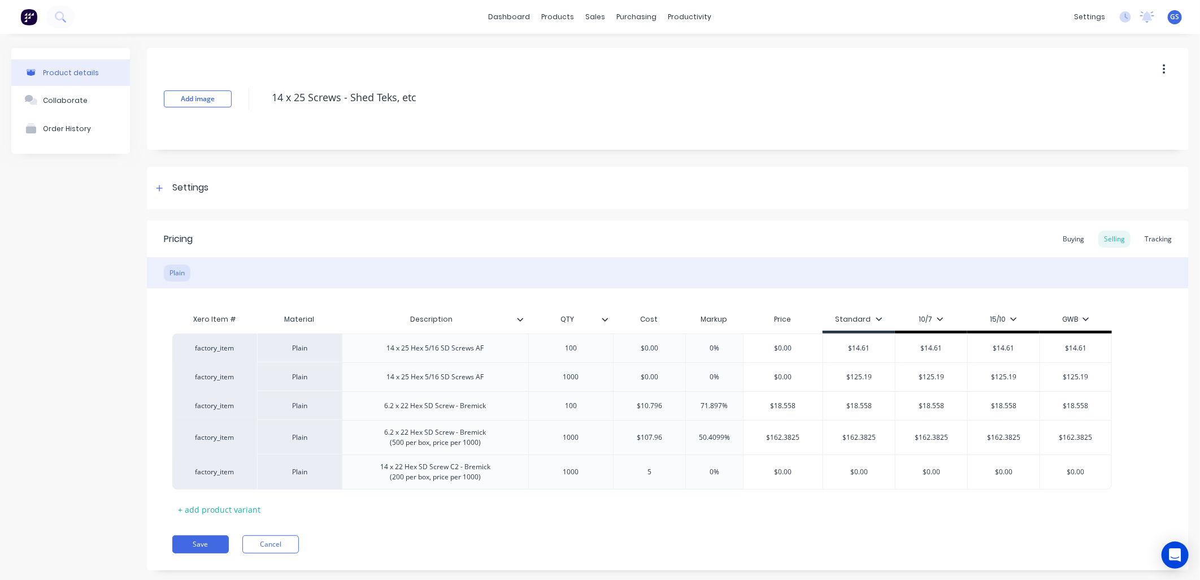
type textarea "x"
type input "51."
type textarea "x"
type input "51.6"
type textarea "x"
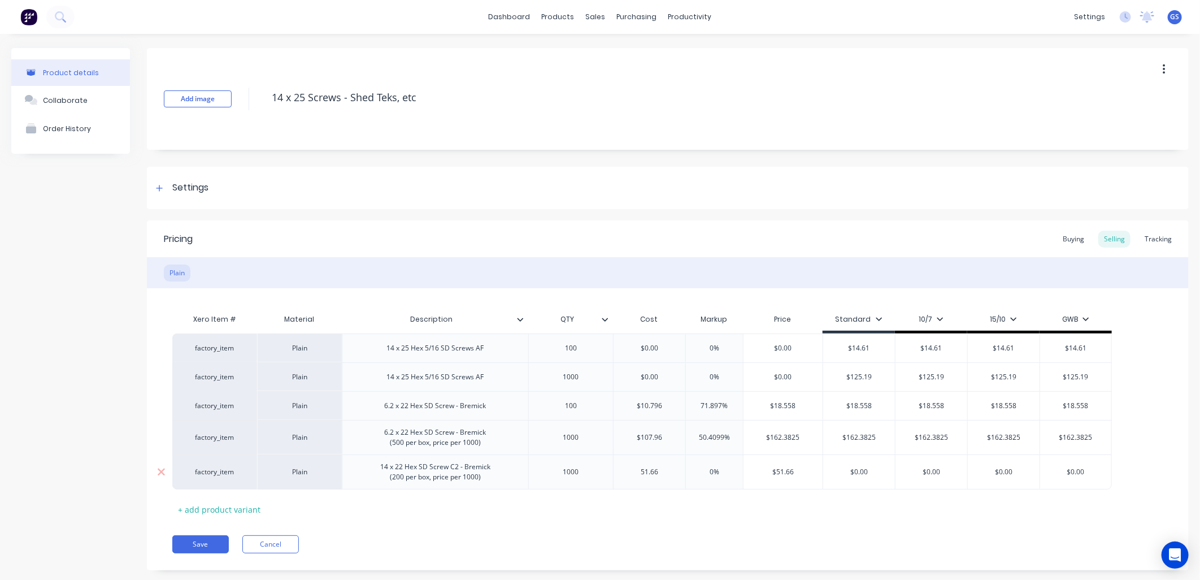
type input "51.66"
click at [459, 473] on div "14 x 22 Hex SD Screw C2 - Bremick (200 per box, price per 1000)" at bounding box center [435, 471] width 128 height 25
click at [460, 469] on div "14 x 22 Hex SD Screw C2 - Bremick (200 per box, price per 1000)" at bounding box center [435, 471] width 128 height 25
type textarea "x"
click at [535, 503] on div "Xero Item # Material Description QTY Cost Markup Price Standard 10/7 15/10 GWB …" at bounding box center [667, 413] width 991 height 210
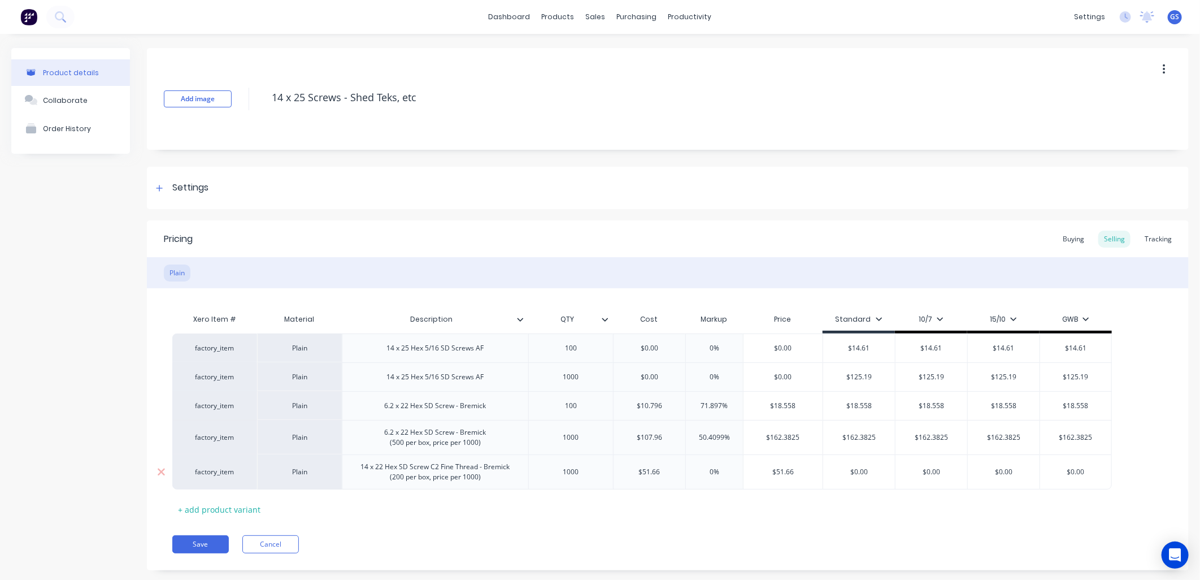
type input "$51.66"
click at [786, 470] on input "$51.66" at bounding box center [782, 472] width 79 height 10
type input "0%"
drag, startPoint x: 723, startPoint y: 472, endPoint x: 706, endPoint y: 472, distance: 16.9
click at [706, 472] on input "0%" at bounding box center [714, 472] width 57 height 10
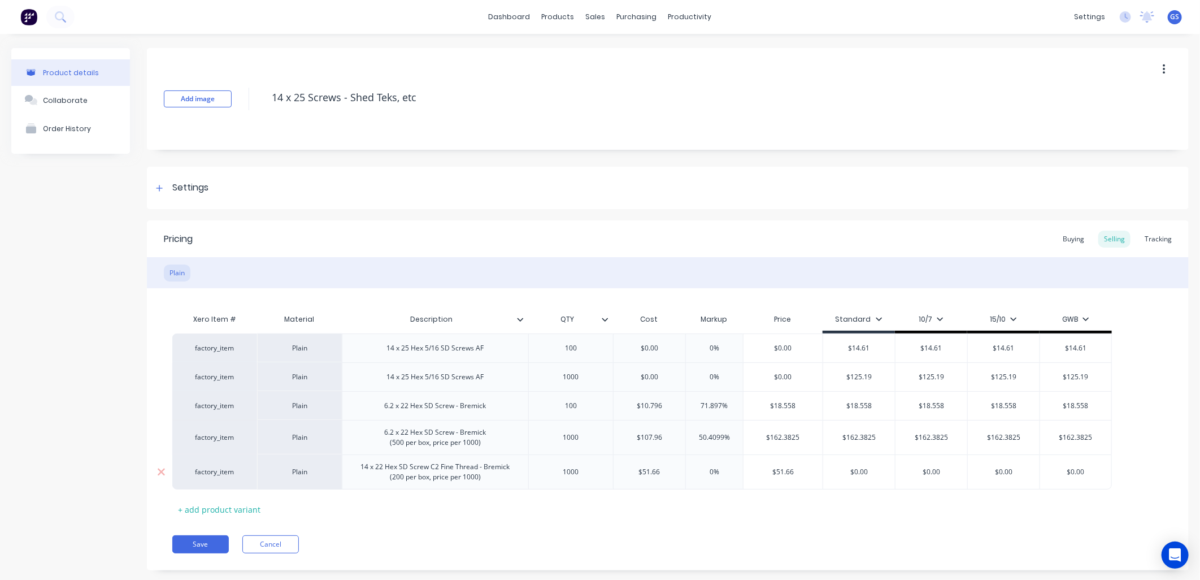
type textarea "x"
type input "1"
type textarea "x"
type input "10"
type textarea "x"
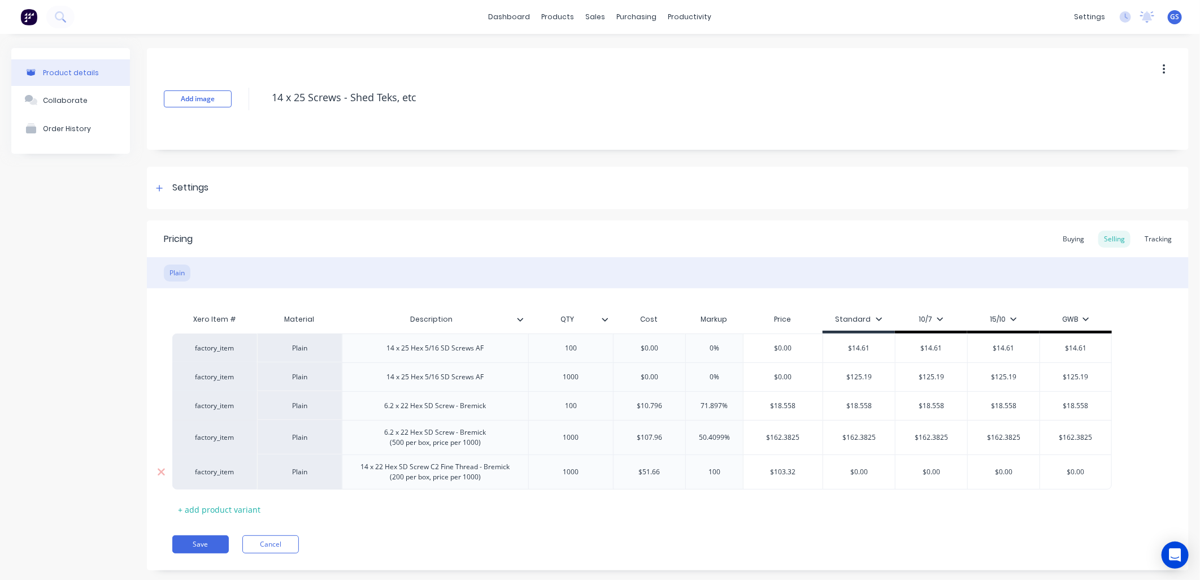
type input "100"
type input "$103.32"
type input "100%"
click at [715, 469] on input "100%" at bounding box center [714, 472] width 57 height 10
type textarea "x"
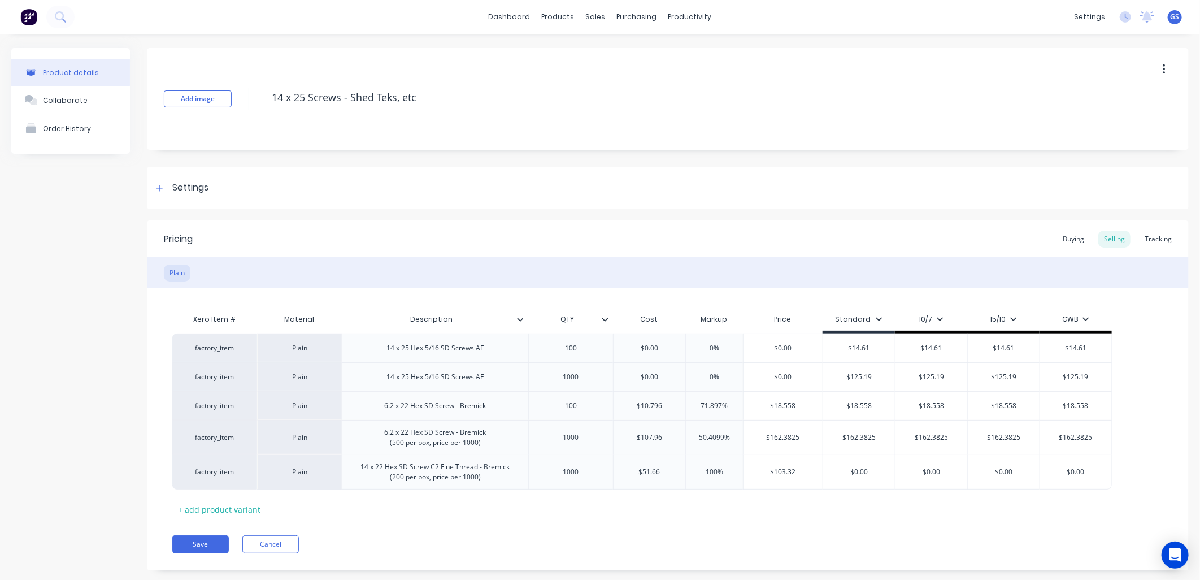
type input "10%"
type textarea "x"
type input "1%"
type textarea "x"
type input "11%"
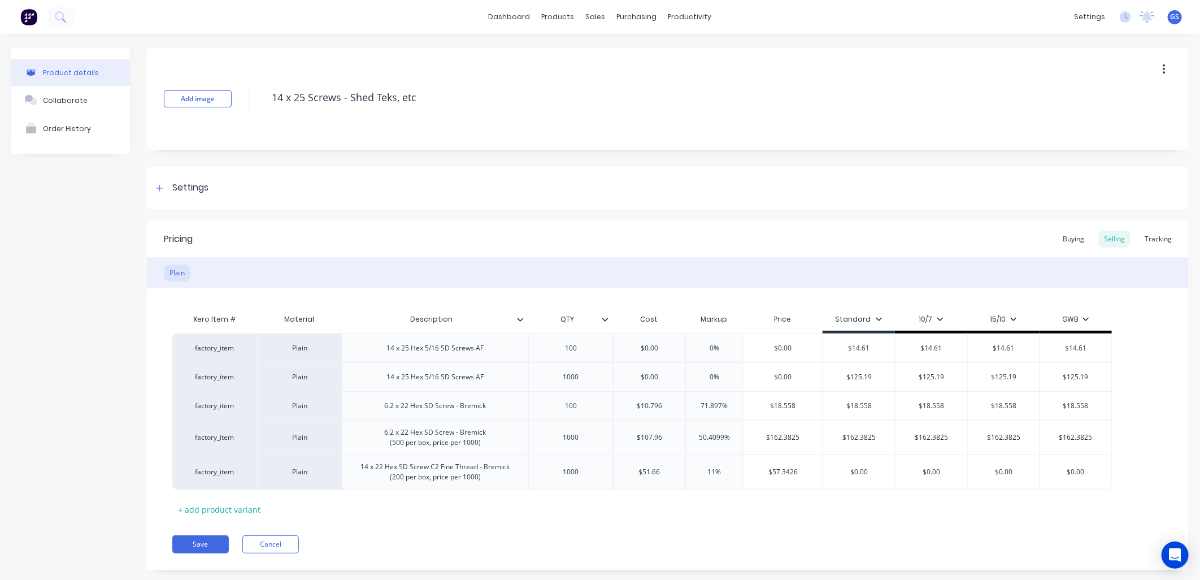
type textarea "x"
type input "110%"
type input "$108.486"
type textarea "x"
type input "$108.48"
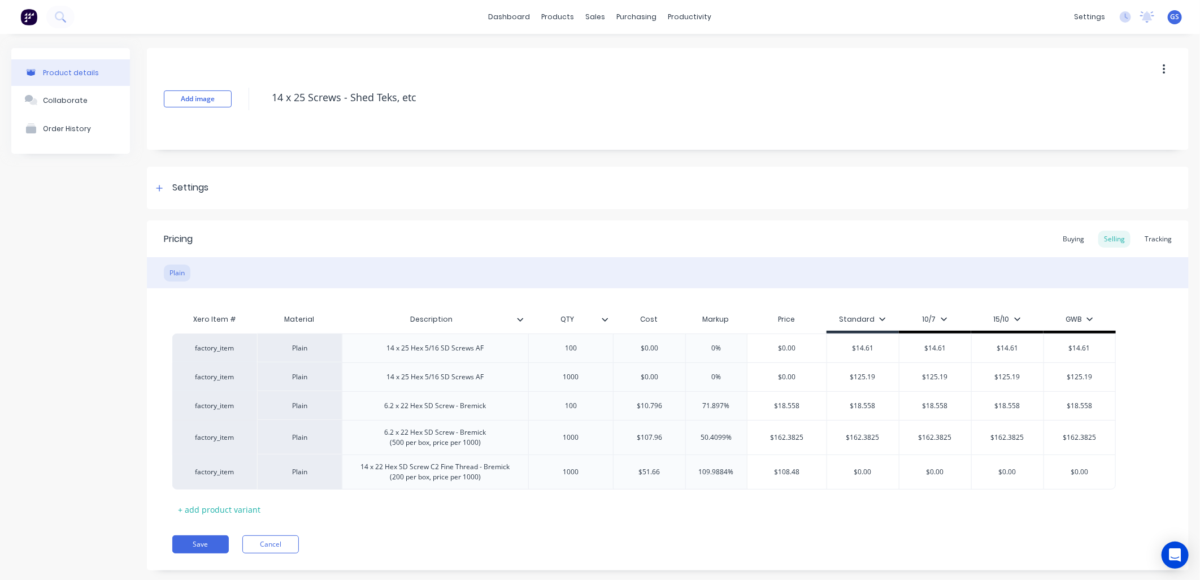
type textarea "x"
type input "$108.4"
type textarea "x"
type input "$108."
type textarea "x"
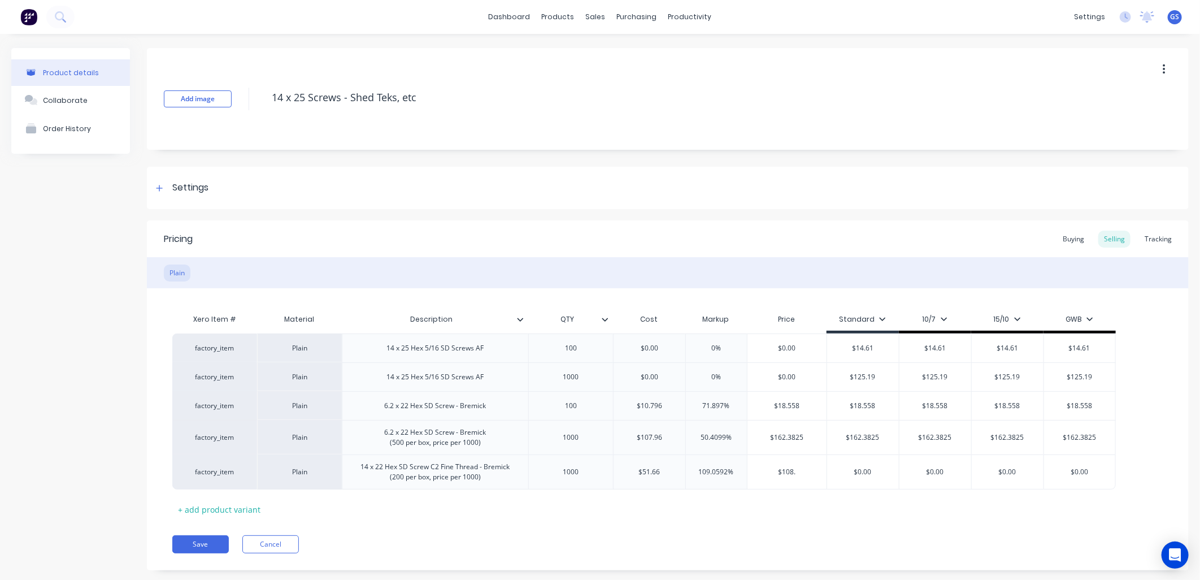
type input "$108.4"
type textarea "x"
type input "$108.48"
type textarea "x"
type input "$108.486"
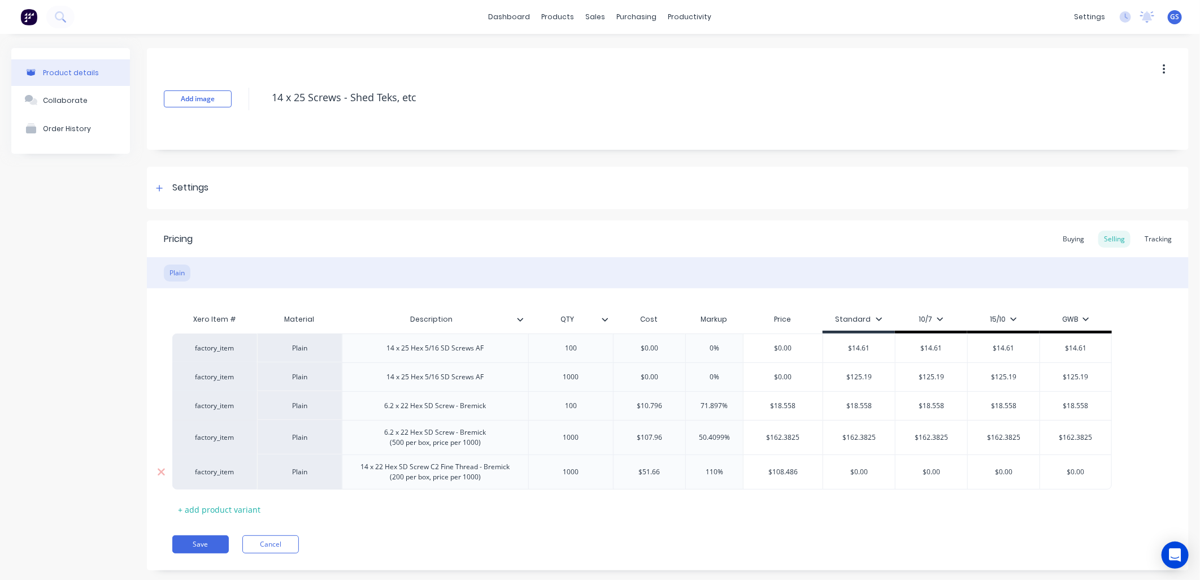
click at [727, 474] on input "110%" at bounding box center [714, 472] width 57 height 10
drag, startPoint x: 731, startPoint y: 475, endPoint x: 672, endPoint y: 479, distance: 58.9
click at [673, 477] on div "factory_item Plain 14 x 22 Hex SD Screw C2 Fine Thread - Bremick (200 per box, …" at bounding box center [641, 471] width 939 height 35
type textarea "x"
type input "1"
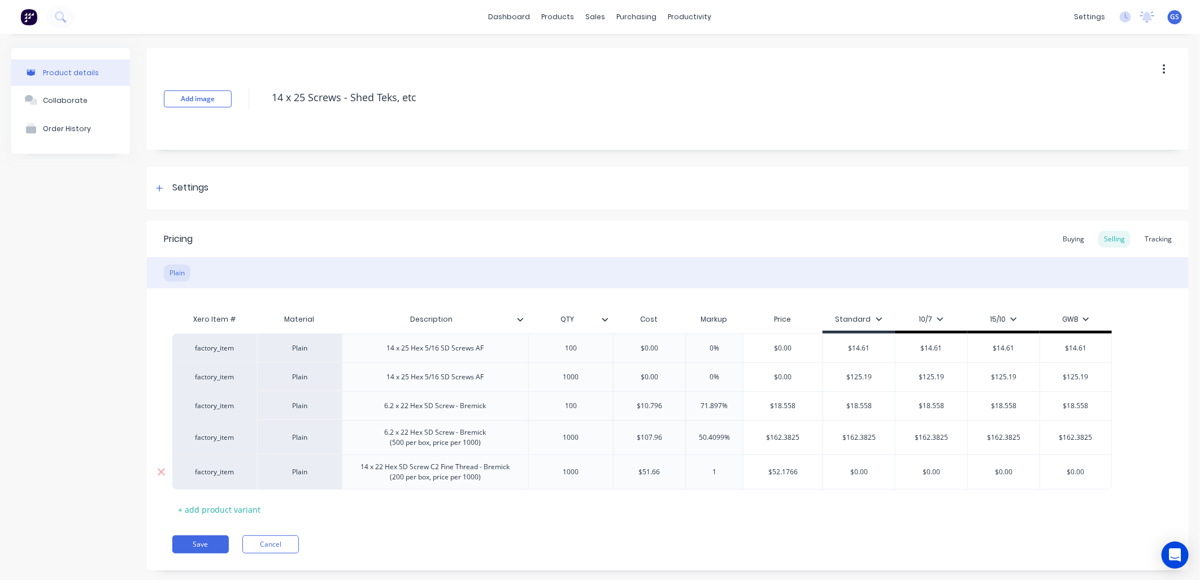
type textarea "x"
type input "12"
type textarea "x"
type input "120"
type input "$113.652"
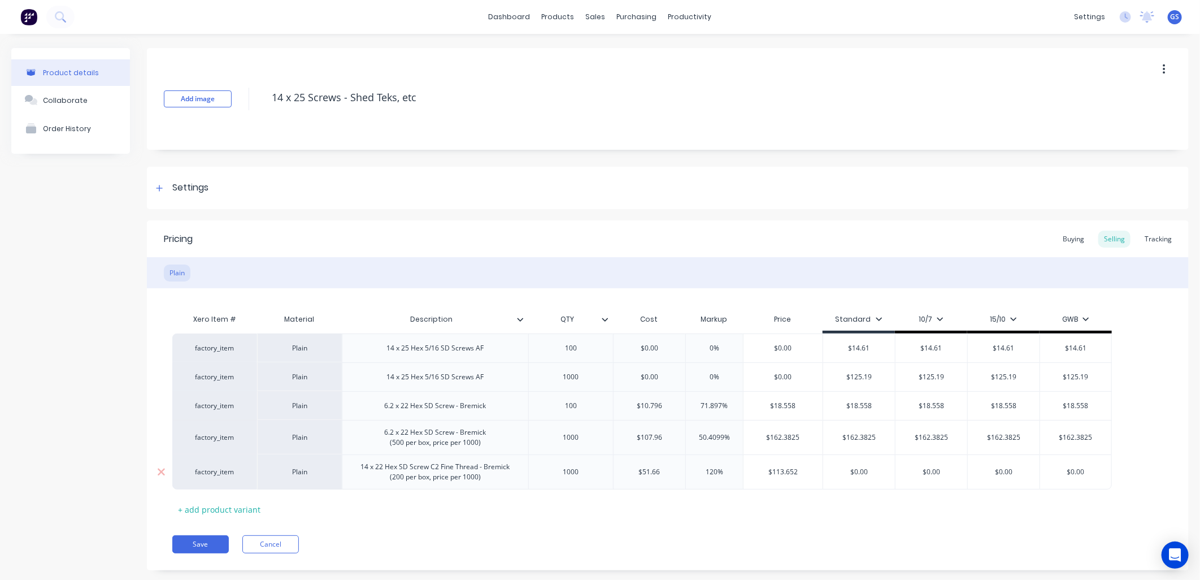
type input "120%"
drag, startPoint x: 711, startPoint y: 470, endPoint x: 766, endPoint y: 566, distance: 110.8
click at [712, 470] on input "120%" at bounding box center [714, 472] width 57 height 10
type textarea "x"
type input "130%"
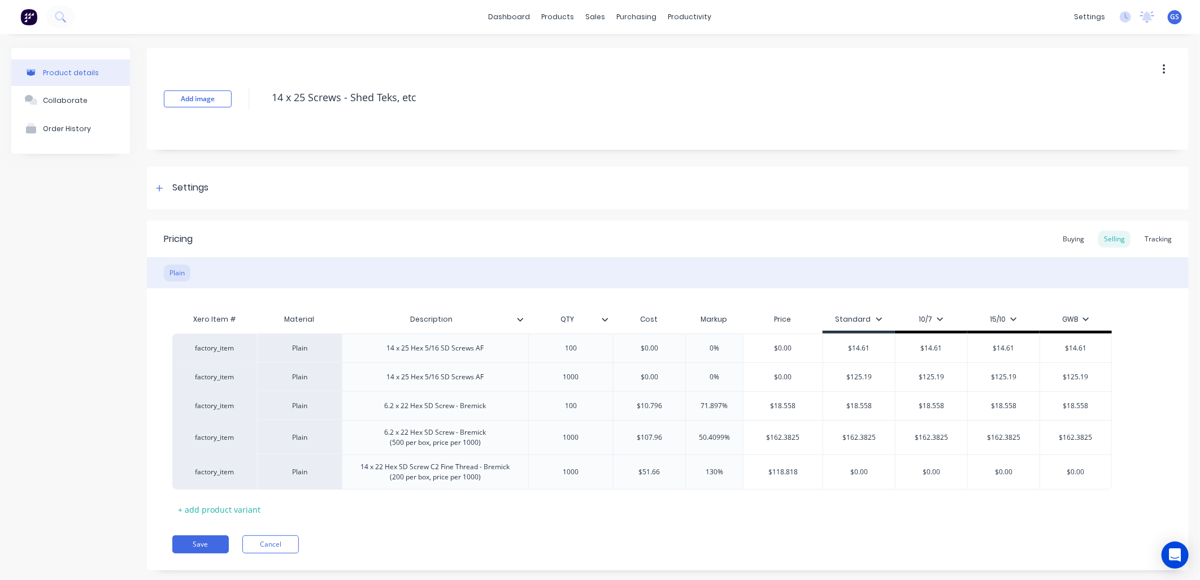
type input "$118.818"
click at [712, 469] on input "130%" at bounding box center [714, 472] width 57 height 10
type textarea "x"
type input "10%"
type textarea "x"
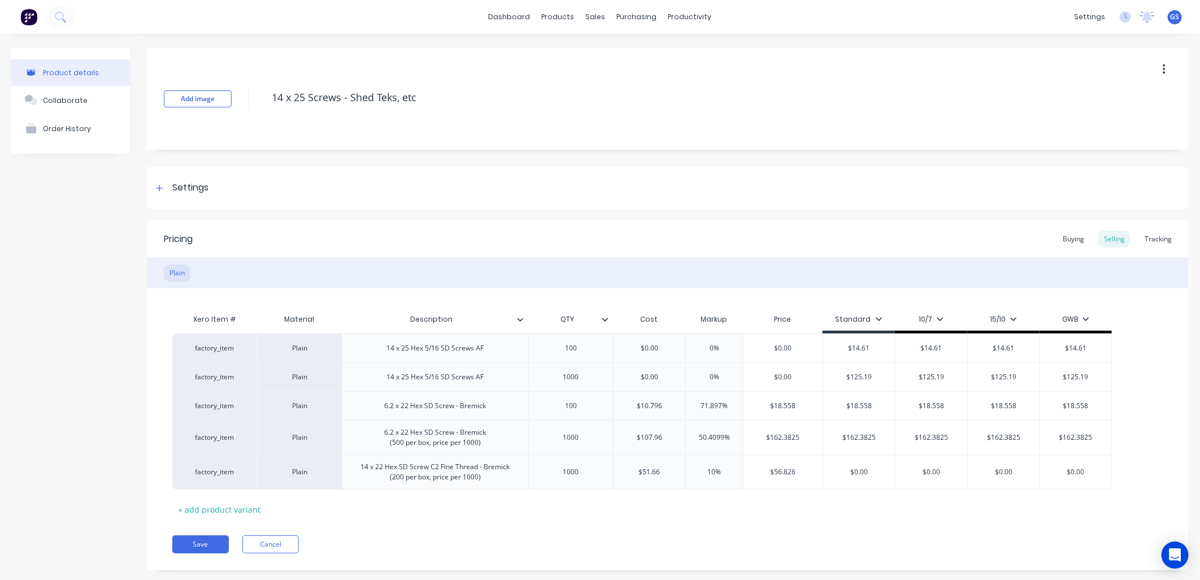
type input "0%"
type textarea "x"
type input "20%"
type textarea "x"
type input "200%"
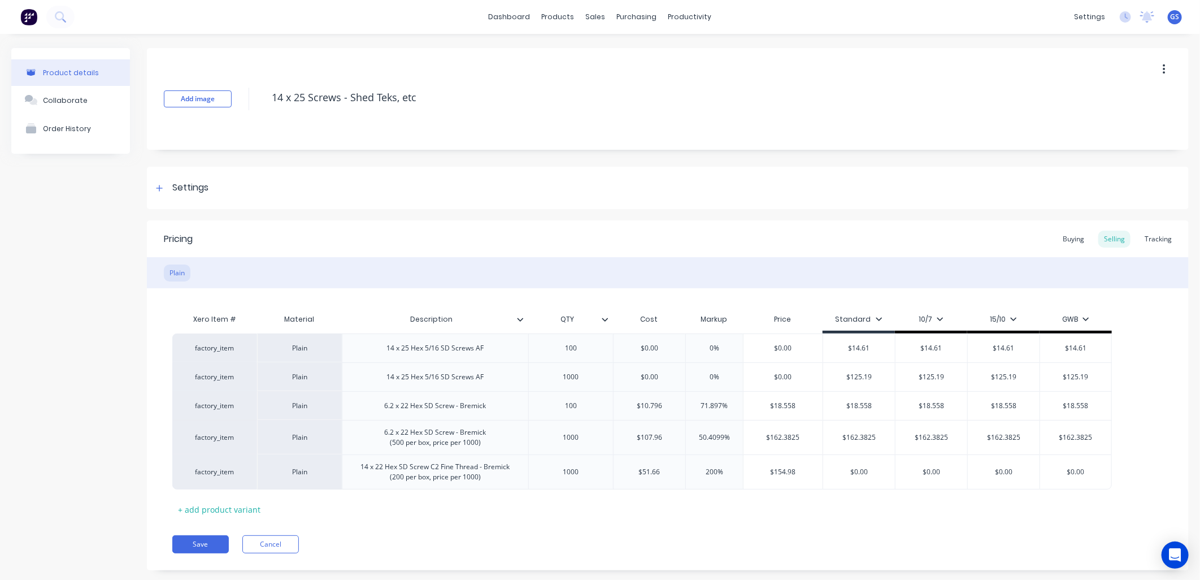
type input "$154.98"
click at [712, 471] on input "200%" at bounding box center [714, 472] width 57 height 10
type textarea "x"
type input "20%"
type textarea "x"
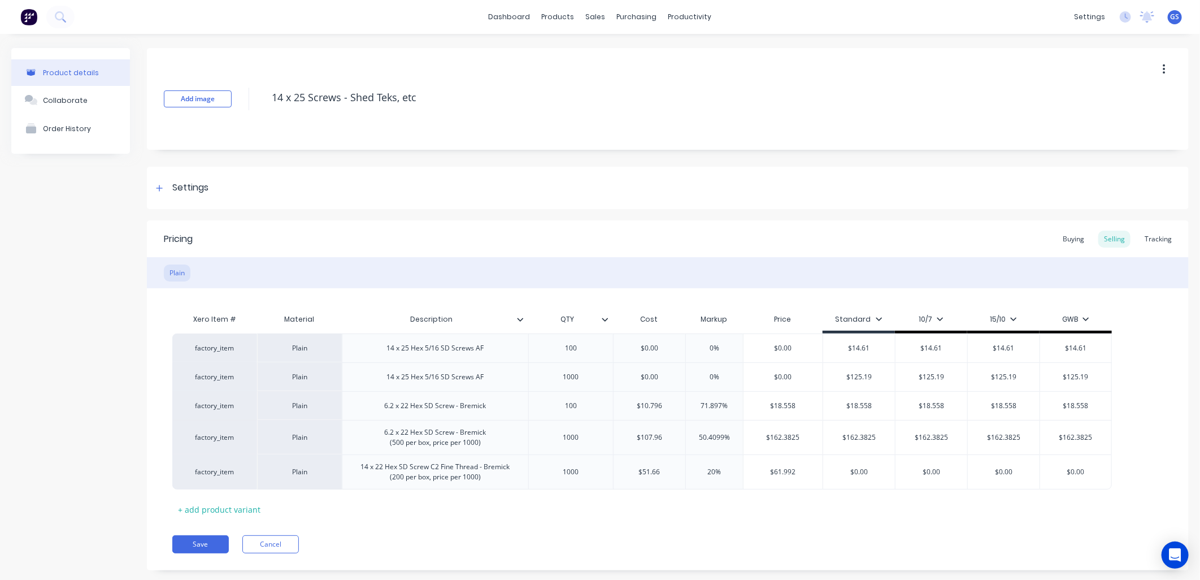
type input "0%"
type textarea "x"
type input "10%"
type textarea "x"
type input "180%"
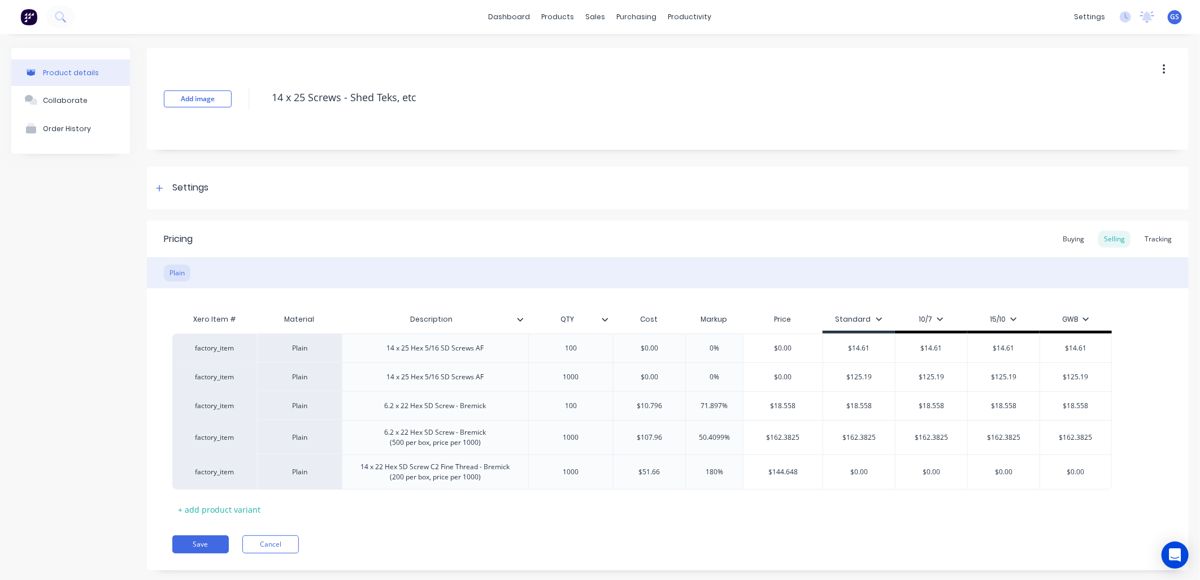
type input "$144.648"
drag, startPoint x: 713, startPoint y: 471, endPoint x: 753, endPoint y: 574, distance: 111.1
click at [714, 475] on input "180%" at bounding box center [714, 472] width 57 height 10
type textarea "x"
type input "10%"
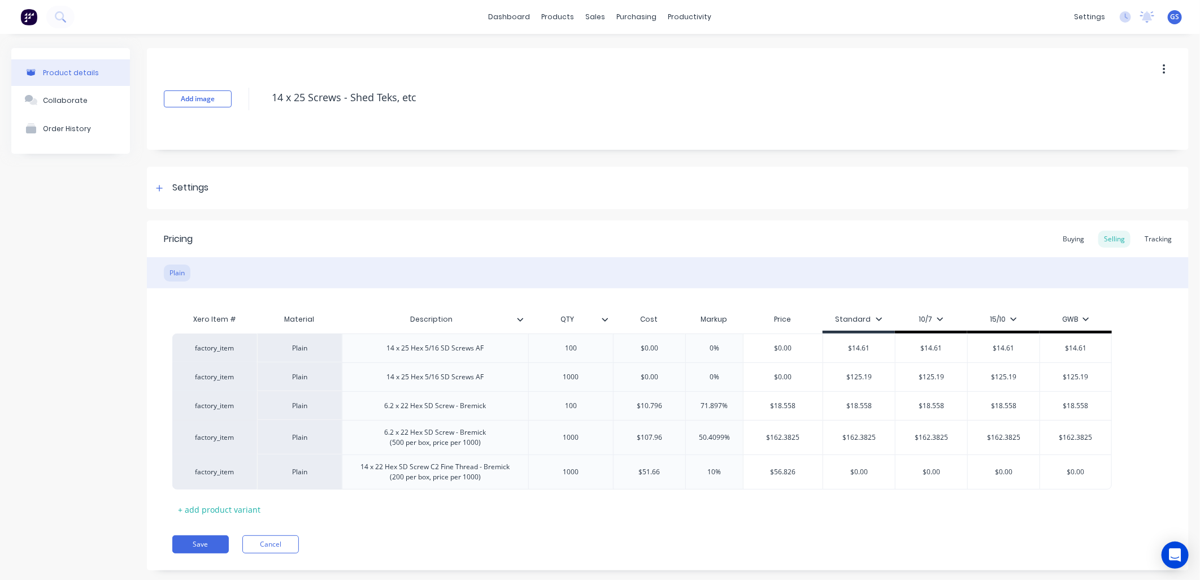
type textarea "x"
type input "190%"
type input "$149.814"
drag, startPoint x: 716, startPoint y: 472, endPoint x: 721, endPoint y: 486, distance: 14.7
click at [716, 473] on input "190%" at bounding box center [714, 472] width 57 height 10
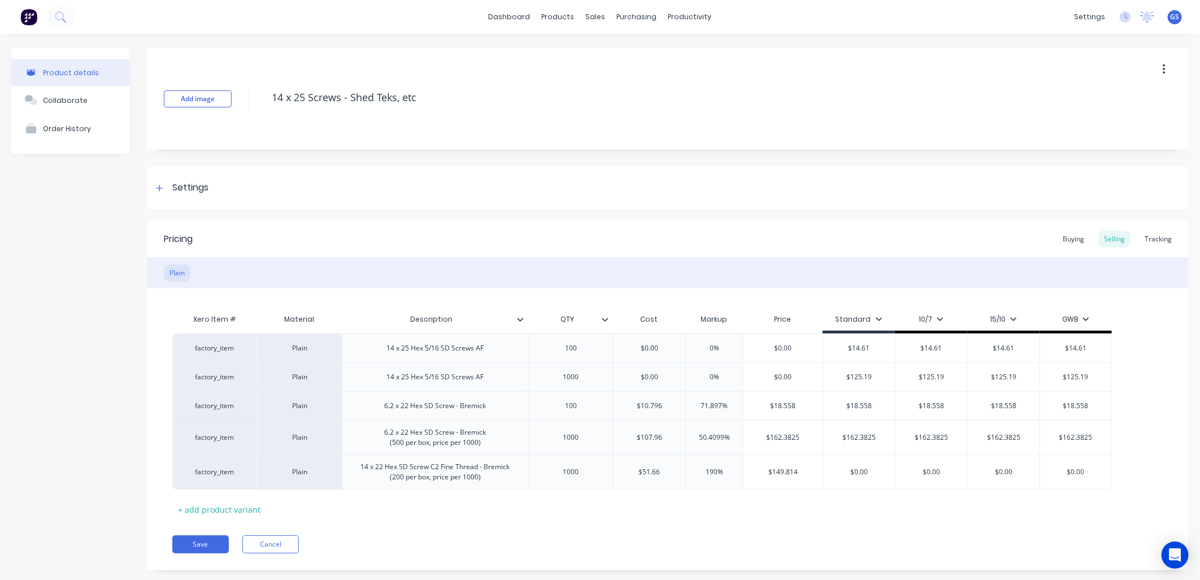
type textarea "x"
type input "19%"
type textarea "x"
type input "1%"
type textarea "x"
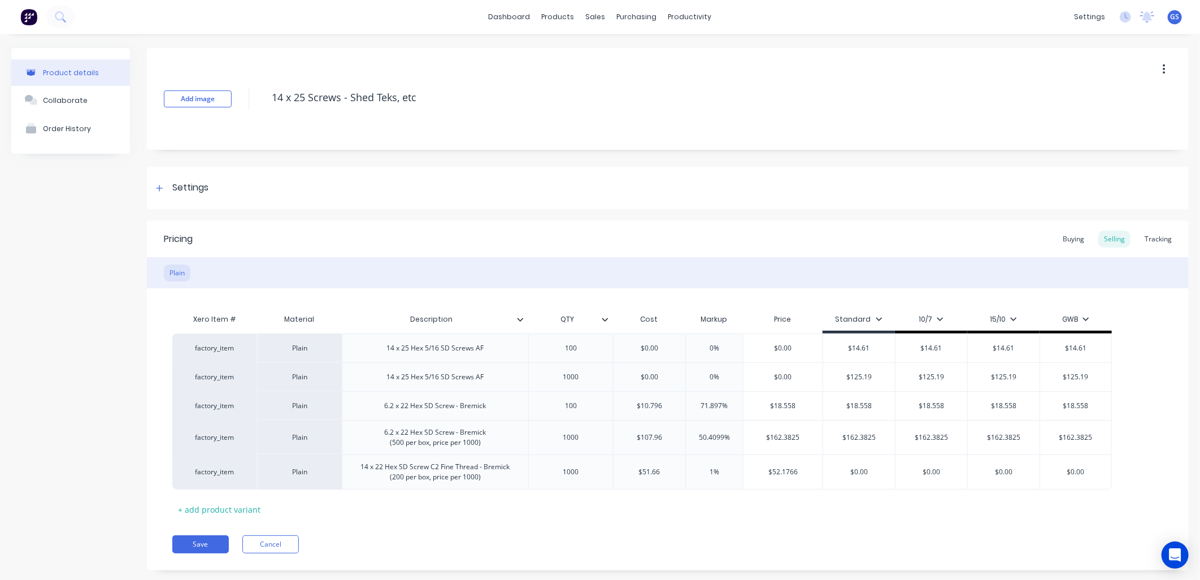
type input "18%"
type textarea "x"
type input "185%"
type input "$147.231"
click at [863, 198] on div "Settings" at bounding box center [668, 188] width 1042 height 42
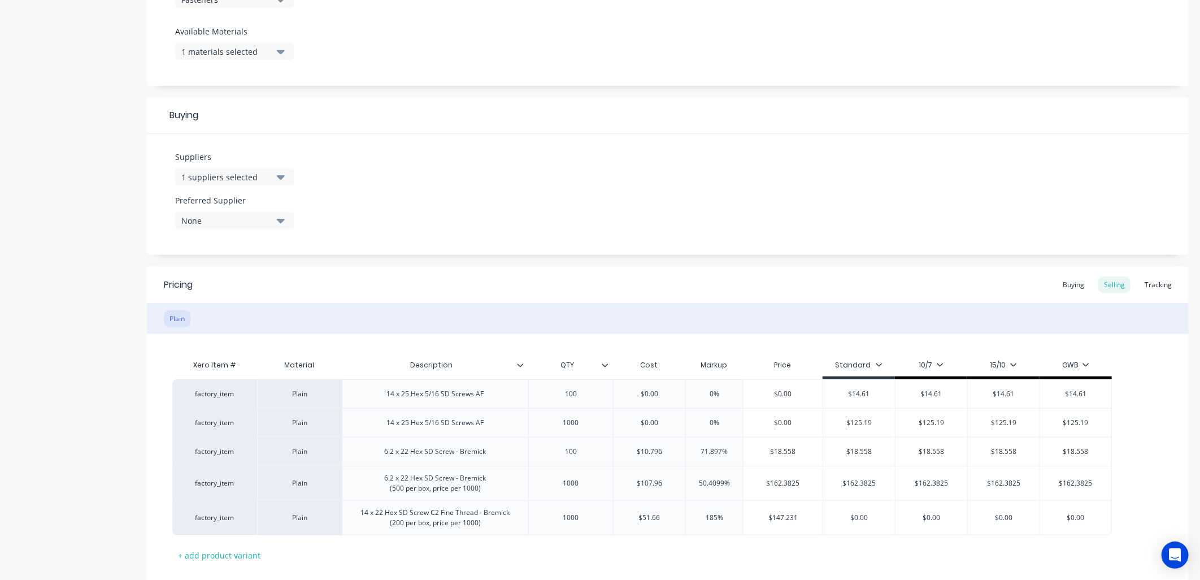
scroll to position [500, 0]
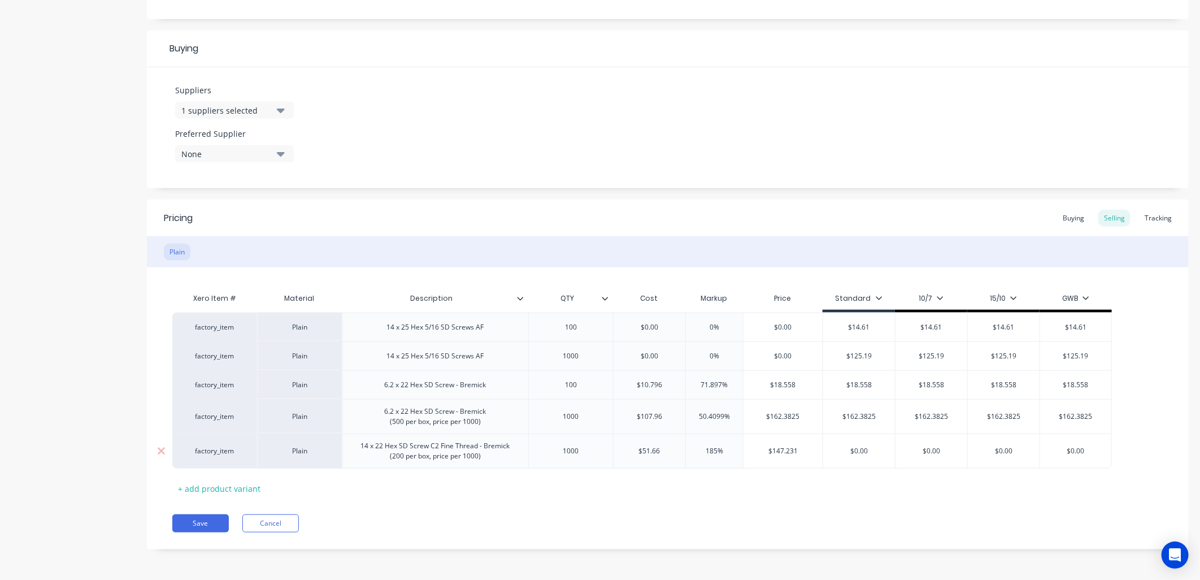
drag, startPoint x: 716, startPoint y: 449, endPoint x: 785, endPoint y: 561, distance: 131.7
click at [718, 453] on input "185%" at bounding box center [714, 451] width 57 height 10
type textarea "x"
type input "18%"
type textarea "x"
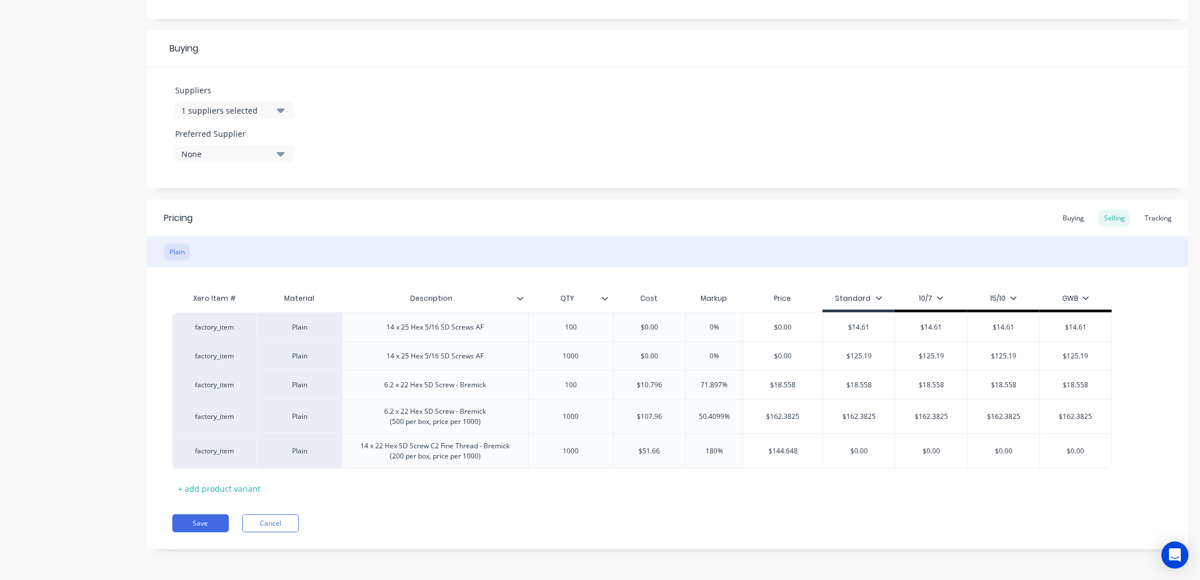
type input "180%"
type input "$144.648"
click at [716, 451] on input "180%" at bounding box center [714, 451] width 57 height 10
type textarea "x"
type input "18%"
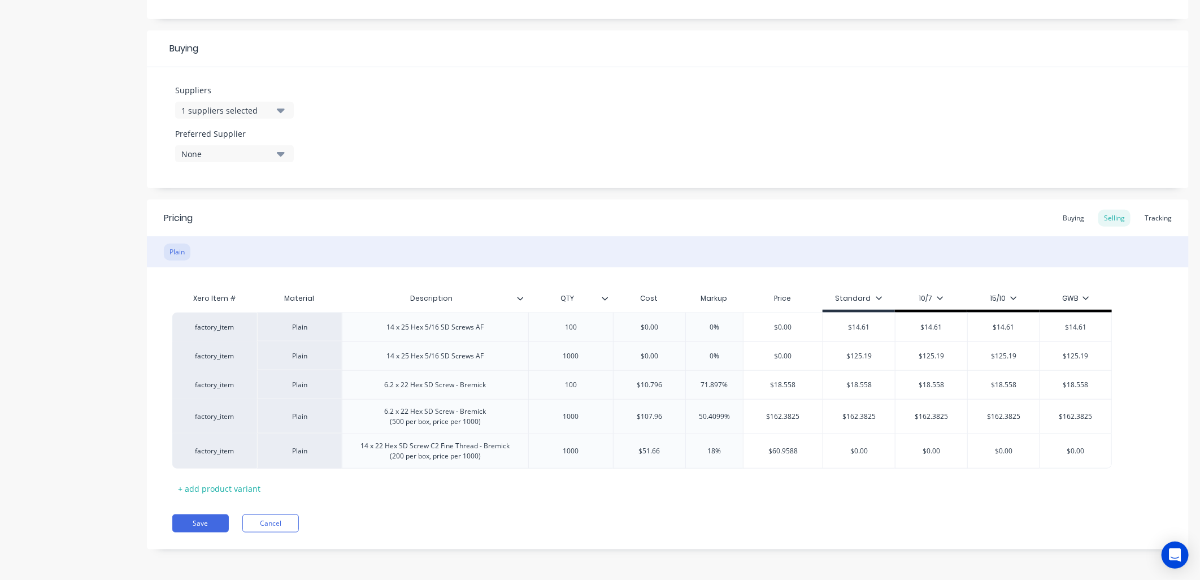
type textarea "x"
type input "1%"
type textarea "x"
type input "16%"
type textarea "x"
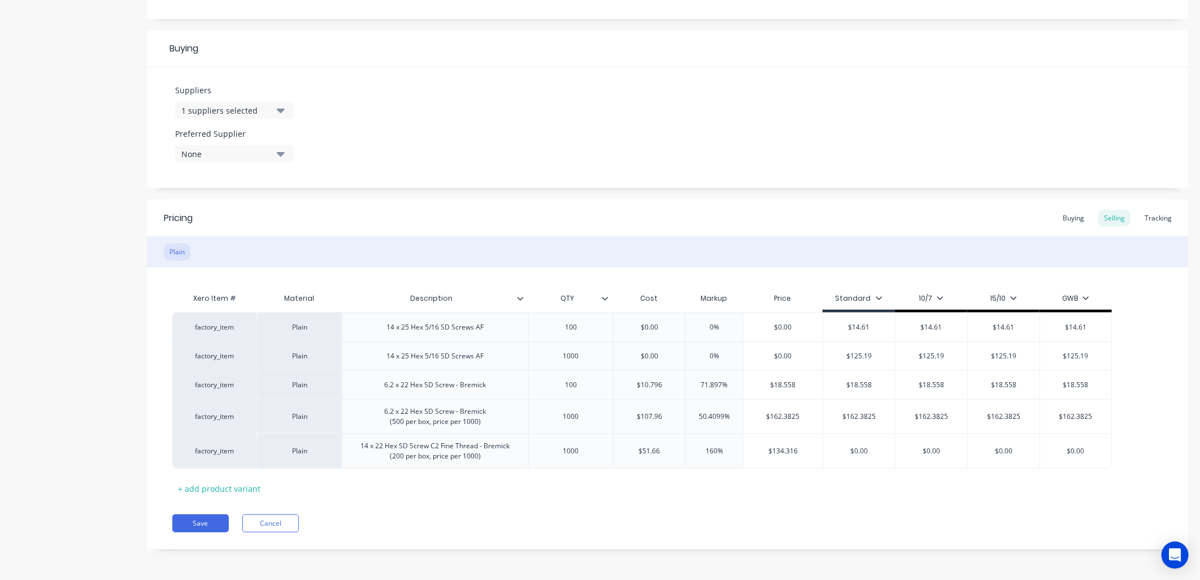
type input "160%"
type input "$134.316"
type input "$0.00"
click at [713, 453] on input "160%" at bounding box center [714, 451] width 57 height 10
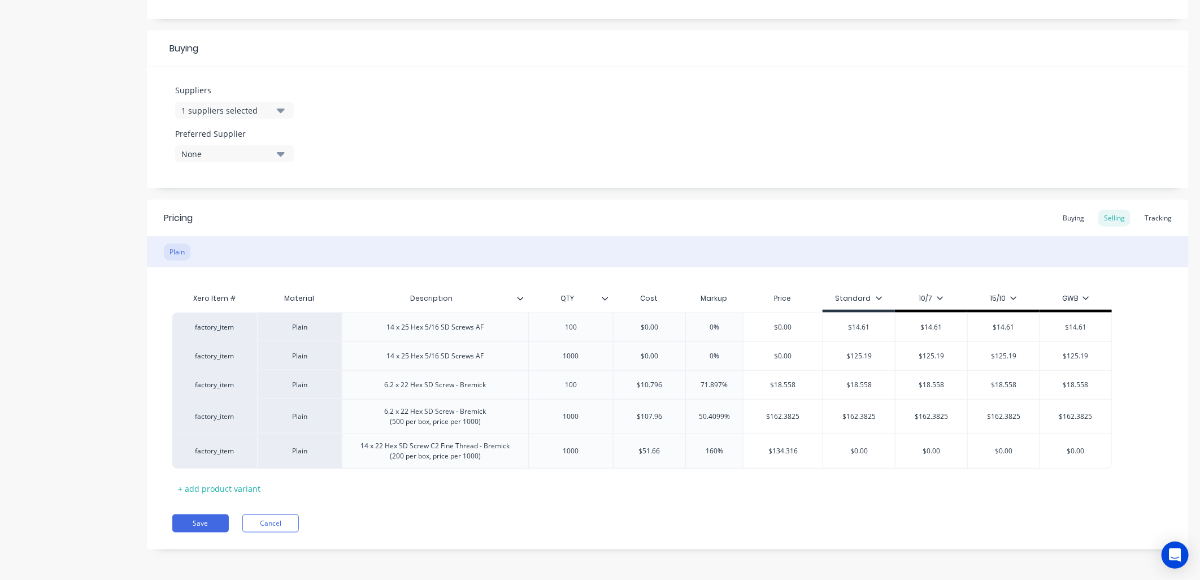
type textarea "x"
type input "0%"
type input "$51.66"
drag, startPoint x: 808, startPoint y: 449, endPoint x: 730, endPoint y: 559, distance: 134.9
click at [733, 464] on div "factory_item Plain 14 x 22 Hex SD Screw C2 Fine Thread - Bremick (200 per box, …" at bounding box center [641, 450] width 939 height 35
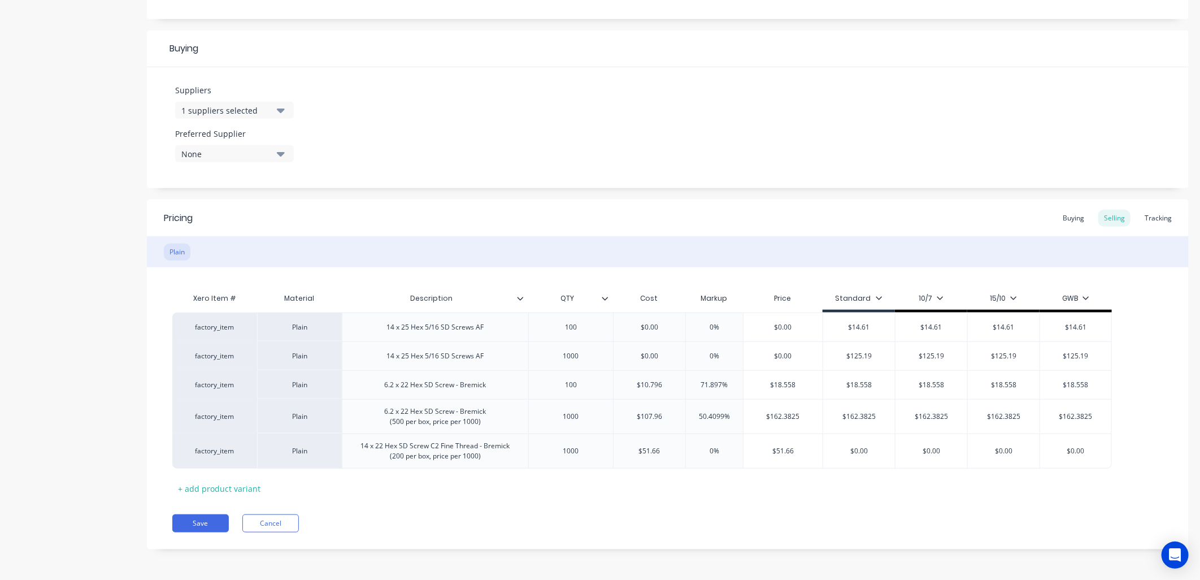
type textarea "x"
type input "-100%"
drag, startPoint x: 732, startPoint y: 449, endPoint x: 682, endPoint y: 450, distance: 50.3
click at [682, 450] on div "factory_item Plain 14 x 22 Hex SD Screw C2 Fine Thread - Bremick (200 per box, …" at bounding box center [641, 450] width 939 height 35
type textarea "x"
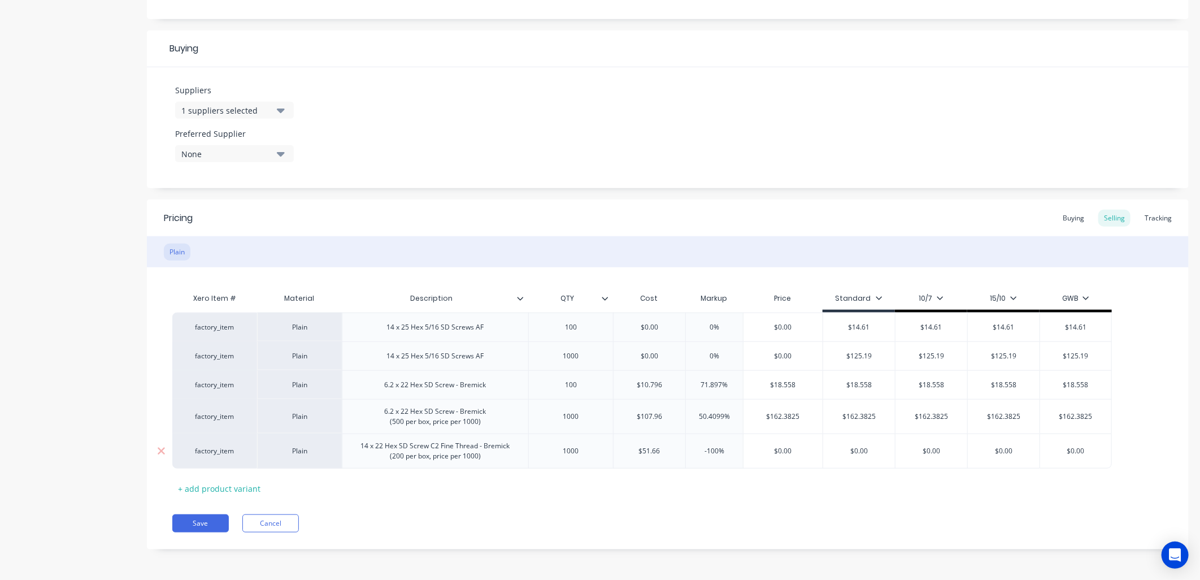
type input "1"
type textarea "x"
type input "16"
type textarea "x"
type input "160"
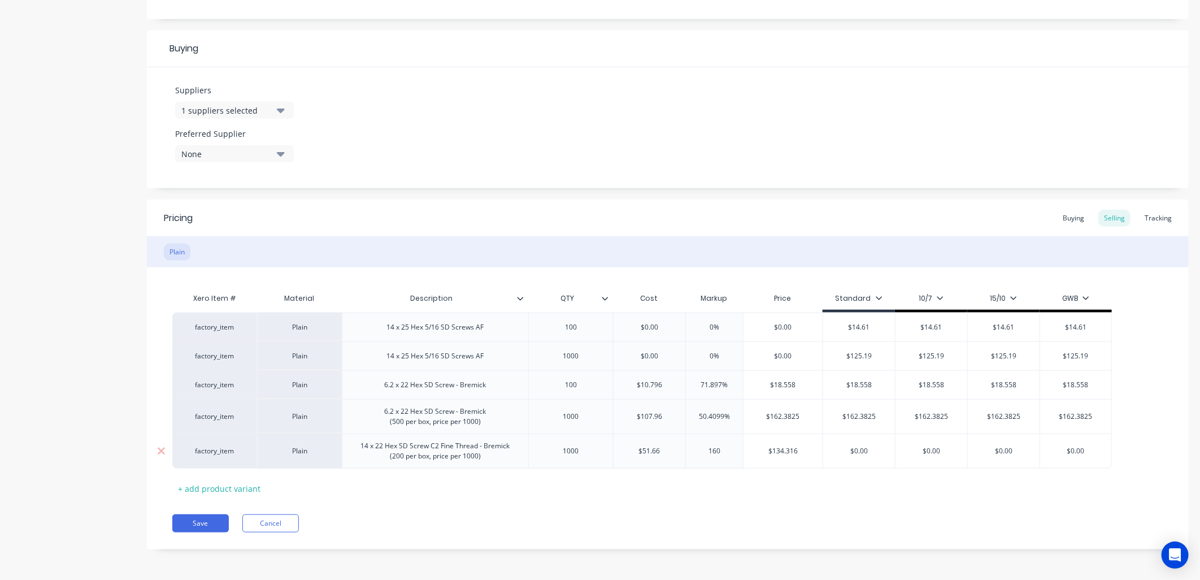
type input "$134.316"
type input "160%"
click at [712, 447] on input "160%" at bounding box center [714, 451] width 57 height 10
drag, startPoint x: 882, startPoint y: 449, endPoint x: 822, endPoint y: 450, distance: 59.9
click at [822, 448] on div "$0.00 $0.00" at bounding box center [858, 450] width 72 height 35
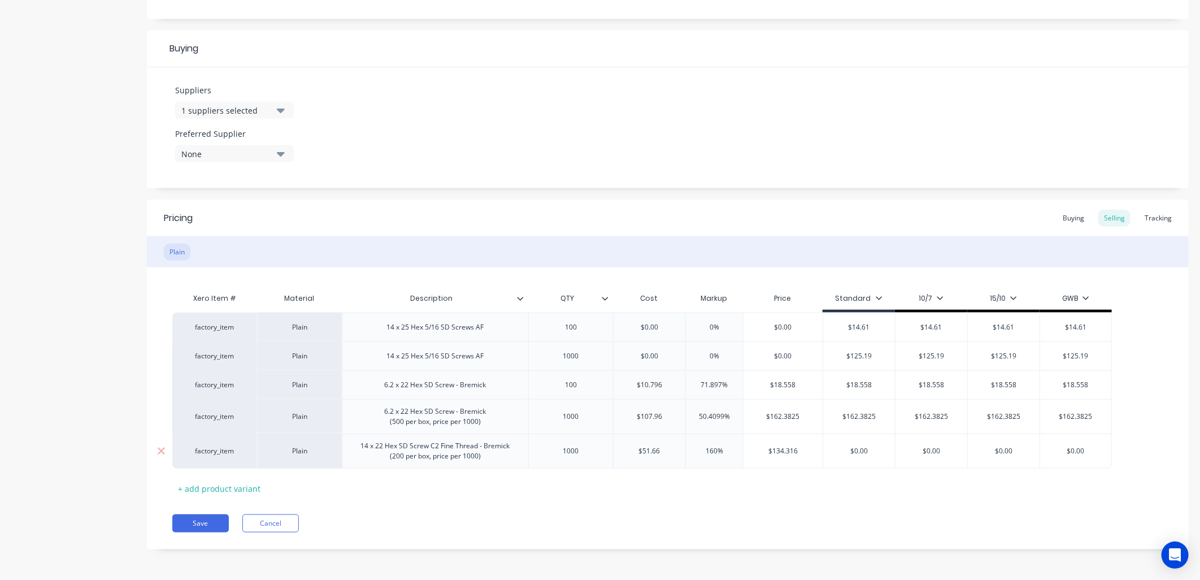
type textarea "x"
type input "1"
type textarea "x"
type input "13"
type textarea "x"
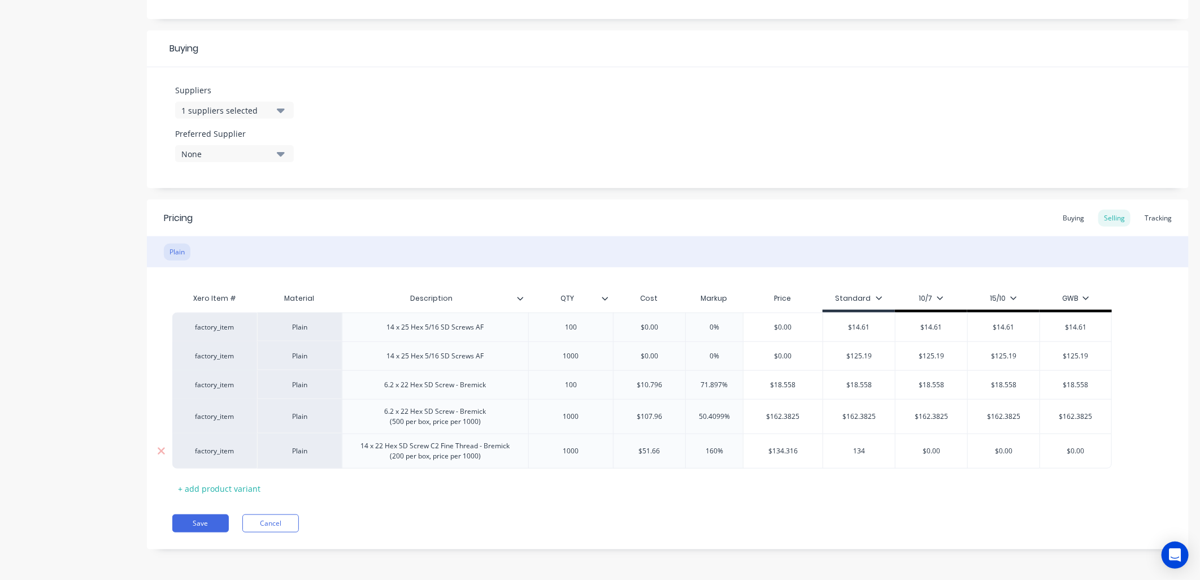
type input "134"
type input "$0.00"
type textarea "x"
type input "$0.0"
type textarea "x"
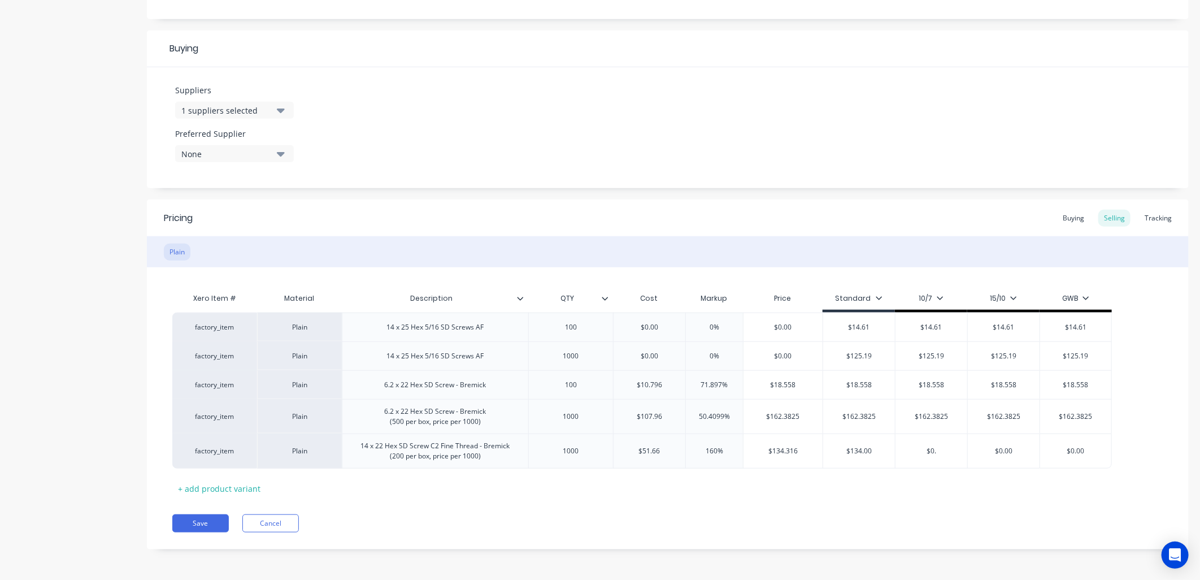
type input "$0"
type textarea "x"
type input "$"
type textarea "x"
type input "1"
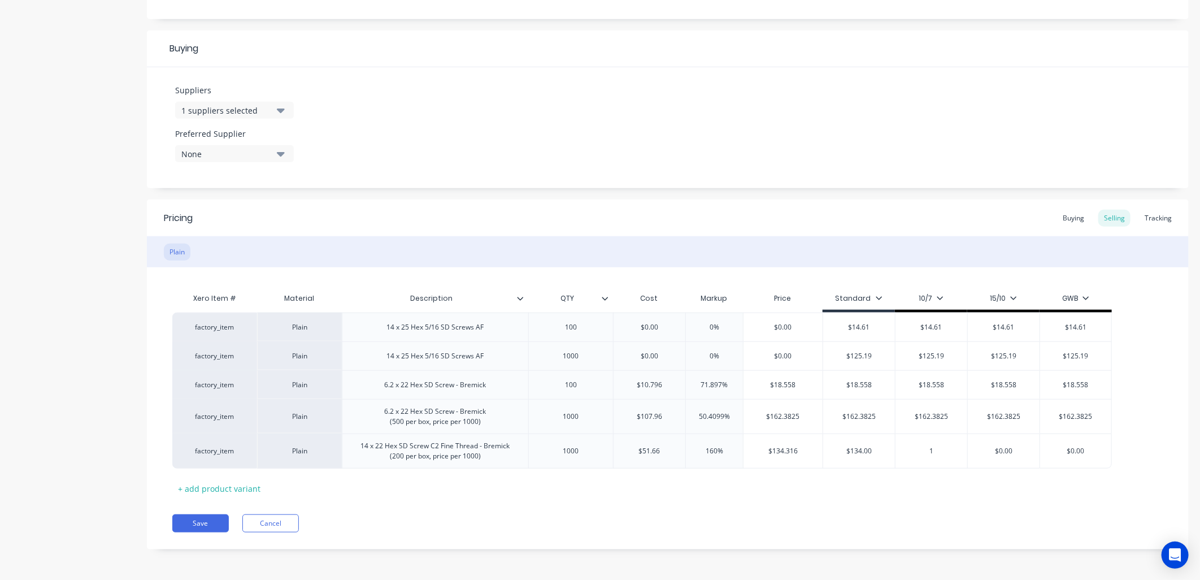
type textarea "x"
type input "13"
type textarea "x"
type input "134"
type input "$0.00"
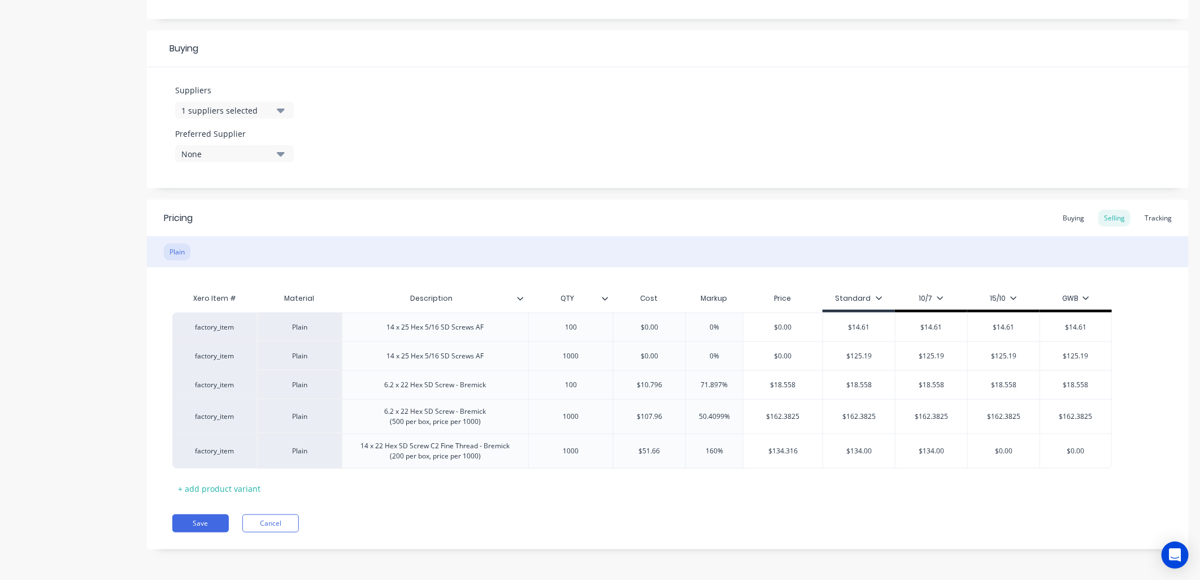
type textarea "x"
type input "$0.0"
type textarea "x"
type input "$0"
type textarea "x"
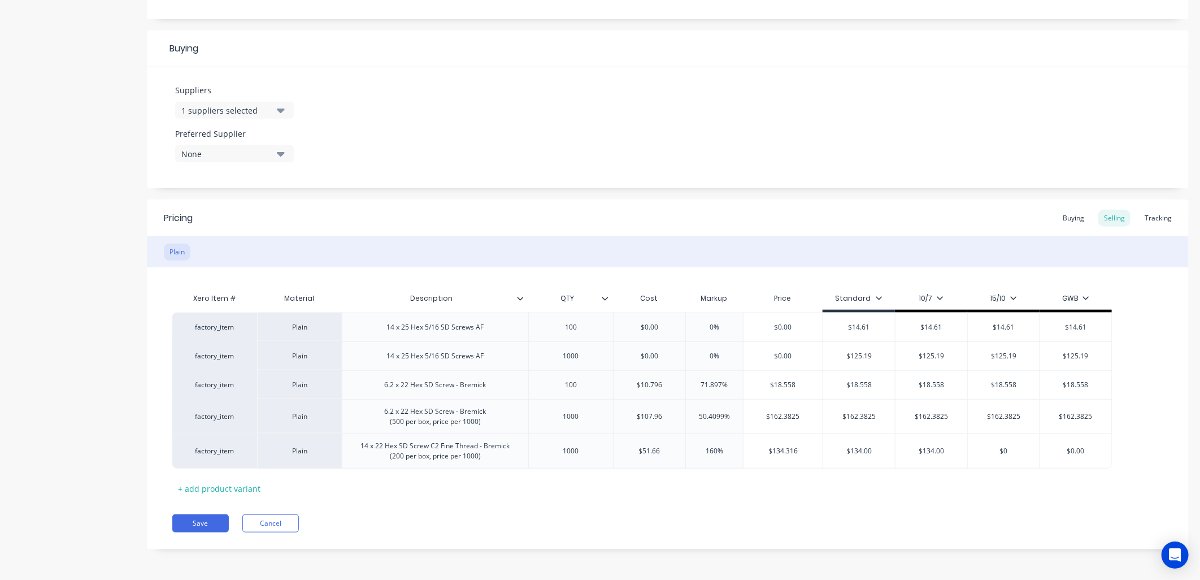
type input "$"
type textarea "x"
type input "1"
type textarea "x"
type input "13"
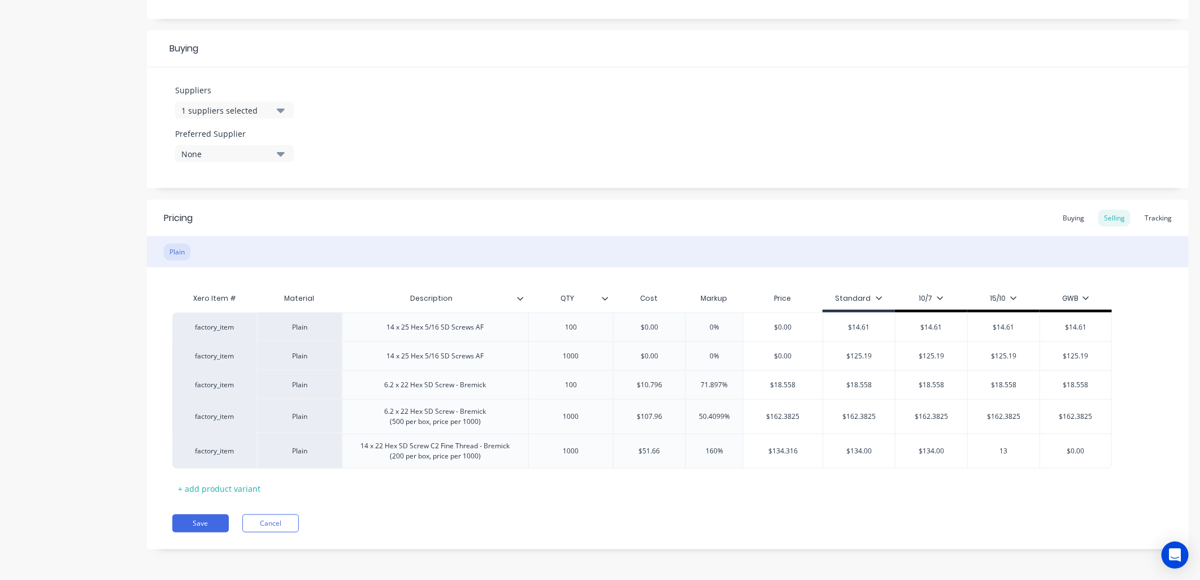
type textarea "x"
type input "134"
type input "$0.00"
type textarea "x"
type input "$0.0"
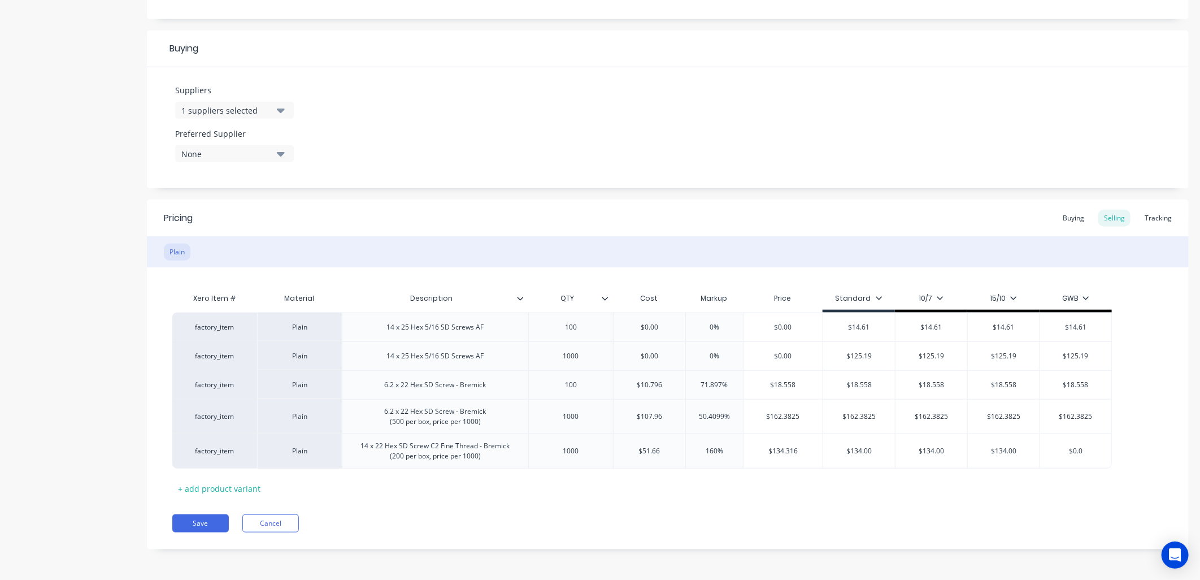
type textarea "x"
type input "$0."
type textarea "x"
type input "$0"
type textarea "x"
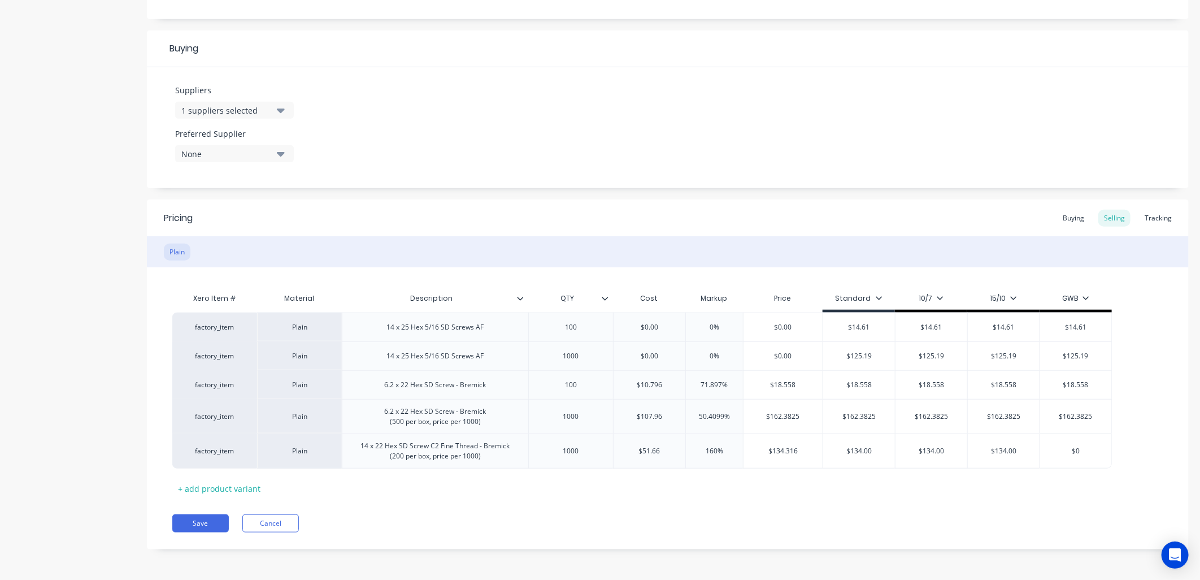
type input "$"
type textarea "x"
type input "1"
type textarea "x"
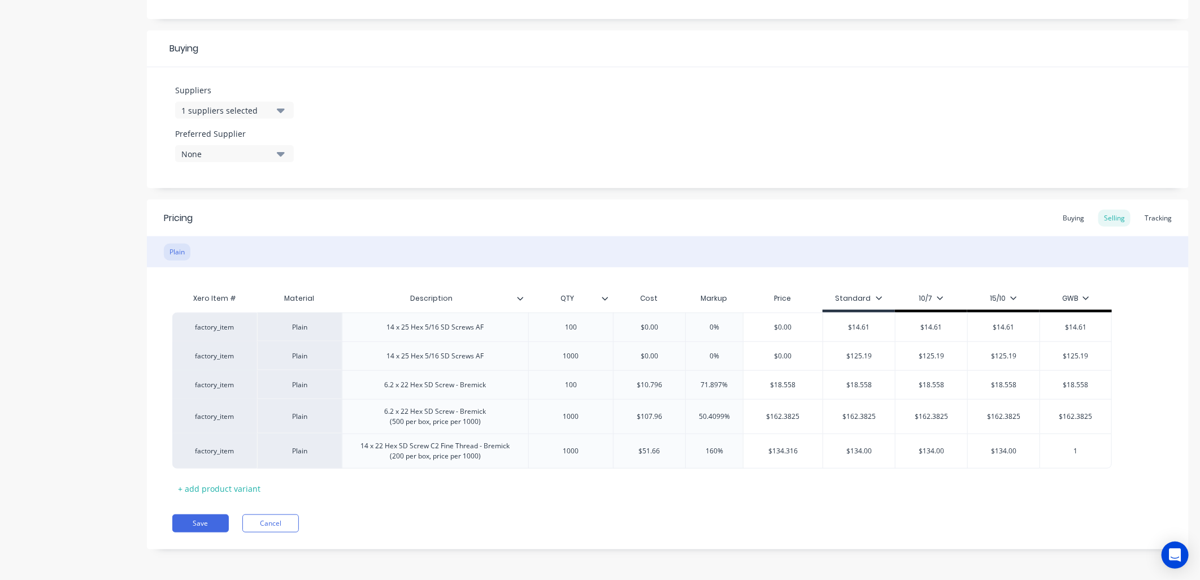
type input "13"
type textarea "x"
type input "134"
type input "$134.00"
type textarea "x"
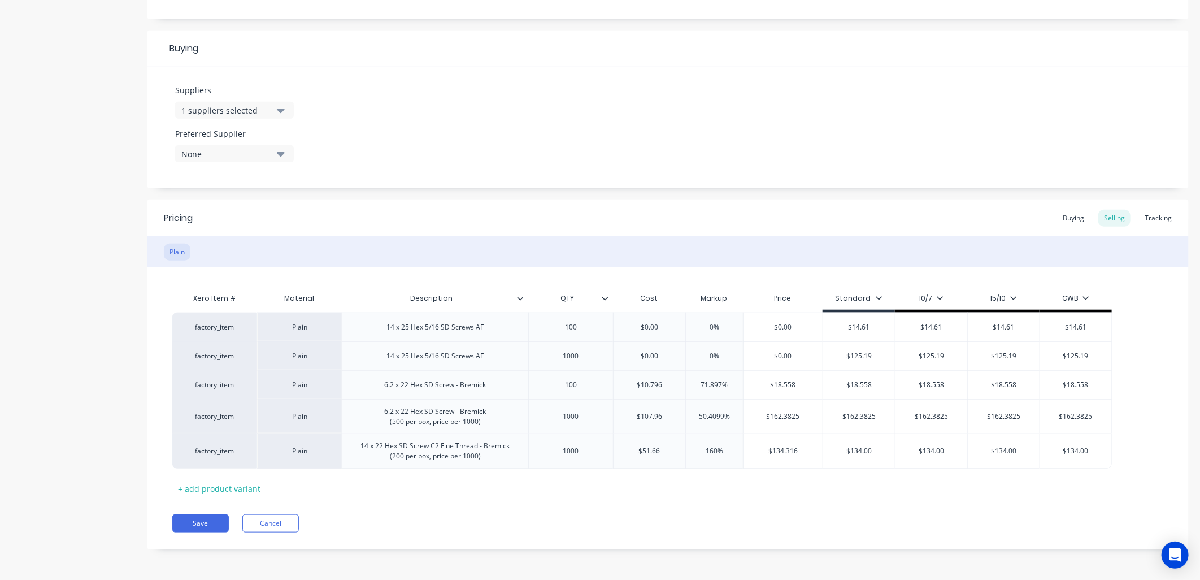
type input "$134.0"
type textarea "x"
type input "$134."
type textarea "x"
type input "$"
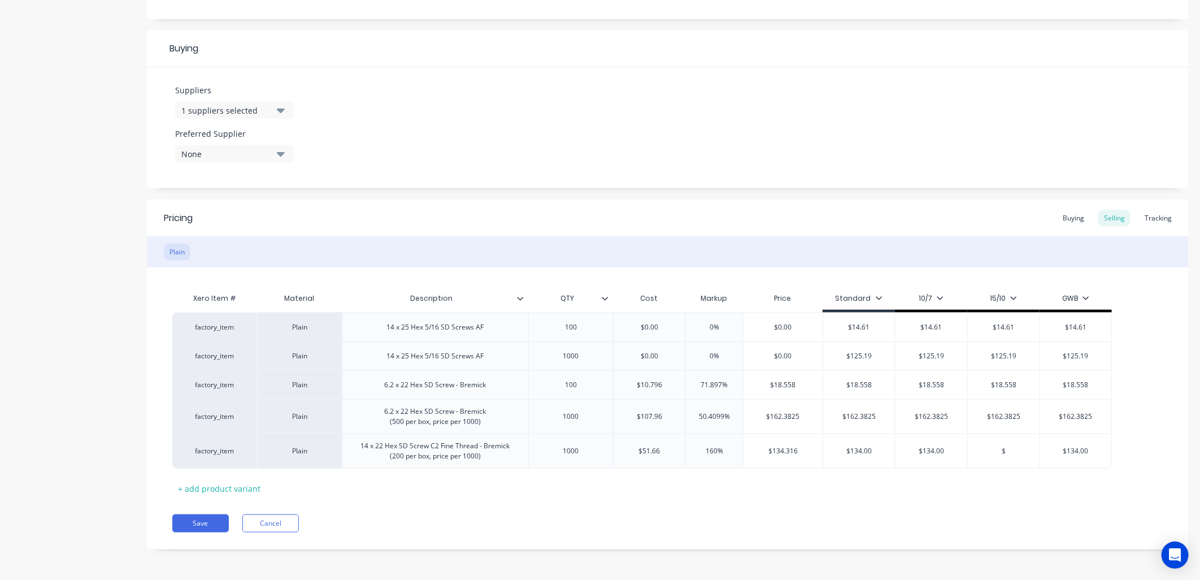
type textarea "x"
type input "1"
type textarea "x"
type input "12"
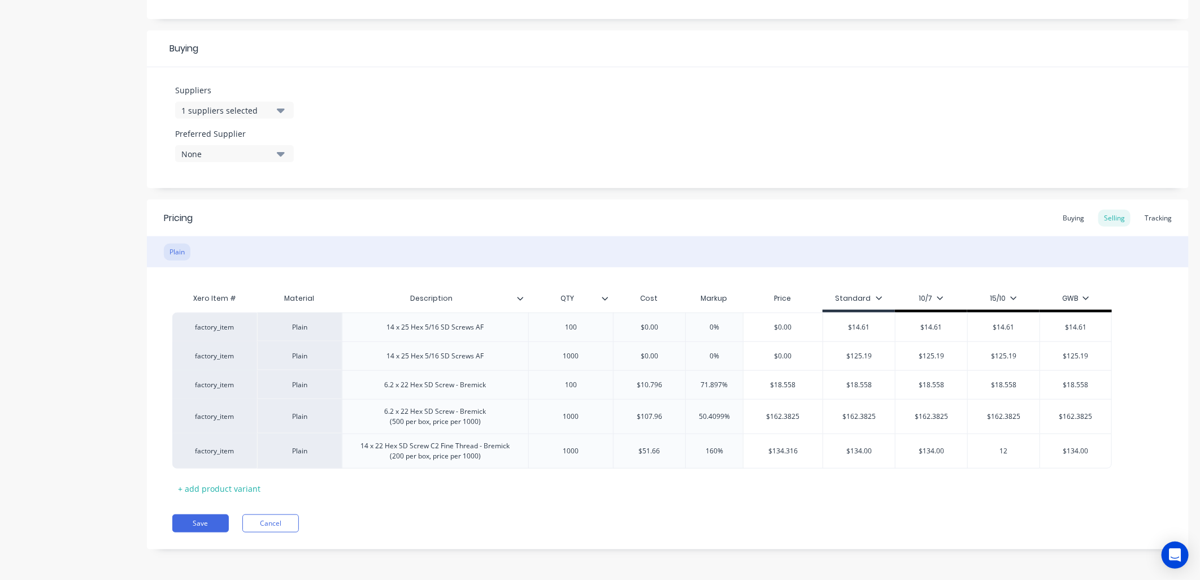
type textarea "x"
type input "120"
type textarea "x"
type input "120."
click at [775, 485] on div "Xero Item # Material Description QTY Cost Markup Price Standard 10/7 15/10 GWB …" at bounding box center [667, 392] width 991 height 210
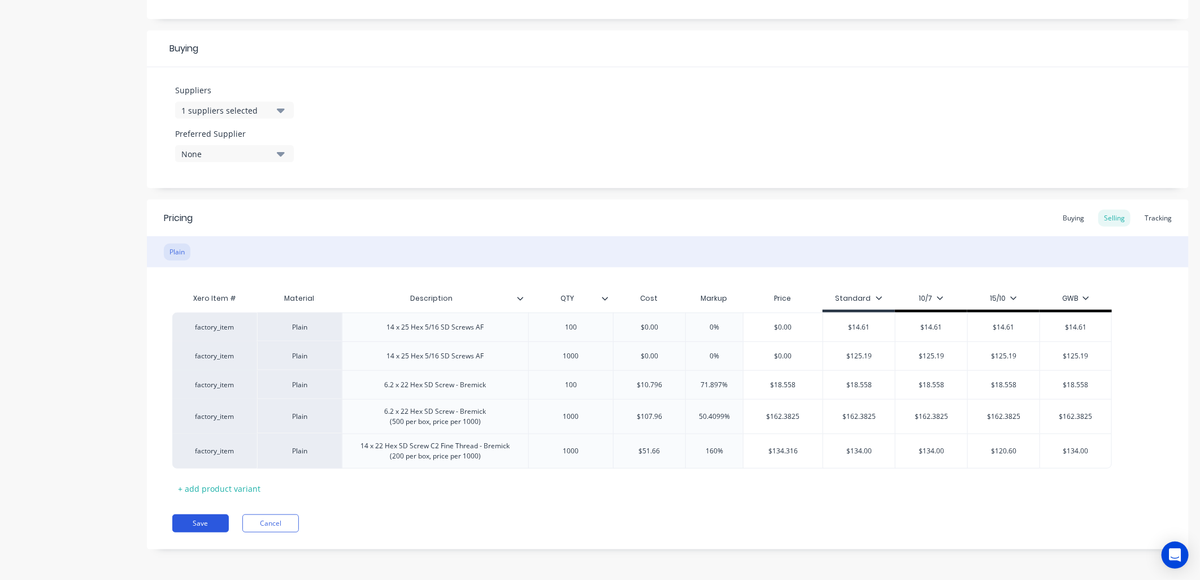
click at [199, 521] on button "Save" at bounding box center [200, 523] width 56 height 18
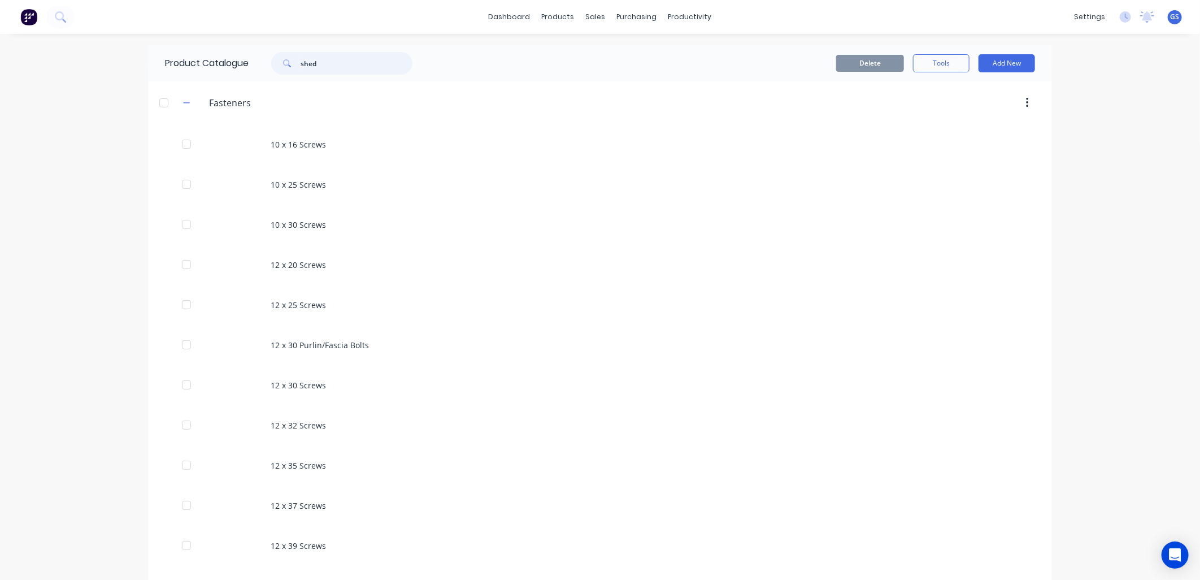
drag, startPoint x: 337, startPoint y: 61, endPoint x: 269, endPoint y: 59, distance: 67.2
click at [271, 59] on div "shed" at bounding box center [341, 63] width 141 height 23
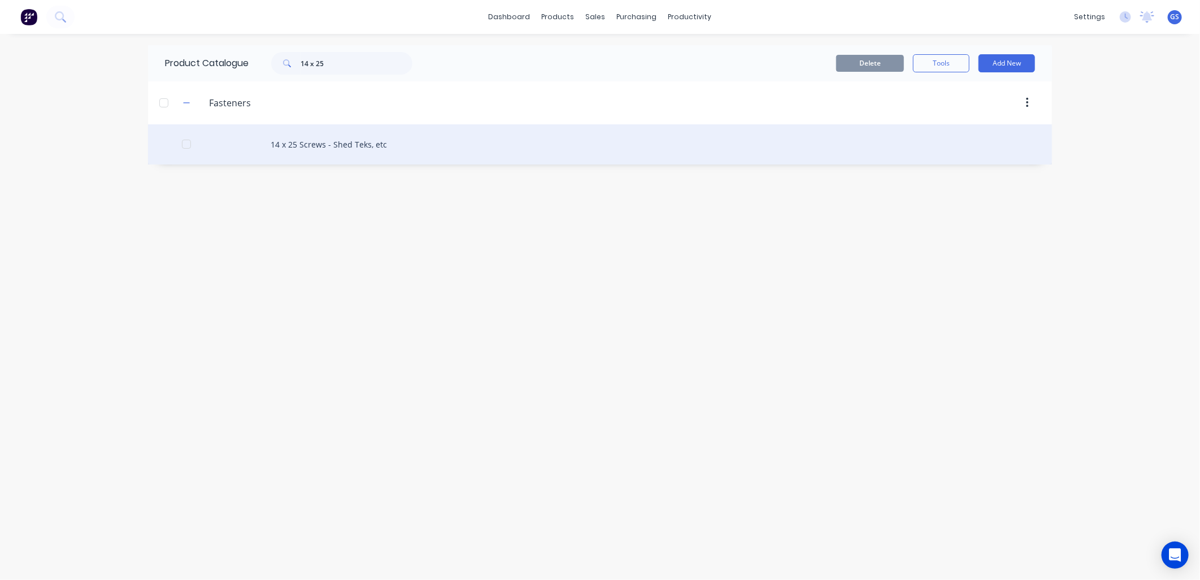
click at [390, 151] on div "14 x 25 Screws - Shed Teks, etc" at bounding box center [600, 144] width 904 height 40
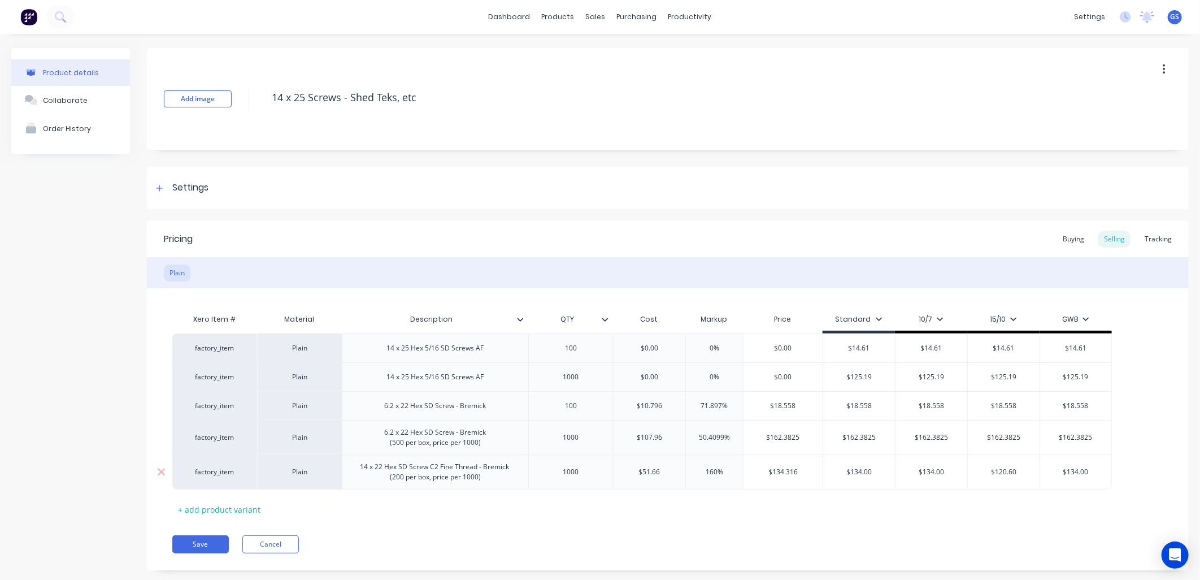
click at [454, 475] on div "14 x 22 Hex SD Screw C2 Fine Thread - Bremick (200 per box, price per 1000)" at bounding box center [435, 471] width 169 height 25
drag, startPoint x: 404, startPoint y: 481, endPoint x: 410, endPoint y: 514, distance: 33.2
click at [407, 486] on div "14 x 22 Hex SD Screw C2 Fine Thread - Bremick (200 per box, price per 1000)" at bounding box center [435, 471] width 186 height 35
drag, startPoint x: 438, startPoint y: 481, endPoint x: 442, endPoint y: 537, distance: 56.6
click at [439, 482] on div "14 x 22 Hex SD Screw C2 Fine Thread - Bremick (2000 per box, price per 1000)" at bounding box center [435, 471] width 169 height 25
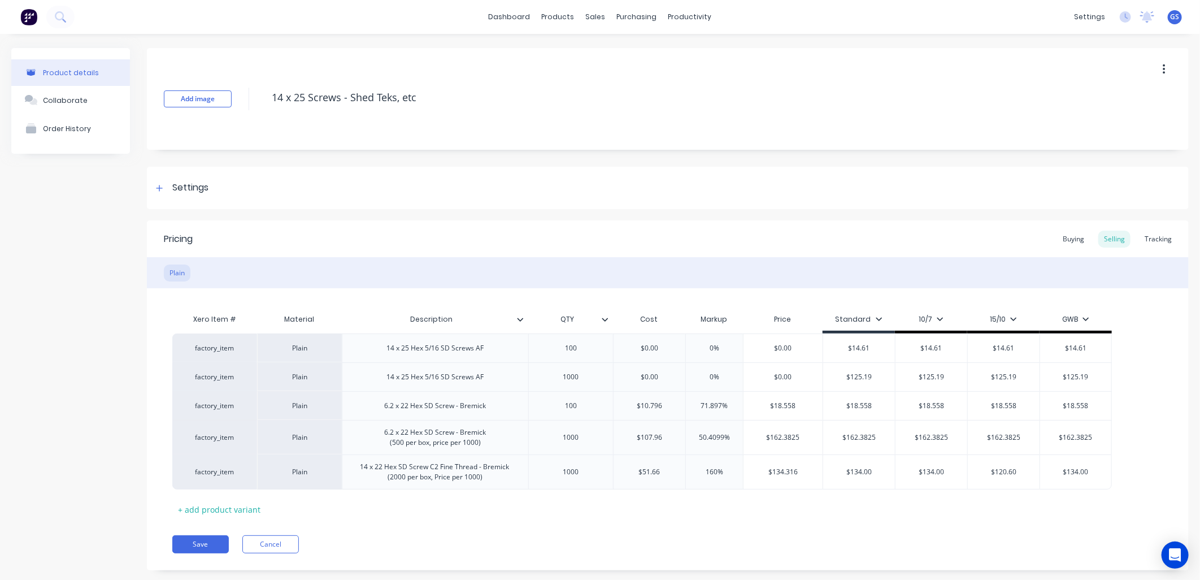
click at [526, 491] on div "Xero Item # Material Description QTY Cost Markup Price Standard 10/7 15/10 GWB …" at bounding box center [667, 413] width 991 height 210
click at [454, 484] on div "14 x 22 Hex SD Screw C2 Fine Thread - Bremick (2000 per box, Price per 1000)" at bounding box center [435, 471] width 169 height 25
click at [521, 514] on div "Xero Item # Material Description QTY Cost Markup Price Standard 10/7 15/10 GWB …" at bounding box center [667, 413] width 991 height 210
click at [210, 543] on button "Save" at bounding box center [200, 544] width 56 height 18
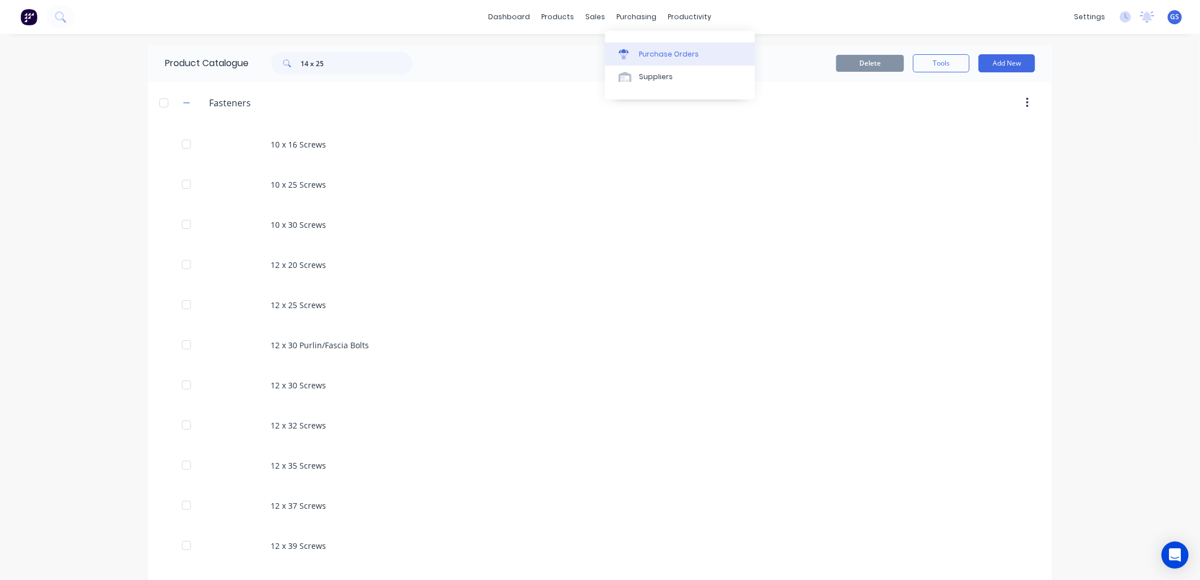
click at [686, 50] on div "Purchase Orders" at bounding box center [669, 54] width 60 height 10
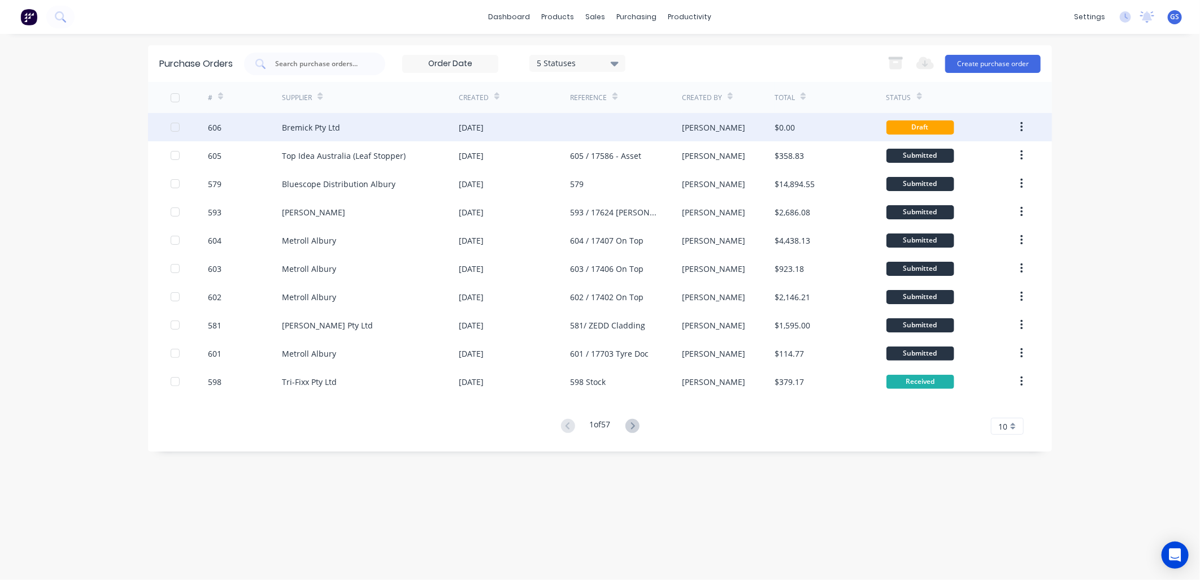
click at [341, 117] on div "Bremick Pty Ltd" at bounding box center [370, 127] width 177 height 28
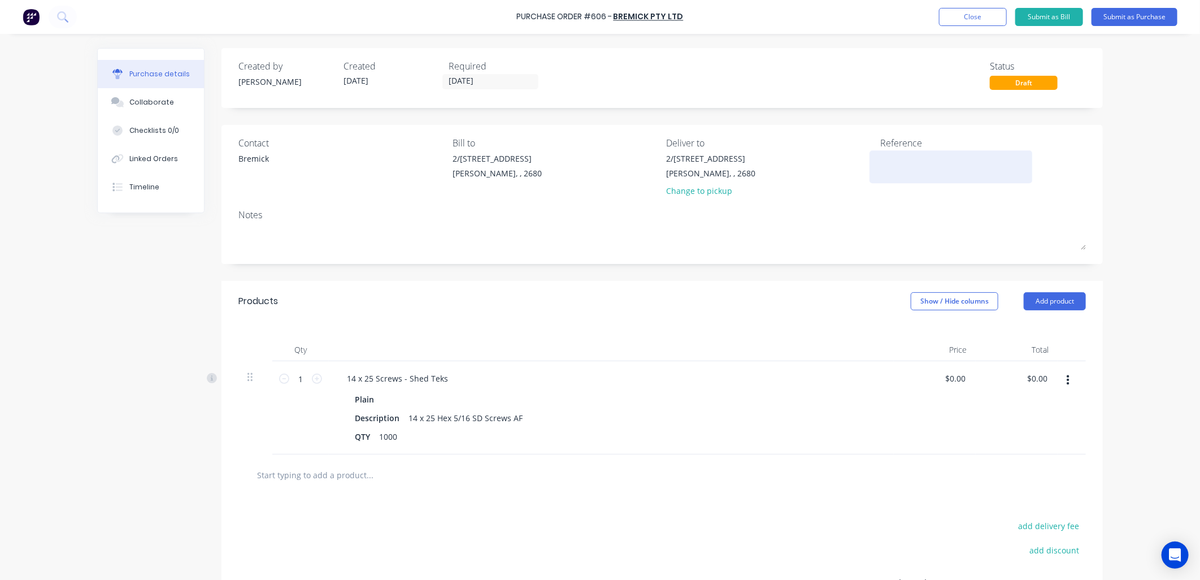
click at [880, 165] on textarea at bounding box center [950, 165] width 141 height 25
click at [935, 155] on textarea "606 / 17722 - Stock, Jay" at bounding box center [950, 165] width 141 height 25
click at [897, 156] on textarea "606 / 17722 - , Jay" at bounding box center [950, 165] width 141 height 25
paste textarea "Stock"
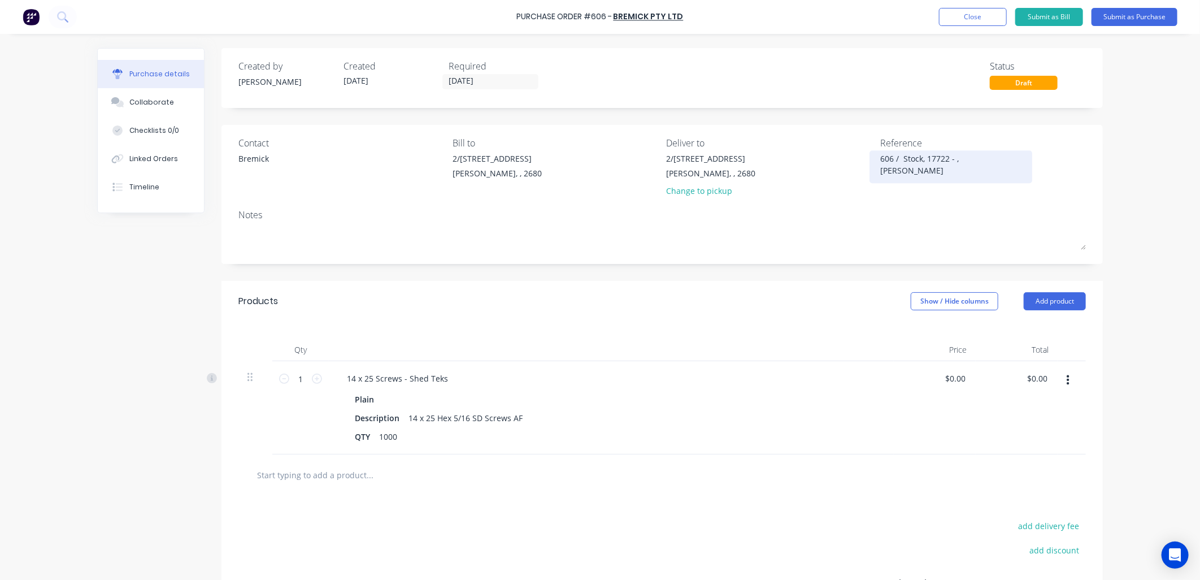
click at [955, 159] on textarea "606 / Stock, 17722 - , Jay" at bounding box center [950, 165] width 141 height 25
click at [987, 181] on div "606 / Stock, 17722 - Jay" at bounding box center [950, 167] width 141 height 28
click at [337, 472] on input "text" at bounding box center [369, 474] width 226 height 23
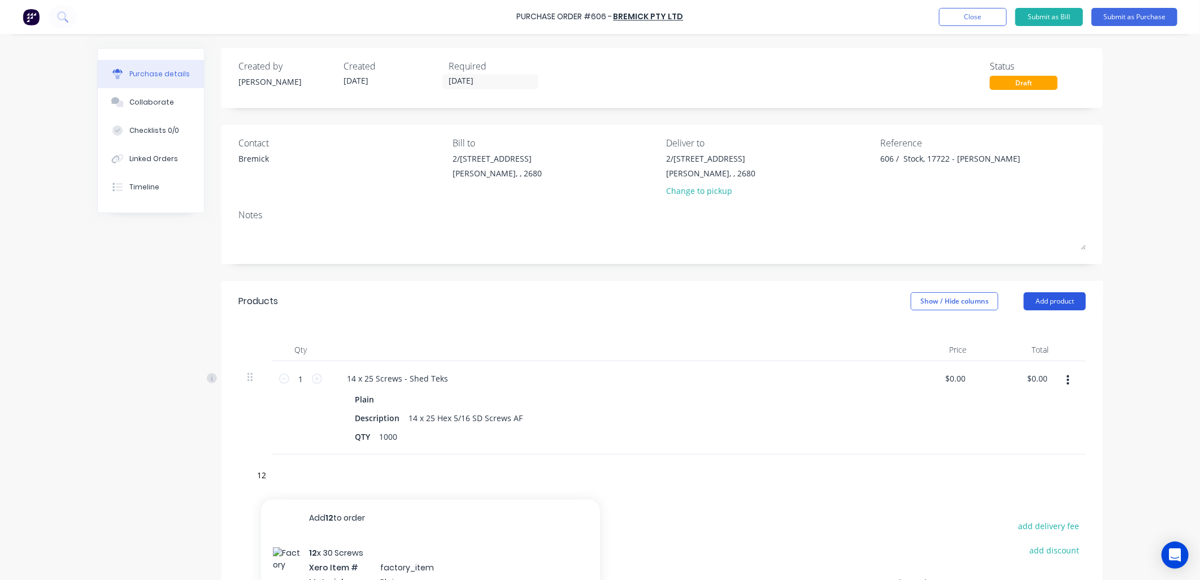
click at [1049, 300] on button "Add product" at bounding box center [1054, 301] width 62 height 18
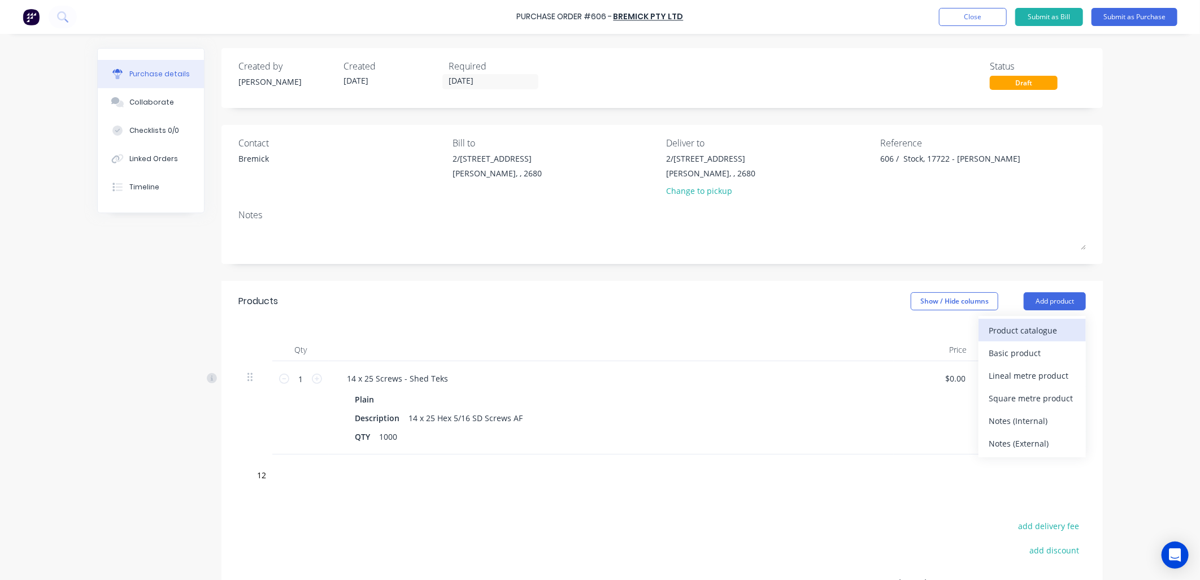
click at [1036, 336] on div "Product catalogue" at bounding box center [1031, 330] width 87 height 16
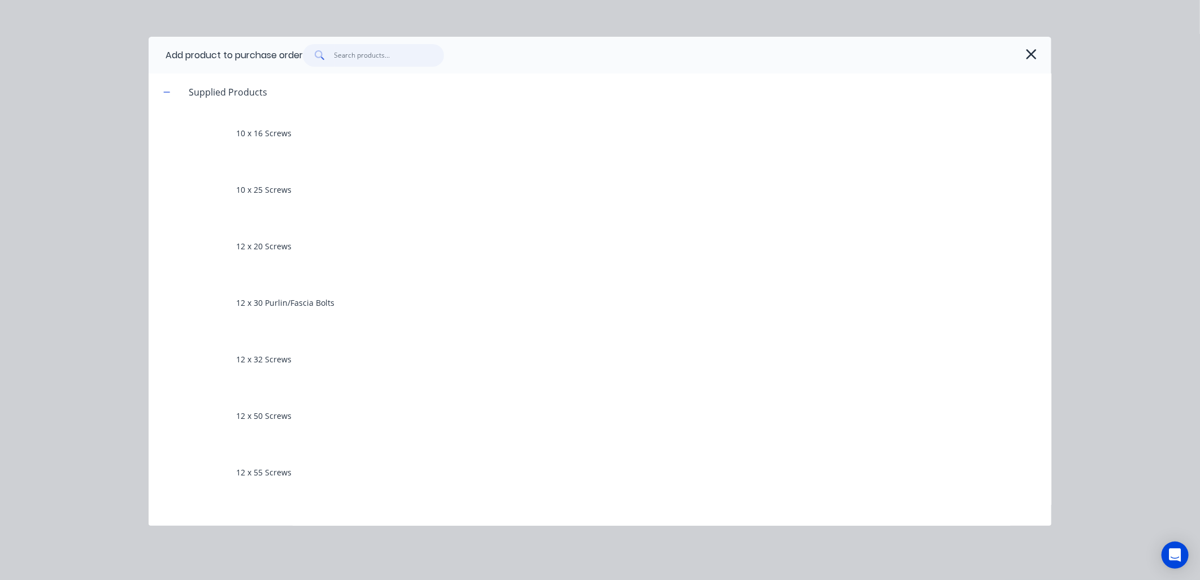
drag, startPoint x: 397, startPoint y: 60, endPoint x: 395, endPoint y: 47, distance: 13.1
click at [396, 59] on input "text" at bounding box center [389, 55] width 110 height 23
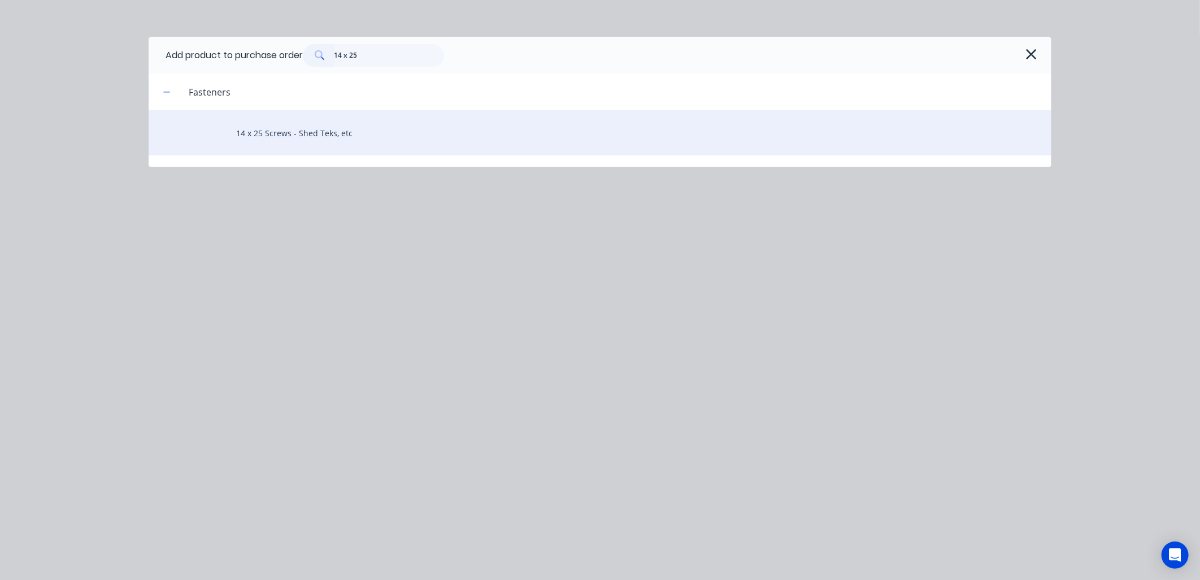
click at [345, 134] on div "14 x 25 Screws - Shed Teks, etc" at bounding box center [600, 132] width 903 height 45
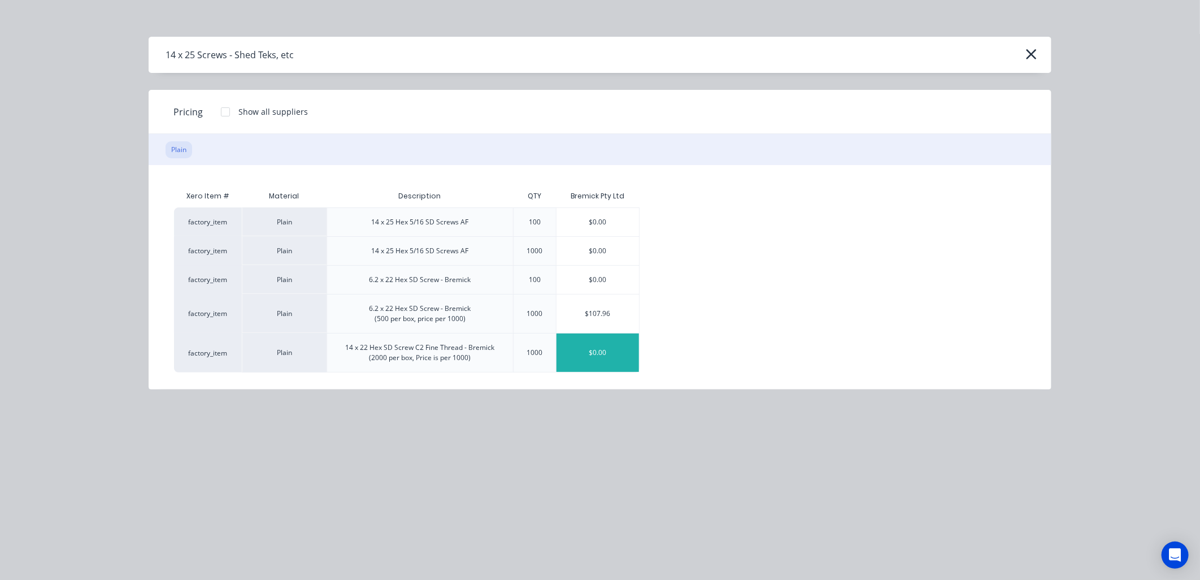
click at [604, 359] on div "$0.00" at bounding box center [597, 352] width 82 height 38
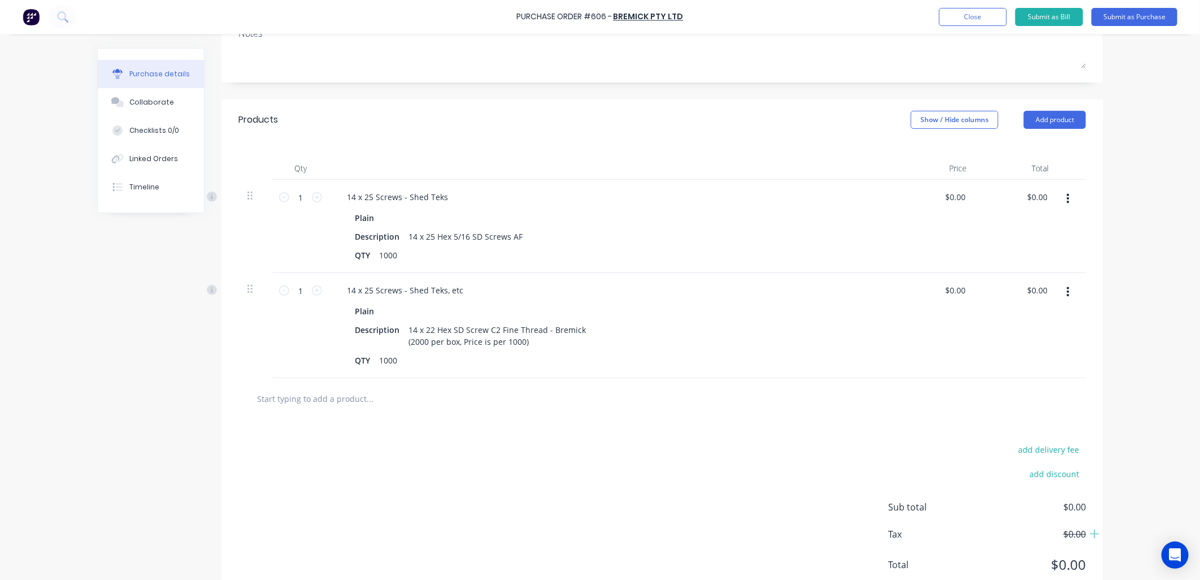
scroll to position [188, 0]
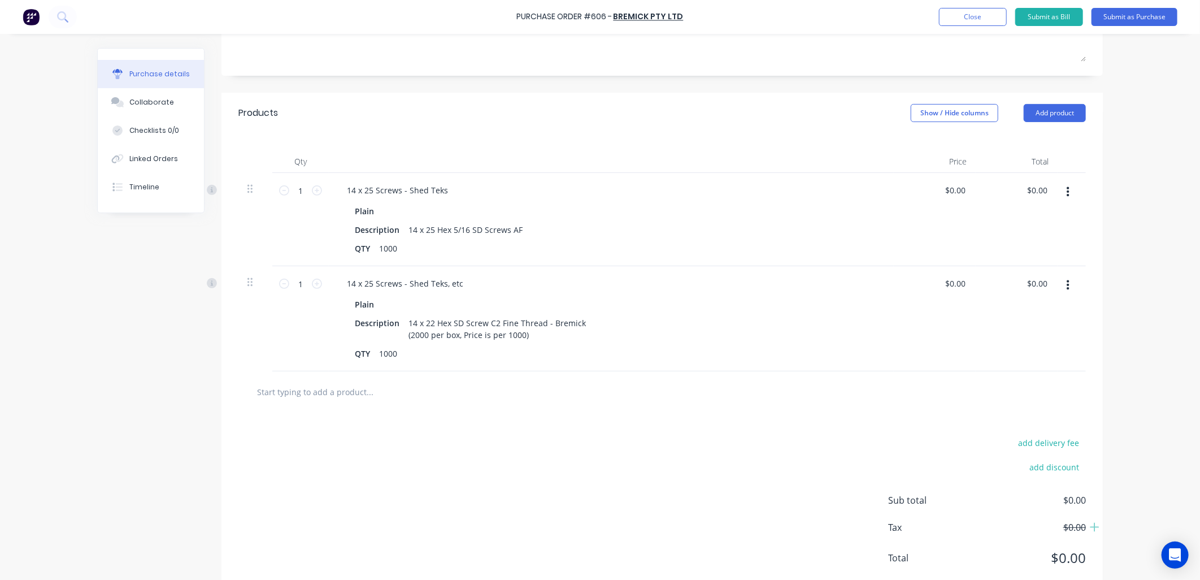
click at [1066, 190] on icon "button" at bounding box center [1067, 192] width 3 height 10
click at [1003, 286] on button "Delete" at bounding box center [1033, 289] width 96 height 23
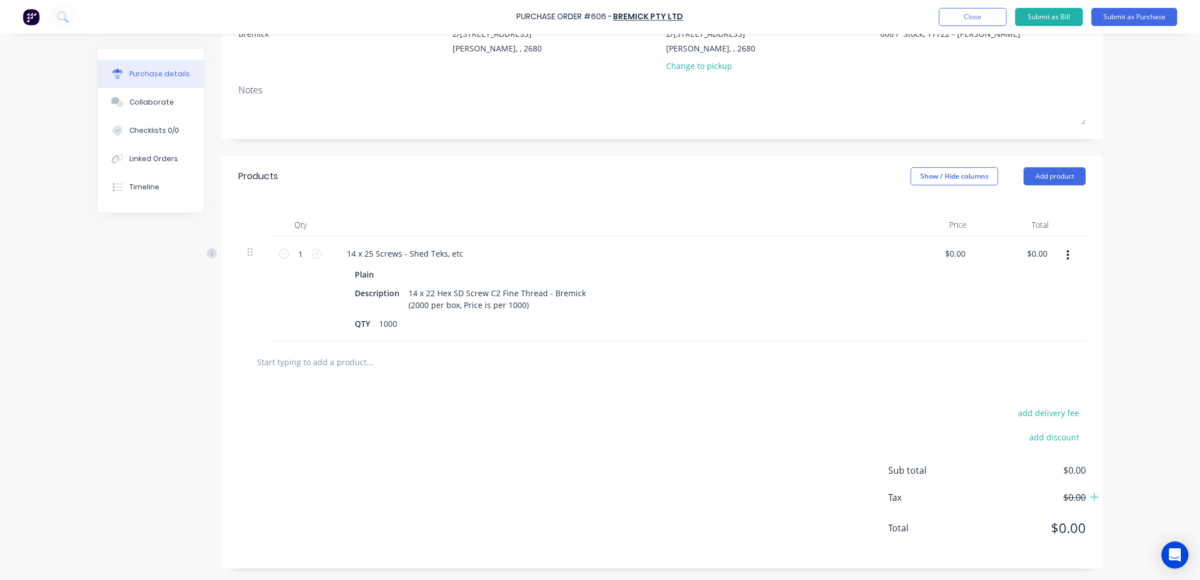
scroll to position [126, 0]
click at [313, 254] on icon at bounding box center [317, 254] width 10 height 10
click at [313, 253] on icon at bounding box center [317, 254] width 10 height 10
click at [963, 250] on div "$0.00 $0.00" at bounding box center [957, 253] width 31 height 16
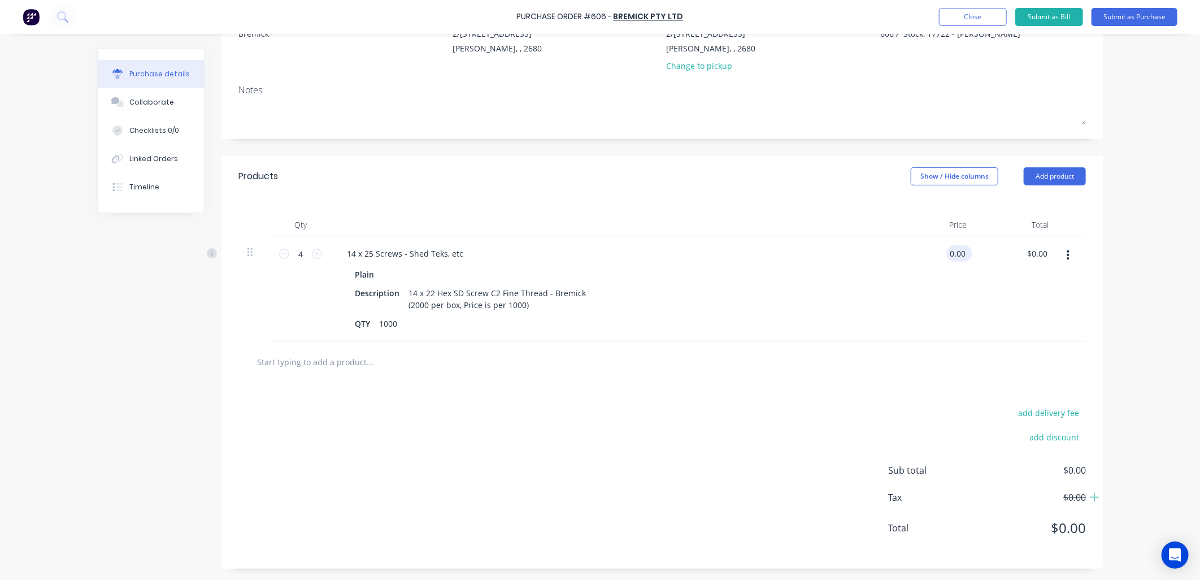
click at [951, 252] on input "0.00" at bounding box center [956, 253] width 21 height 16
click at [950, 250] on input "0.00" at bounding box center [955, 253] width 26 height 16
click at [869, 295] on div "Plain Description 14 x 22 Hex SD Screw C2 Fine Thread - Bremick (2000 per box, …" at bounding box center [611, 299] width 547 height 66
click at [600, 382] on div "add delivery fee add discount Sub total $206.64 Tax $20.66 Total $227.30" at bounding box center [661, 475] width 881 height 186
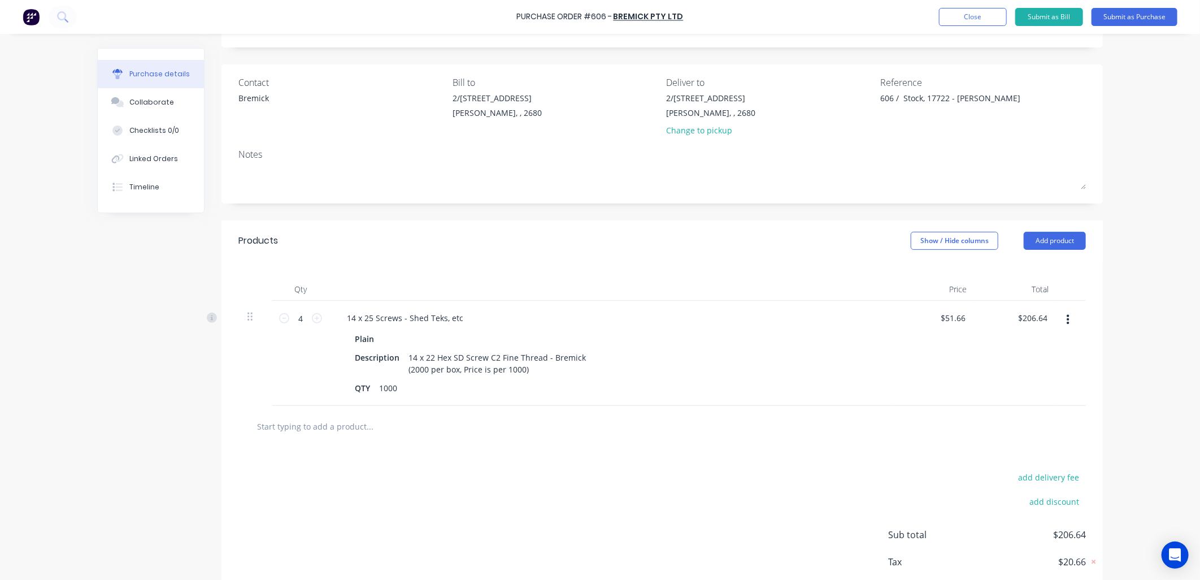
scroll to position [0, 0]
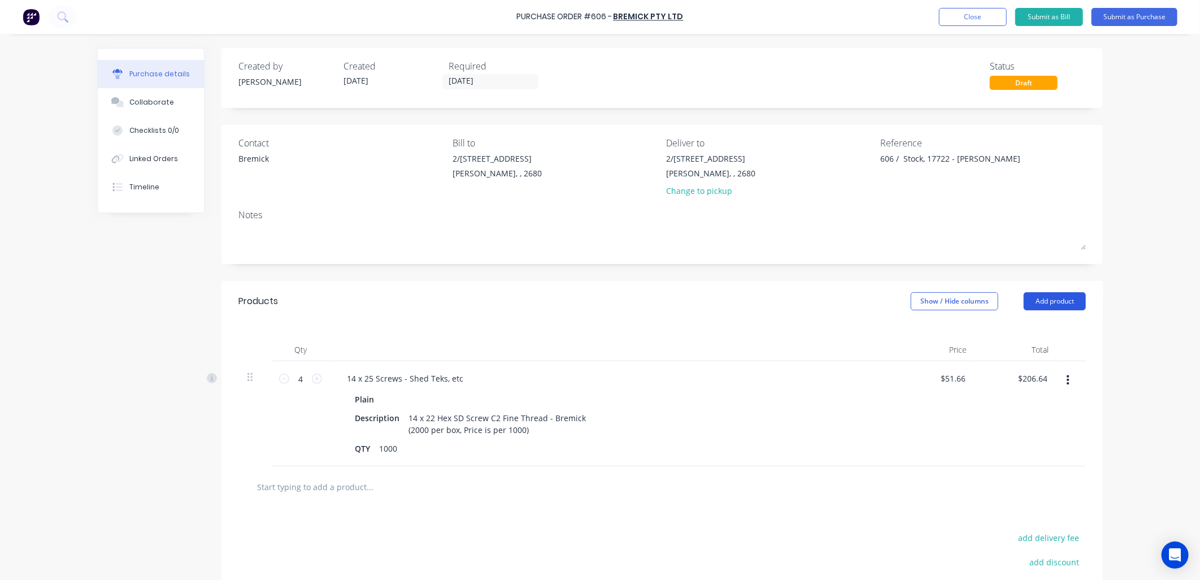
click at [1047, 301] on button "Add product" at bounding box center [1054, 301] width 62 height 18
click at [1027, 351] on div "Basic product" at bounding box center [1031, 353] width 87 height 16
click at [1054, 298] on button "Add product" at bounding box center [1054, 301] width 62 height 18
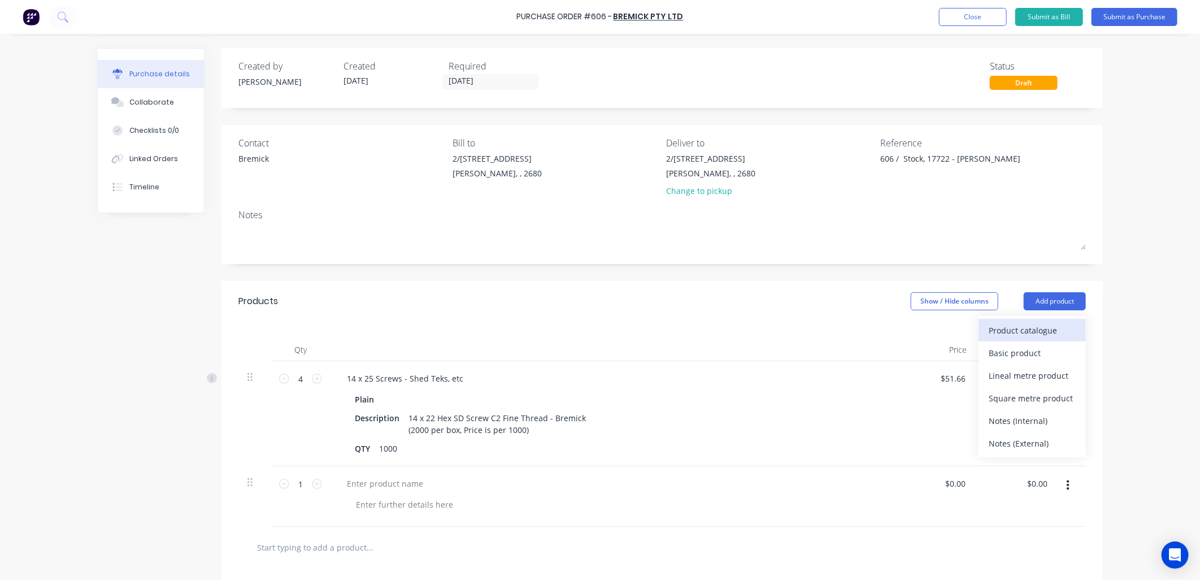
click at [1018, 323] on div "Product catalogue" at bounding box center [1031, 330] width 87 height 16
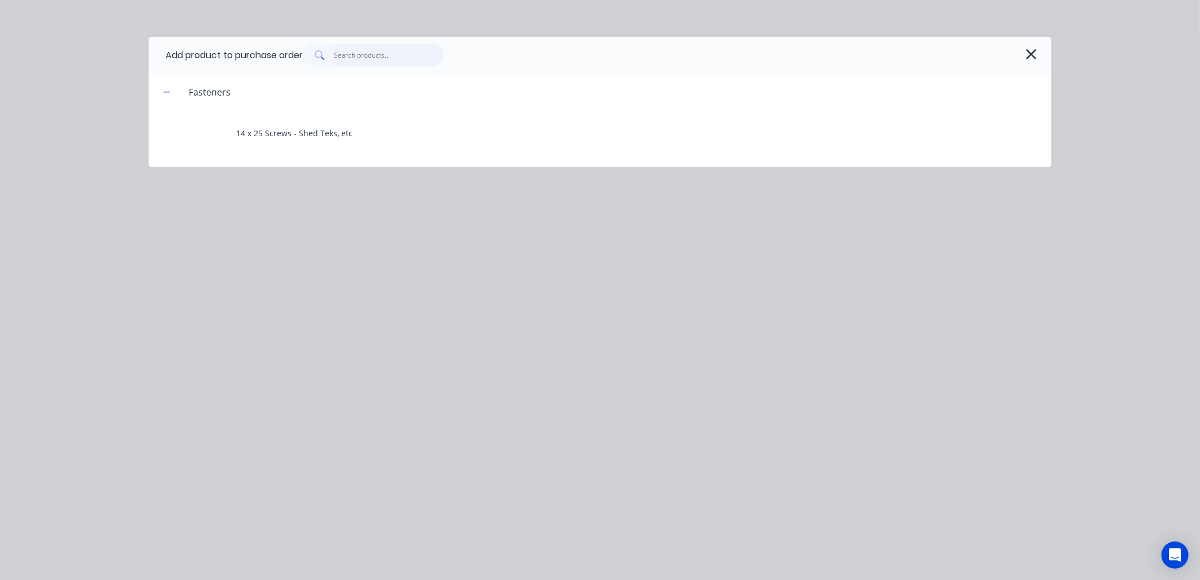
click at [385, 50] on input "text" at bounding box center [389, 55] width 110 height 23
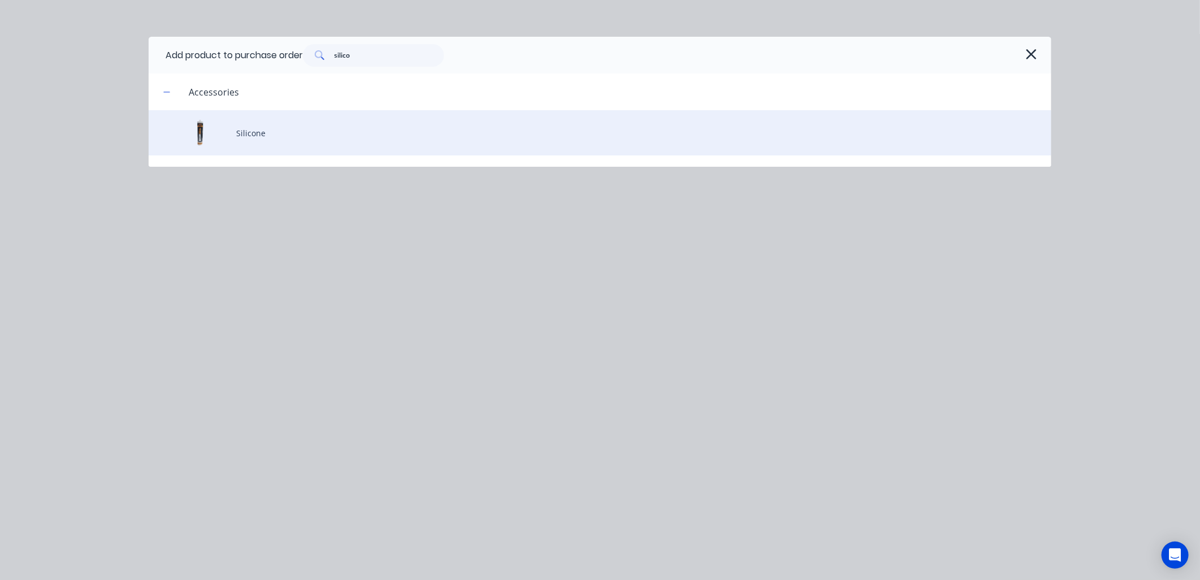
click at [243, 133] on div "Silicone" at bounding box center [600, 132] width 903 height 45
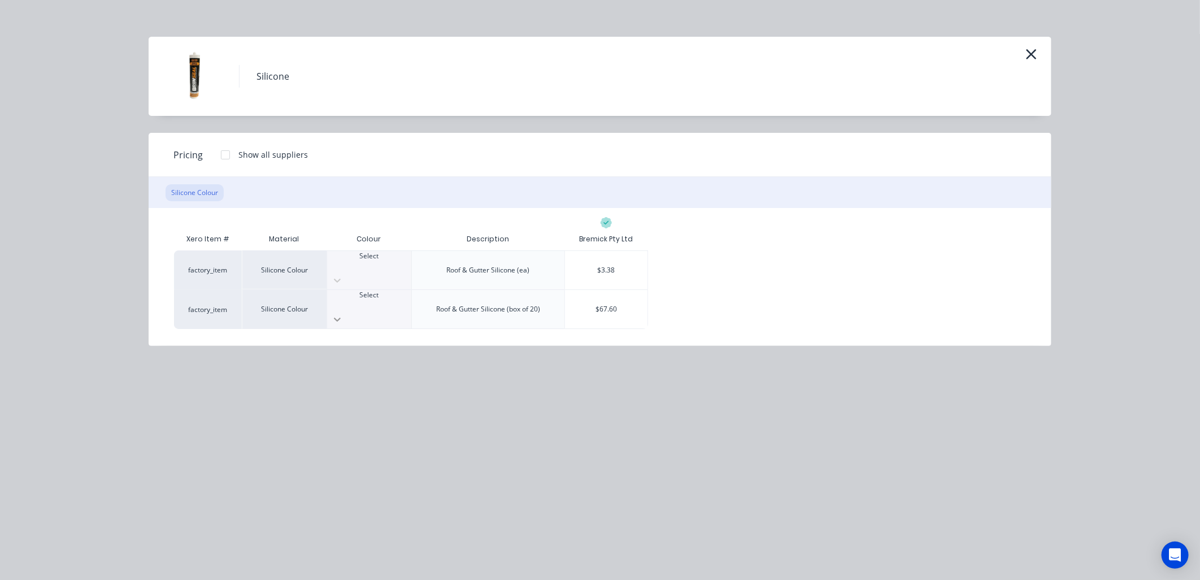
click at [343, 313] on icon at bounding box center [337, 318] width 11 height 11
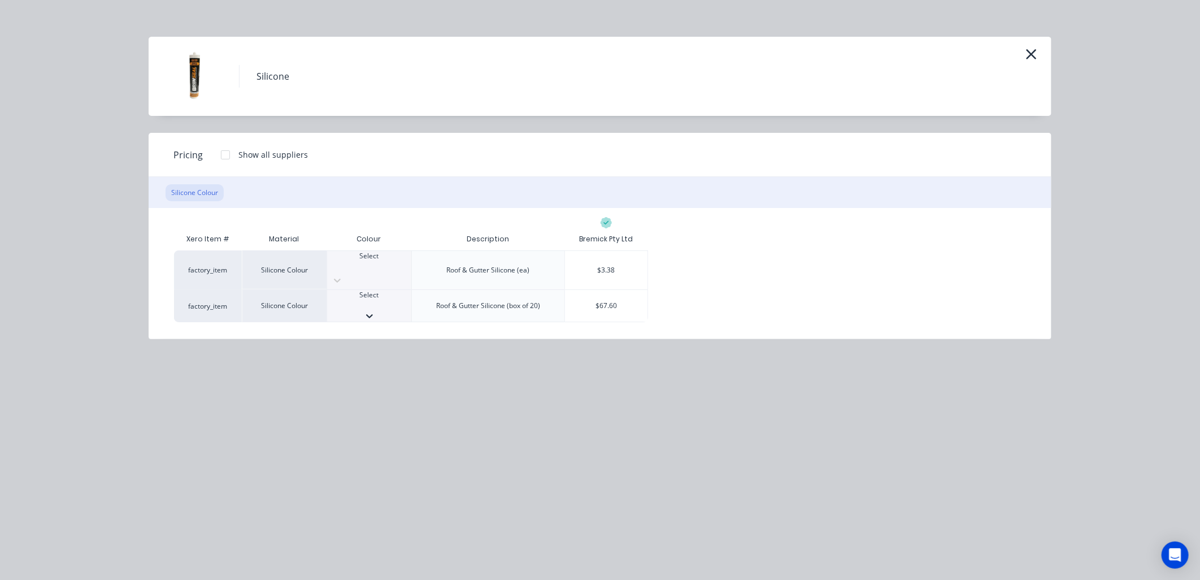
click at [376, 579] on div "Grey" at bounding box center [600, 586] width 1200 height 12
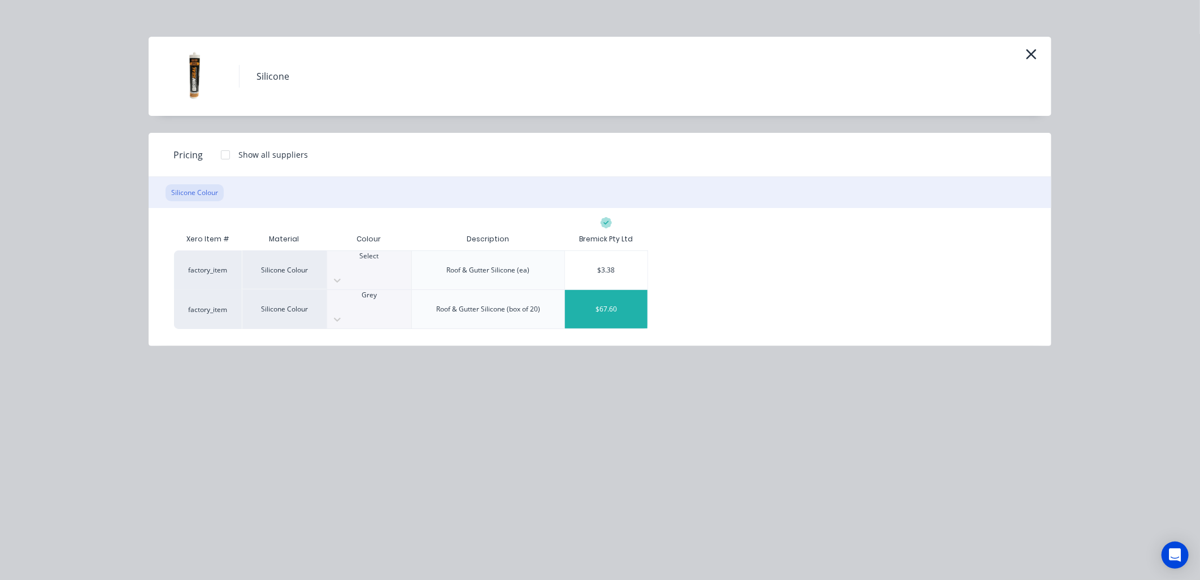
click at [608, 291] on div "$67.60" at bounding box center [606, 309] width 82 height 38
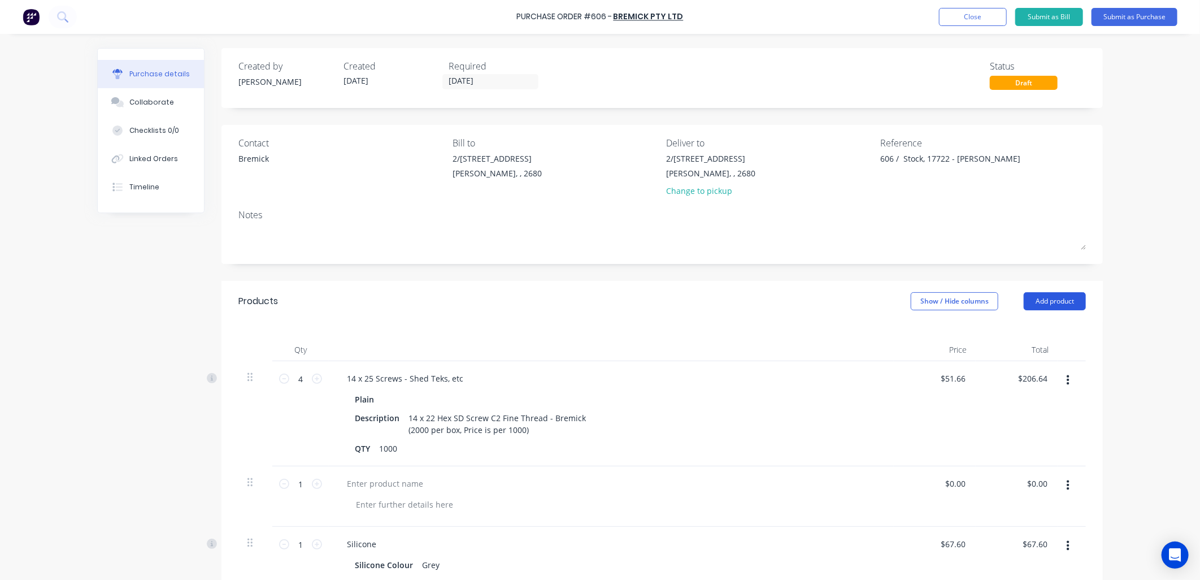
click at [1042, 297] on button "Add product" at bounding box center [1054, 301] width 62 height 18
click at [1035, 330] on div "Product catalogue" at bounding box center [1031, 330] width 87 height 16
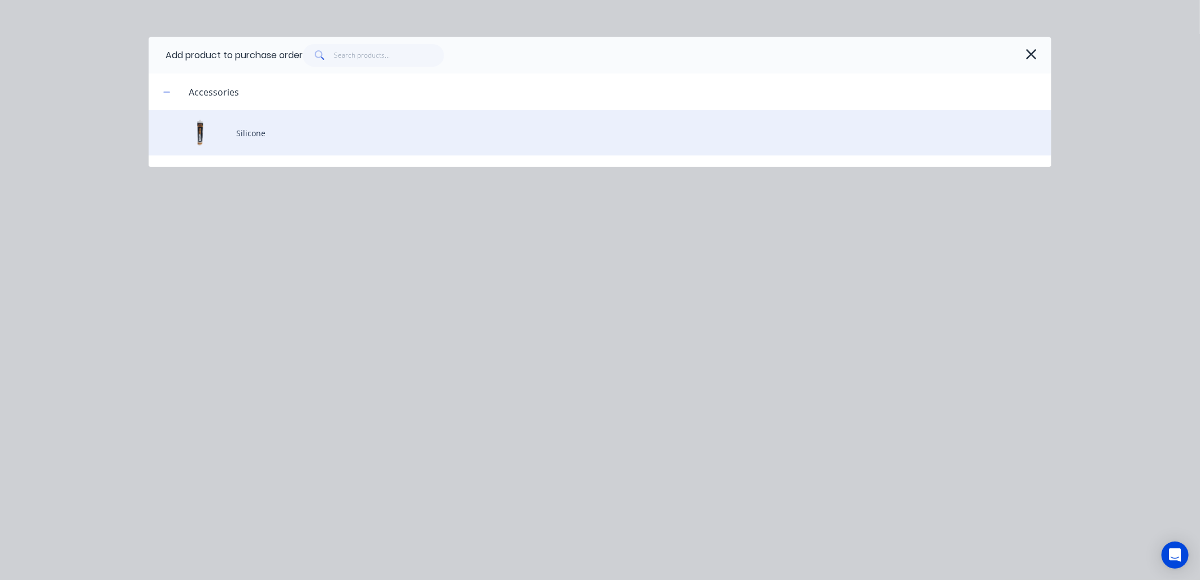
click at [258, 127] on div "Silicone" at bounding box center [600, 132] width 903 height 45
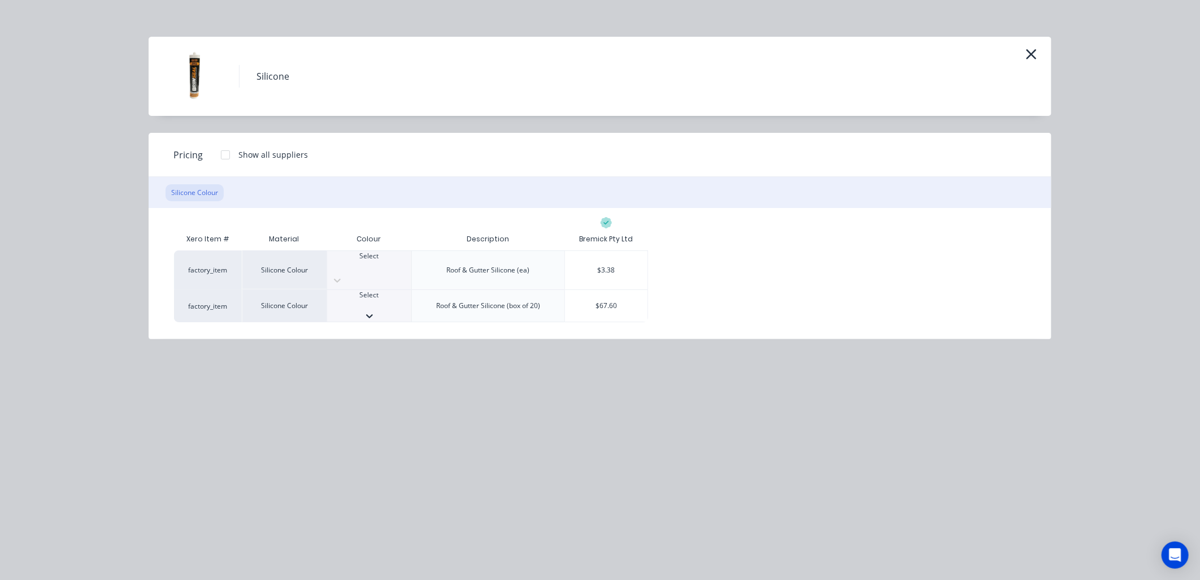
click at [375, 310] on icon at bounding box center [369, 315] width 11 height 11
drag, startPoint x: 377, startPoint y: 343, endPoint x: 496, endPoint y: 311, distance: 123.3
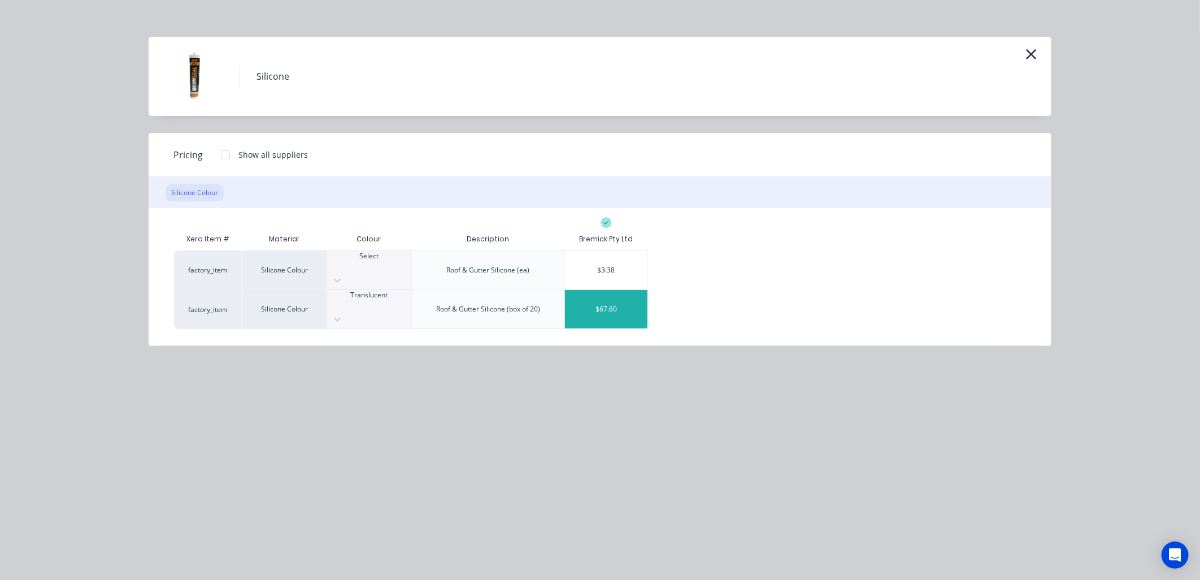
click at [612, 290] on div "$67.60" at bounding box center [606, 309] width 82 height 38
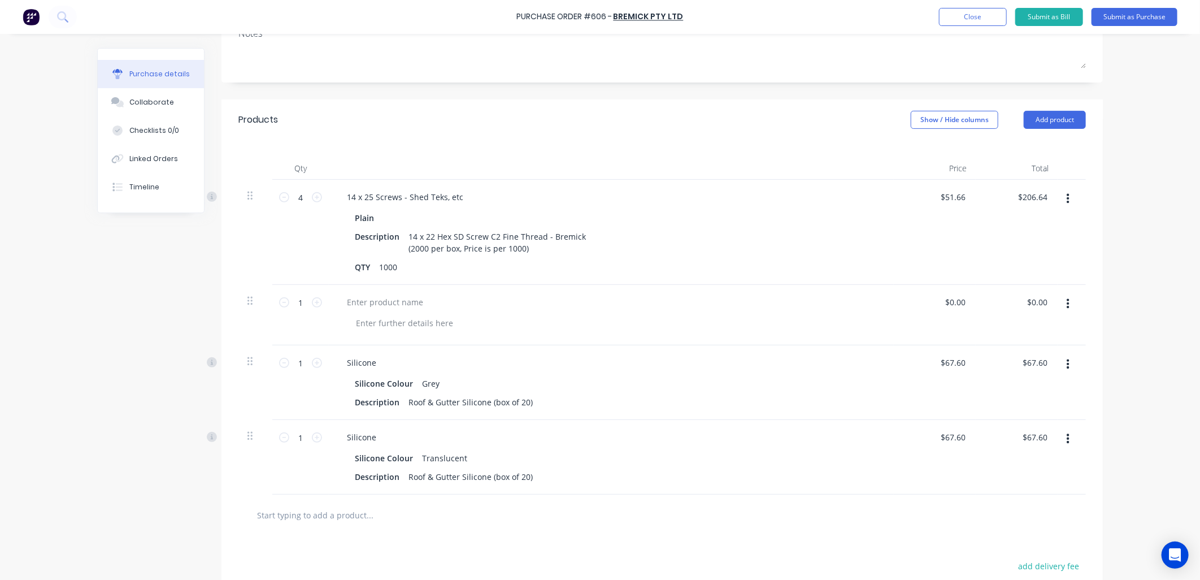
scroll to position [188, 0]
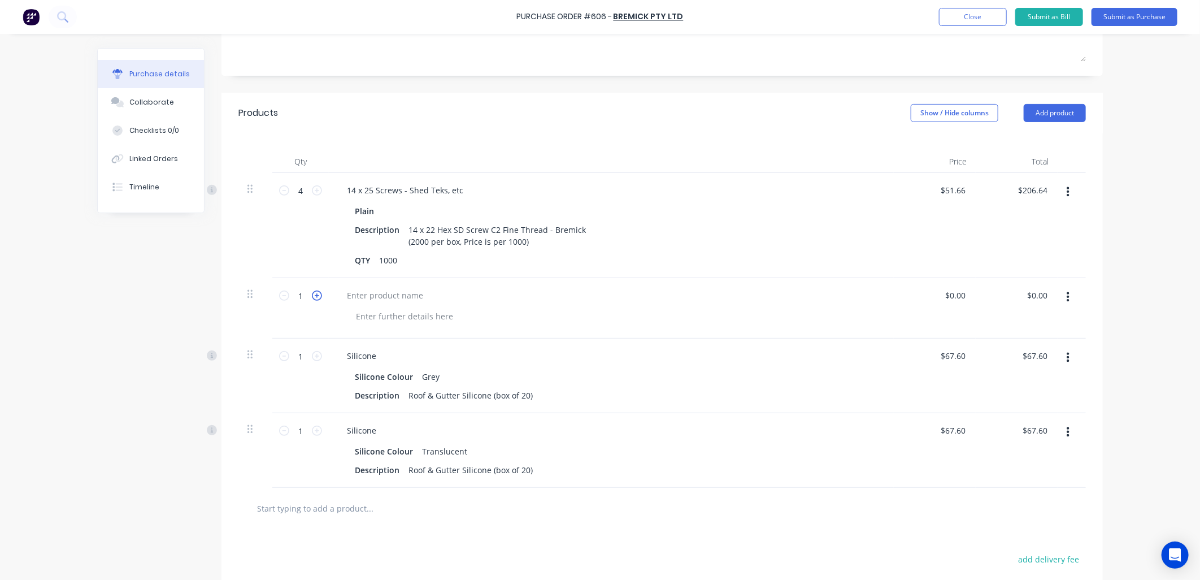
click at [312, 295] on icon at bounding box center [317, 295] width 10 height 10
click at [312, 358] on icon at bounding box center [317, 356] width 10 height 10
click at [314, 429] on icon at bounding box center [317, 430] width 10 height 10
click at [1066, 296] on icon "button" at bounding box center [1067, 297] width 3 height 12
click at [1008, 391] on button "Delete" at bounding box center [1033, 395] width 96 height 23
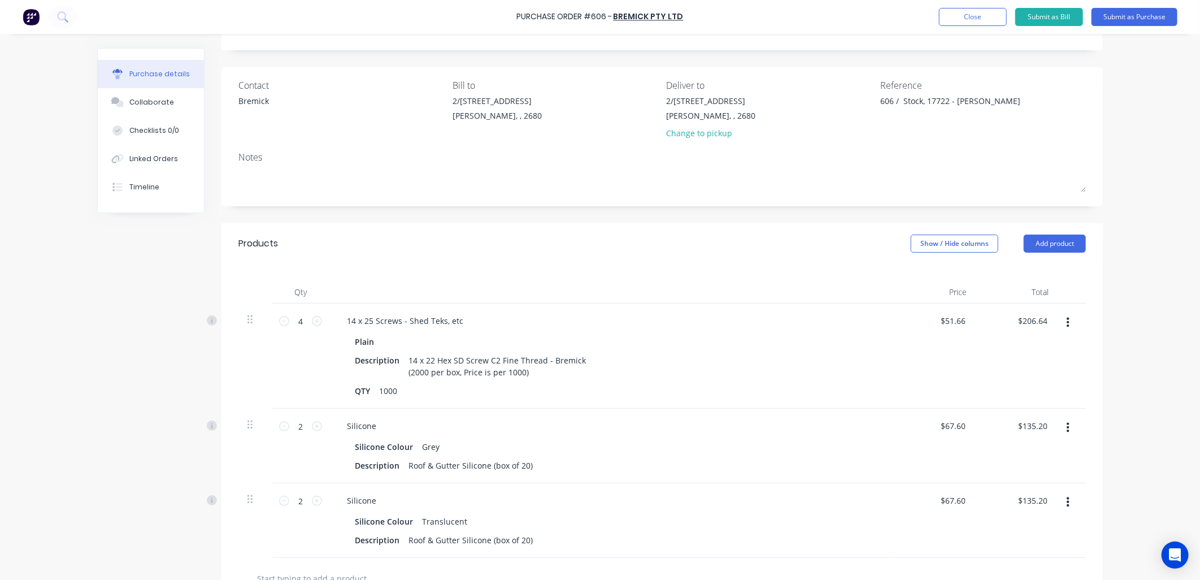
scroll to position [0, 0]
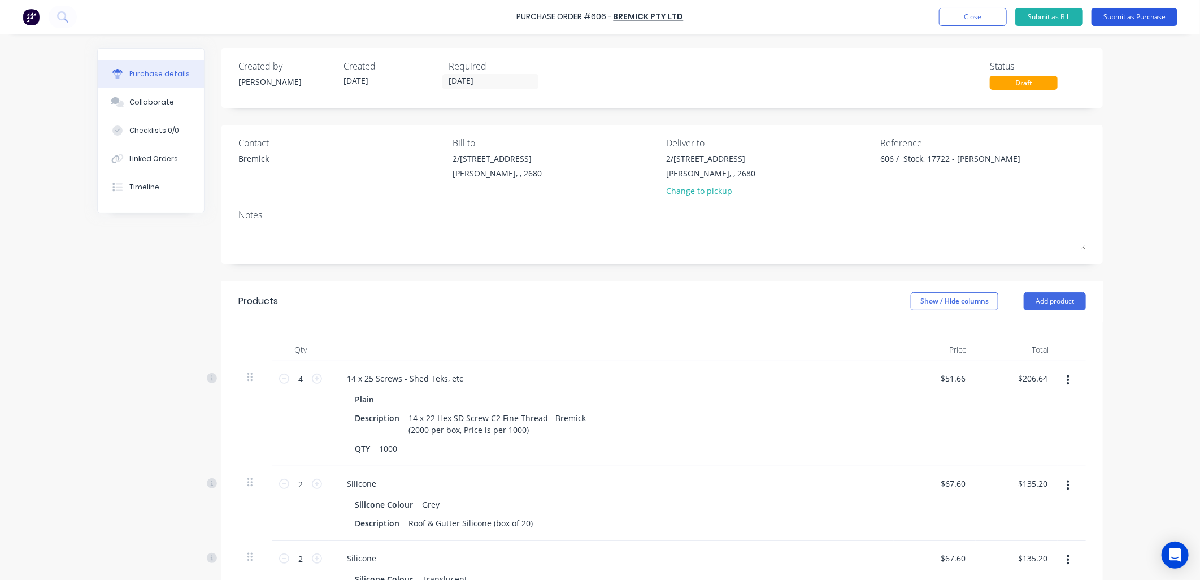
click at [1144, 16] on button "Submit as Purchase" at bounding box center [1134, 17] width 86 height 18
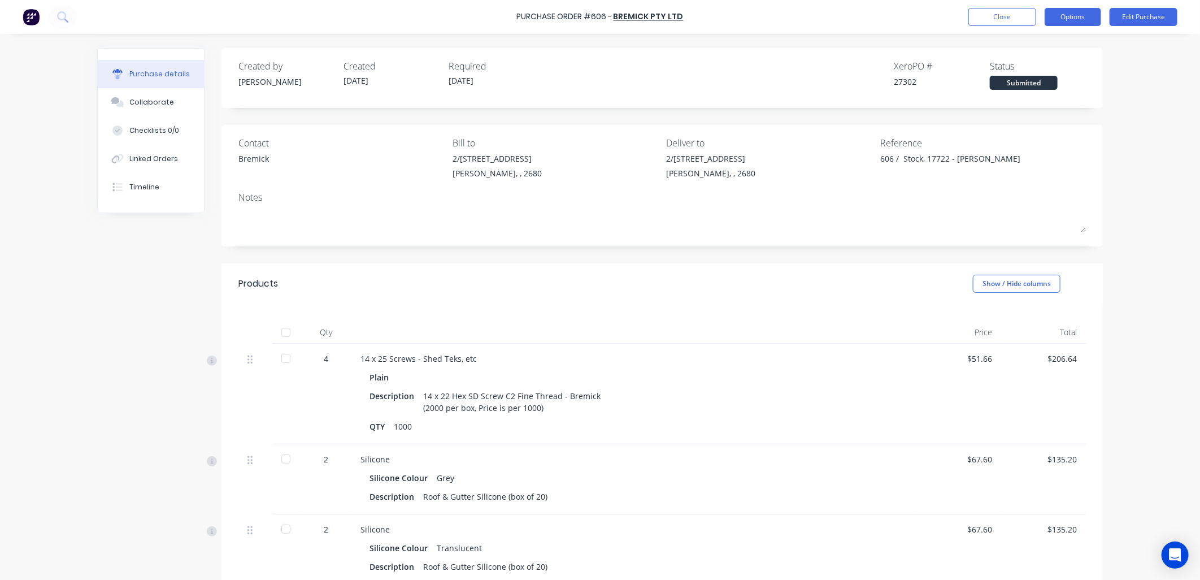
click at [1082, 19] on button "Options" at bounding box center [1072, 17] width 56 height 18
click at [1129, 121] on div "Purchase Order #606 - Bremick Pty Ltd Close Options Print / Email Convert to Bi…" at bounding box center [600, 290] width 1200 height 580
click at [143, 159] on div "Linked Orders" at bounding box center [153, 159] width 49 height 10
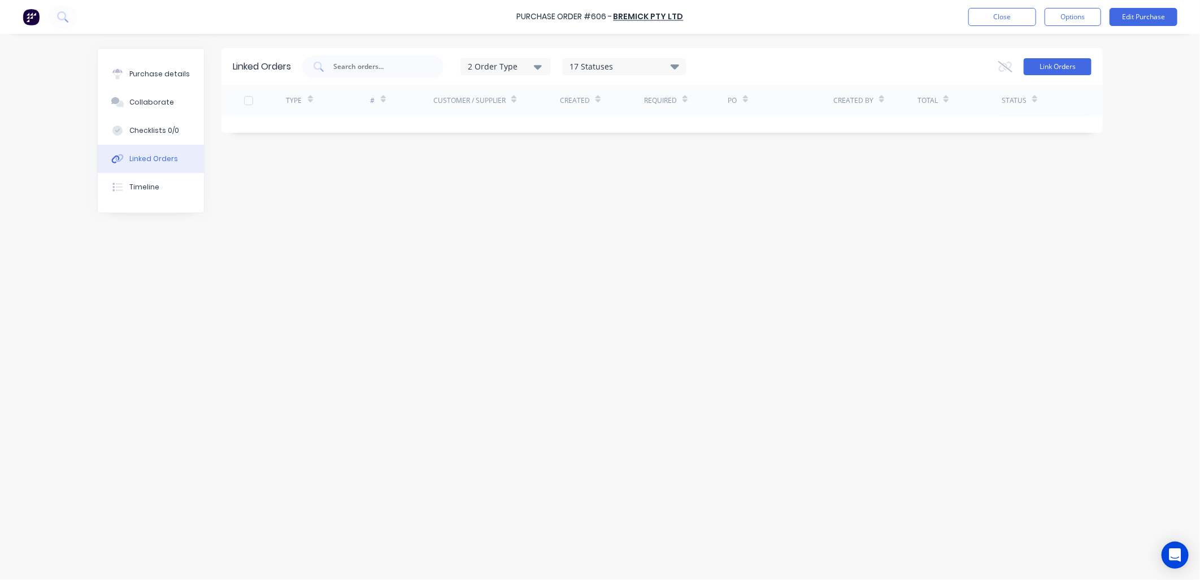
click at [1045, 63] on button "Link Orders" at bounding box center [1057, 66] width 68 height 17
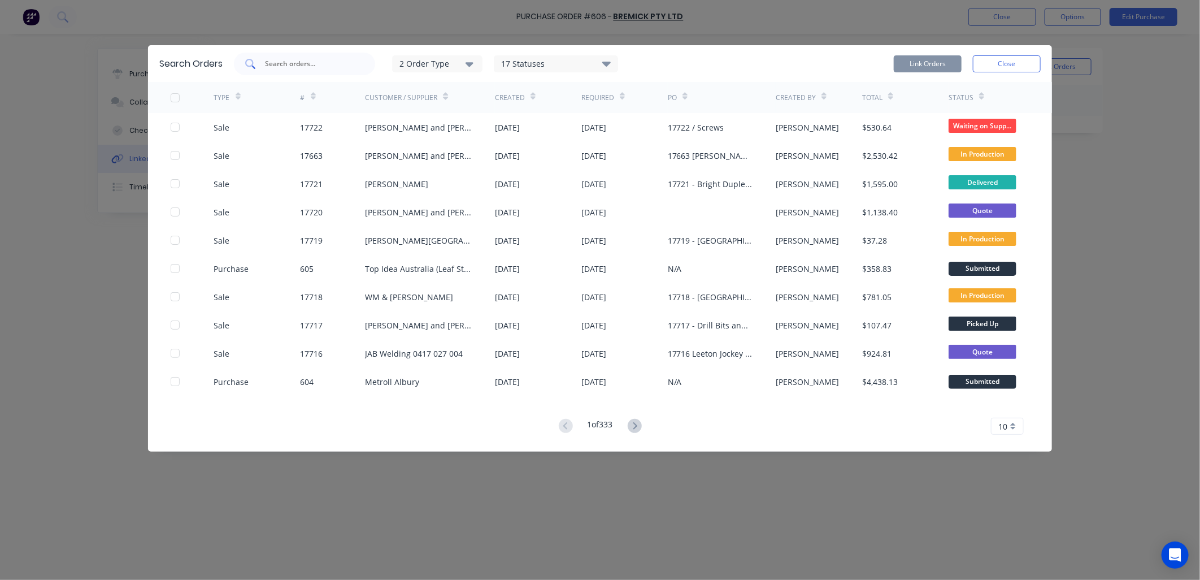
click at [307, 62] on input "text" at bounding box center [311, 63] width 94 height 11
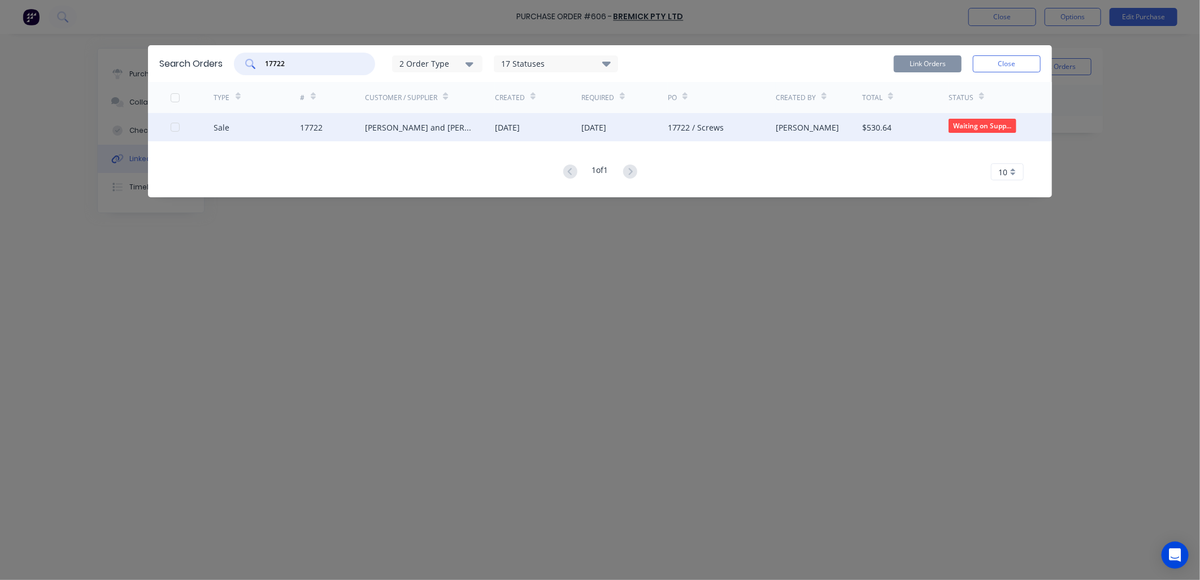
click at [171, 126] on div at bounding box center [175, 127] width 23 height 23
click at [938, 63] on button "Link Orders" at bounding box center [928, 63] width 68 height 17
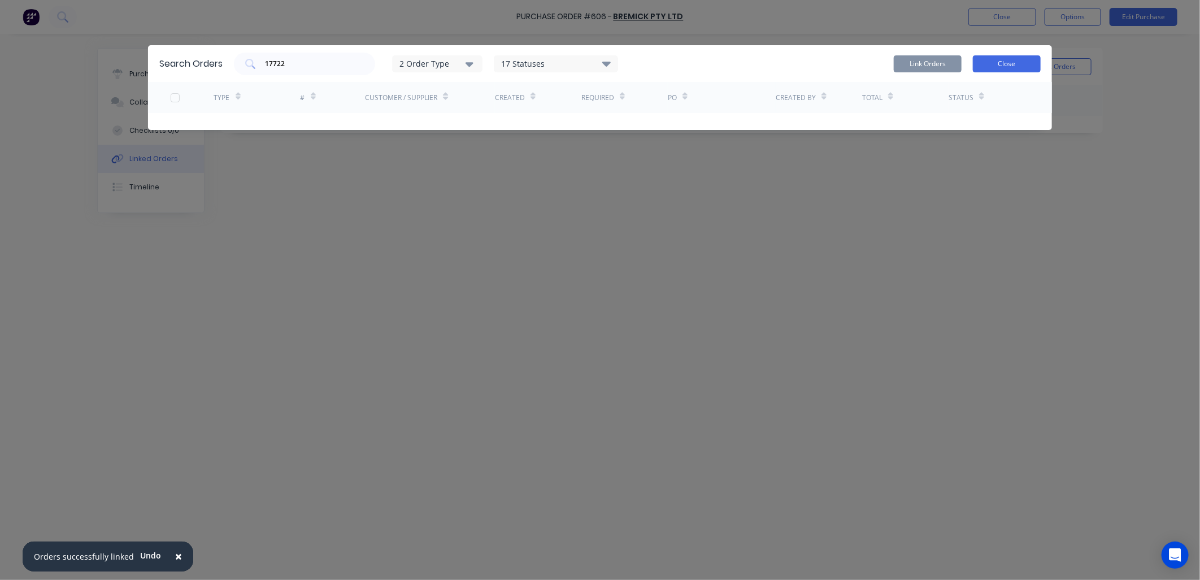
click at [1000, 64] on button "Close" at bounding box center [1007, 63] width 68 height 17
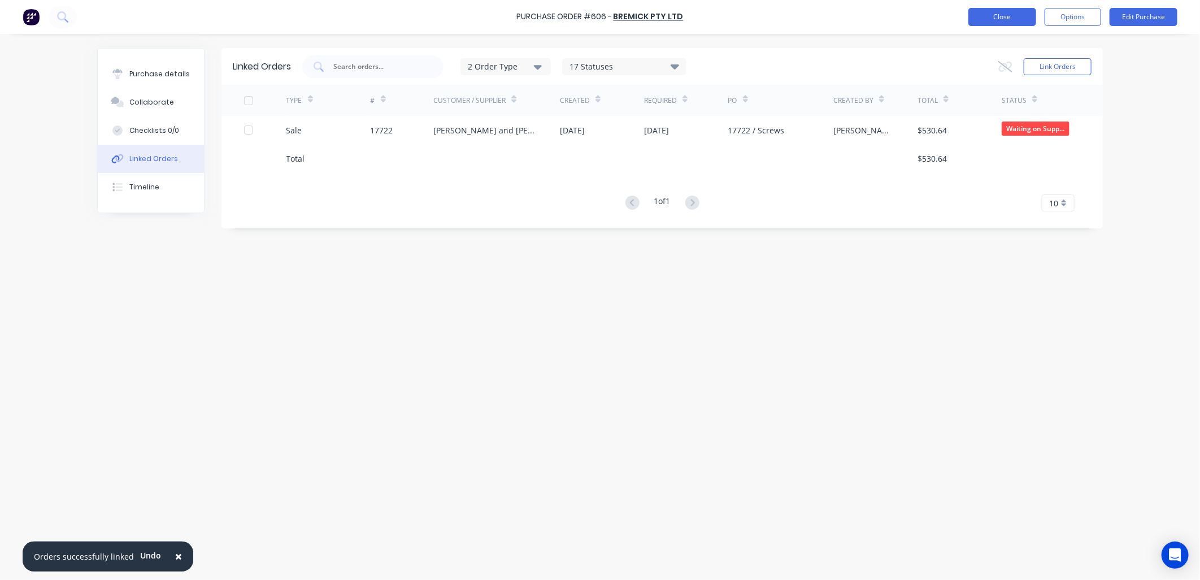
click at [1017, 9] on button "Close" at bounding box center [1002, 17] width 68 height 18
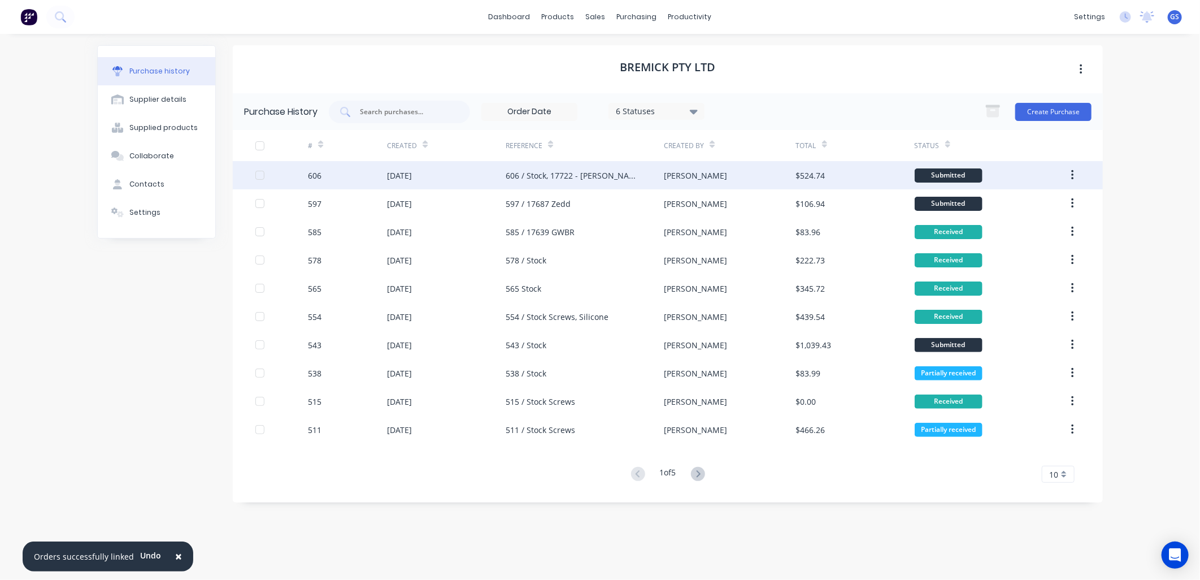
click at [1069, 172] on button "button" at bounding box center [1072, 175] width 27 height 20
drag, startPoint x: 1129, startPoint y: 168, endPoint x: 1020, endPoint y: 178, distance: 109.0
click at [1129, 167] on div "× Orders successfully linked Undo dashboard products sales purchasing productiv…" at bounding box center [600, 290] width 1200 height 580
click at [953, 173] on div "Submitted" at bounding box center [948, 175] width 68 height 14
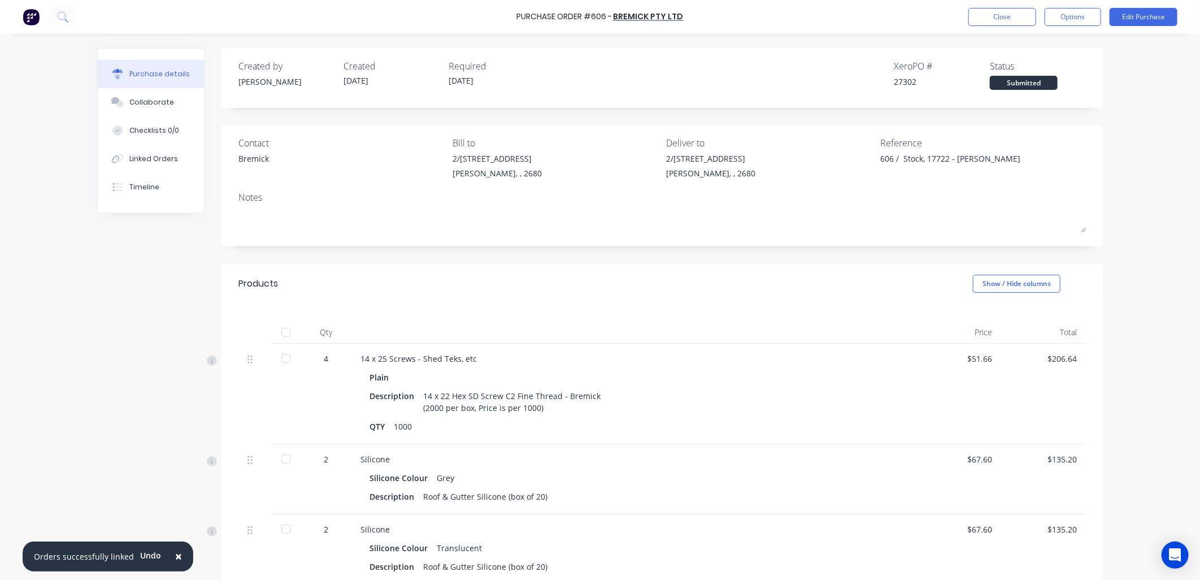
click at [1020, 85] on div "Submitted" at bounding box center [1024, 83] width 68 height 14
click at [1018, 18] on button "Close" at bounding box center [1002, 17] width 68 height 18
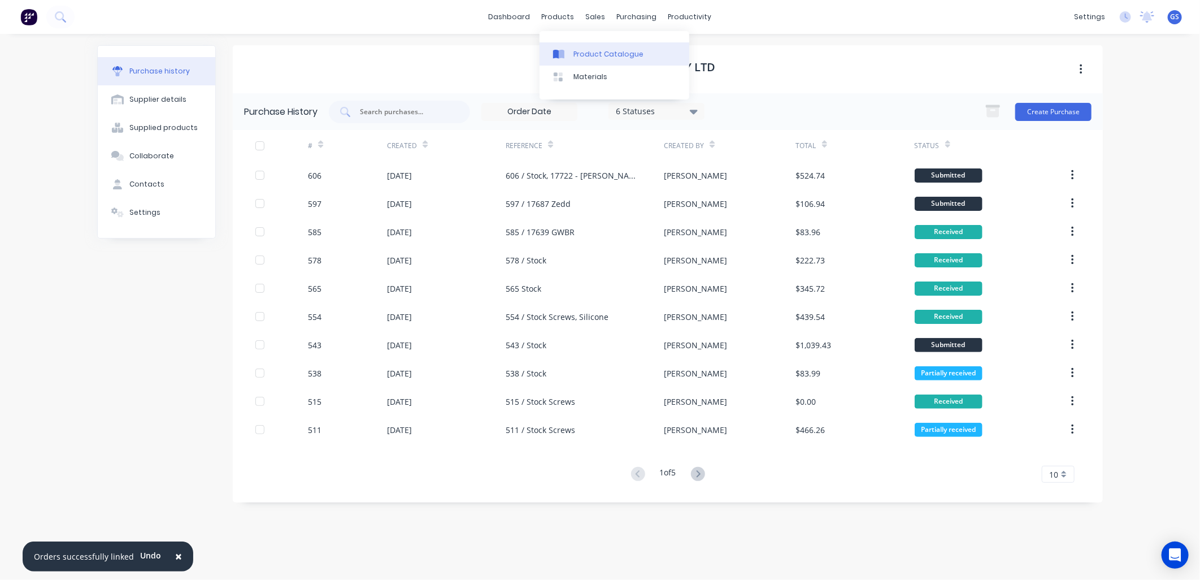
click at [602, 55] on div "Product Catalogue" at bounding box center [608, 54] width 70 height 10
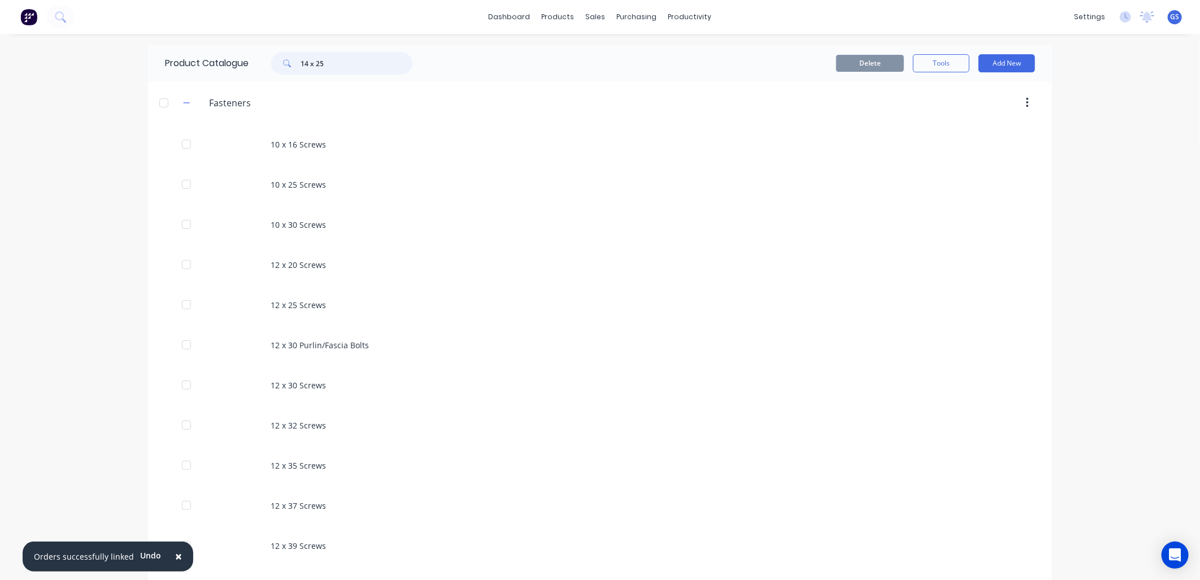
drag, startPoint x: 337, startPoint y: 66, endPoint x: 251, endPoint y: 66, distance: 86.4
click at [251, 66] on div "14 x 25" at bounding box center [339, 63] width 181 height 23
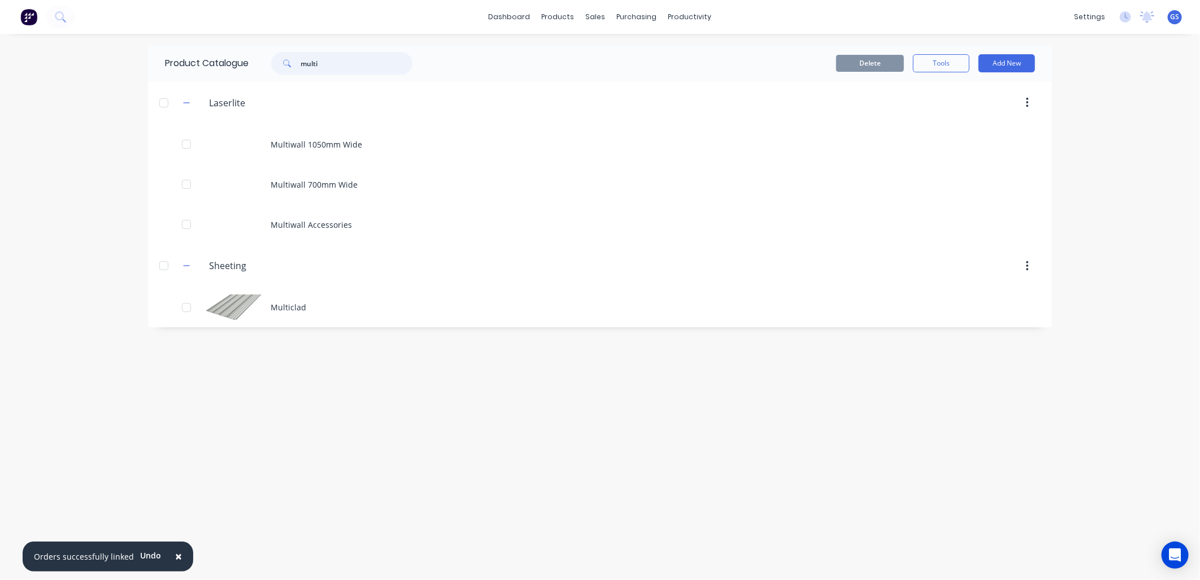
drag, startPoint x: 338, startPoint y: 60, endPoint x: 251, endPoint y: 61, distance: 86.4
click at [252, 66] on div "multi" at bounding box center [339, 63] width 181 height 23
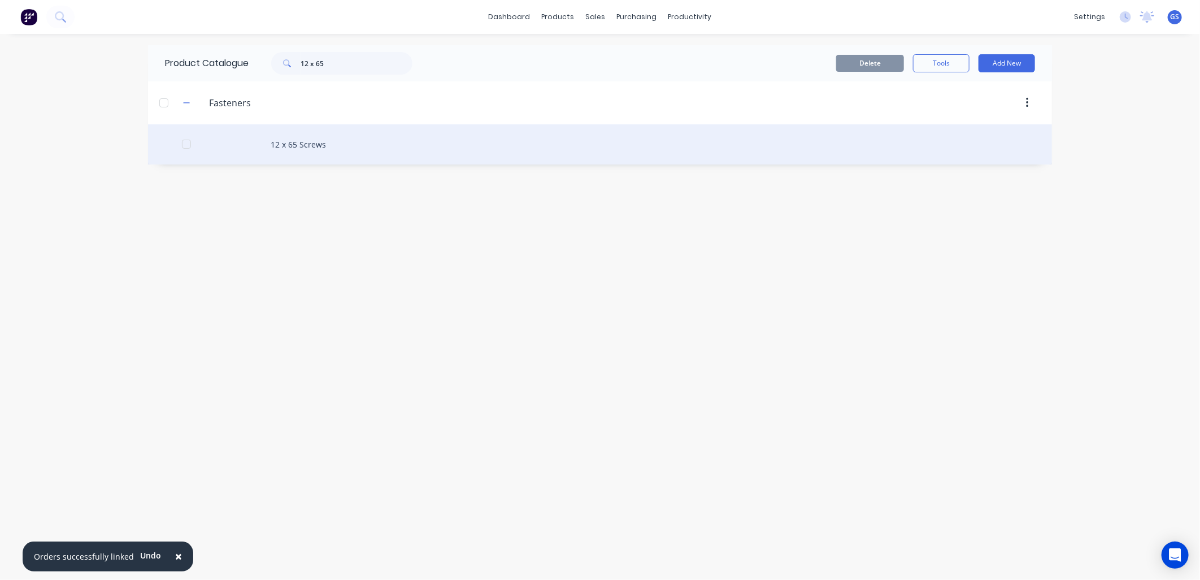
click at [305, 141] on div "12 x 65 Screws" at bounding box center [600, 144] width 904 height 40
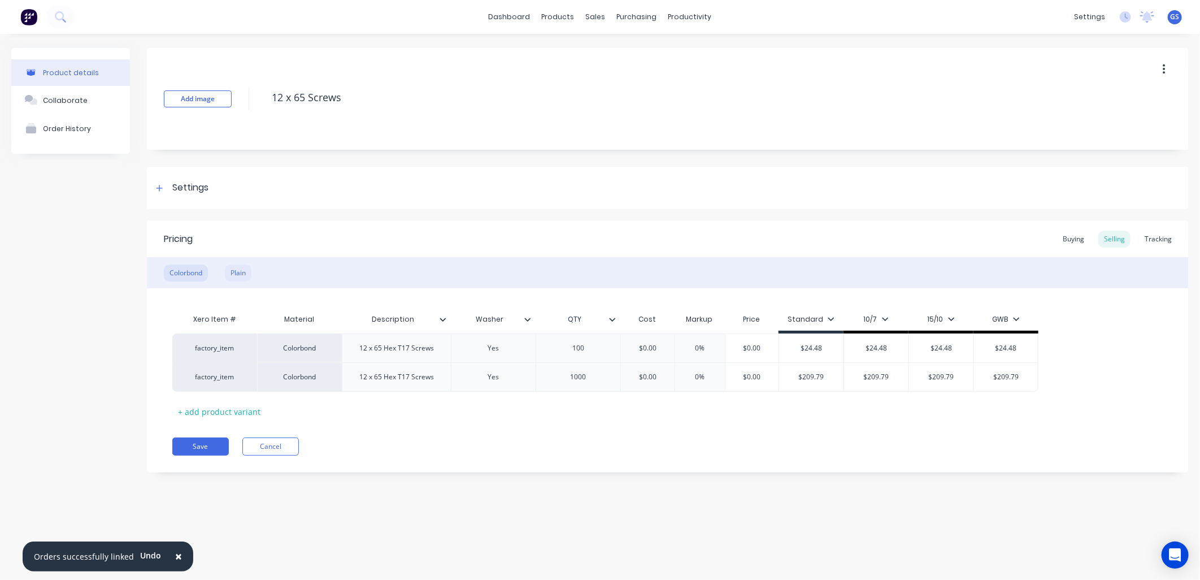
click at [234, 270] on div "Plain" at bounding box center [238, 272] width 27 height 17
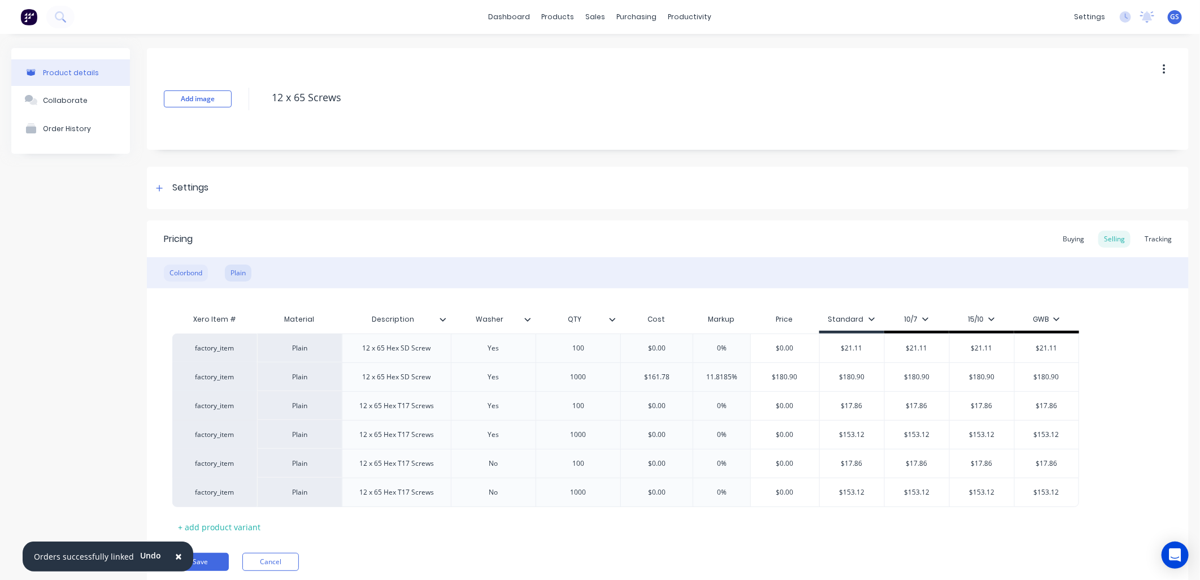
click at [193, 265] on div "Colorbond" at bounding box center [186, 272] width 44 height 17
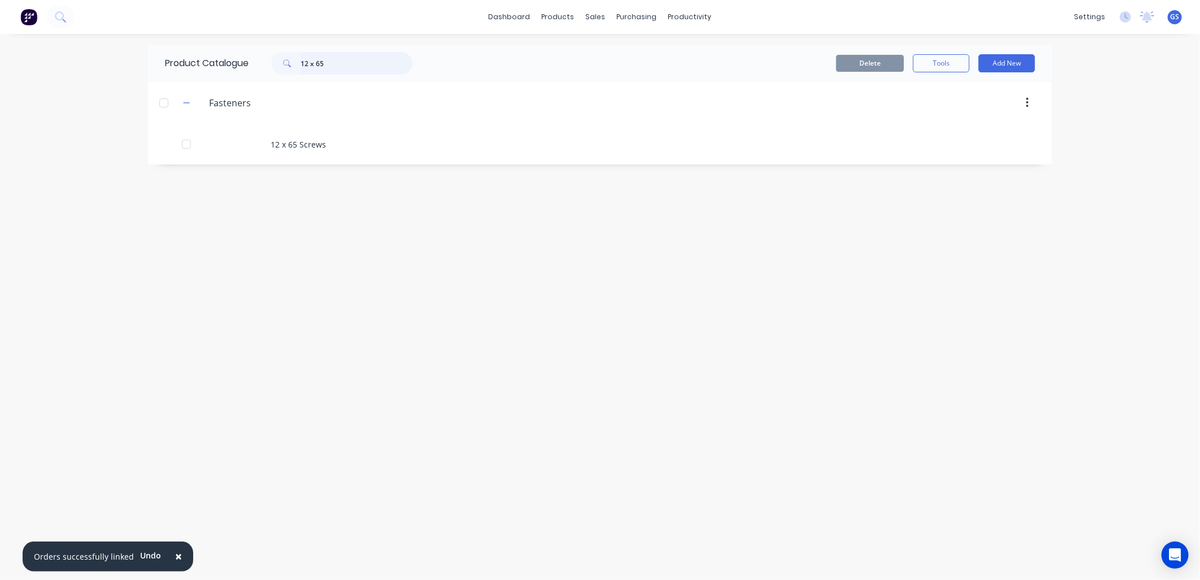
drag, startPoint x: 308, startPoint y: 61, endPoint x: 311, endPoint y: 72, distance: 11.3
click at [308, 61] on input "12 x 65" at bounding box center [356, 63] width 112 height 23
click at [311, 63] on input "12 x 65" at bounding box center [356, 63] width 112 height 23
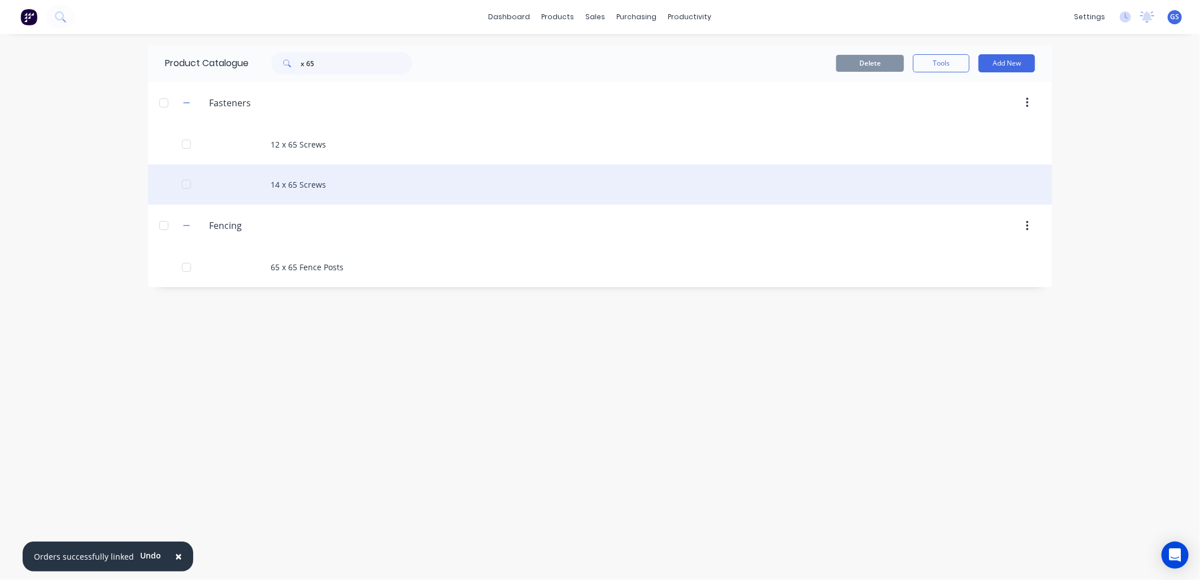
click at [367, 184] on div "14 x 65 Screws" at bounding box center [600, 184] width 904 height 40
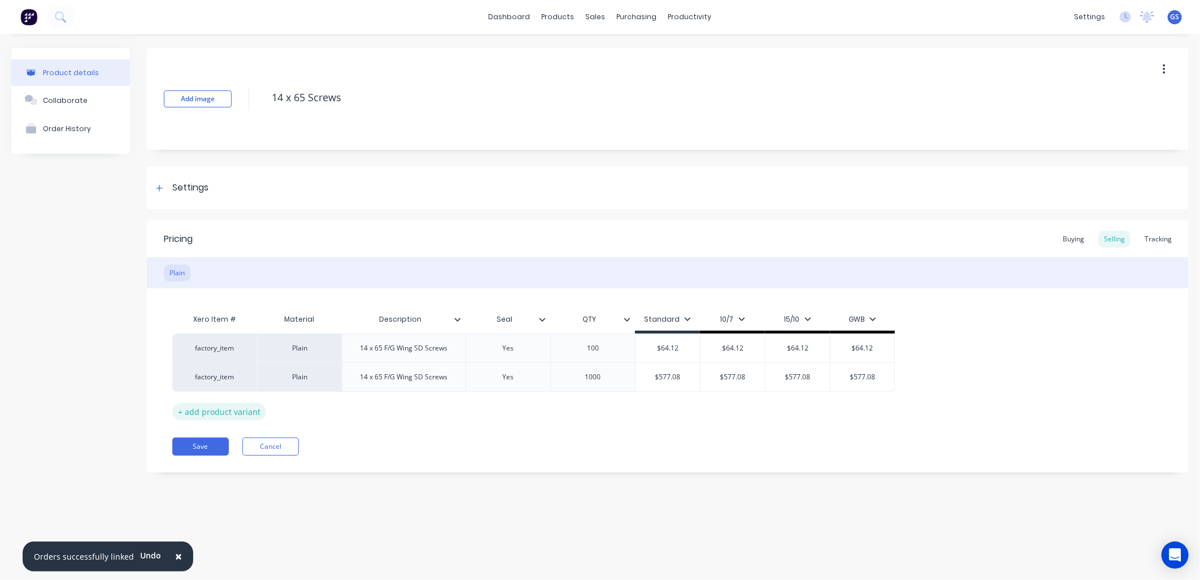
click at [245, 410] on div "+ add product variant" at bounding box center [219, 412] width 94 height 18
click at [381, 408] on div at bounding box center [404, 405] width 56 height 15
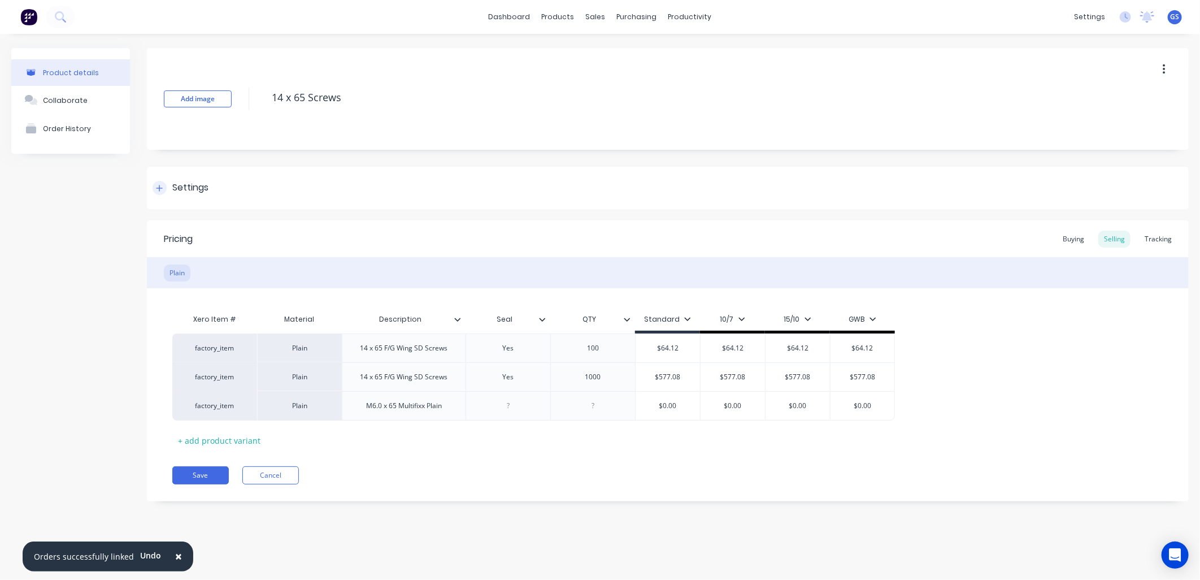
click at [160, 188] on icon at bounding box center [159, 188] width 6 height 6
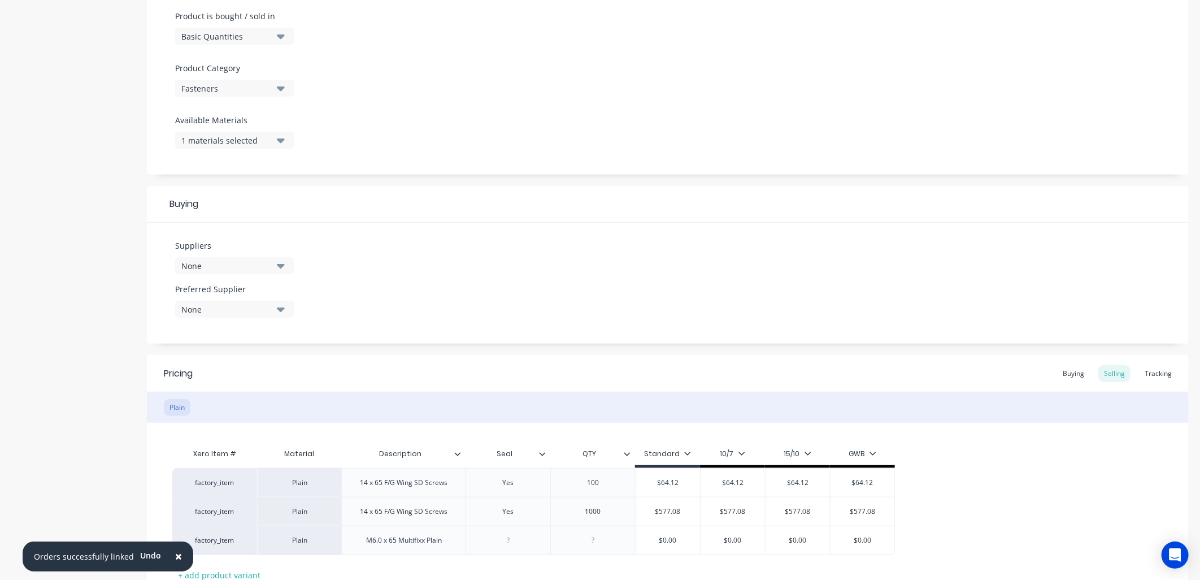
scroll to position [376, 0]
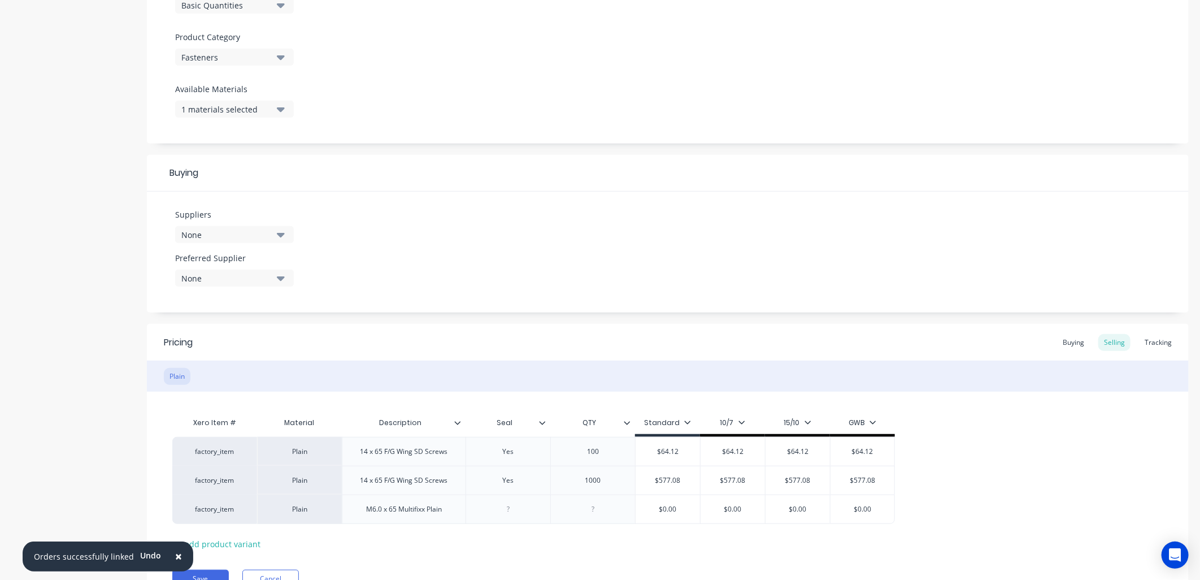
click at [218, 368] on div "Plain" at bounding box center [668, 375] width 1042 height 31
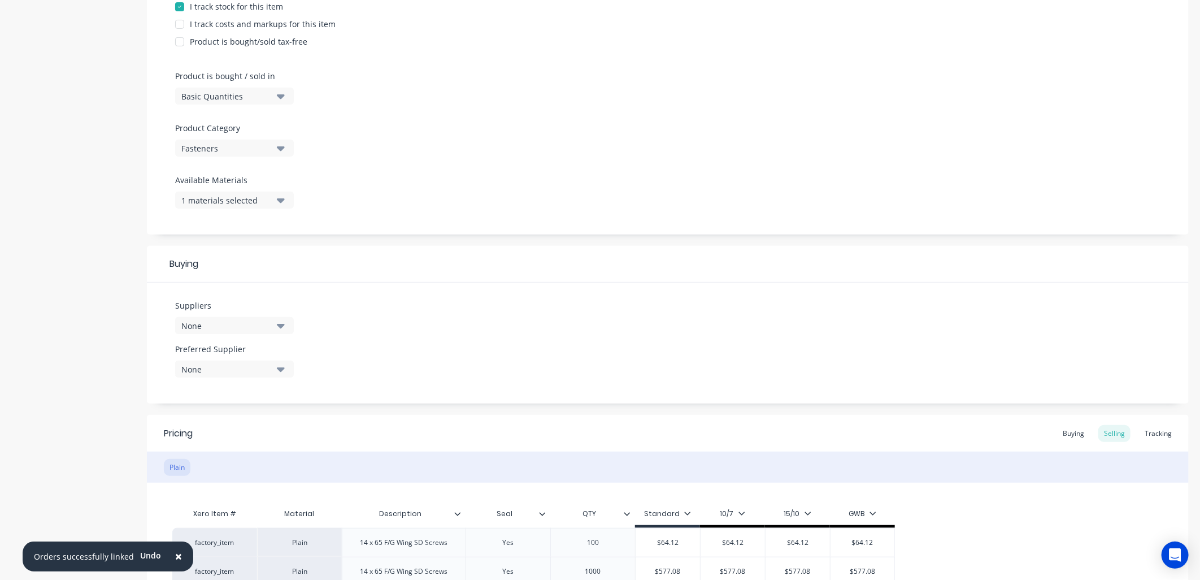
scroll to position [251, 0]
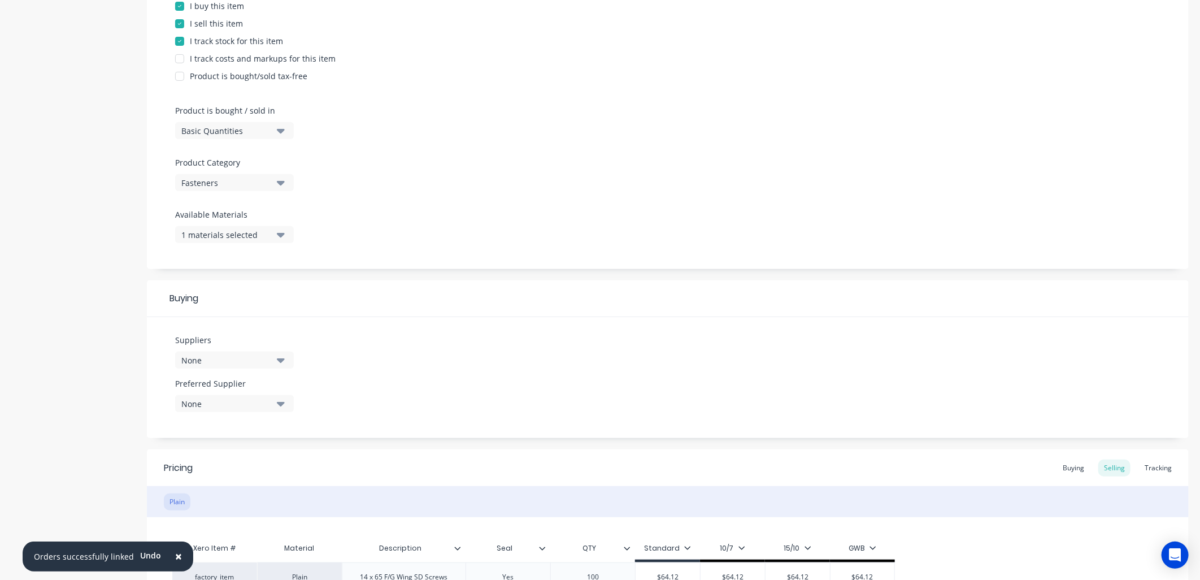
click at [281, 235] on icon "button" at bounding box center [281, 235] width 8 height 5
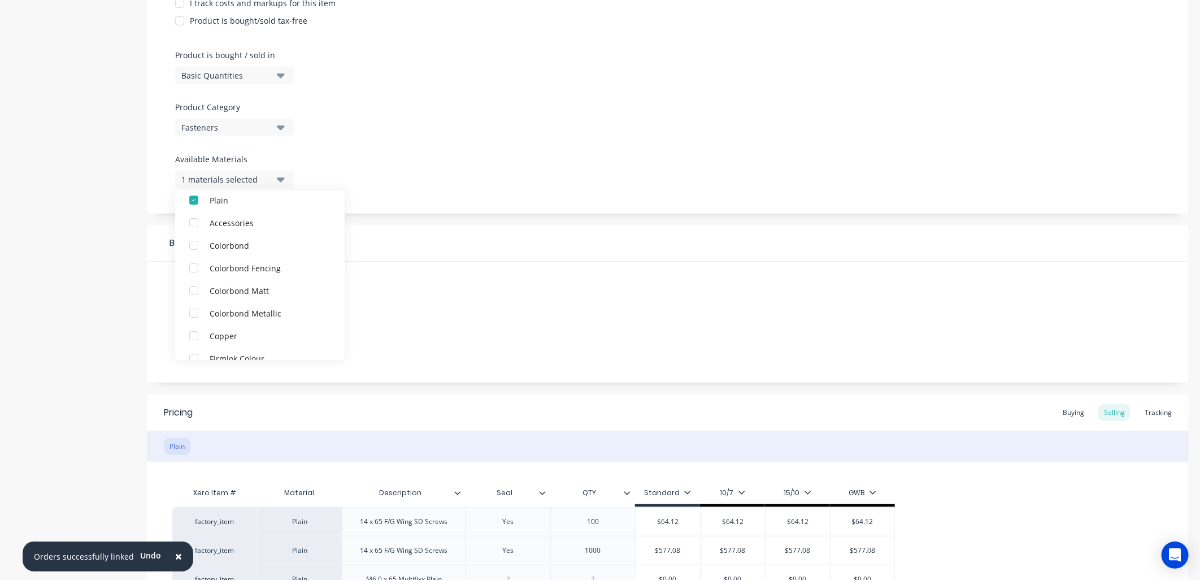
scroll to position [1, 0]
click at [194, 303] on div "button" at bounding box center [193, 308] width 23 height 23
click at [504, 306] on div "Suppliers None Preferred Supplier None No options..." at bounding box center [668, 322] width 1042 height 121
click at [192, 445] on div "Colorbond" at bounding box center [186, 446] width 44 height 17
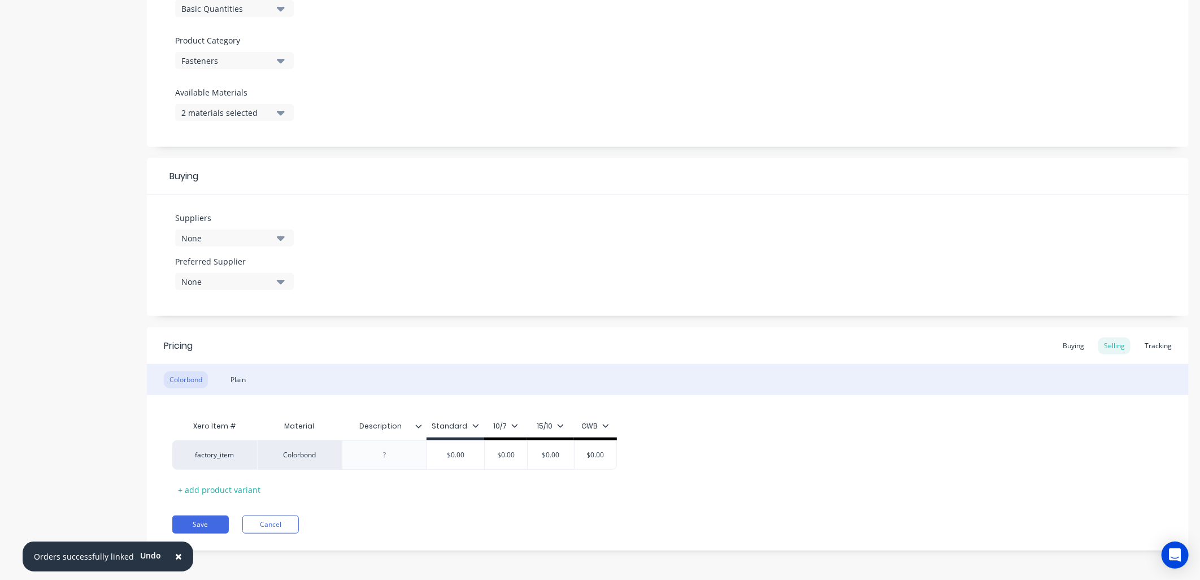
scroll to position [374, 0]
drag, startPoint x: 386, startPoint y: 460, endPoint x: 454, endPoint y: 508, distance: 83.4
click at [386, 459] on div at bounding box center [384, 453] width 56 height 15
click at [246, 373] on div "Plain" at bounding box center [238, 378] width 27 height 17
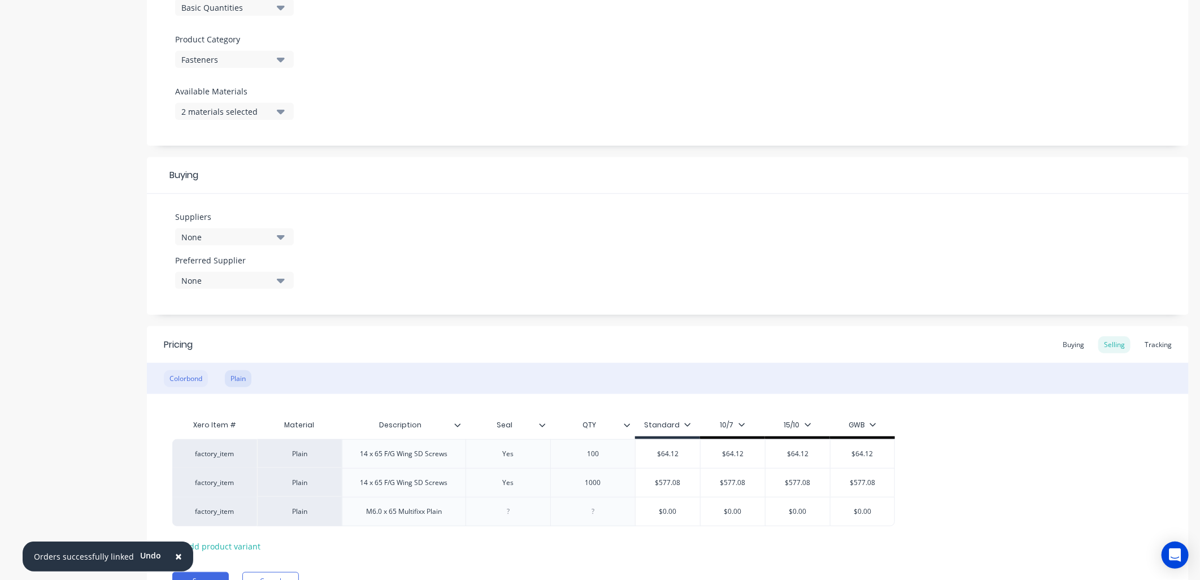
click at [195, 380] on div "Colorbond" at bounding box center [186, 378] width 44 height 17
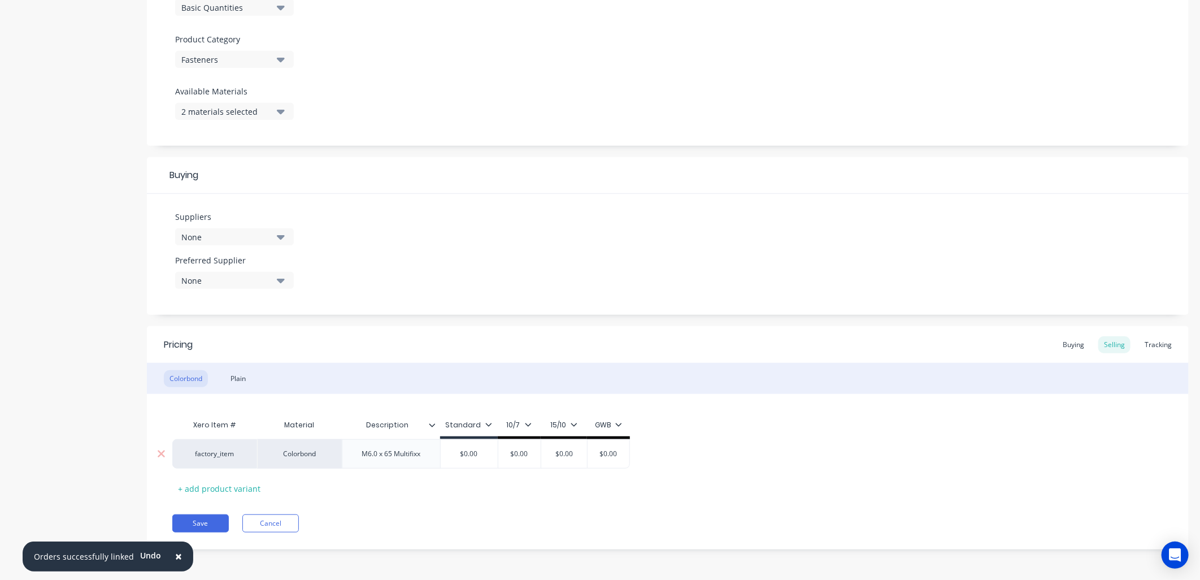
click at [421, 460] on div "M6.0 x 65 Multifixx" at bounding box center [390, 453] width 77 height 15
click at [188, 375] on div "Colorbond" at bounding box center [186, 378] width 44 height 17
click at [235, 377] on div "Plain" at bounding box center [238, 378] width 27 height 17
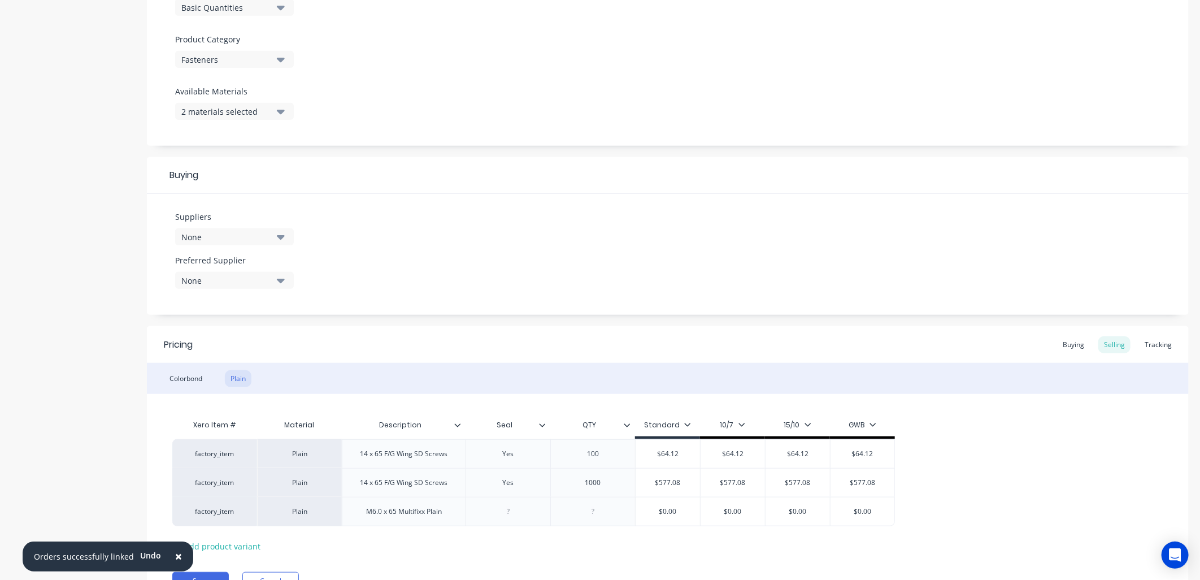
drag, startPoint x: 428, startPoint y: 515, endPoint x: 444, endPoint y: 556, distance: 44.2
click at [431, 521] on div "M6.0 x 65 Multifixx Plain" at bounding box center [404, 510] width 124 height 29
click at [426, 516] on div "M6.0 x 65 Multifixx Plain" at bounding box center [404, 511] width 94 height 15
click at [426, 524] on div "M6.0 x 65 Multifixx Hex Seal Plain" at bounding box center [404, 514] width 114 height 25
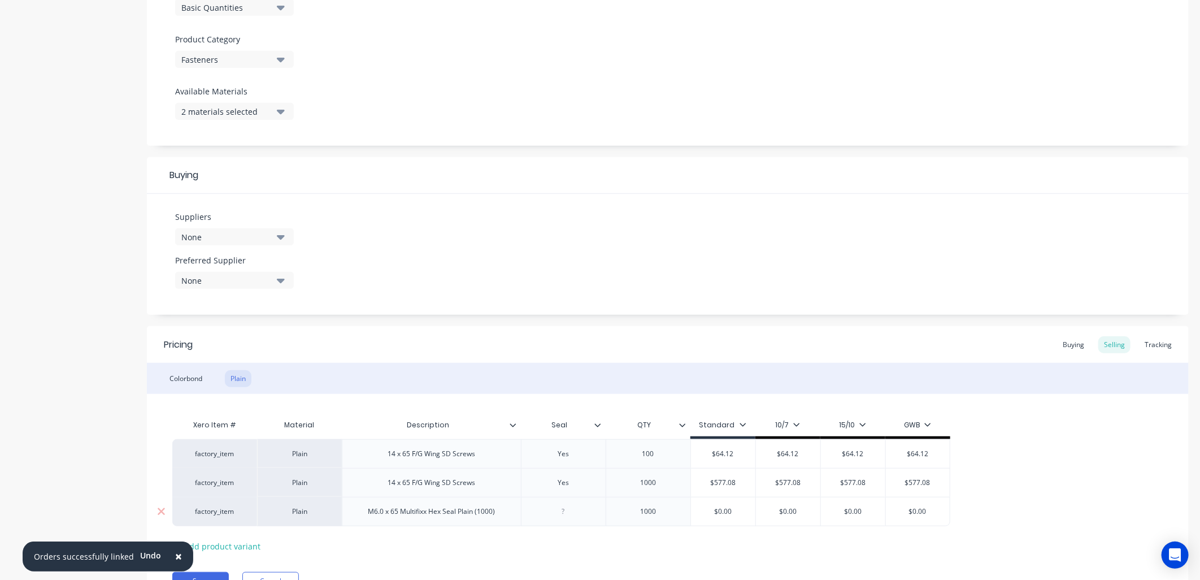
click at [385, 516] on div "M6.0 x 65 Multifixx Hex Seal Plain (1000)" at bounding box center [431, 511] width 145 height 15
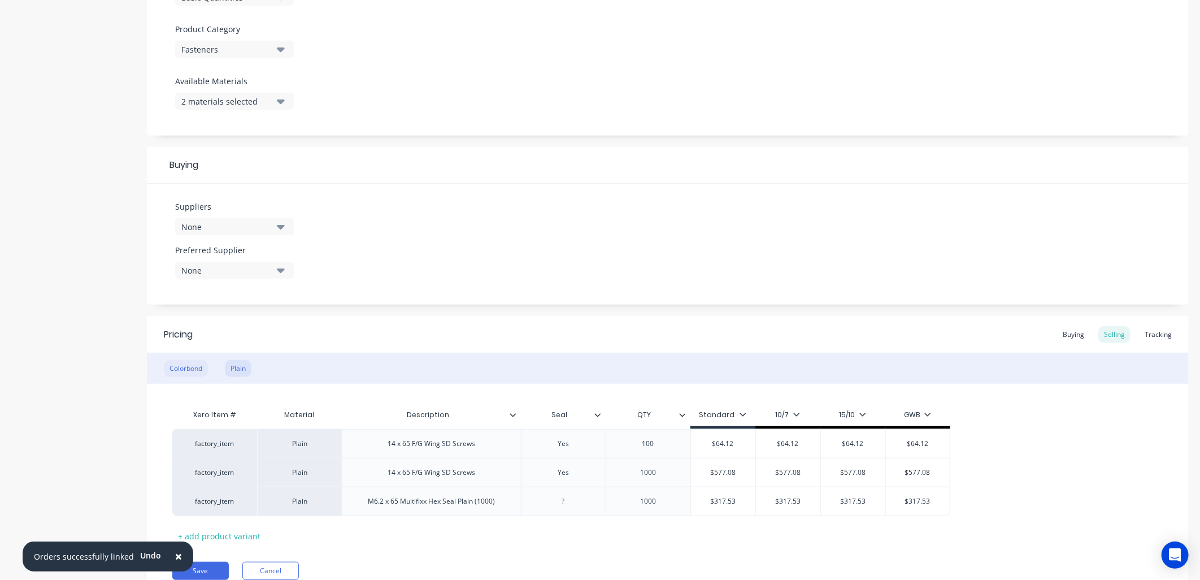
click at [197, 365] on div "Colorbond" at bounding box center [186, 368] width 44 height 17
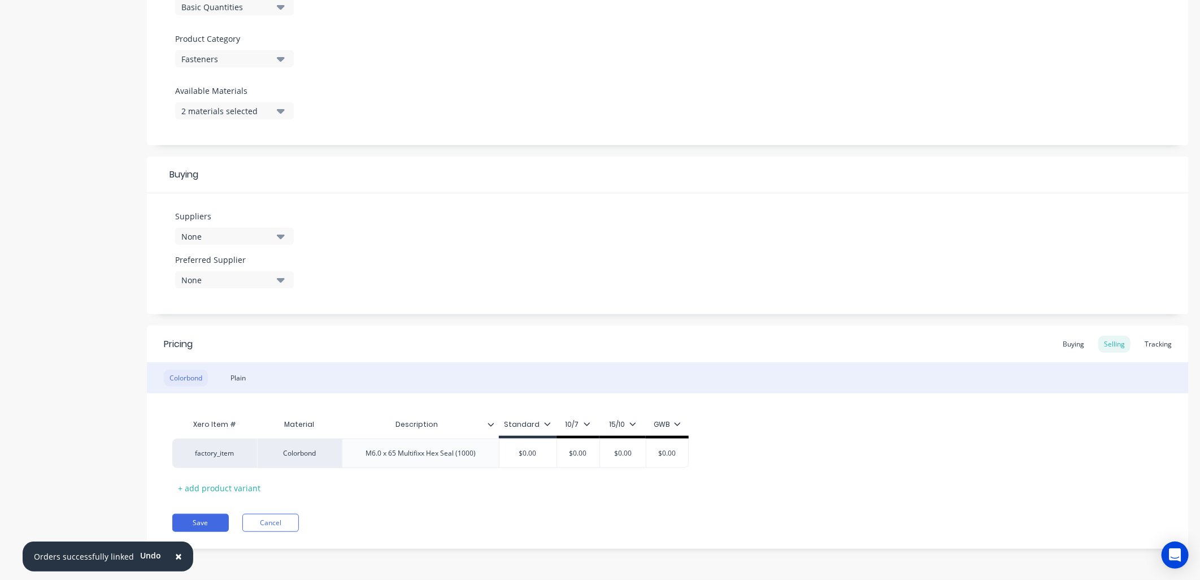
scroll to position [374, 0]
click at [381, 458] on div "M6.0 x 65 Multifixx Hex Seal (1000)" at bounding box center [420, 453] width 128 height 15
click at [530, 452] on input "$0.00" at bounding box center [527, 453] width 57 height 10
click at [233, 485] on div "+ add product variant" at bounding box center [219, 489] width 94 height 18
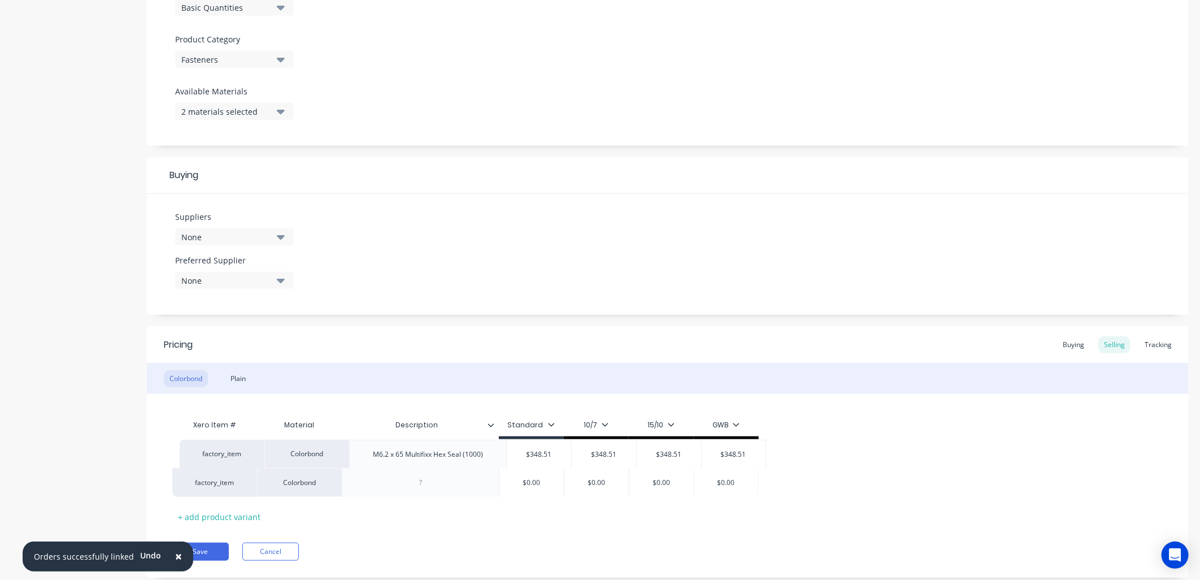
drag, startPoint x: 365, startPoint y: 461, endPoint x: 376, endPoint y: 461, distance: 10.7
click at [376, 461] on div "factory_item Colorbond M6.2 x 65 Multifixx Hex Seal (1000) $348.51 $348.5100 $3…" at bounding box center [667, 468] width 991 height 58
click at [480, 456] on div "M6.2 x 65 Multifixx Hex Seal (1000)" at bounding box center [420, 453] width 128 height 15
click at [366, 458] on div "M6.2 x 65 Multifixx Hex Seal (1000)" at bounding box center [420, 453] width 128 height 15
copy div "M6.2 x 65 Multifixx Hex Seal (1000)"
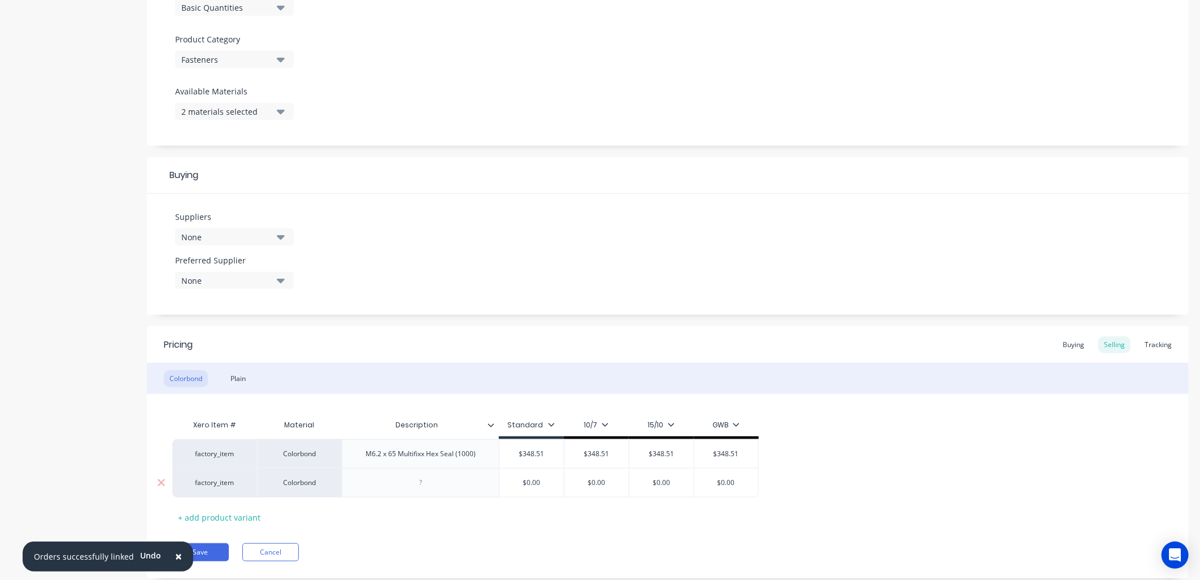
drag, startPoint x: 421, startPoint y: 485, endPoint x: 422, endPoint y: 493, distance: 8.5
click at [421, 485] on div at bounding box center [420, 482] width 56 height 15
paste div
drag, startPoint x: 472, startPoint y: 483, endPoint x: 471, endPoint y: 533, distance: 49.7
click at [474, 485] on div "M6.2 x 65 Multifixx Hex Seal (1000)" at bounding box center [420, 482] width 128 height 15
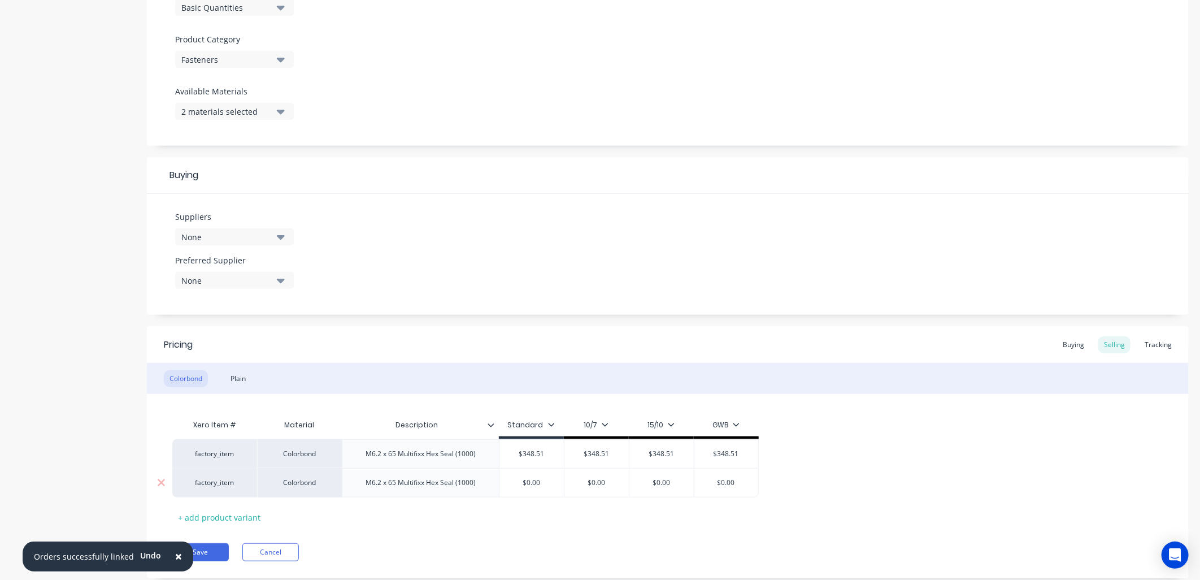
click at [465, 484] on div "M6.2 x 65 Multifixx Hex Seal (1000)" at bounding box center [420, 482] width 128 height 15
click at [543, 484] on input "$0.00" at bounding box center [531, 482] width 64 height 10
drag, startPoint x: 548, startPoint y: 484, endPoint x: 502, endPoint y: 479, distance: 47.1
click at [502, 479] on input "$0.00" at bounding box center [531, 482] width 64 height 10
click at [247, 380] on div "Plain" at bounding box center [238, 378] width 27 height 17
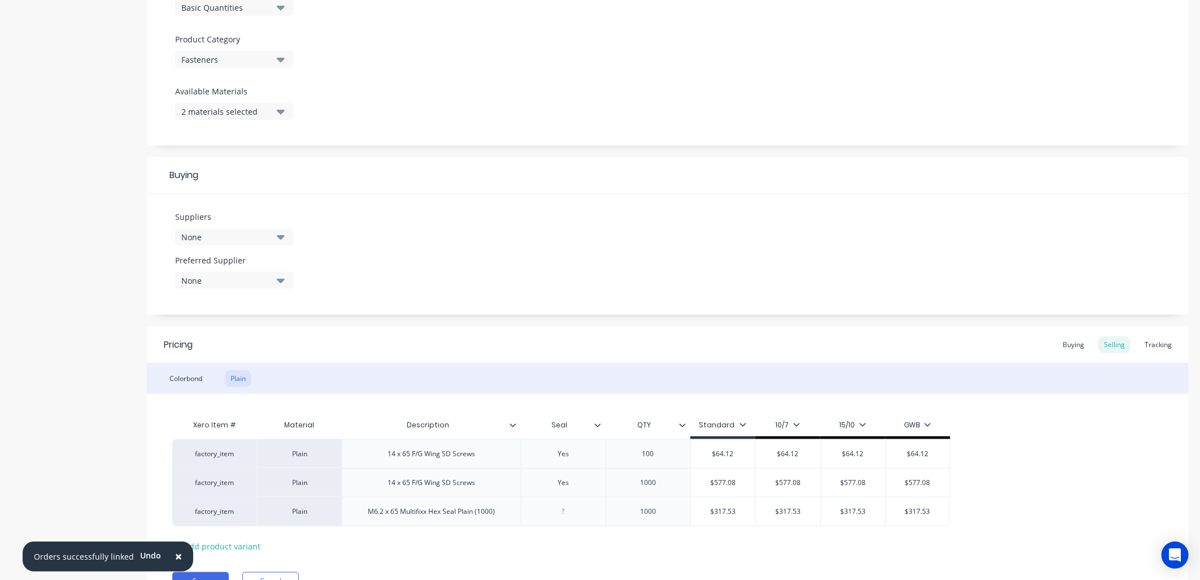
scroll to position [432, 0]
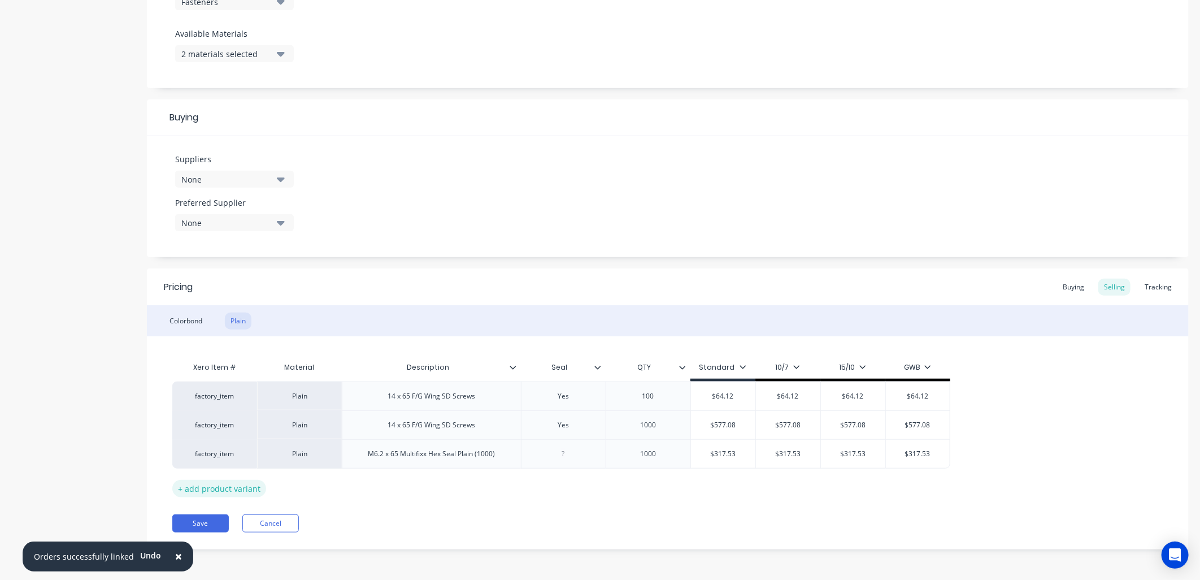
click at [250, 488] on div "+ add product variant" at bounding box center [219, 489] width 94 height 18
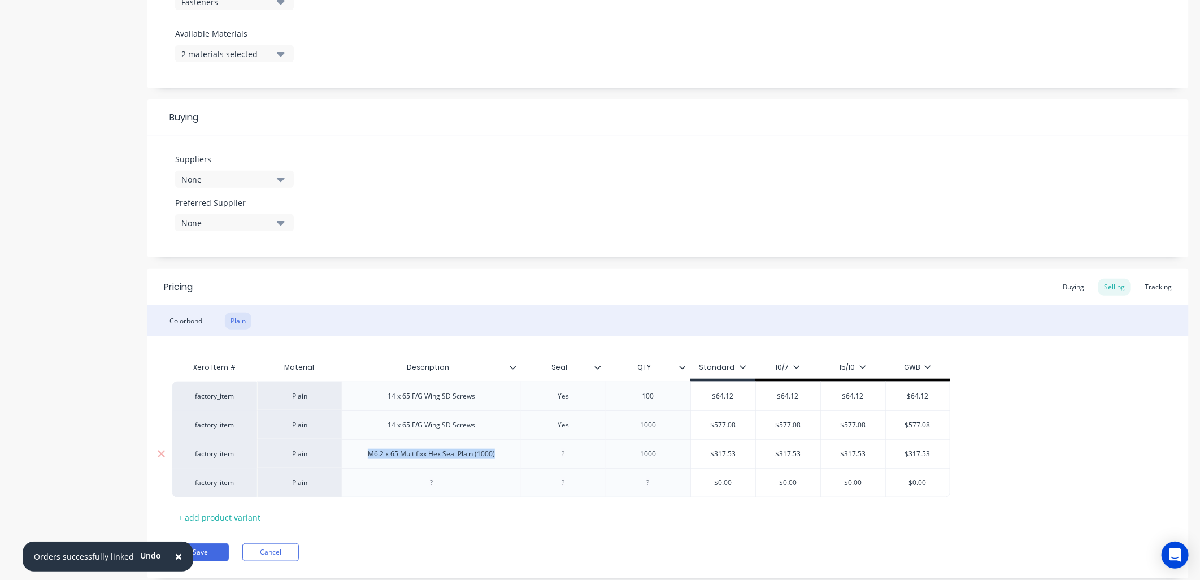
drag, startPoint x: 500, startPoint y: 455, endPoint x: 366, endPoint y: 465, distance: 134.2
click at [366, 465] on div "M6.2 x 65 Multifixx Hex Seal Plain (1000)" at bounding box center [431, 453] width 179 height 29
copy div "M6.2 x 65 Multifixx Hex Seal Plain (1000)"
click at [431, 483] on div at bounding box center [431, 482] width 56 height 15
paste div
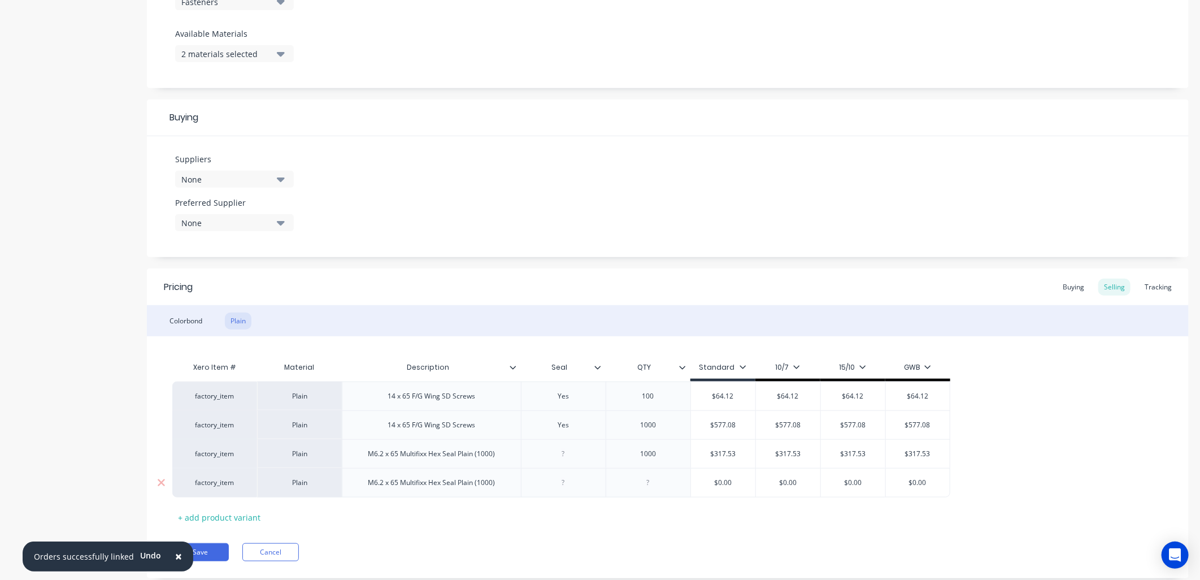
drag, startPoint x: 486, startPoint y: 487, endPoint x: 490, endPoint y: 492, distance: 6.4
click at [486, 487] on div "M6.2 x 65 Multifixx Hex Seal Plain (1000)" at bounding box center [431, 482] width 145 height 15
click at [650, 488] on div at bounding box center [648, 482] width 56 height 15
click at [190, 317] on div "Colorbond" at bounding box center [186, 320] width 44 height 17
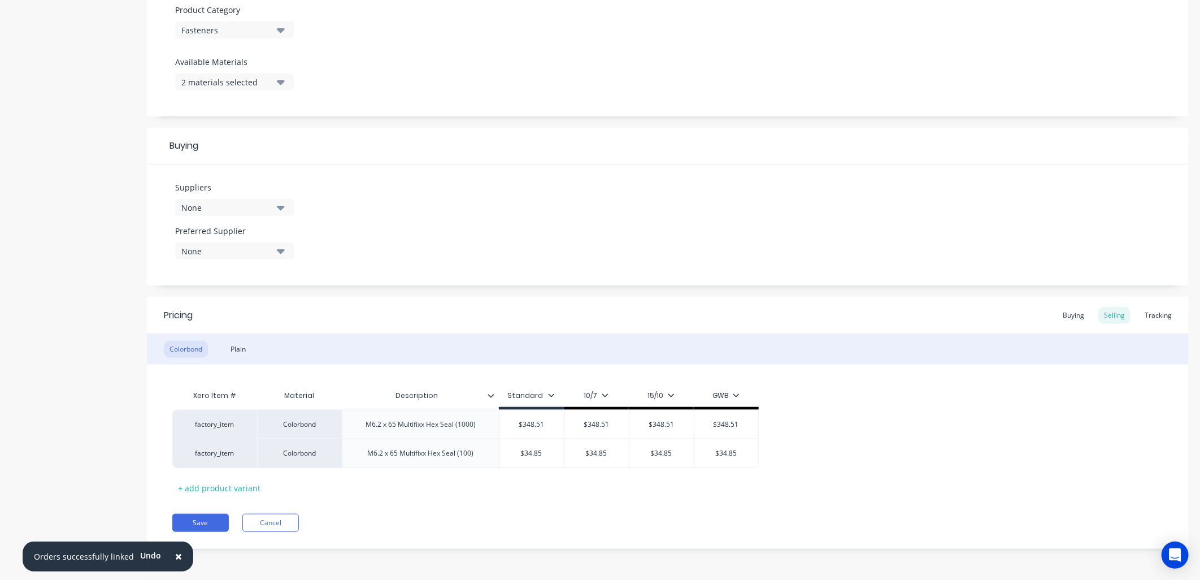
scroll to position [403, 0]
click at [238, 349] on div "Plain" at bounding box center [238, 349] width 27 height 17
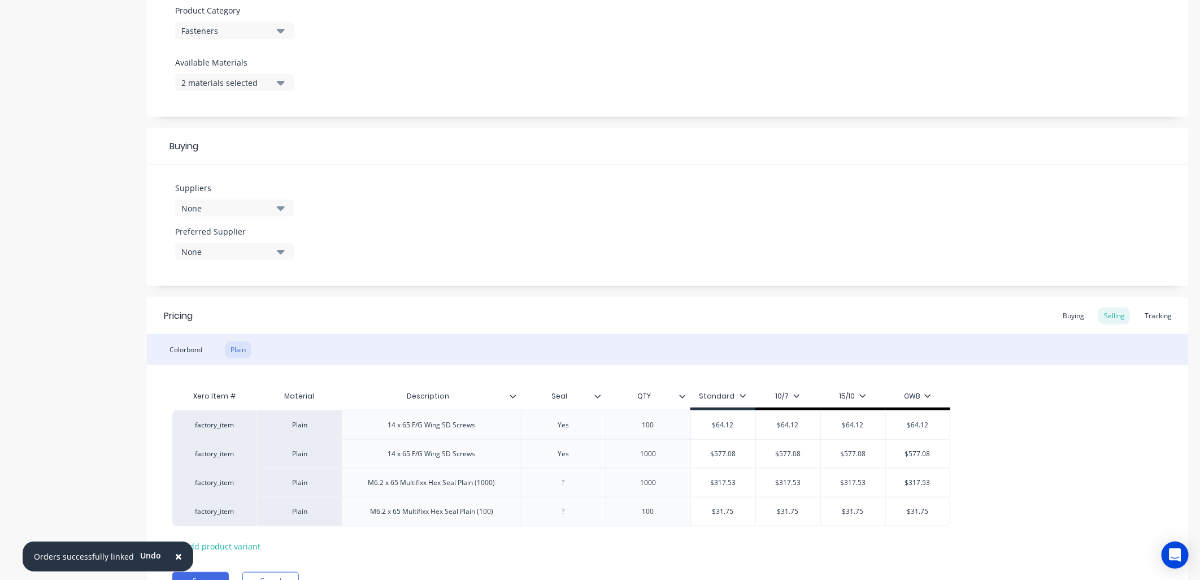
scroll to position [432, 0]
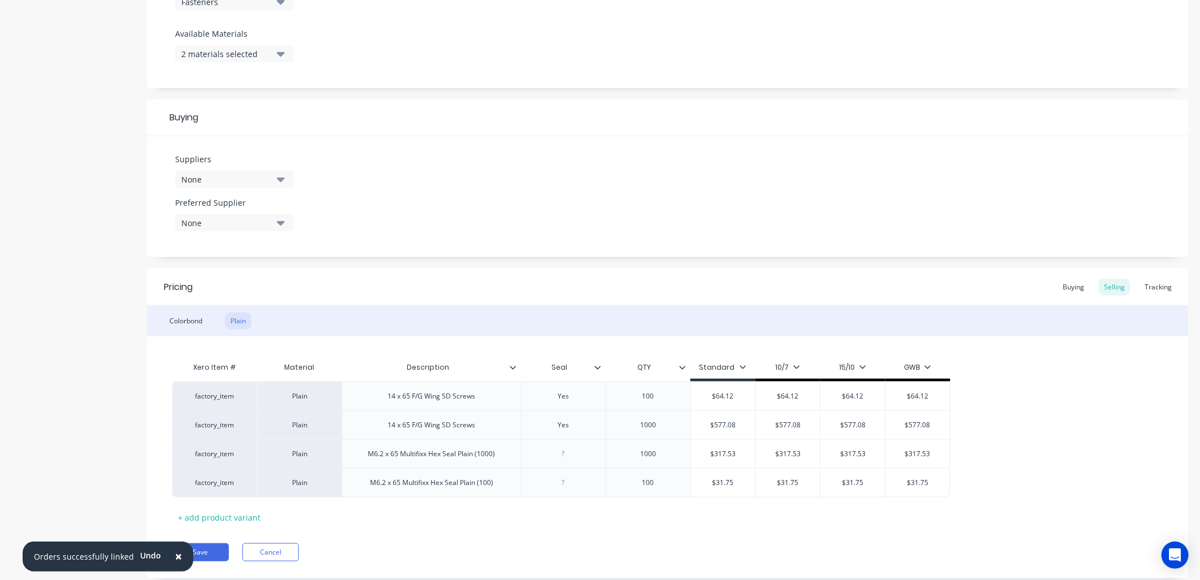
click at [189, 319] on div "Colorbond" at bounding box center [186, 320] width 44 height 17
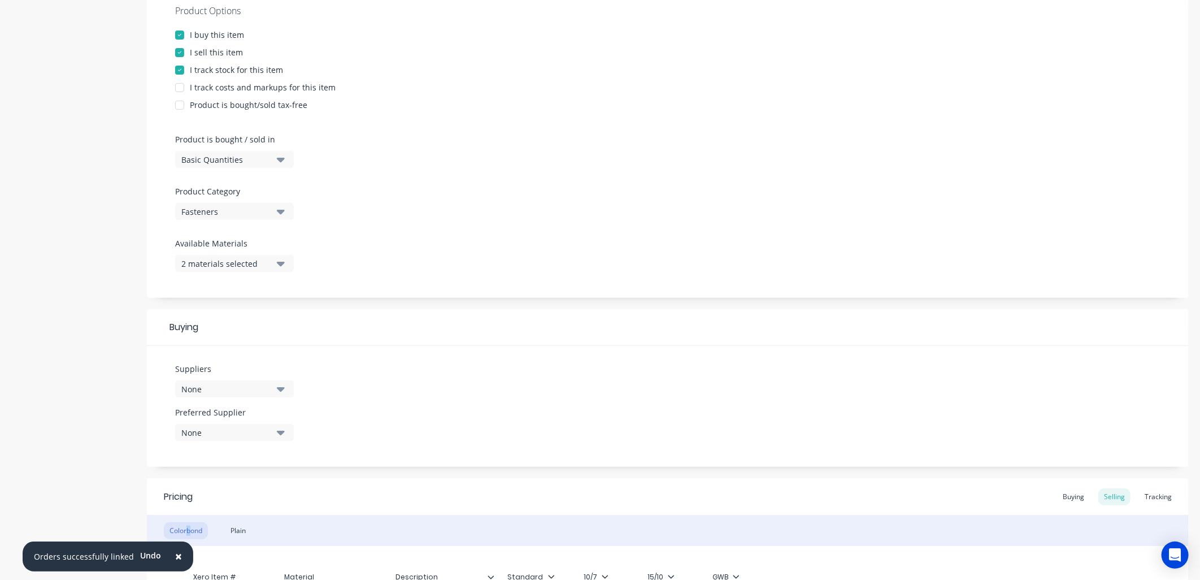
scroll to position [215, 0]
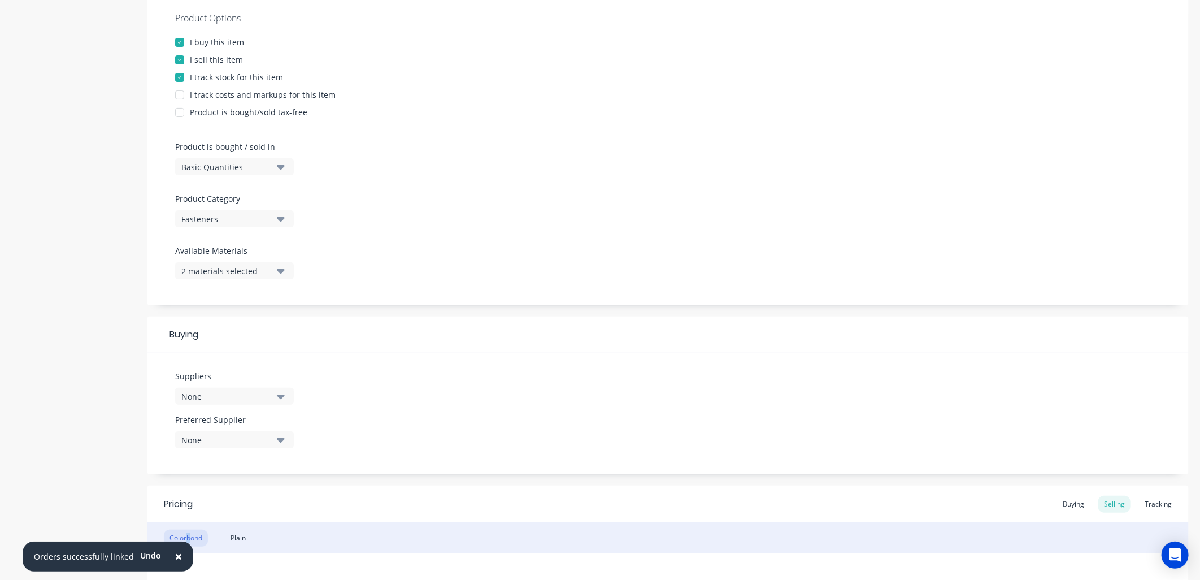
click at [280, 167] on icon "button" at bounding box center [281, 167] width 8 height 5
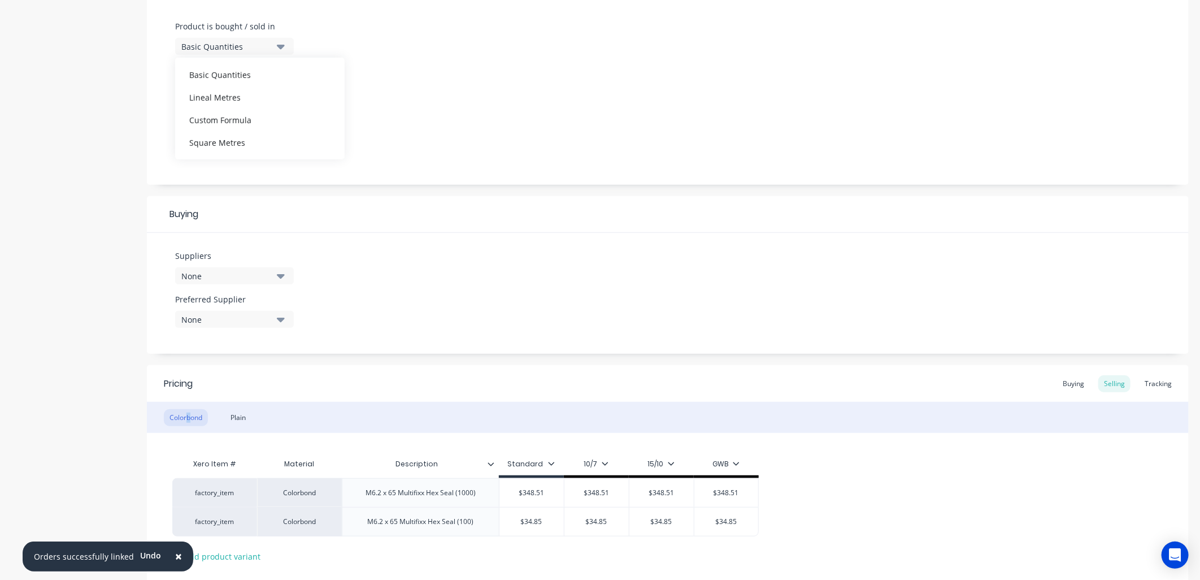
scroll to position [340, 0]
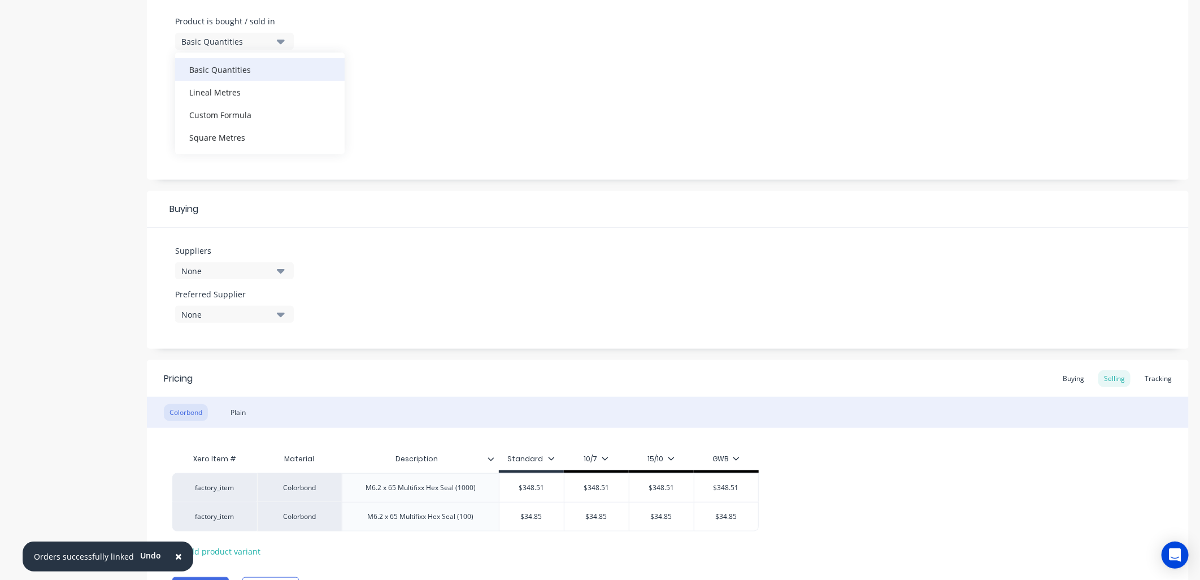
click at [229, 71] on div "Basic Quantities" at bounding box center [259, 69] width 169 height 23
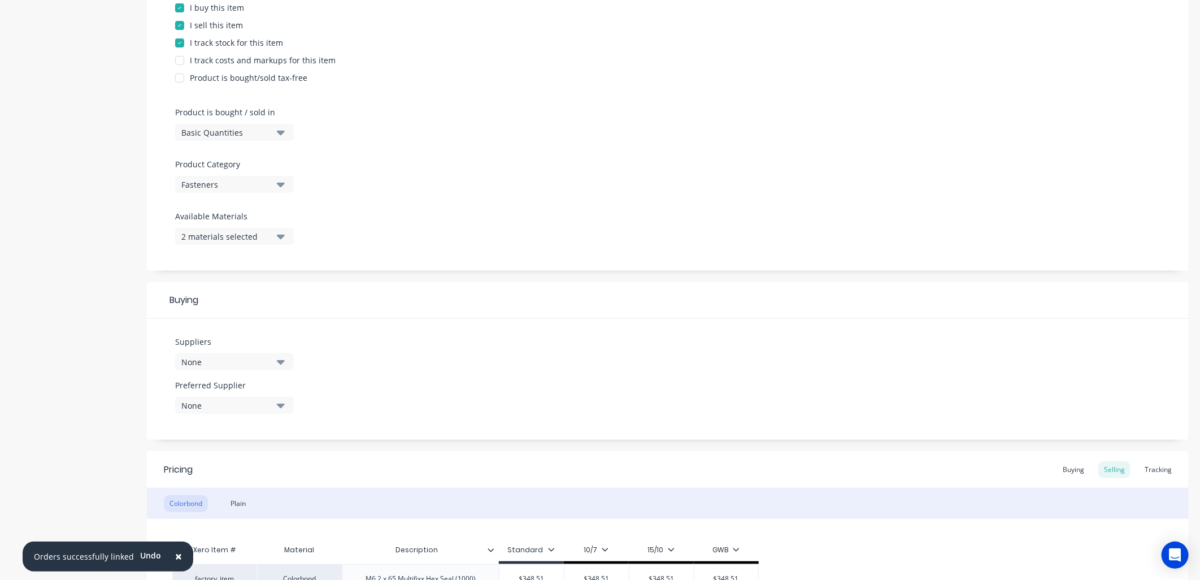
scroll to position [251, 0]
click at [281, 181] on icon "button" at bounding box center [281, 183] width 8 height 5
click at [524, 176] on div "Product Options I buy this item I sell this item I track stock for this item I …" at bounding box center [668, 113] width 1042 height 311
click at [279, 233] on icon "button" at bounding box center [281, 235] width 8 height 5
click at [566, 195] on div "Product Options I buy this item I sell this item I track stock for this item I …" at bounding box center [668, 113] width 1042 height 311
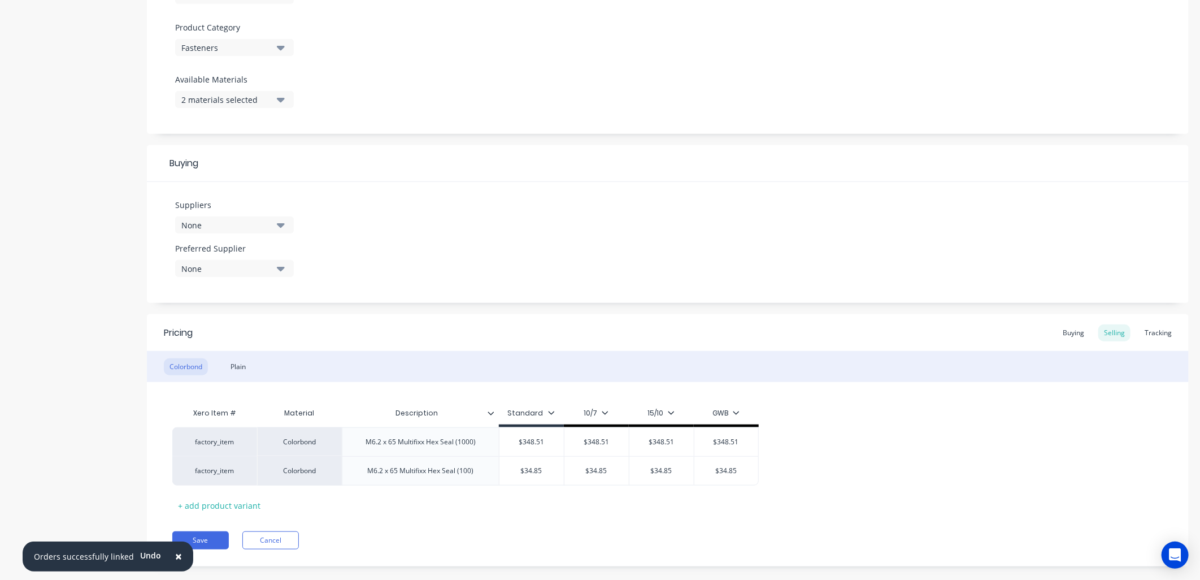
scroll to position [403, 0]
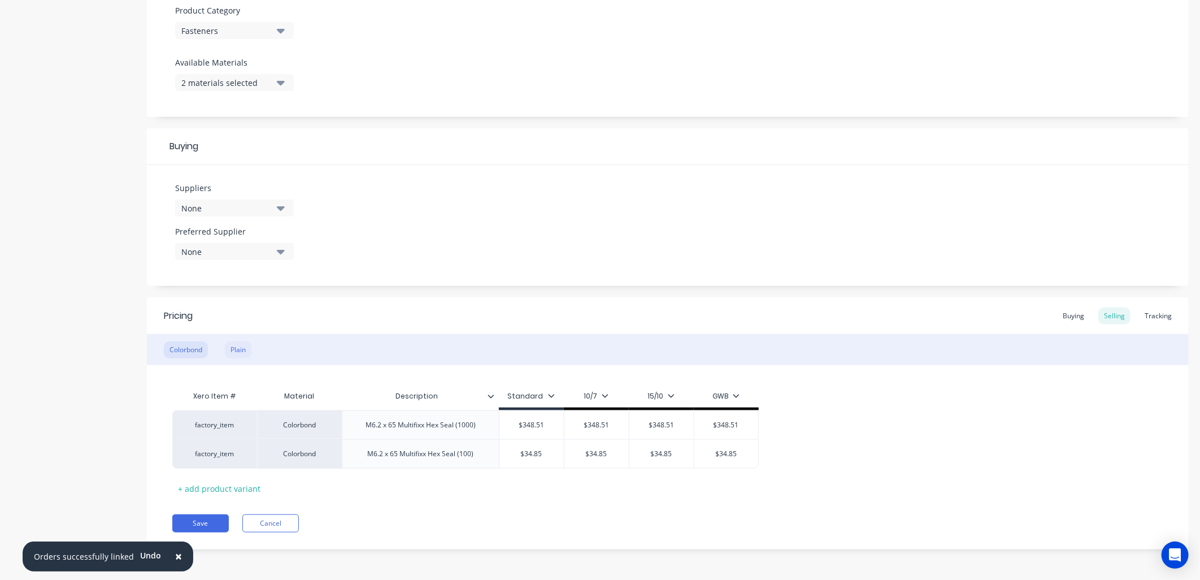
click at [241, 347] on div "Plain" at bounding box center [238, 349] width 27 height 17
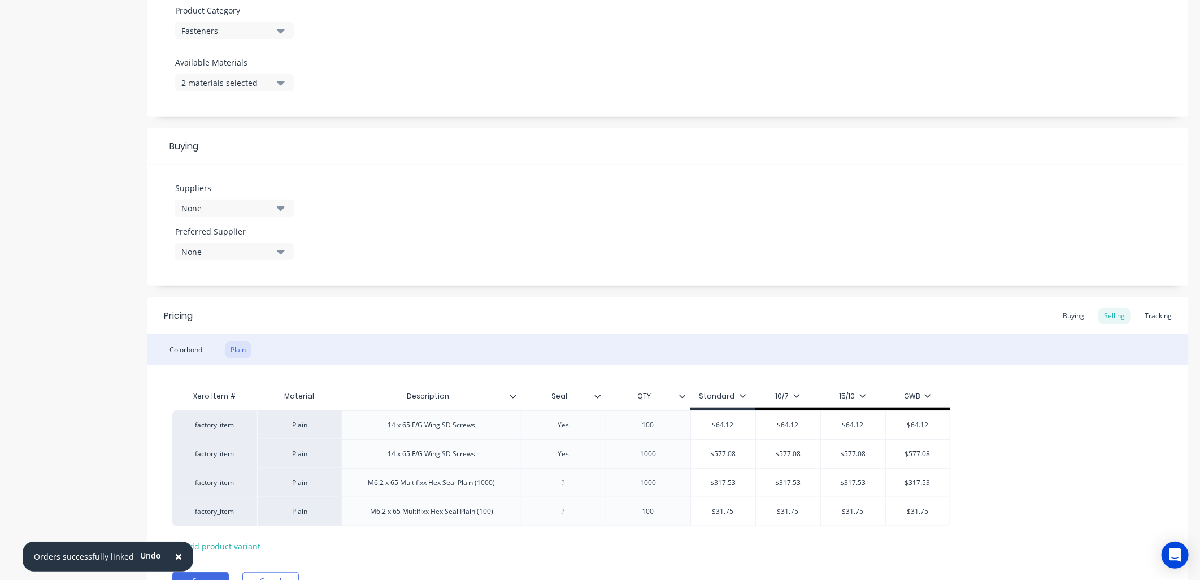
click at [680, 394] on icon at bounding box center [682, 395] width 6 height 3
click at [891, 232] on div "Suppliers None Preferred Supplier None No options..." at bounding box center [668, 225] width 1042 height 121
click at [682, 395] on icon at bounding box center [682, 395] width 6 height 3
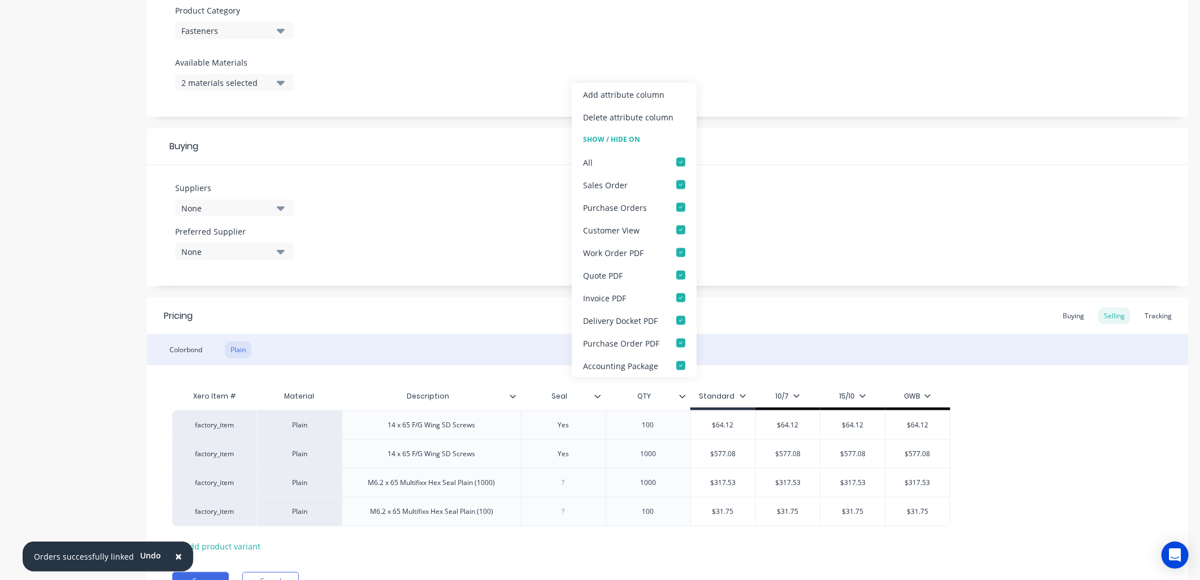
click at [838, 232] on div "Suppliers None Preferred Supplier None No options..." at bounding box center [668, 225] width 1042 height 121
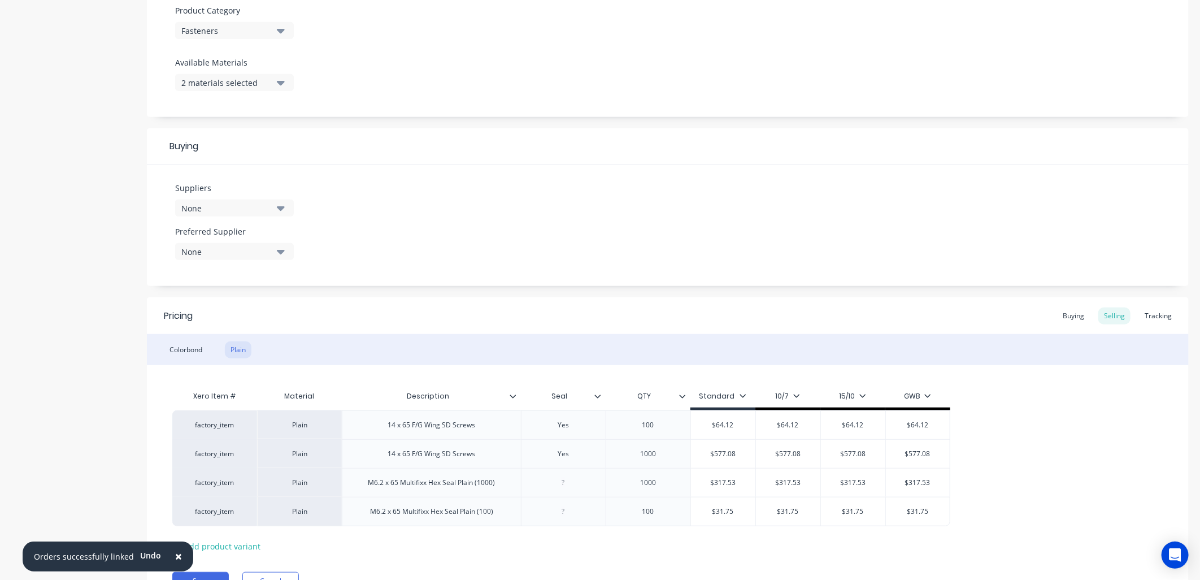
click at [512, 395] on icon at bounding box center [512, 396] width 7 height 7
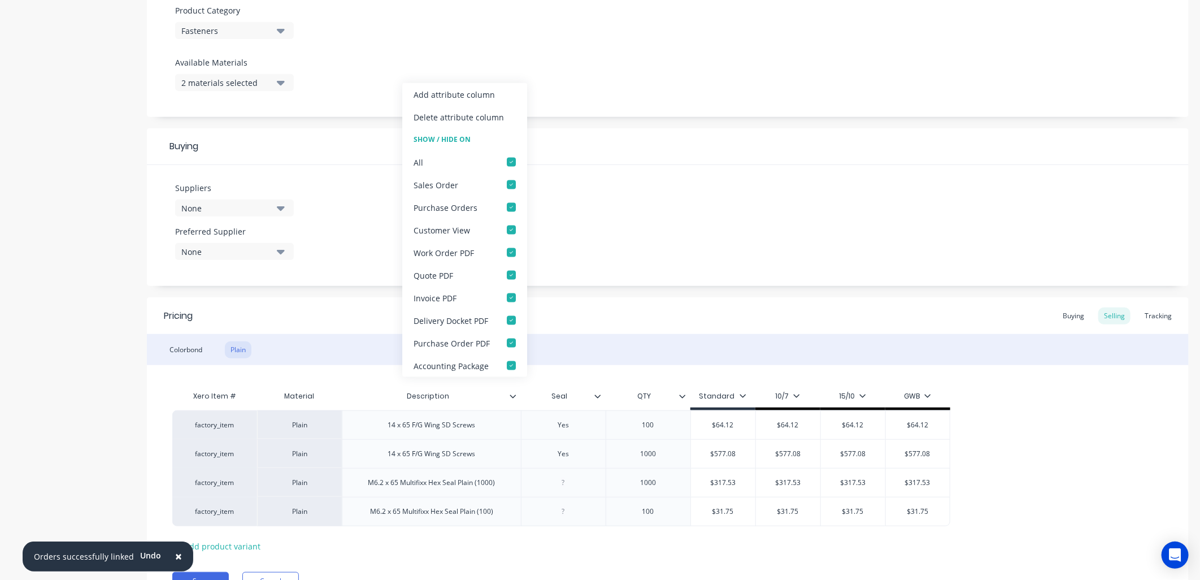
click at [595, 159] on div "Buying" at bounding box center [668, 146] width 1042 height 37
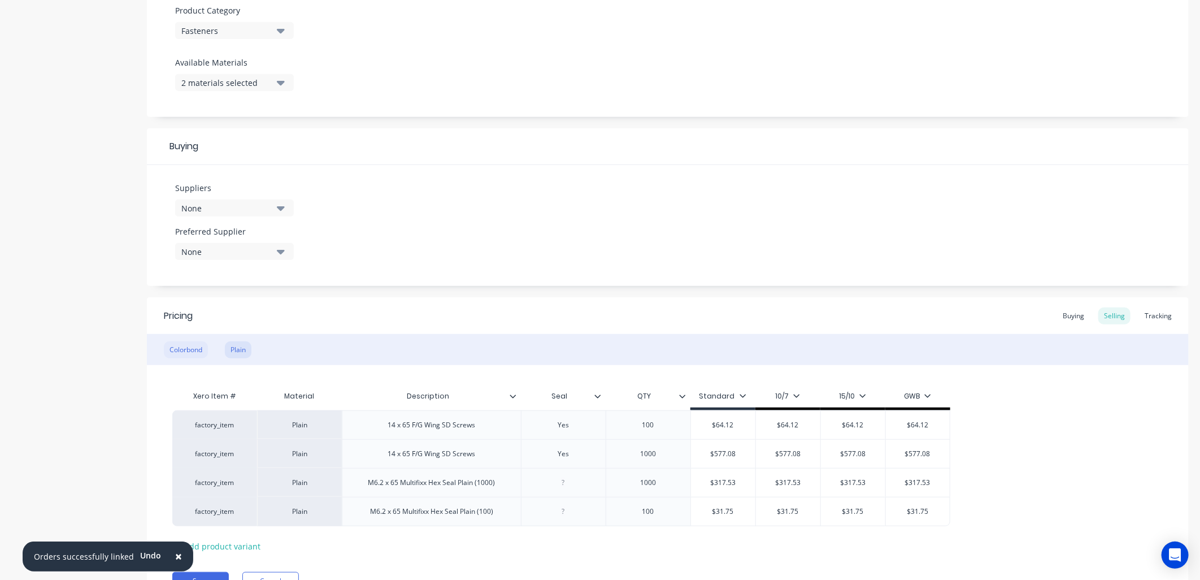
click at [176, 347] on div "Colorbond" at bounding box center [186, 349] width 44 height 17
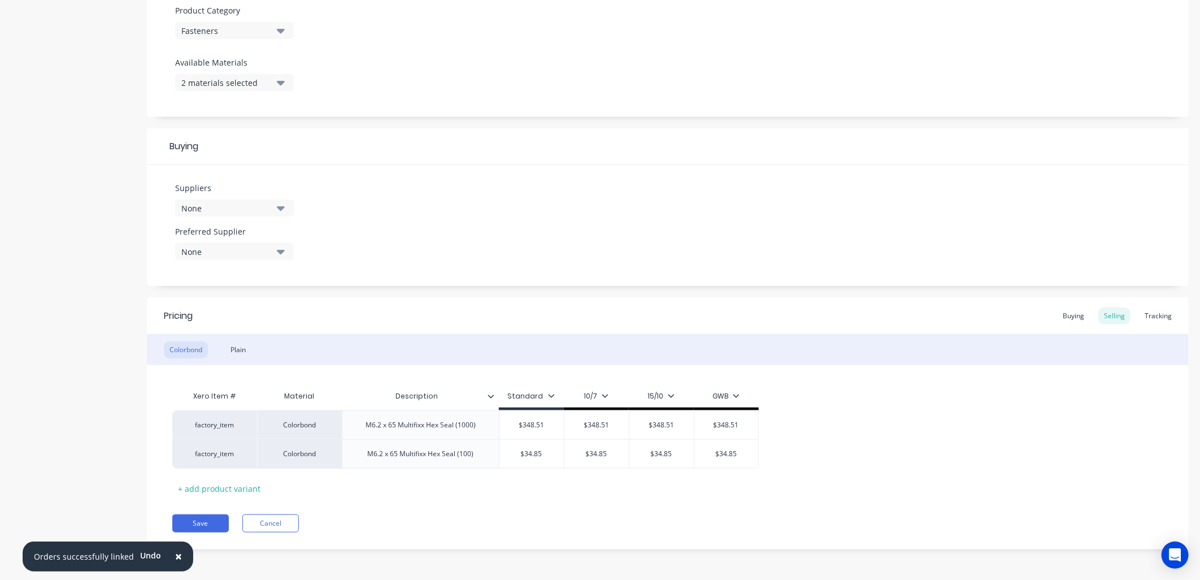
click at [489, 400] on input "Description" at bounding box center [417, 396] width 150 height 10
click at [489, 393] on icon at bounding box center [490, 396] width 7 height 7
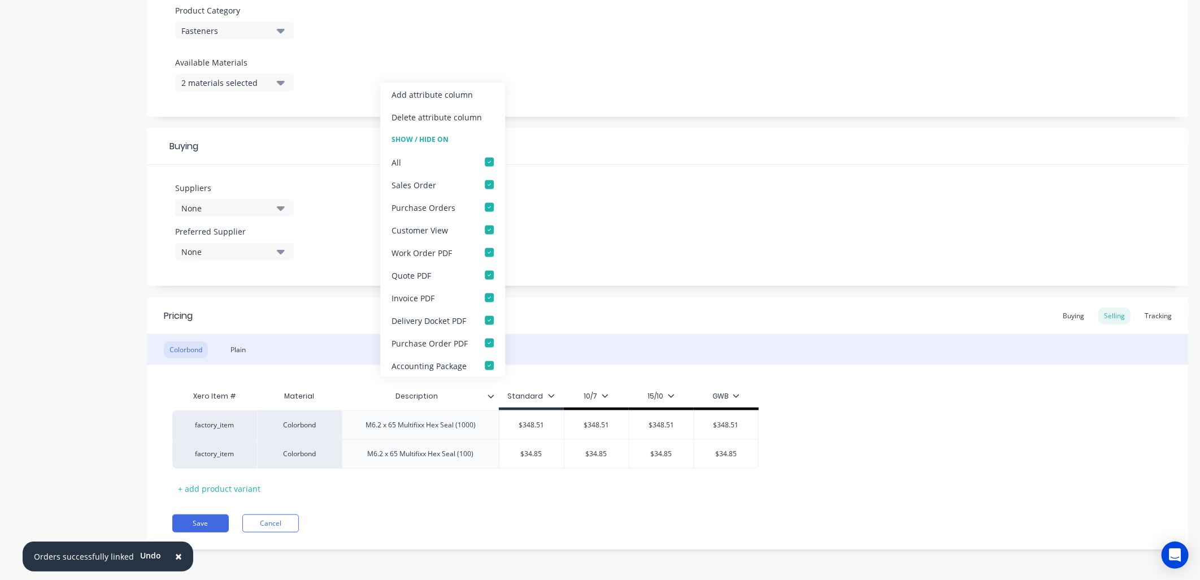
click at [462, 93] on div "Add attribute column" at bounding box center [431, 94] width 81 height 12
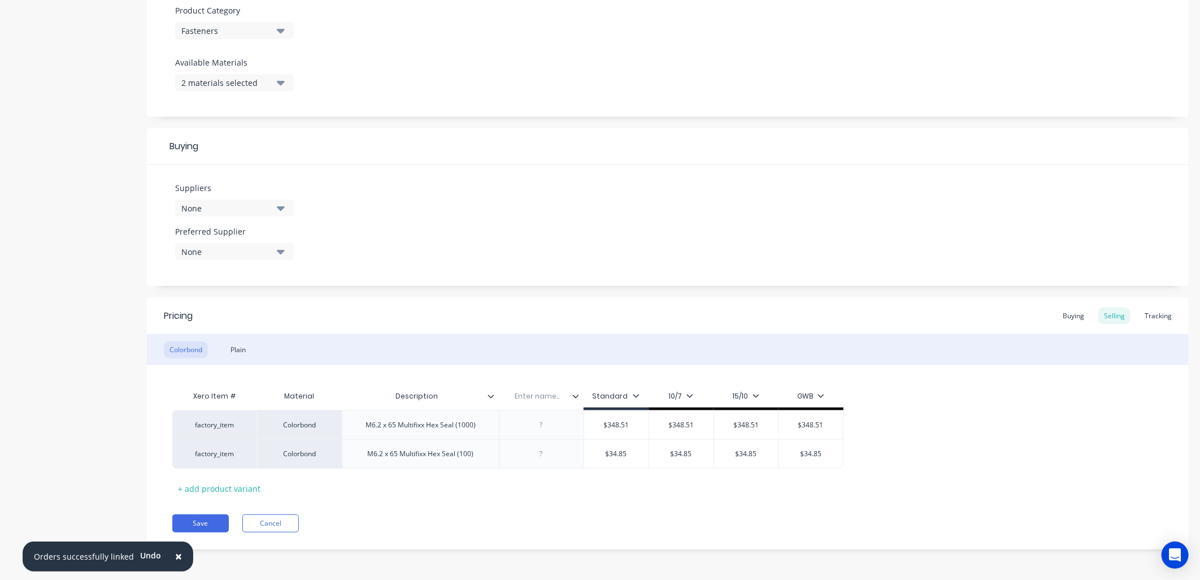
click at [577, 397] on icon at bounding box center [575, 396] width 7 height 7
click at [694, 234] on div "Suppliers None Preferred Supplier None No options..." at bounding box center [668, 225] width 1042 height 121
click at [541, 395] on input "text" at bounding box center [538, 396] width 78 height 10
drag, startPoint x: 541, startPoint y: 429, endPoint x: 554, endPoint y: 579, distance: 150.2
click at [543, 432] on div at bounding box center [541, 424] width 85 height 29
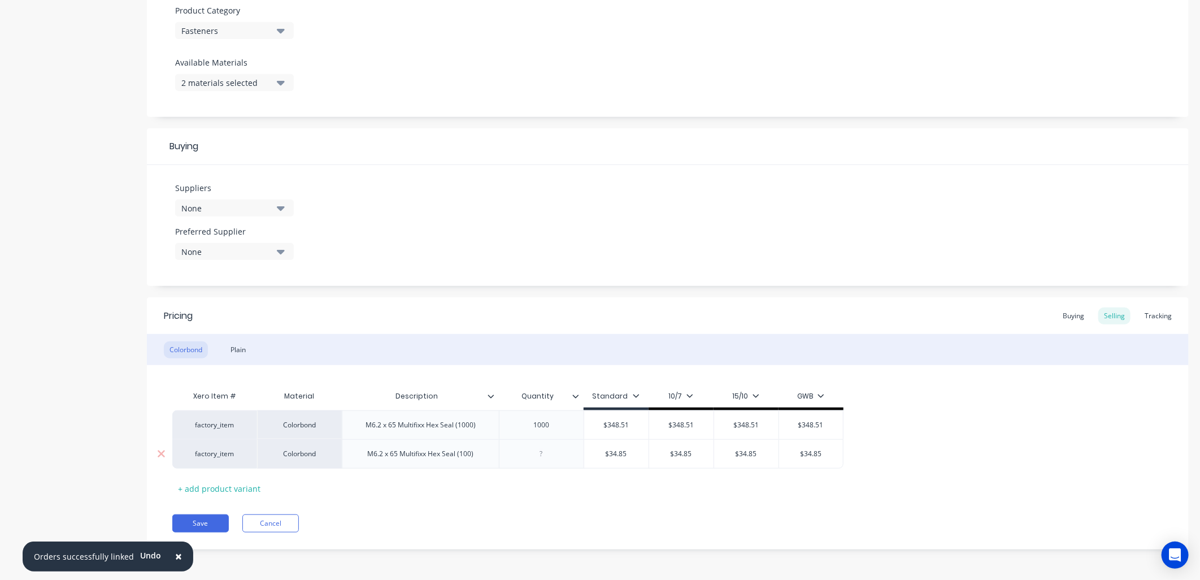
click at [550, 462] on div at bounding box center [541, 453] width 85 height 29
click at [546, 450] on div at bounding box center [541, 453] width 56 height 15
click at [709, 242] on div "Suppliers None Preferred Supplier None No options..." at bounding box center [668, 225] width 1042 height 121
click at [209, 522] on button "Save" at bounding box center [200, 523] width 56 height 18
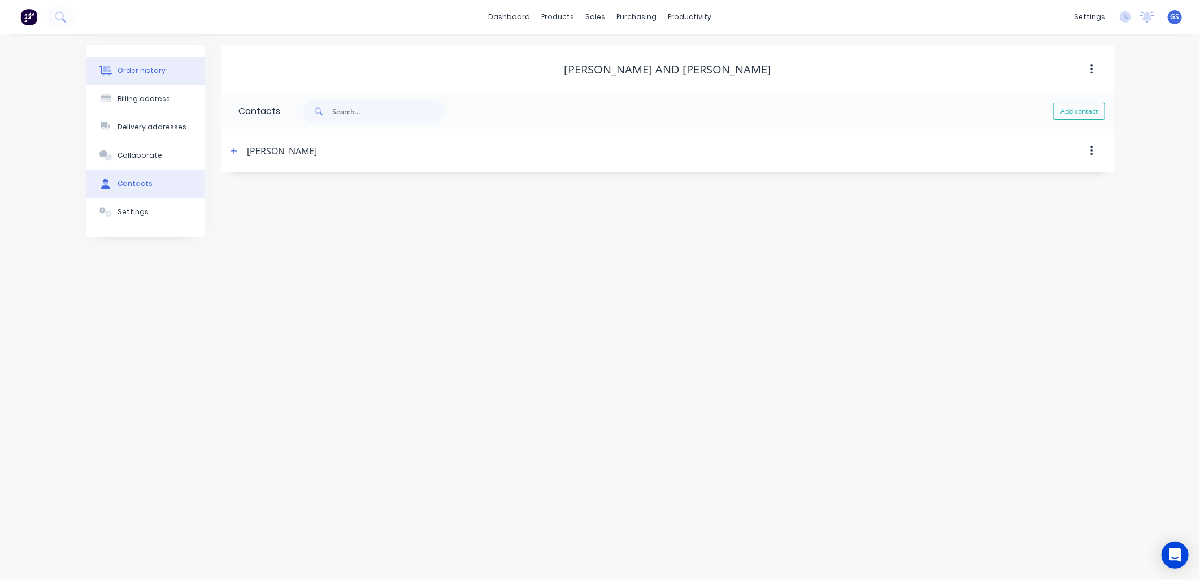
click at [156, 70] on div "Order history" at bounding box center [141, 71] width 48 height 10
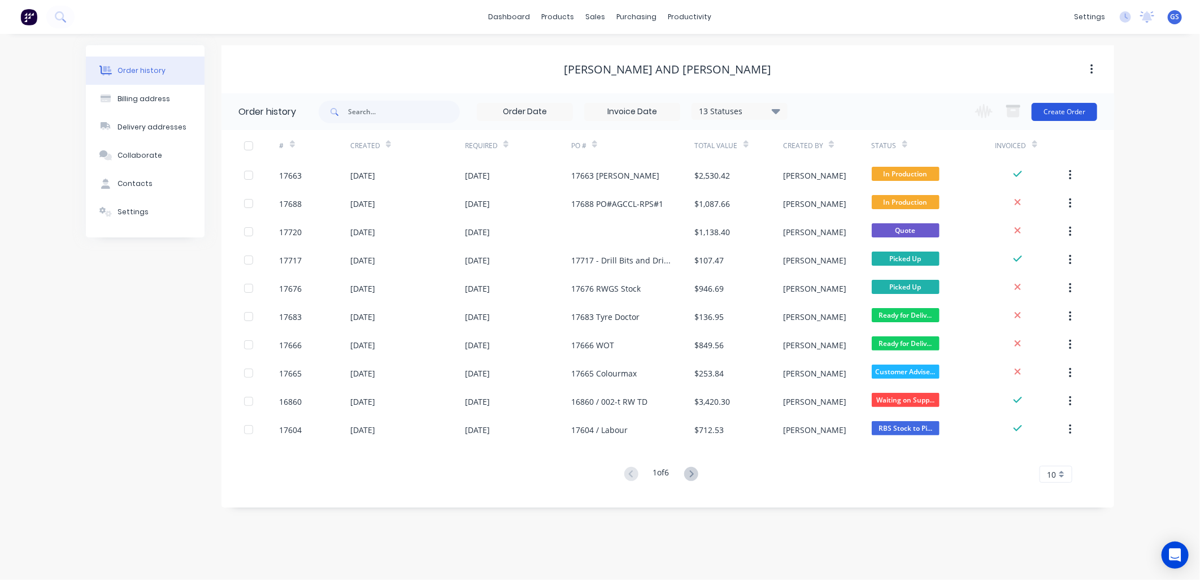
click at [1068, 106] on button "Create Order" at bounding box center [1064, 112] width 66 height 18
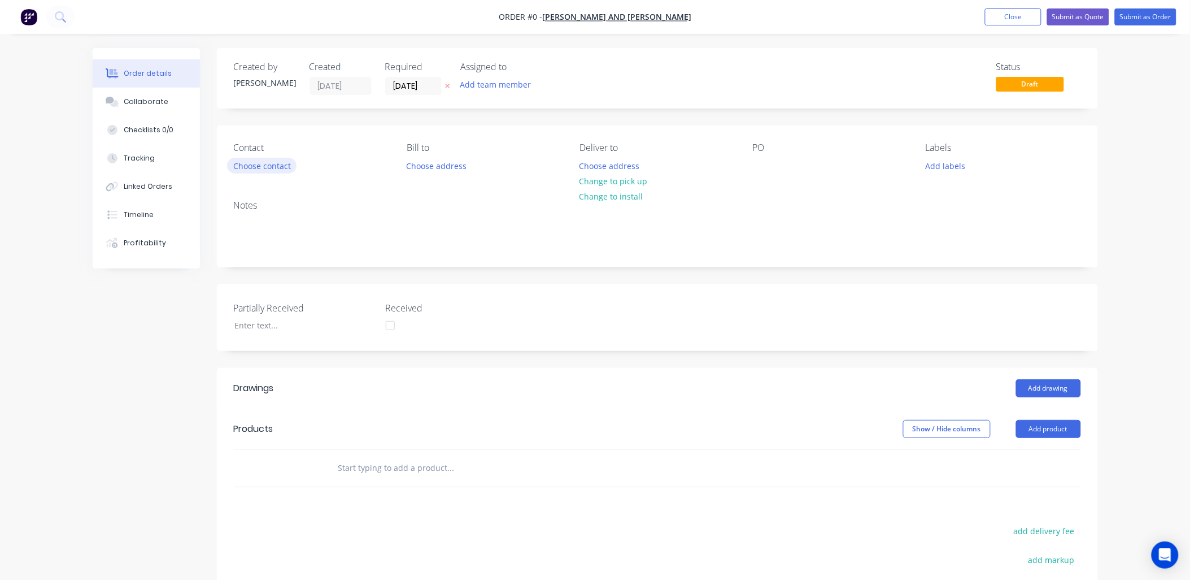
click at [285, 169] on button "Choose contact" at bounding box center [261, 165] width 69 height 15
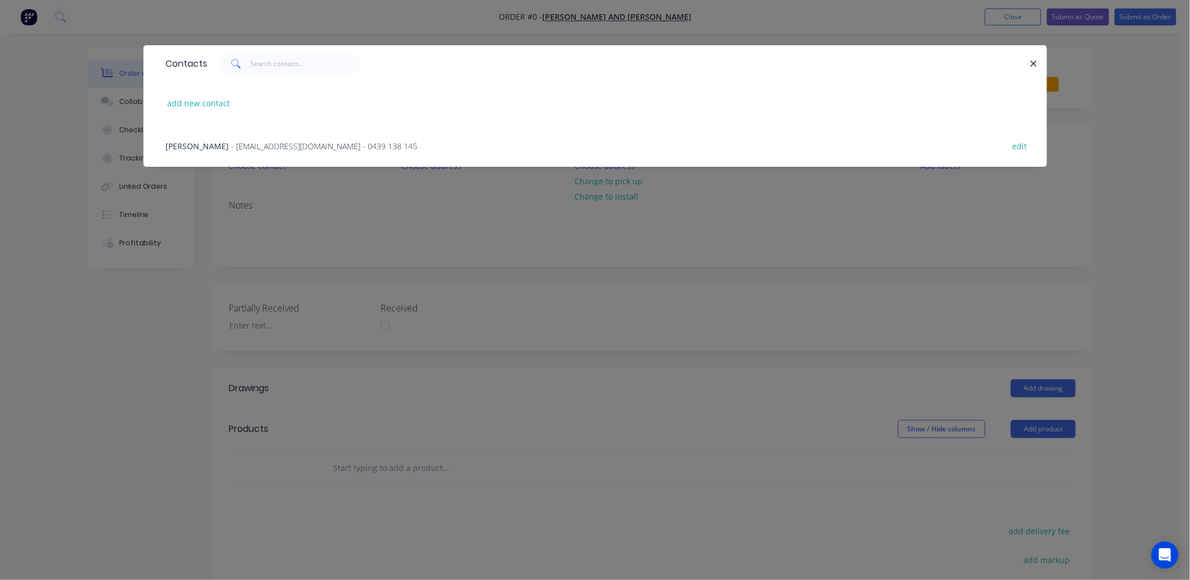
click at [340, 149] on span "- [EMAIL_ADDRESS][DOMAIN_NAME] - 0439 138 145" at bounding box center [325, 146] width 186 height 11
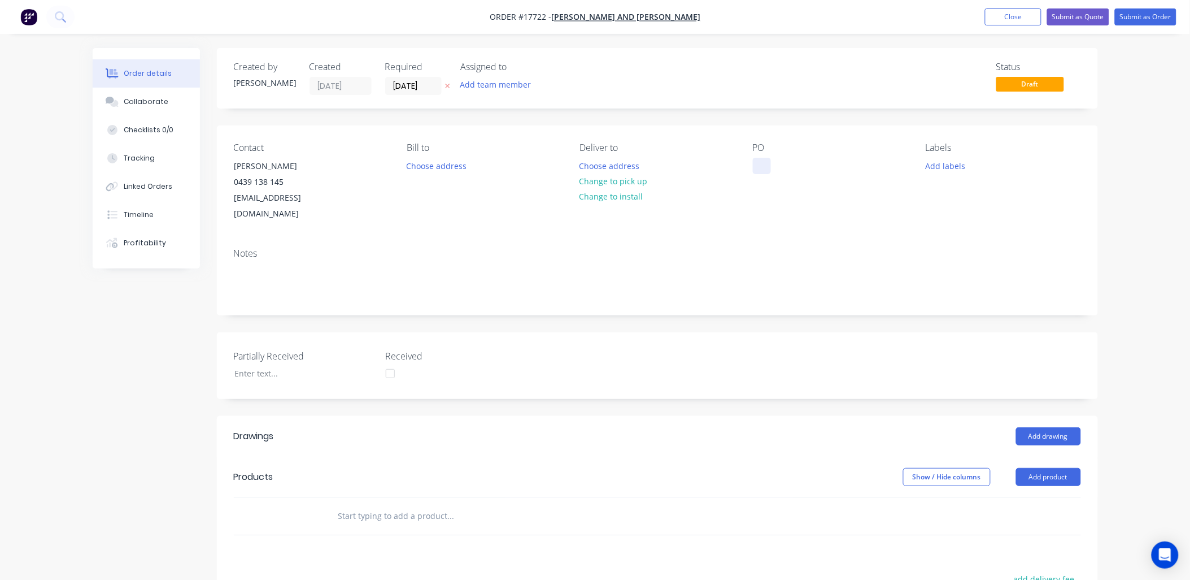
drag, startPoint x: 766, startPoint y: 171, endPoint x: 769, endPoint y: 185, distance: 14.3
click at [767, 171] on div at bounding box center [762, 166] width 18 height 16
click at [1046, 468] on button "Add product" at bounding box center [1048, 477] width 65 height 18
click at [1008, 497] on div "Product catalogue" at bounding box center [1027, 505] width 87 height 16
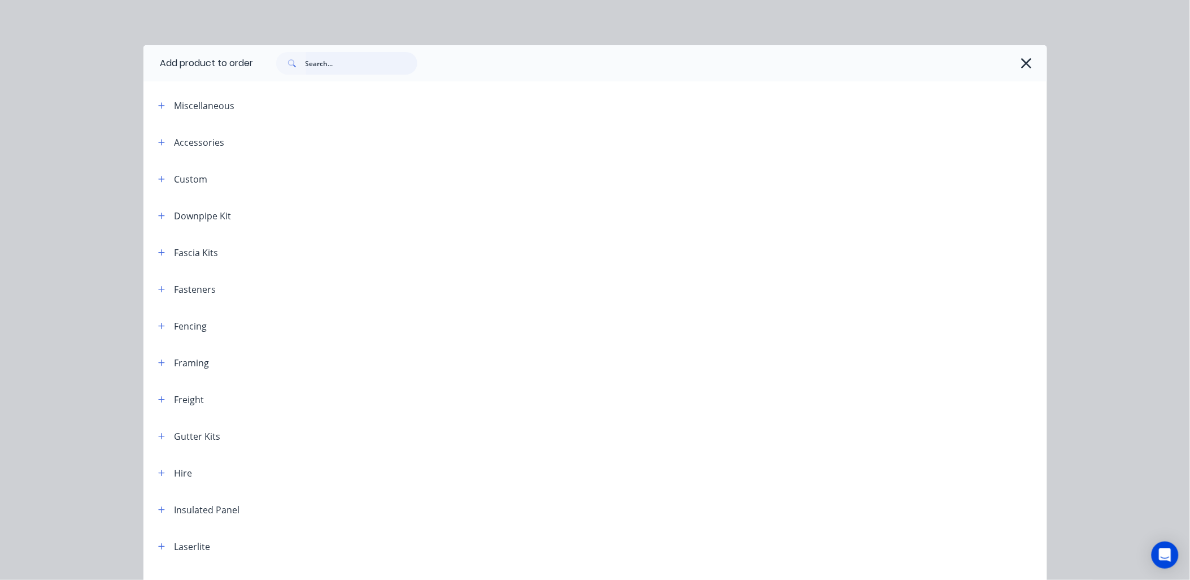
click at [329, 66] on input "text" at bounding box center [362, 63] width 112 height 23
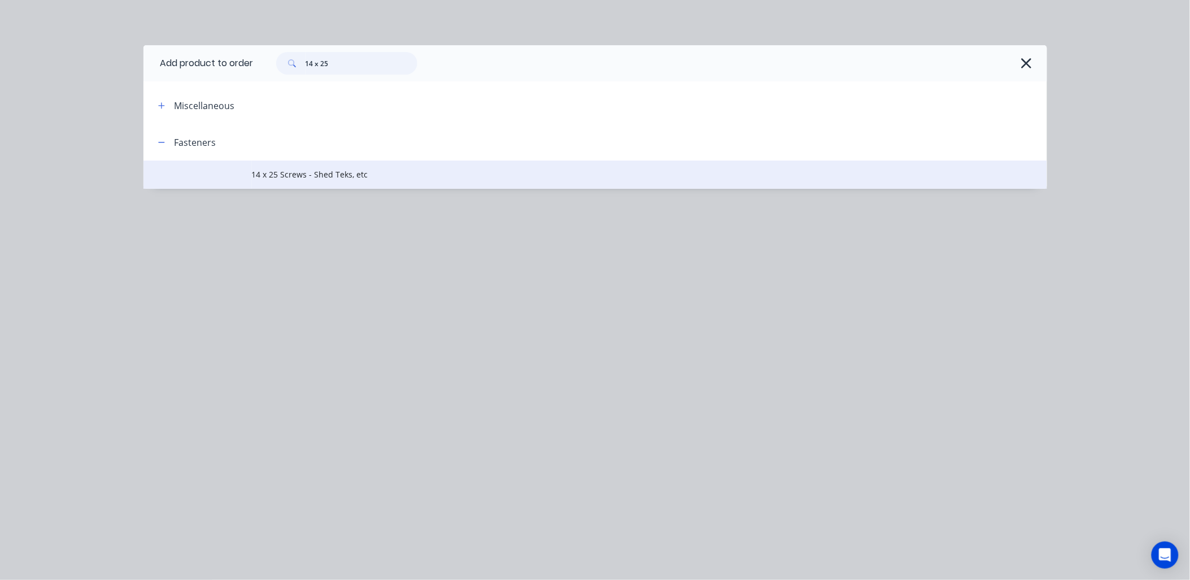
type input "14 x 25"
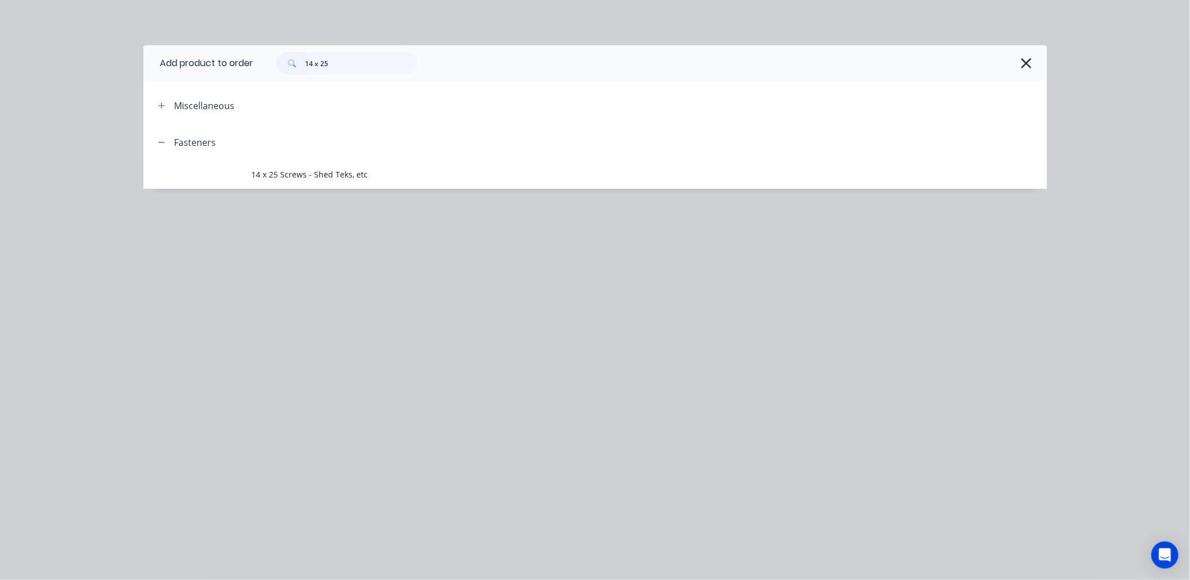
click at [322, 171] on span "14 x 25 Screws - Shed Teks, etc" at bounding box center [570, 174] width 636 height 12
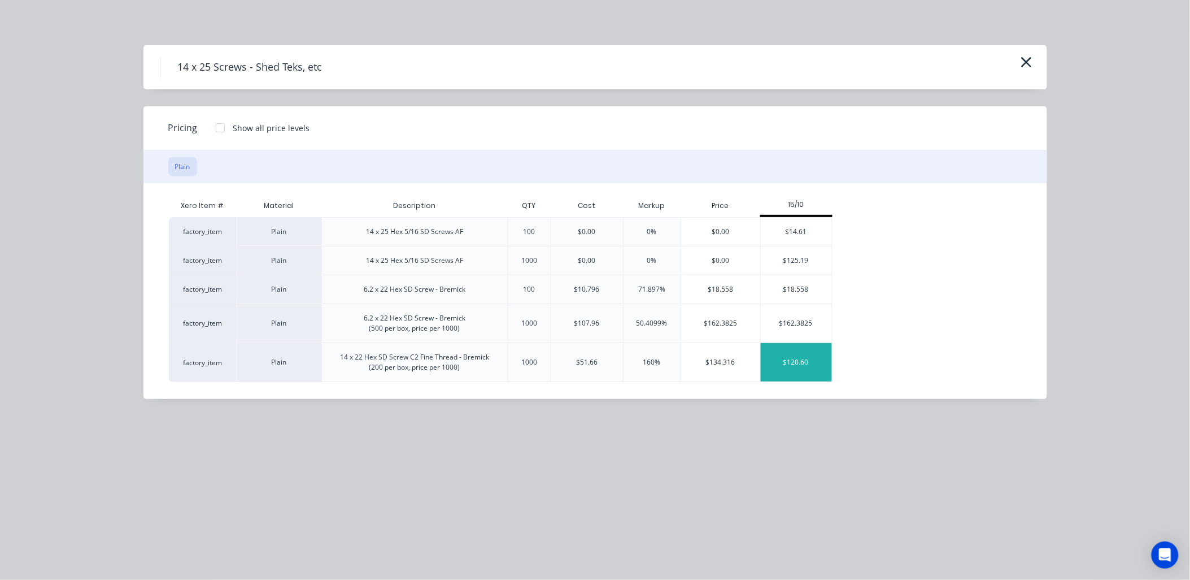
click at [804, 361] on div "$120.60" at bounding box center [796, 362] width 71 height 38
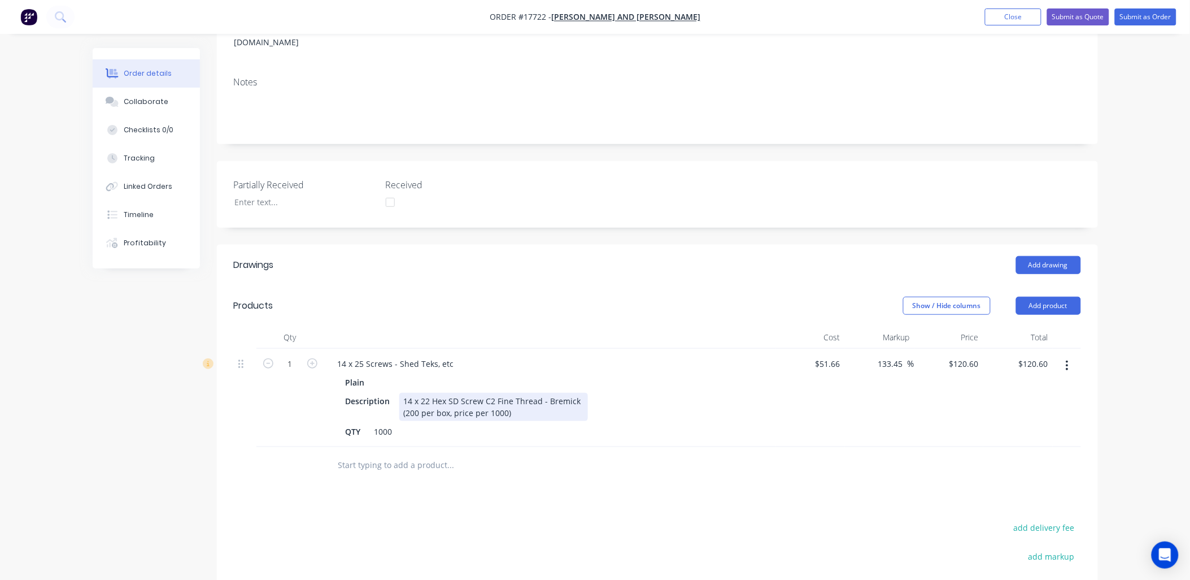
scroll to position [188, 0]
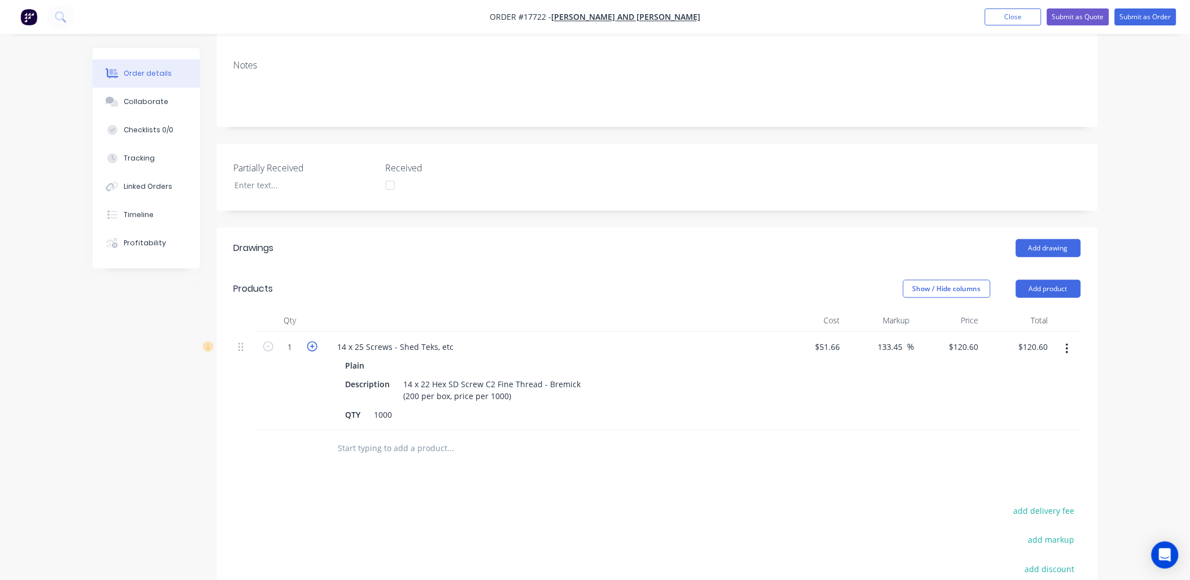
click at [312, 341] on icon "button" at bounding box center [312, 346] width 10 height 10
type input "2"
type input "$241.20"
click at [311, 341] on icon "button" at bounding box center [312, 346] width 10 height 10
type input "3"
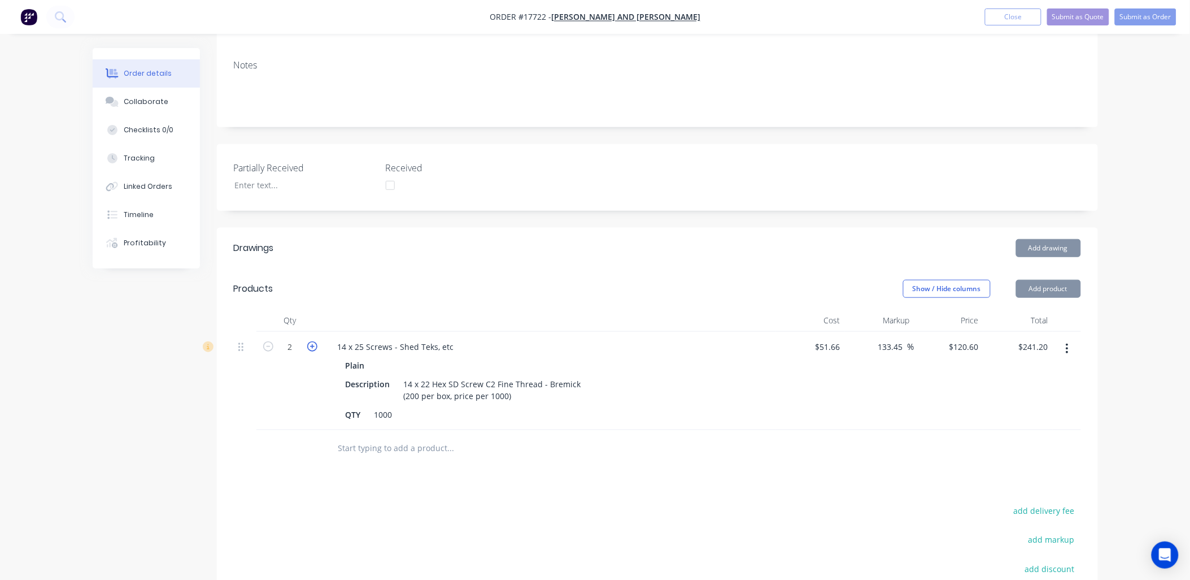
type input "$361.80"
click at [311, 341] on icon "button" at bounding box center [312, 346] width 10 height 10
type input "4"
type input "$482.40"
click at [1153, 15] on button "Submit as Order" at bounding box center [1146, 16] width 62 height 17
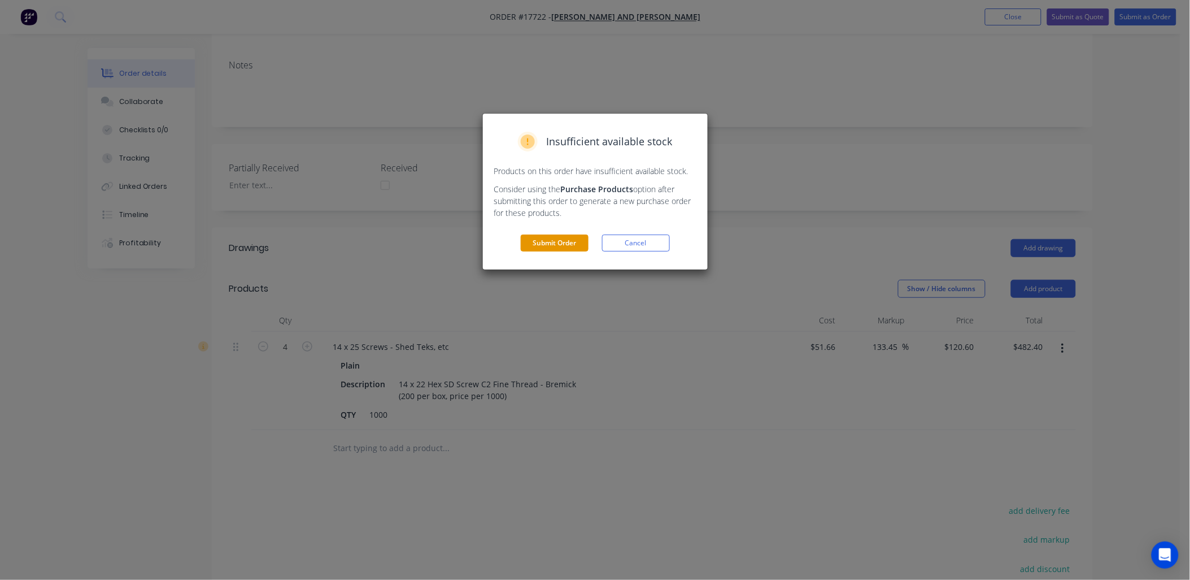
click at [556, 243] on button "Submit Order" at bounding box center [555, 242] width 68 height 17
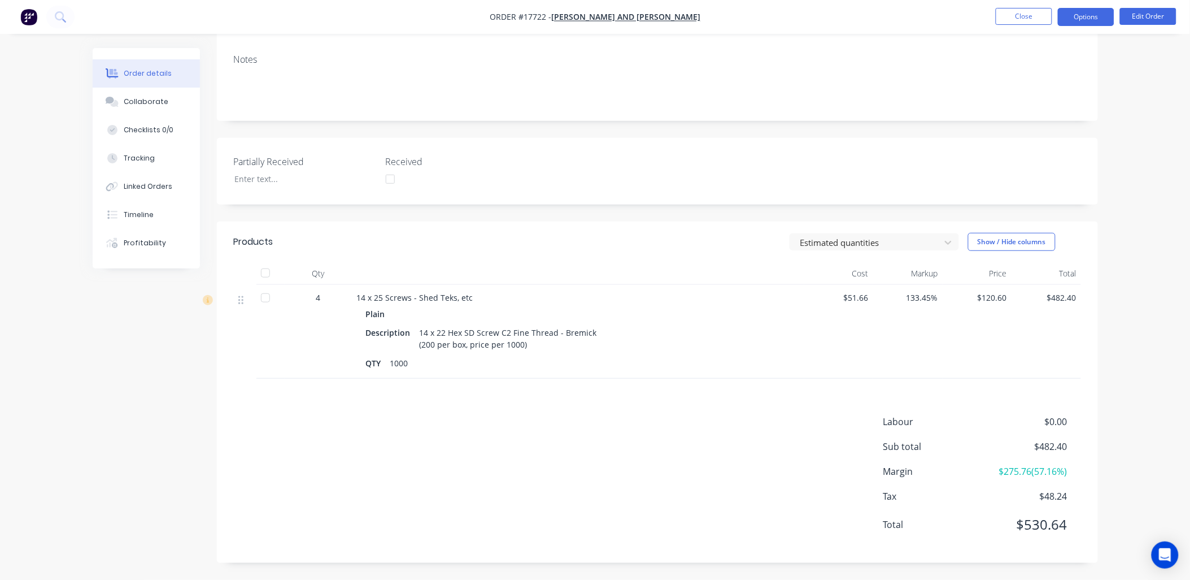
click at [1100, 17] on button "Options" at bounding box center [1086, 17] width 56 height 18
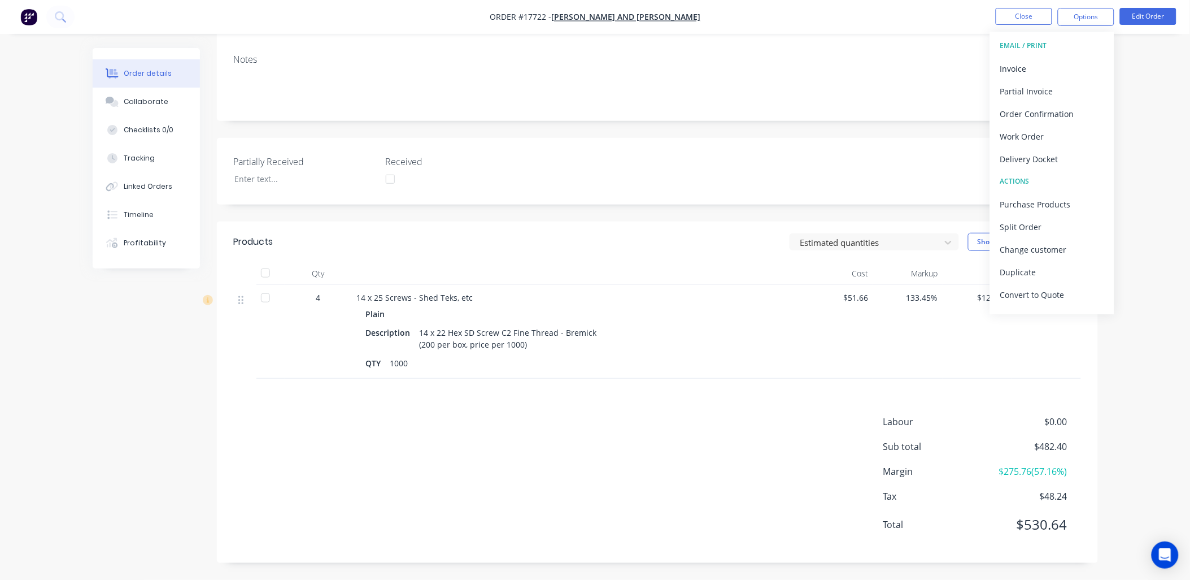
click at [1161, 77] on div "Order details Collaborate Checklists 0/0 Tracking Linked Orders Timeline Profit…" at bounding box center [595, 202] width 1190 height 756
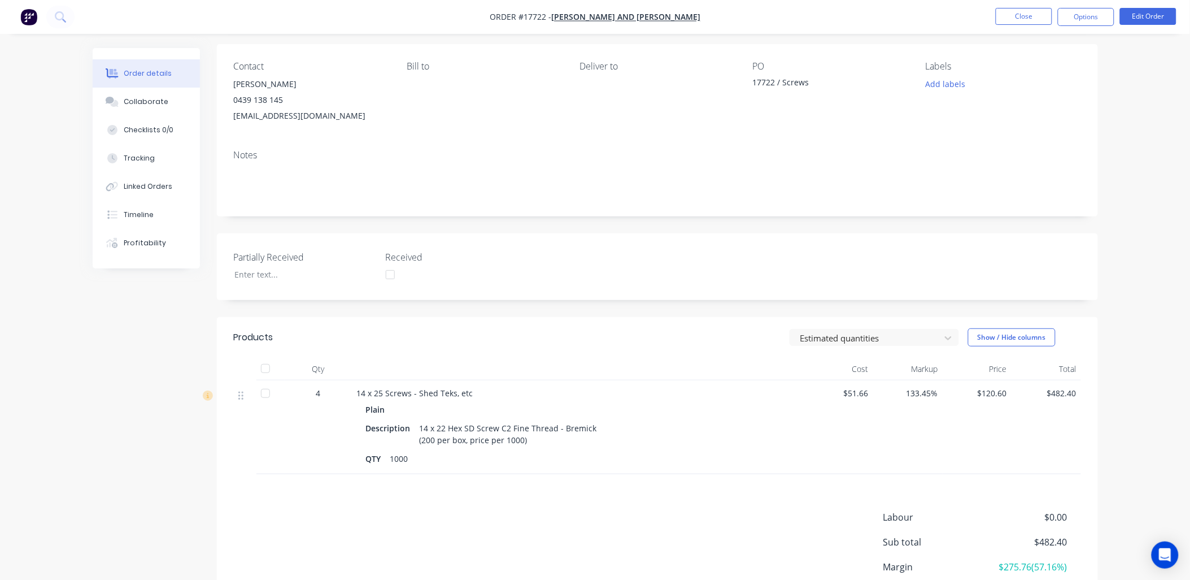
scroll to position [0, 0]
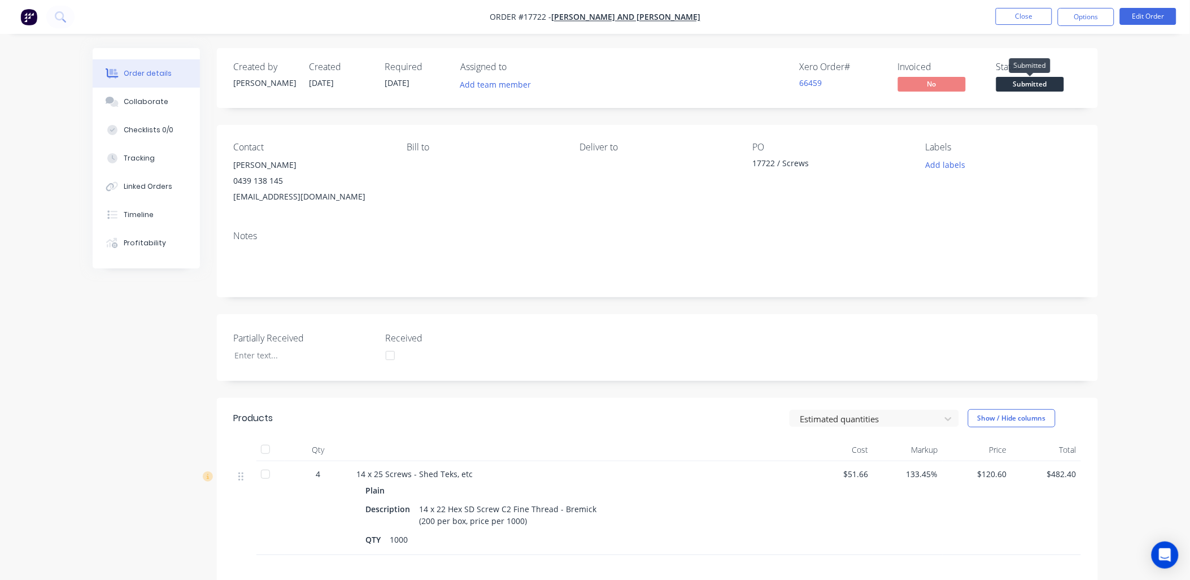
click at [1018, 84] on span "Submitted" at bounding box center [1030, 84] width 68 height 14
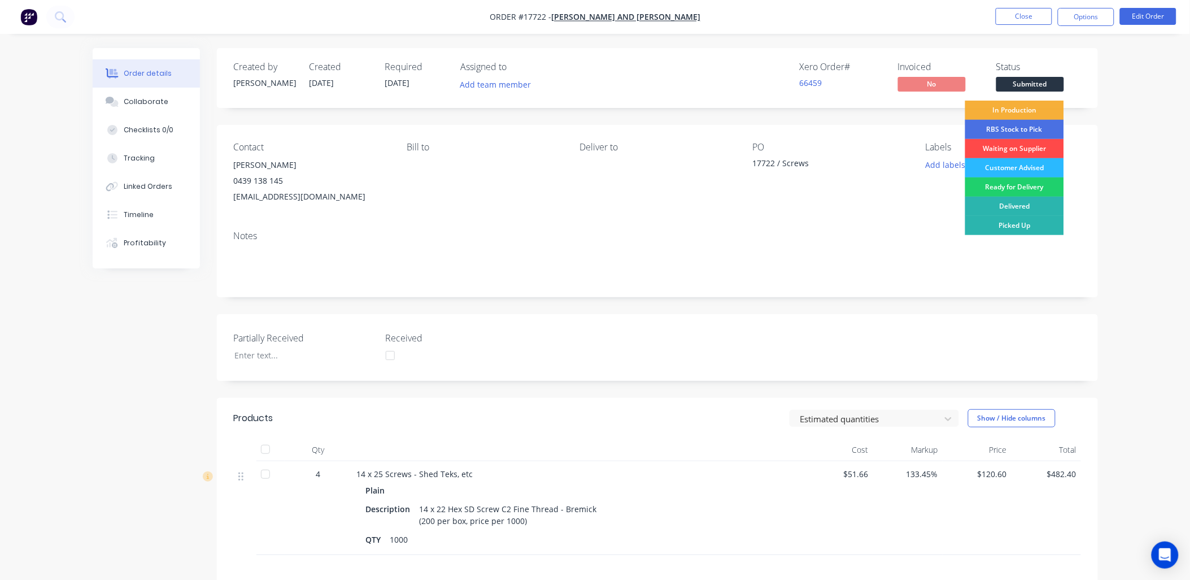
click at [1023, 147] on div "Waiting on Supplier" at bounding box center [1014, 148] width 99 height 19
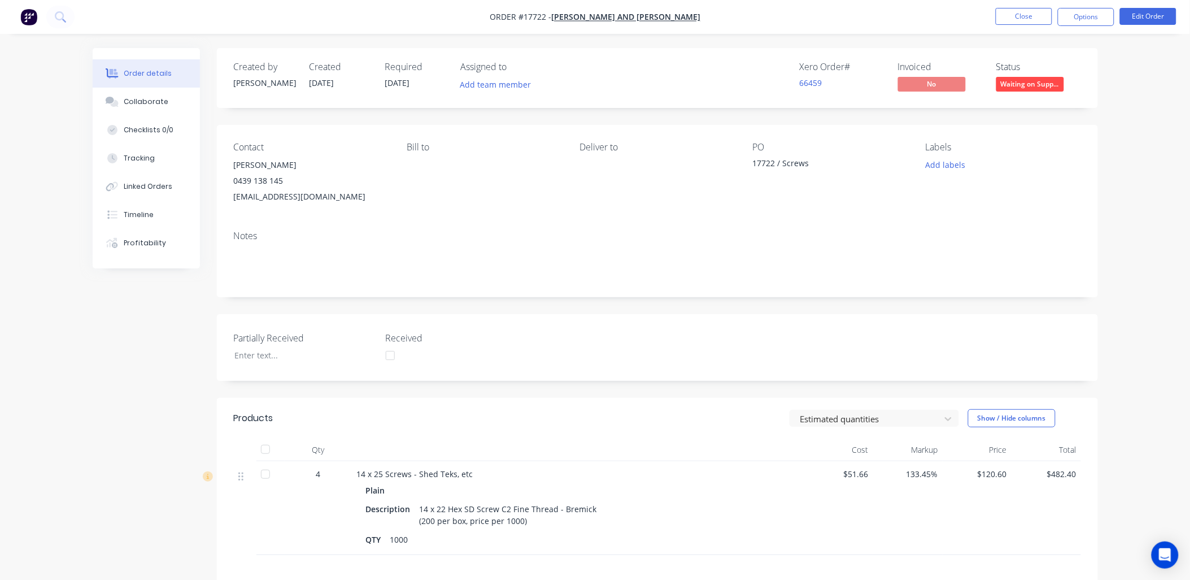
click at [433, 519] on div "14 x 22 Hex SD Screw C2 Fine Thread - Bremick (200 per box, price per 1000)" at bounding box center [509, 514] width 189 height 28
click at [1136, 17] on button "Edit Order" at bounding box center [1148, 16] width 56 height 17
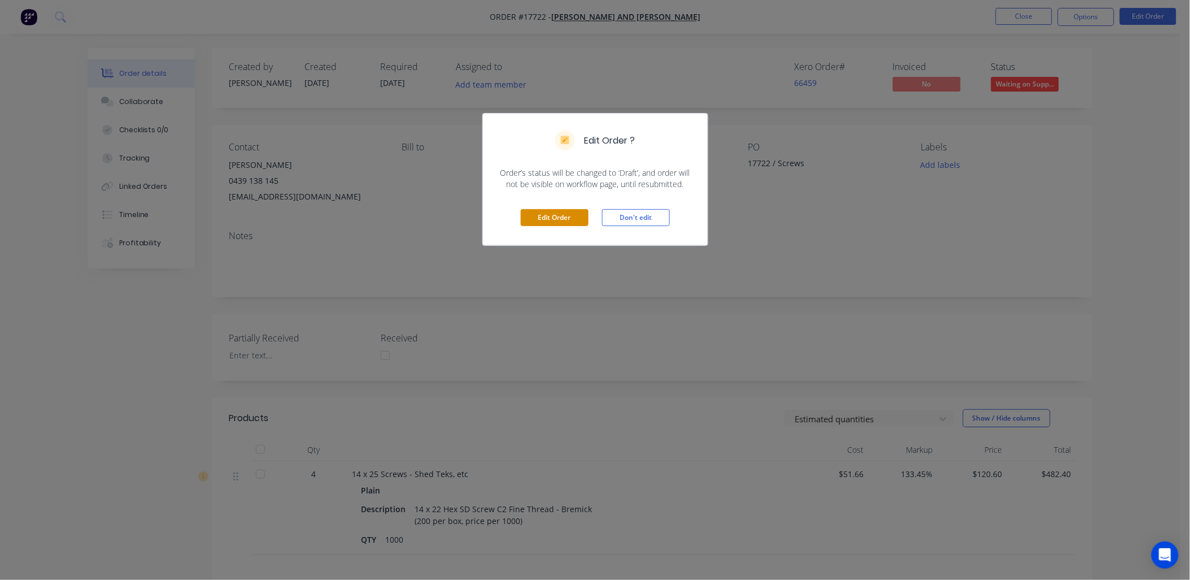
click at [545, 214] on button "Edit Order" at bounding box center [555, 217] width 68 height 17
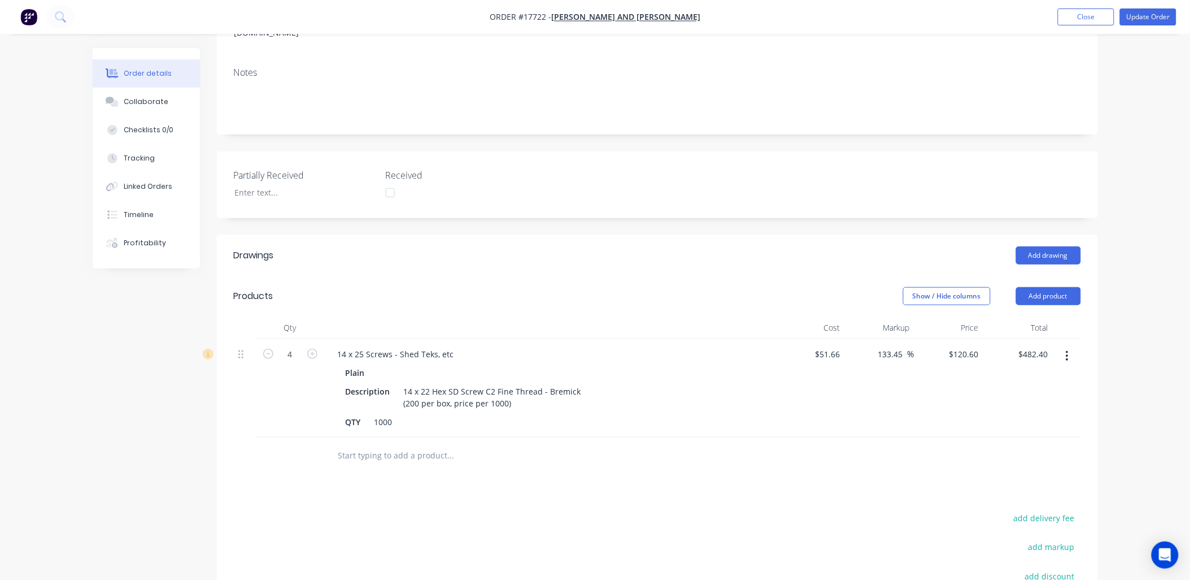
scroll to position [188, 0]
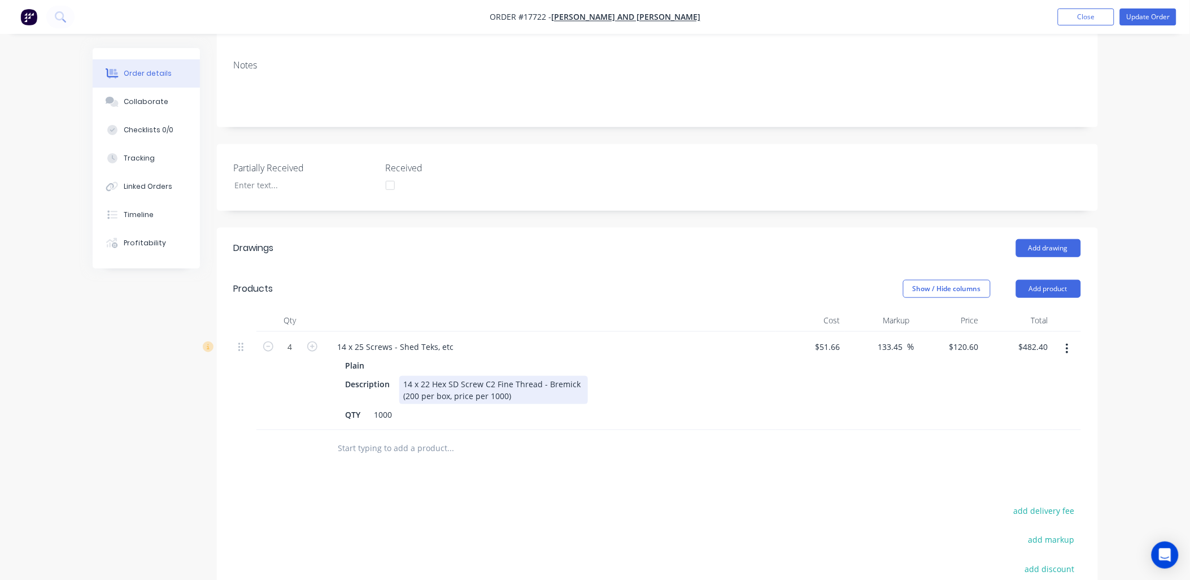
click at [419, 376] on div "14 x 22 Hex SD Screw C2 Fine Thread - Bremick (200 per box, price per 1000)" at bounding box center [493, 390] width 189 height 28
click at [1147, 15] on button "Update Order" at bounding box center [1148, 16] width 56 height 17
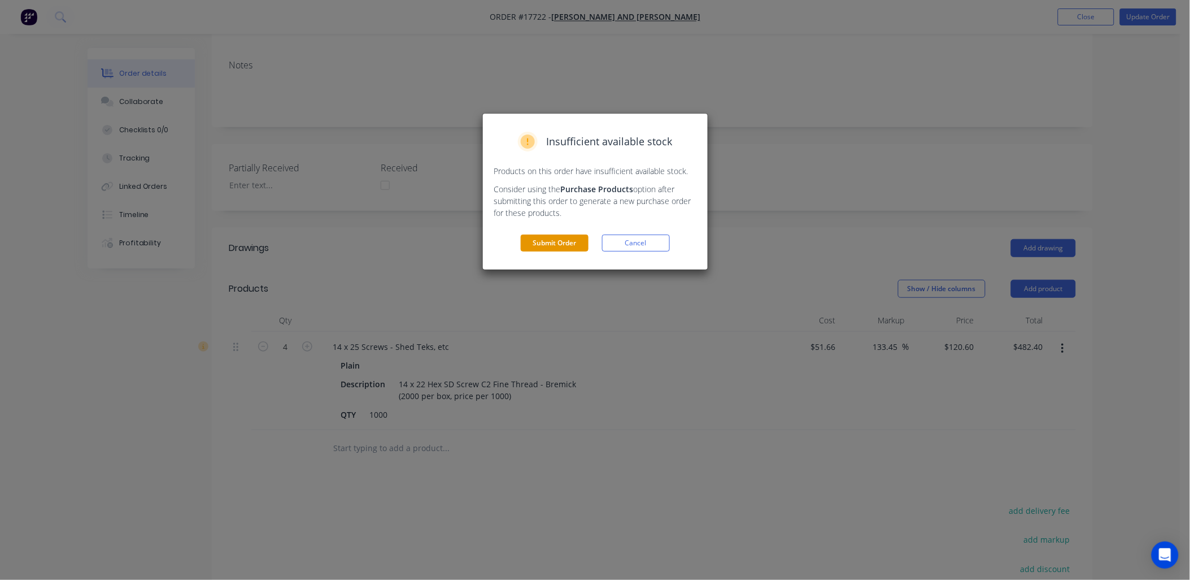
click at [548, 235] on button "Submit Order" at bounding box center [555, 242] width 68 height 17
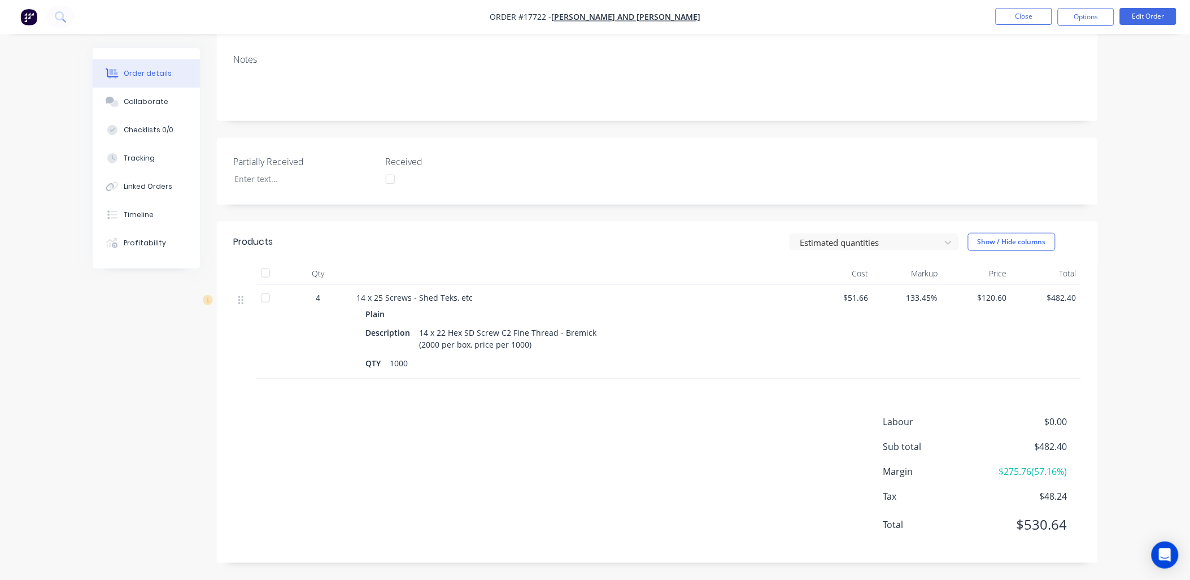
scroll to position [0, 0]
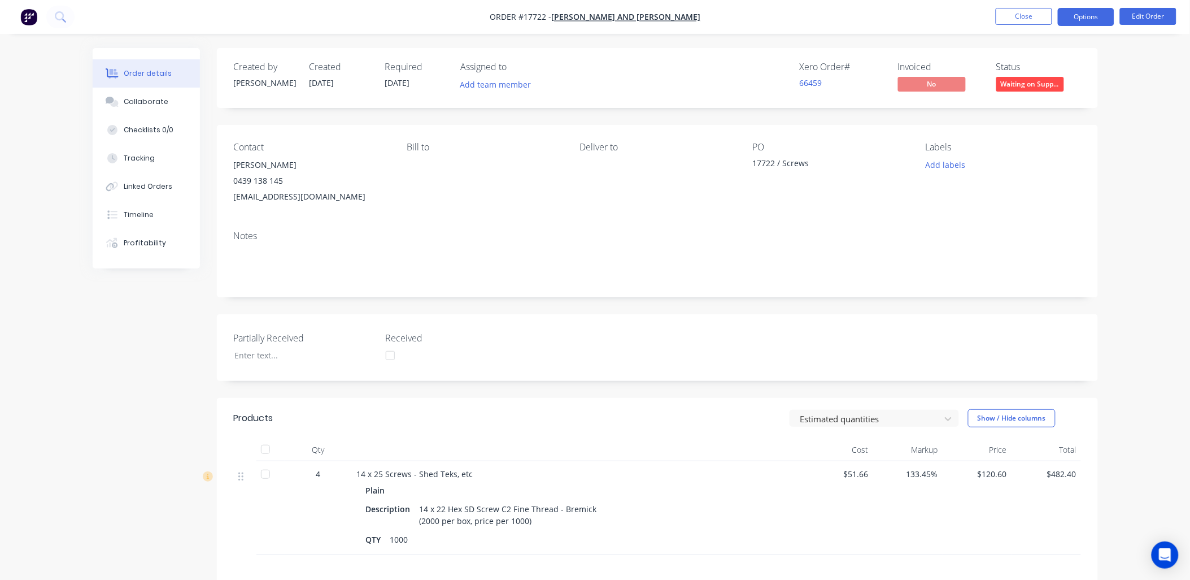
click at [1092, 18] on button "Options" at bounding box center [1086, 17] width 56 height 18
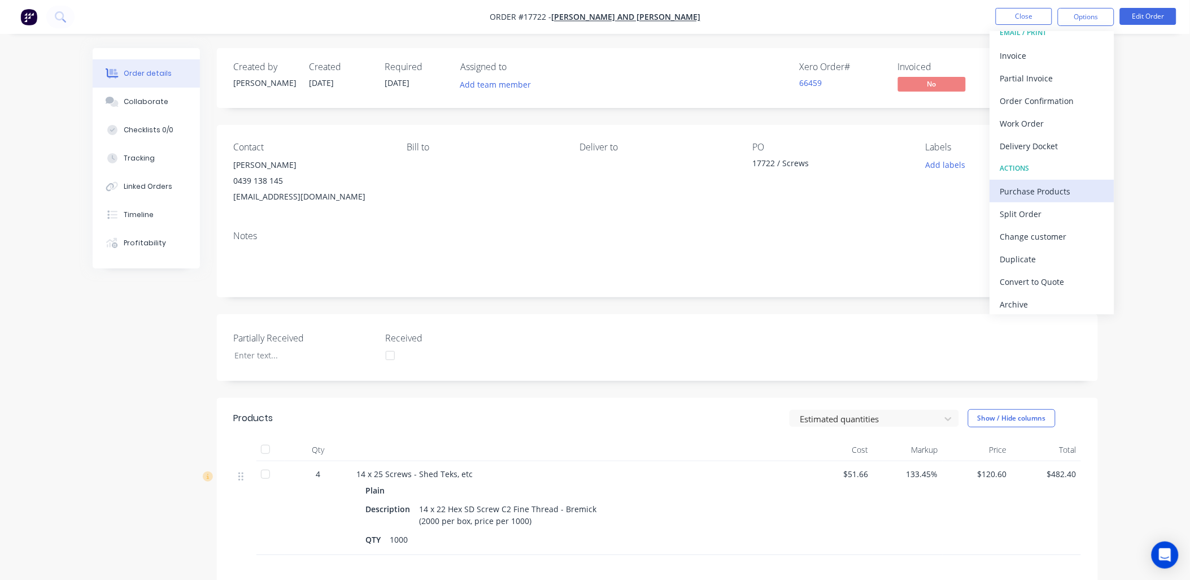
scroll to position [17, 0]
click at [1138, 93] on div "Order details Collaborate Checklists 0/0 Tracking Linked Orders Timeline Profit…" at bounding box center [595, 378] width 1190 height 756
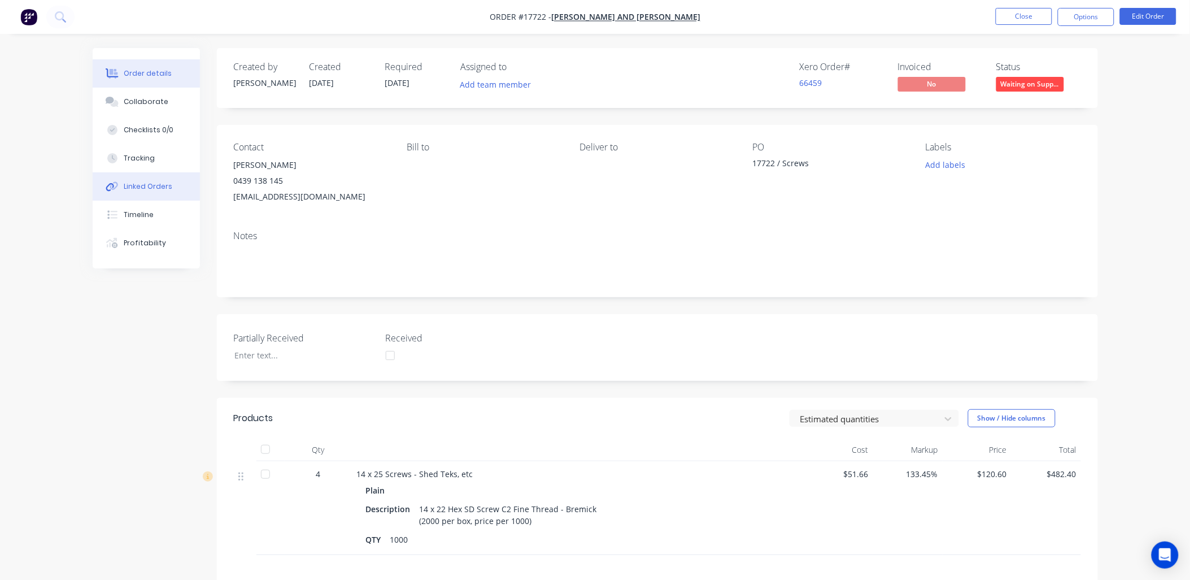
click at [143, 190] on div "Linked Orders" at bounding box center [148, 186] width 49 height 10
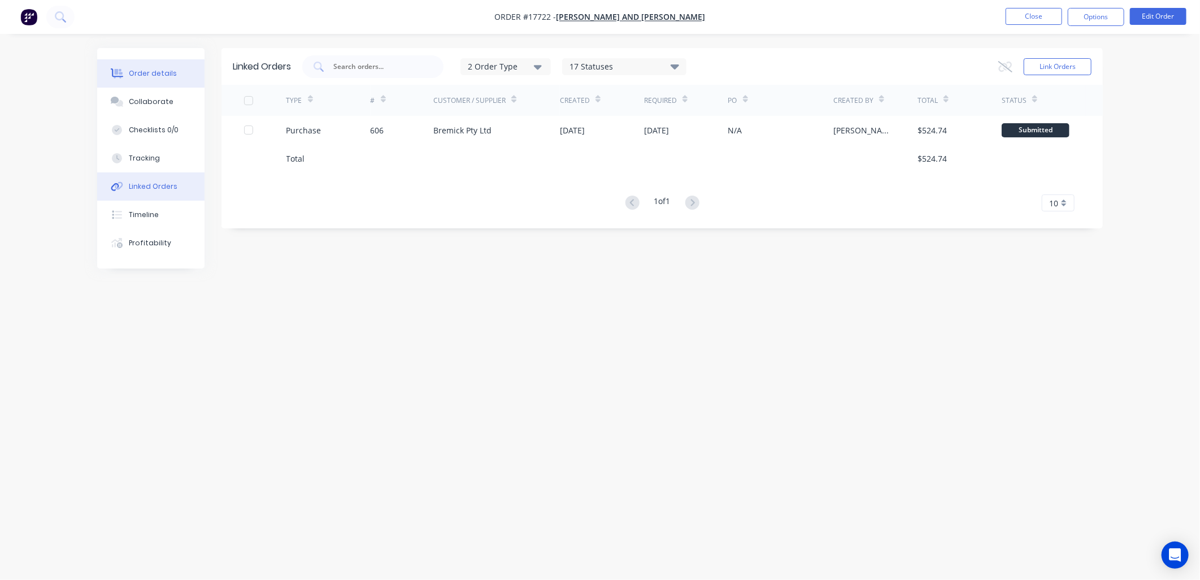
click at [171, 66] on button "Order details" at bounding box center [150, 73] width 107 height 28
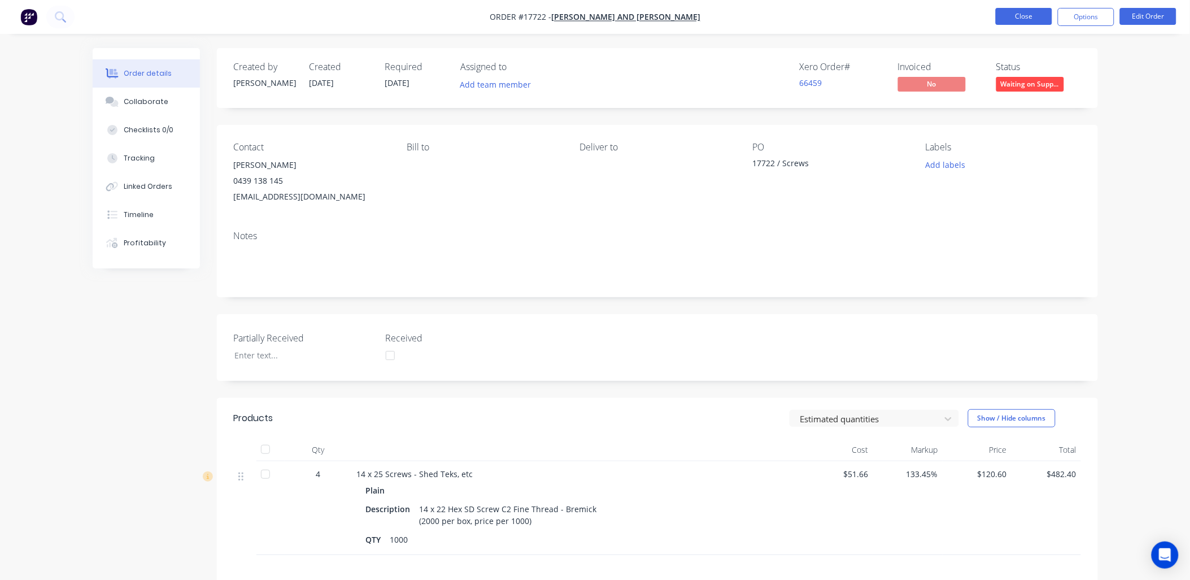
click at [1013, 13] on button "Close" at bounding box center [1024, 16] width 56 height 17
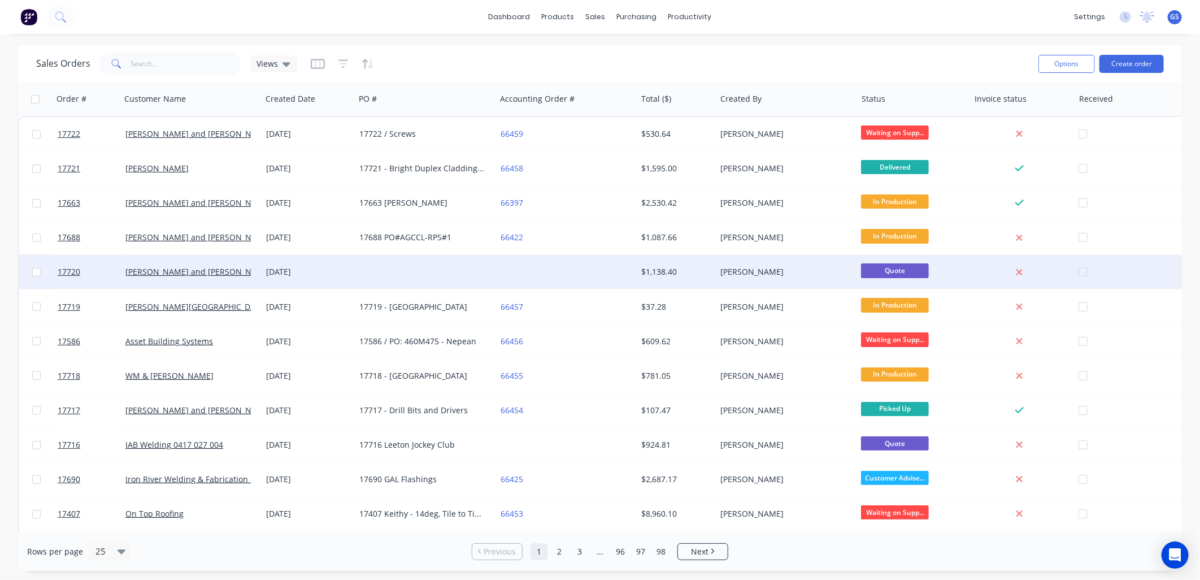
click at [426, 263] on div at bounding box center [425, 272] width 141 height 34
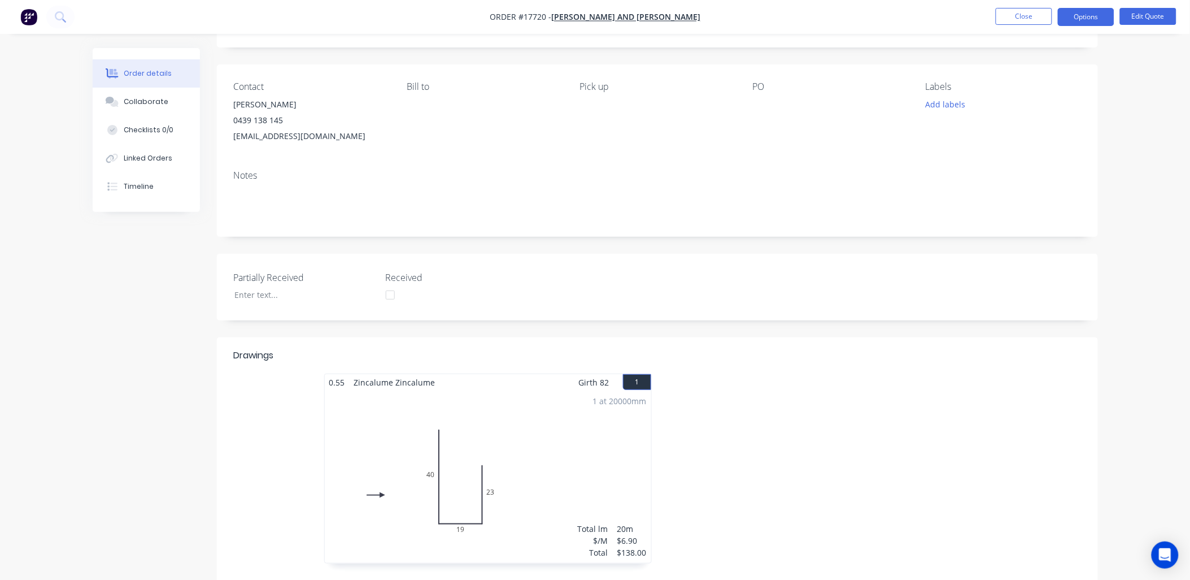
scroll to position [251, 0]
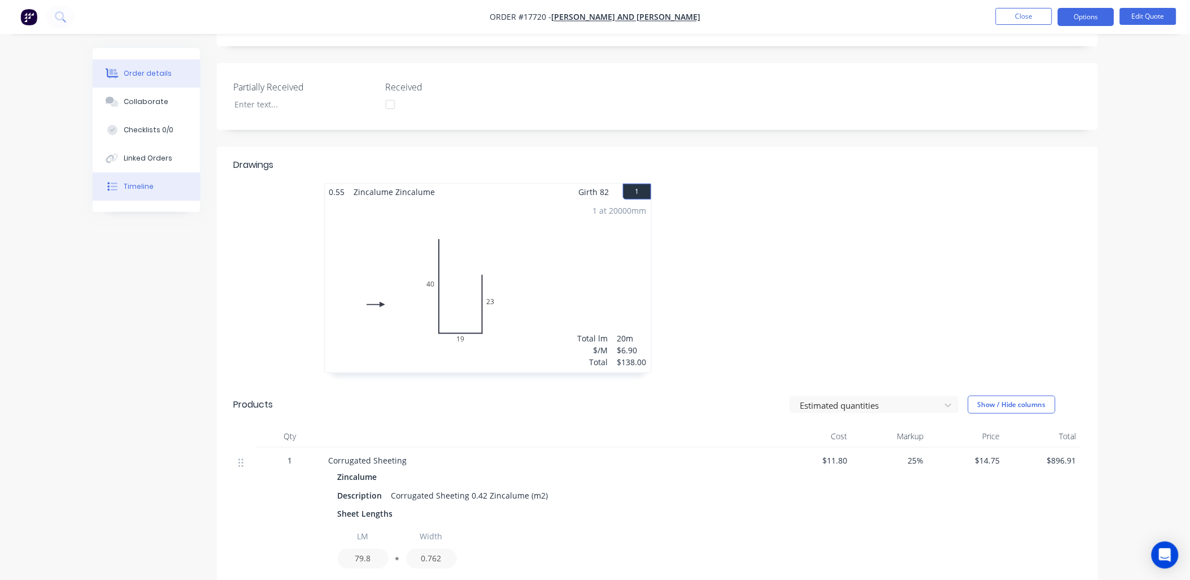
click at [160, 184] on button "Timeline" at bounding box center [146, 186] width 107 height 28
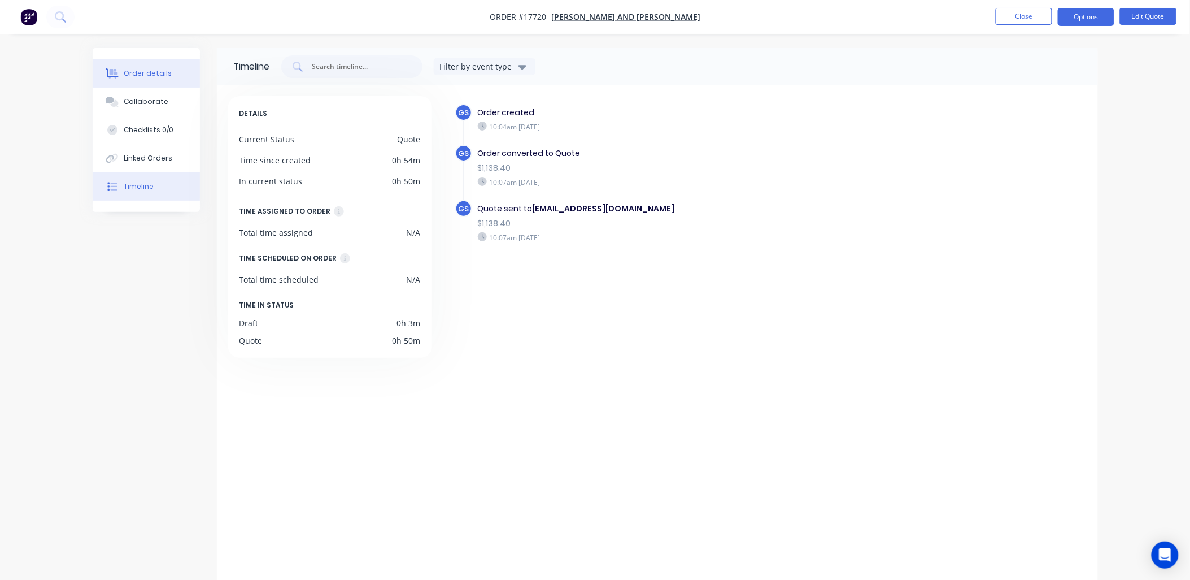
click at [151, 70] on div "Order details" at bounding box center [148, 73] width 48 height 10
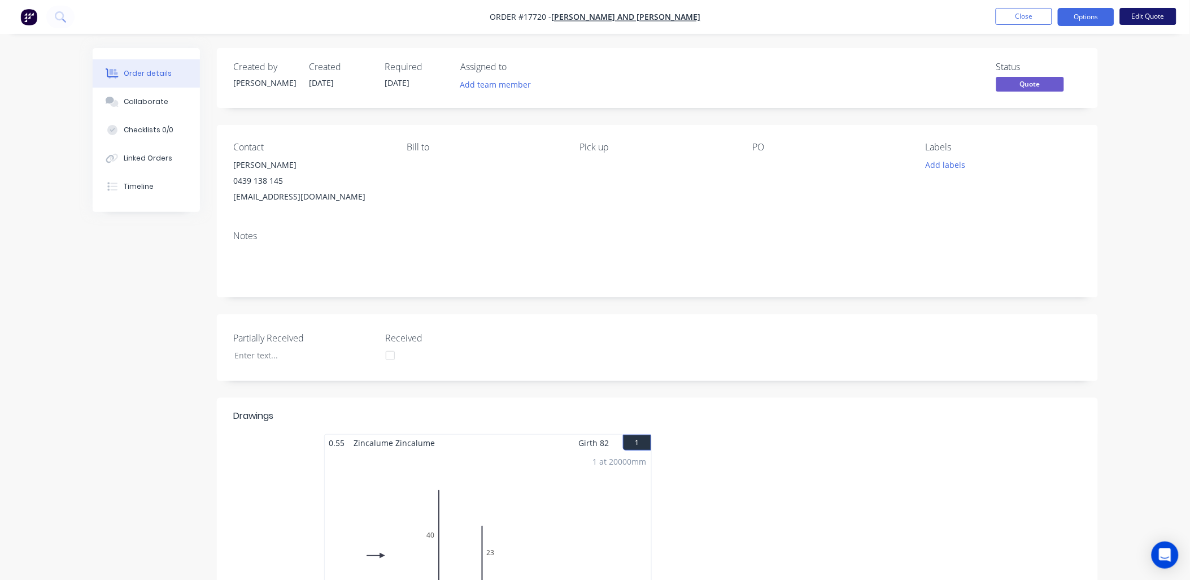
click at [1140, 16] on button "Edit Quote" at bounding box center [1148, 16] width 56 height 17
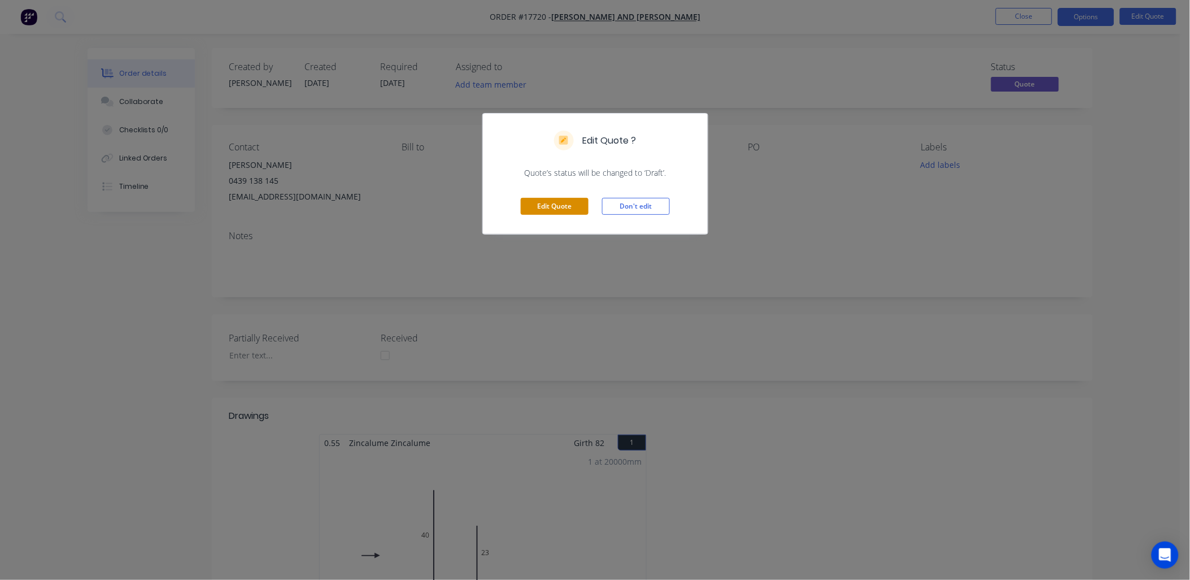
click at [552, 202] on button "Edit Quote" at bounding box center [555, 206] width 68 height 17
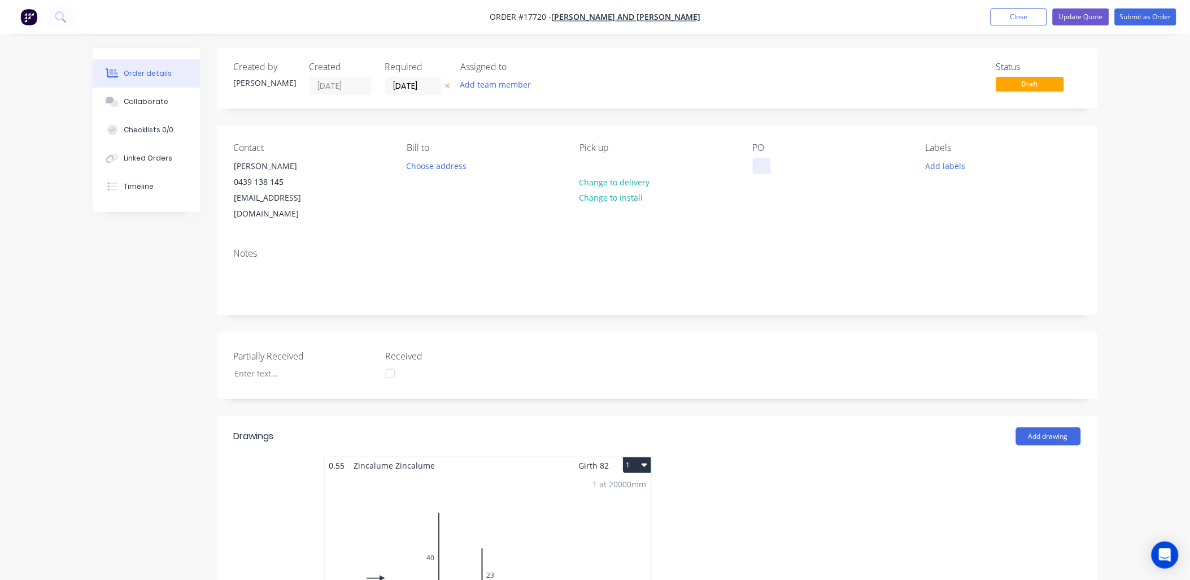
click at [767, 163] on div at bounding box center [762, 166] width 18 height 16
click at [1087, 18] on button "Update Quote" at bounding box center [1081, 16] width 56 height 17
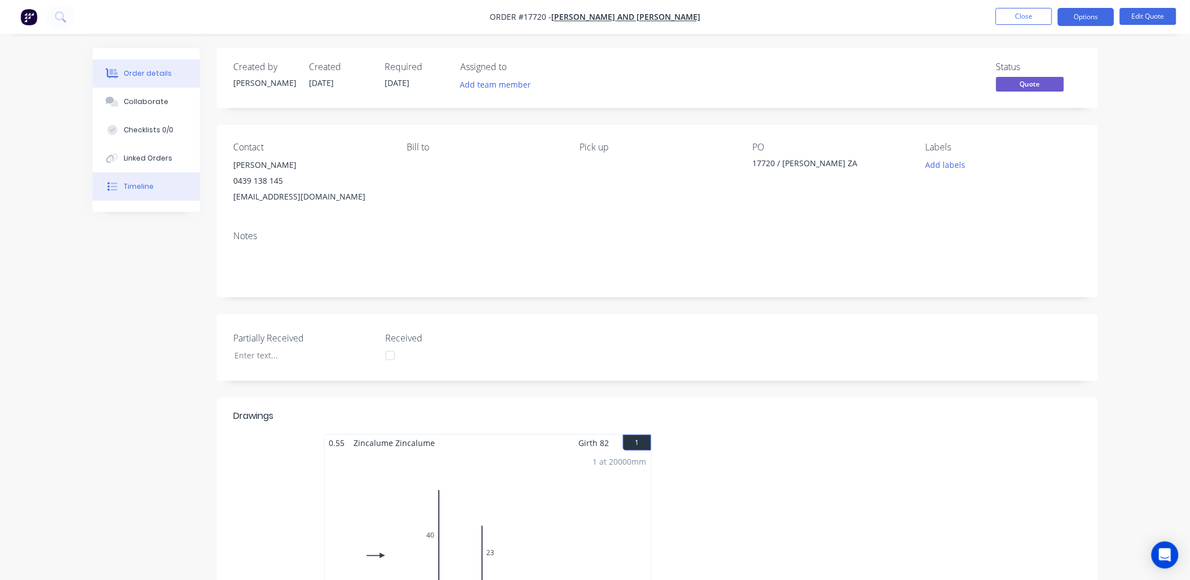
click at [147, 185] on div "Timeline" at bounding box center [139, 186] width 30 height 10
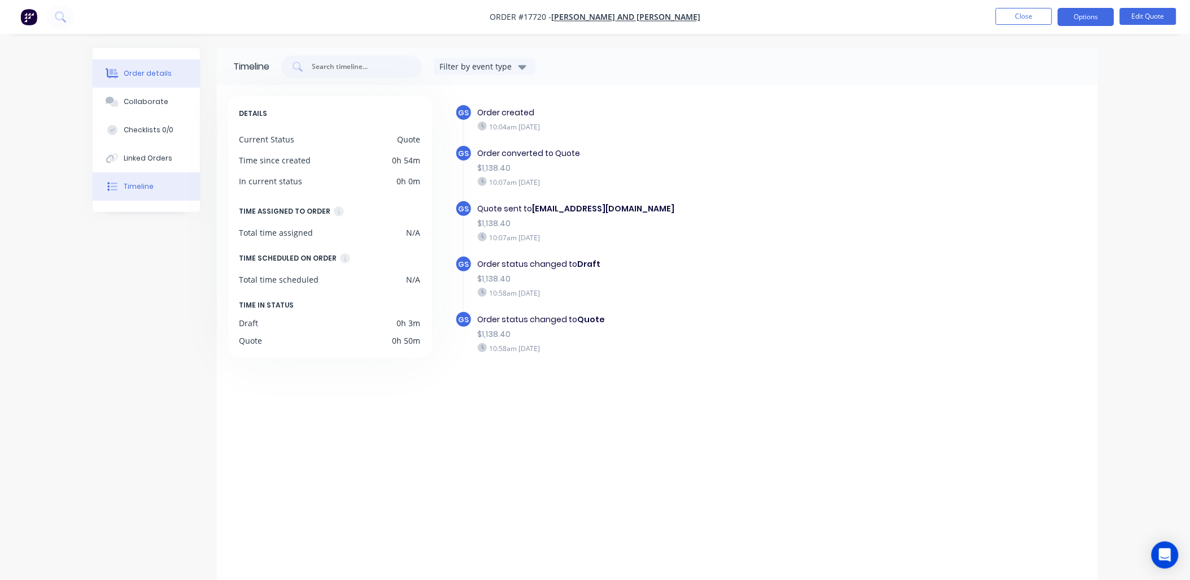
click at [149, 69] on div "Order details" at bounding box center [148, 73] width 48 height 10
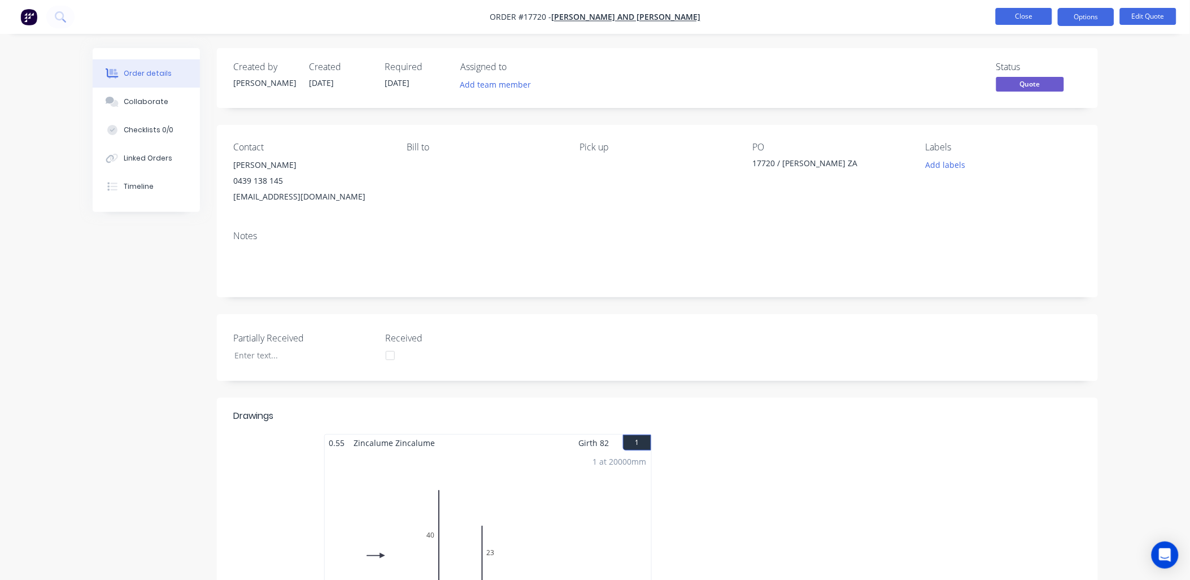
click at [1029, 17] on button "Close" at bounding box center [1024, 16] width 56 height 17
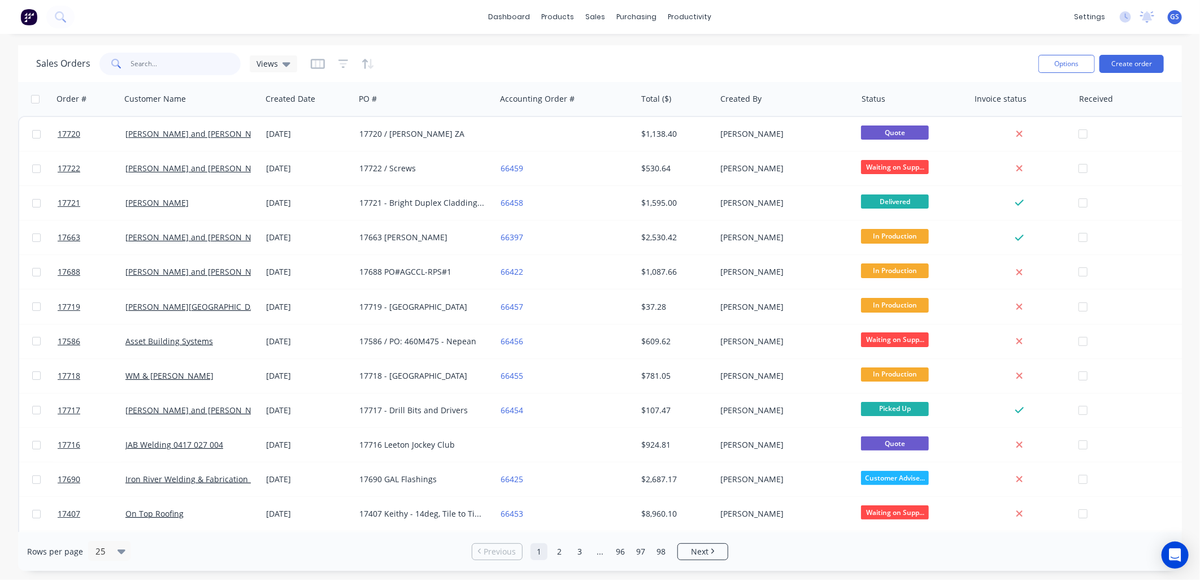
click at [160, 68] on input "text" at bounding box center [186, 64] width 110 height 23
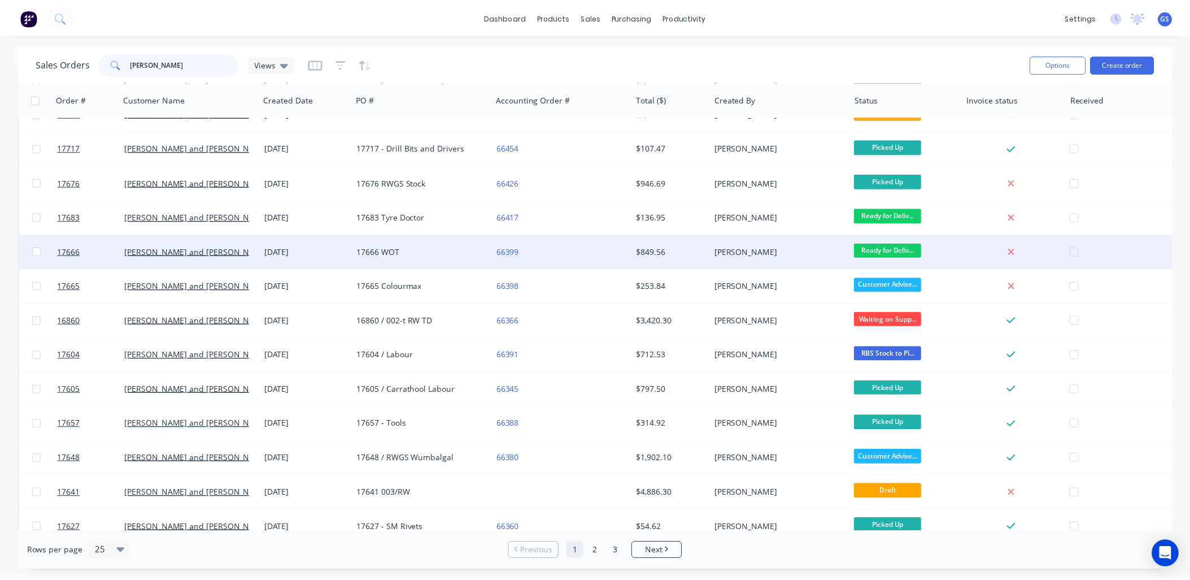
scroll to position [125, 0]
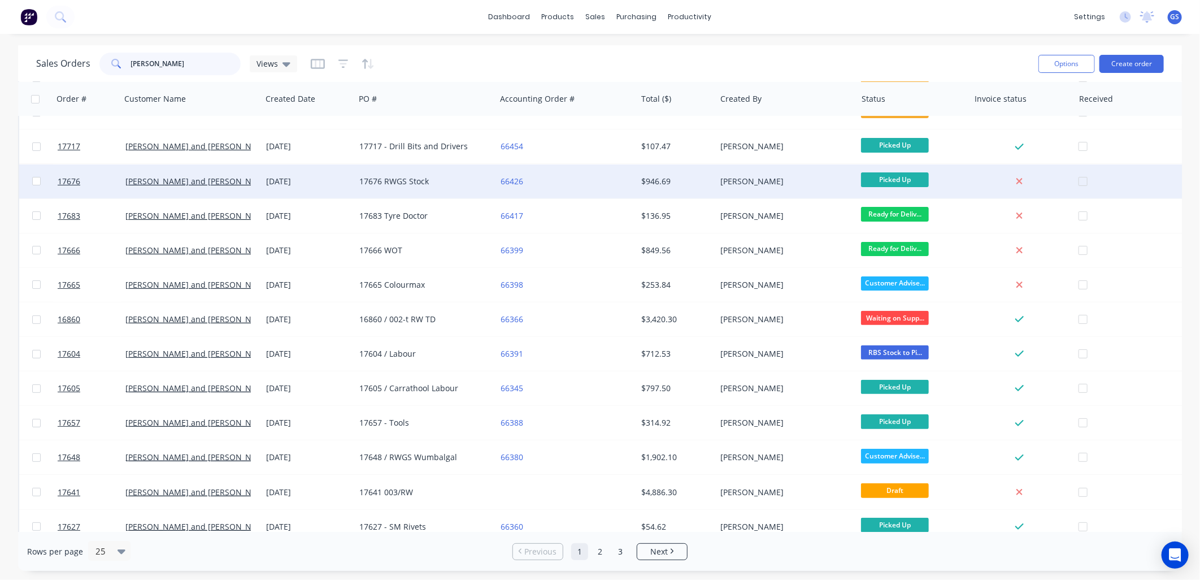
type input "[PERSON_NAME]"
click at [389, 178] on div "17676 RWGS Stock" at bounding box center [421, 181] width 125 height 11
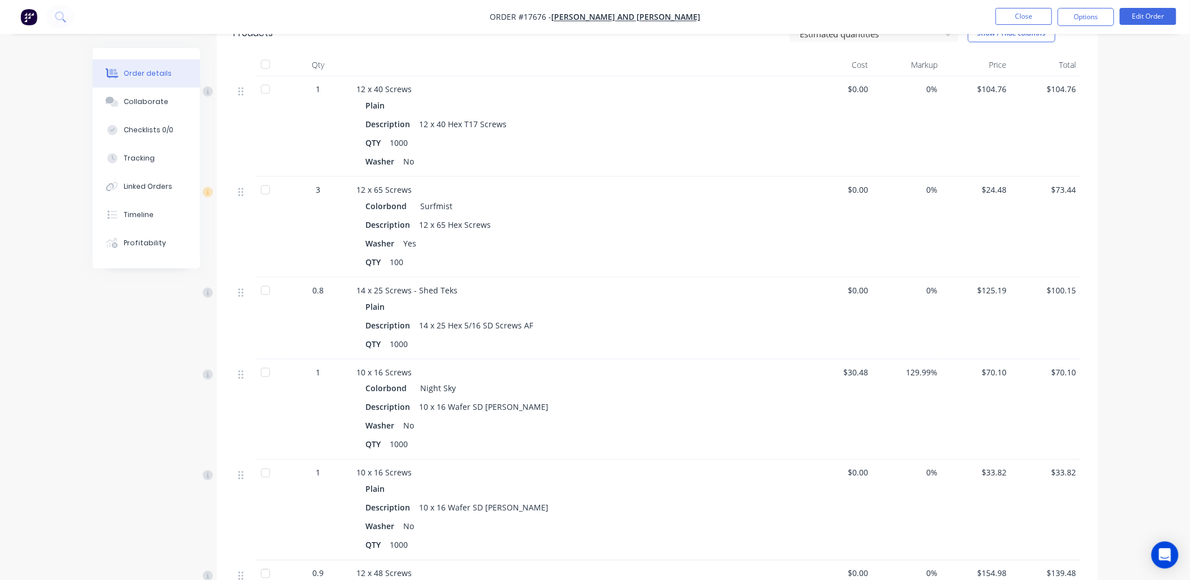
scroll to position [448, 0]
